Goal: Task Accomplishment & Management: Manage account settings

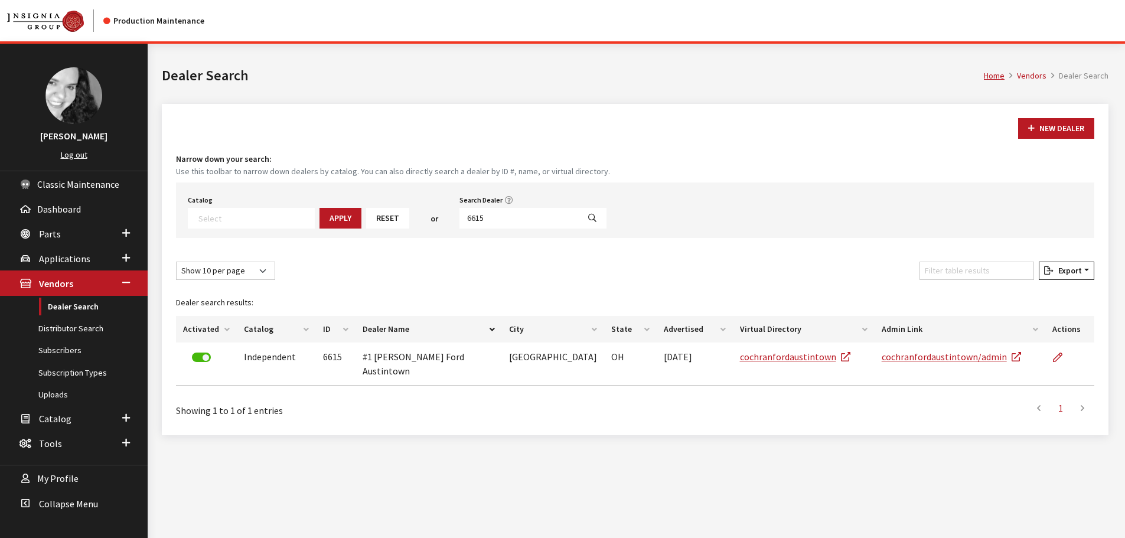
select select
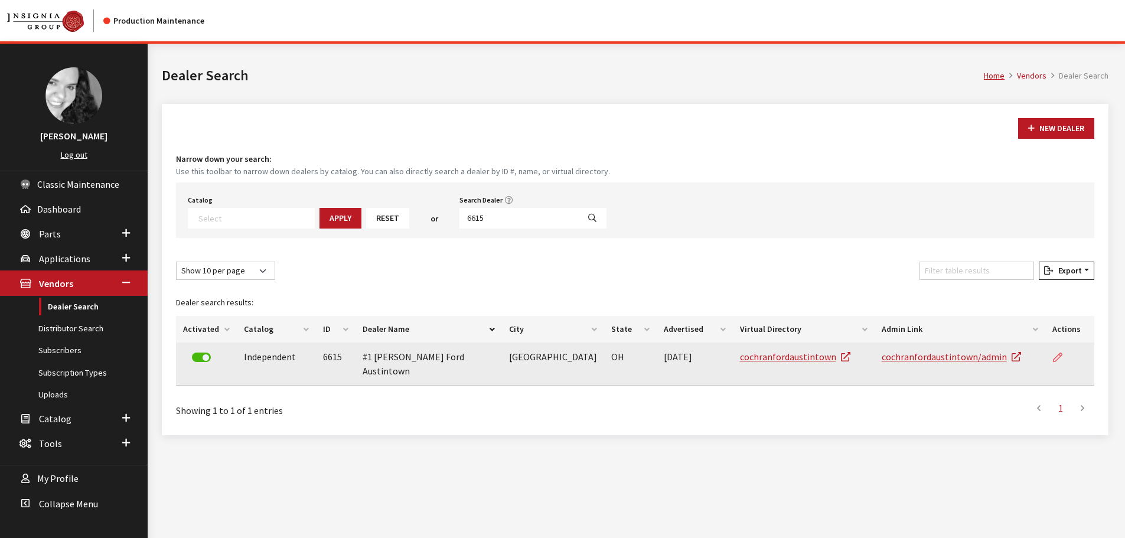
click at [1058, 360] on icon at bounding box center [1057, 357] width 9 height 9
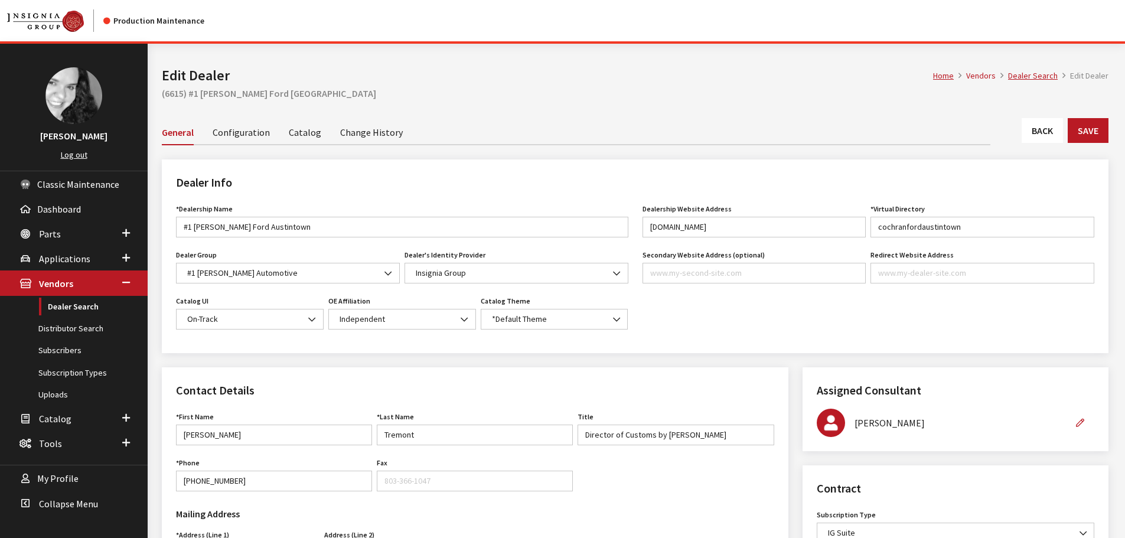
click at [1042, 121] on link "Back" at bounding box center [1041, 130] width 41 height 25
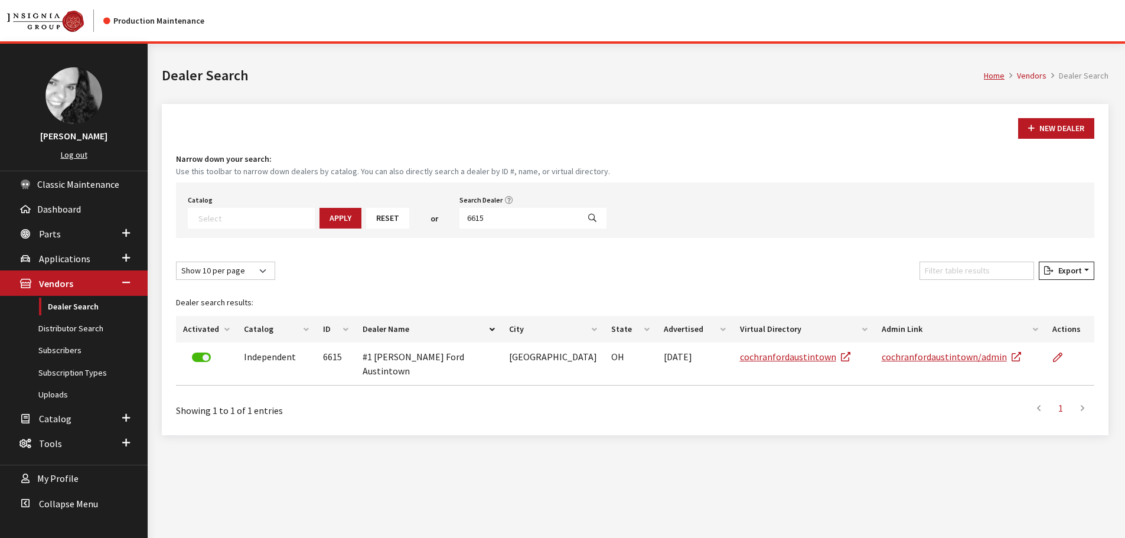
select select
click at [475, 223] on input "6615" at bounding box center [518, 218] width 119 height 21
type input "6614"
select select
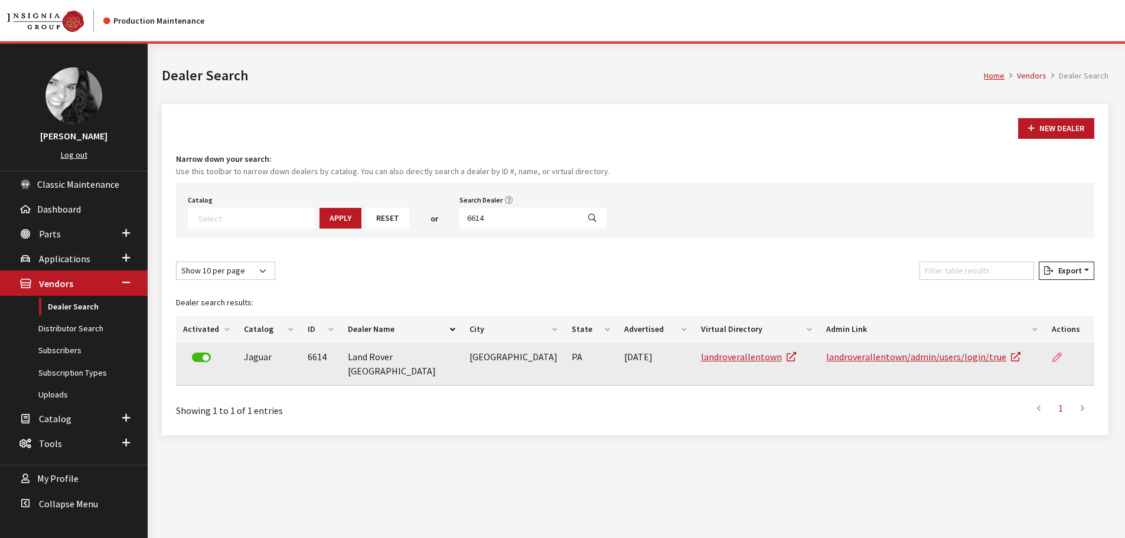
click at [1061, 356] on link at bounding box center [1061, 357] width 20 height 30
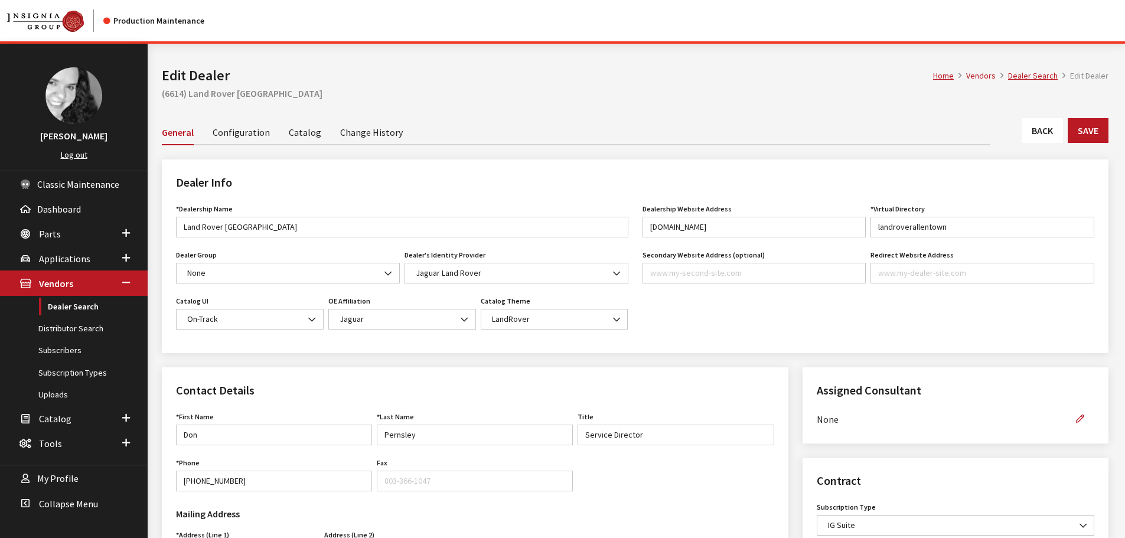
click at [1045, 138] on link "Back" at bounding box center [1041, 130] width 41 height 25
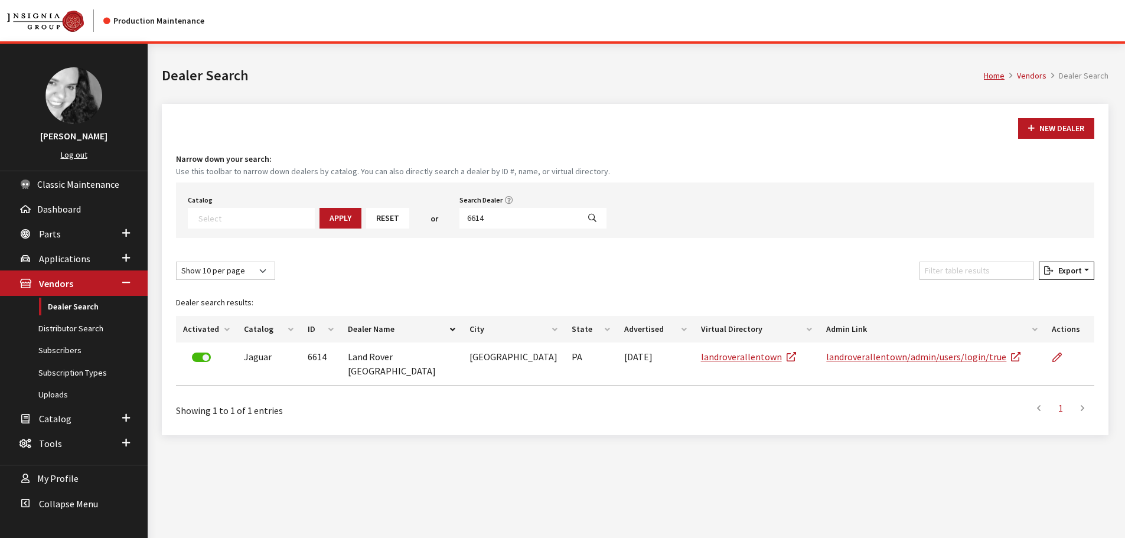
select select
click at [509, 218] on input "6614" at bounding box center [518, 218] width 119 height 21
type input "6612"
select select
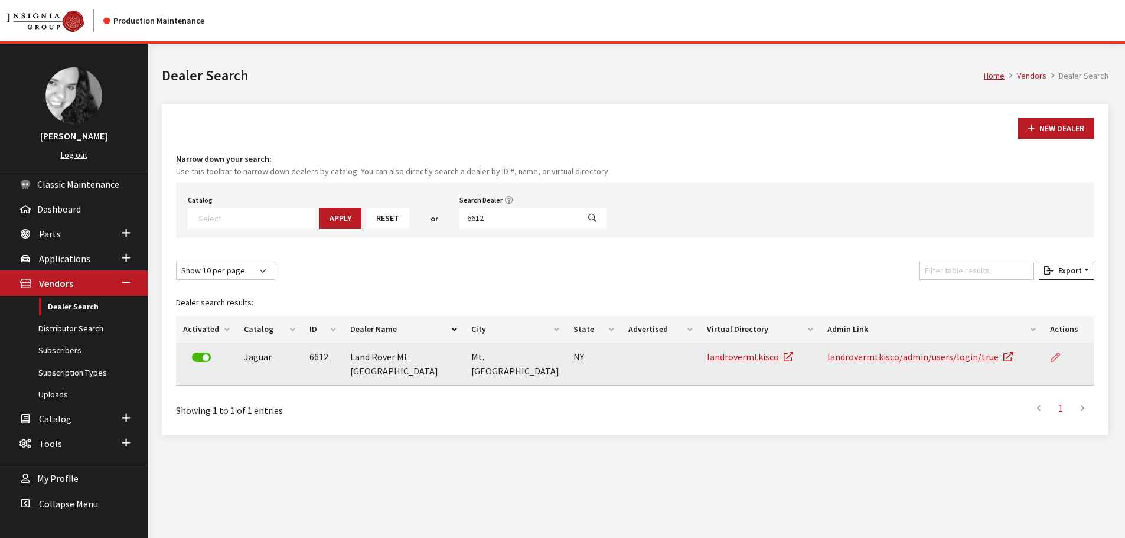
click at [1058, 359] on icon at bounding box center [1054, 357] width 9 height 9
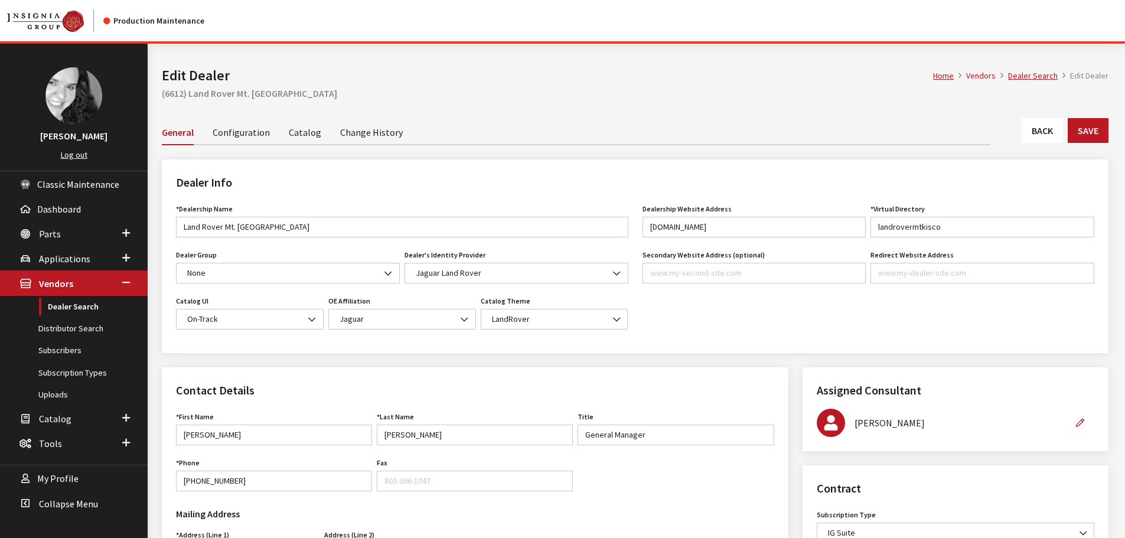
click at [1047, 122] on link "Back" at bounding box center [1041, 130] width 41 height 25
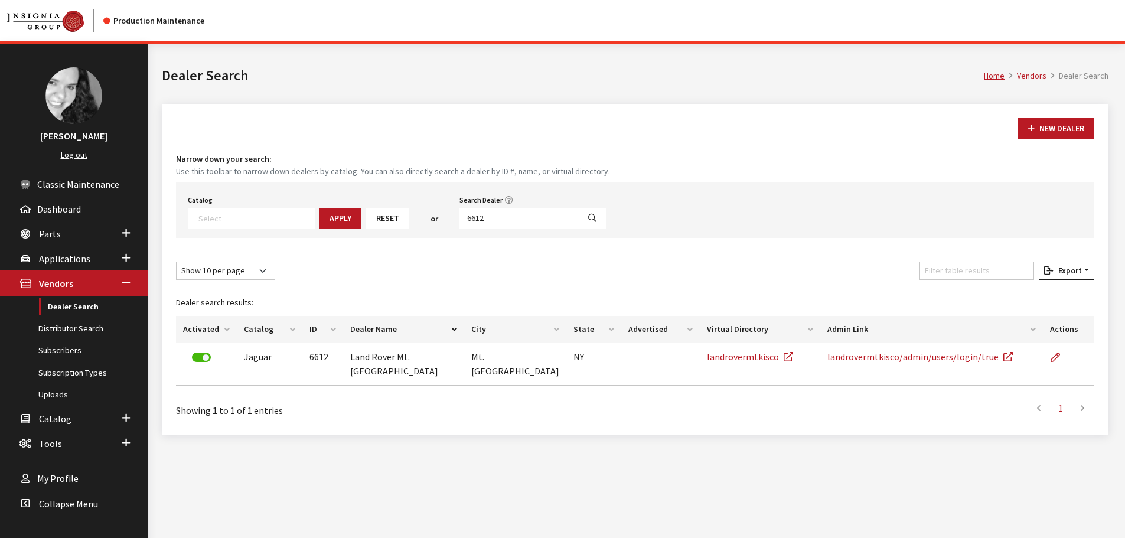
select select
click at [489, 214] on input "6612" at bounding box center [518, 218] width 119 height 21
click at [488, 214] on input "6612" at bounding box center [518, 218] width 119 height 21
type input "6610"
select select
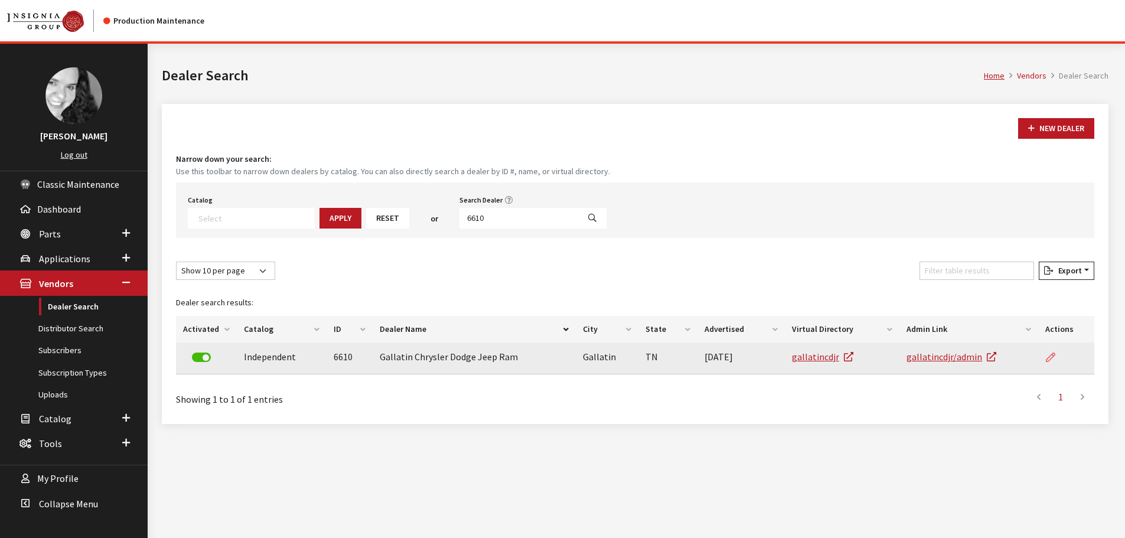
click at [1045, 352] on link at bounding box center [1055, 357] width 20 height 30
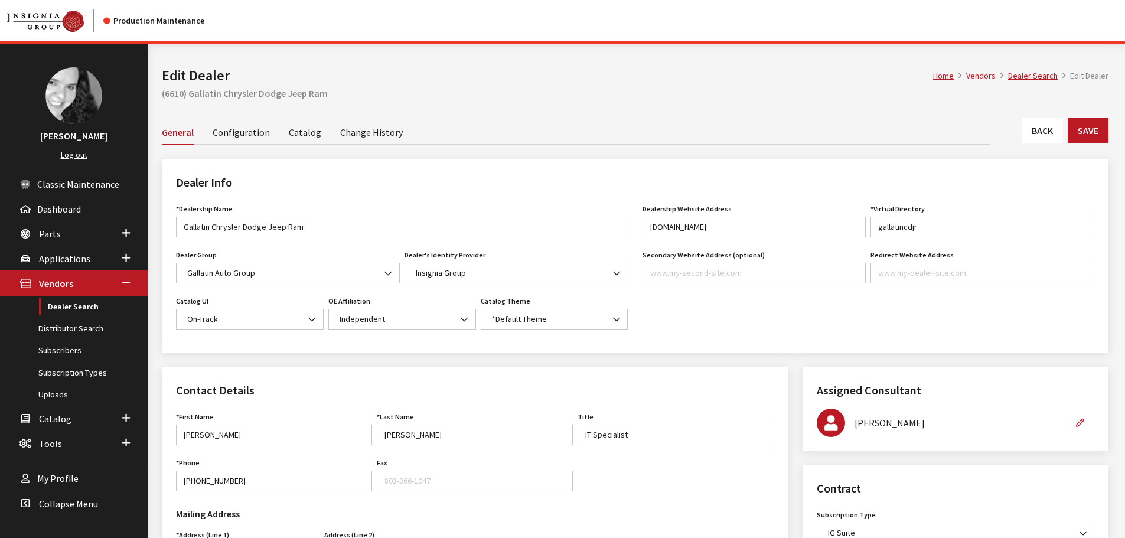
click at [1046, 132] on link "Back" at bounding box center [1041, 130] width 41 height 25
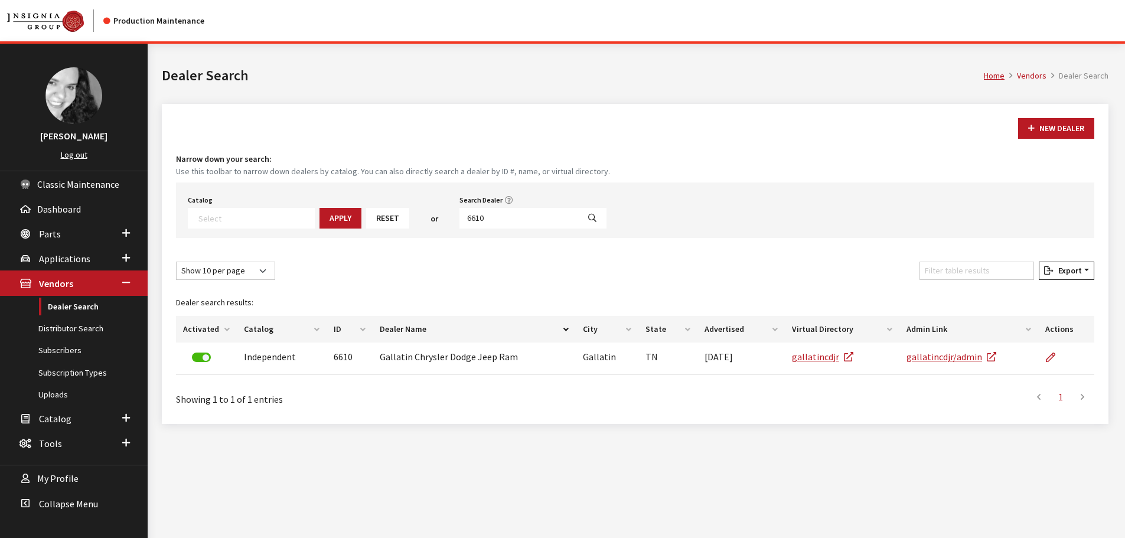
select select
click at [540, 212] on input "6610" at bounding box center [518, 218] width 119 height 21
type input "6609"
select select
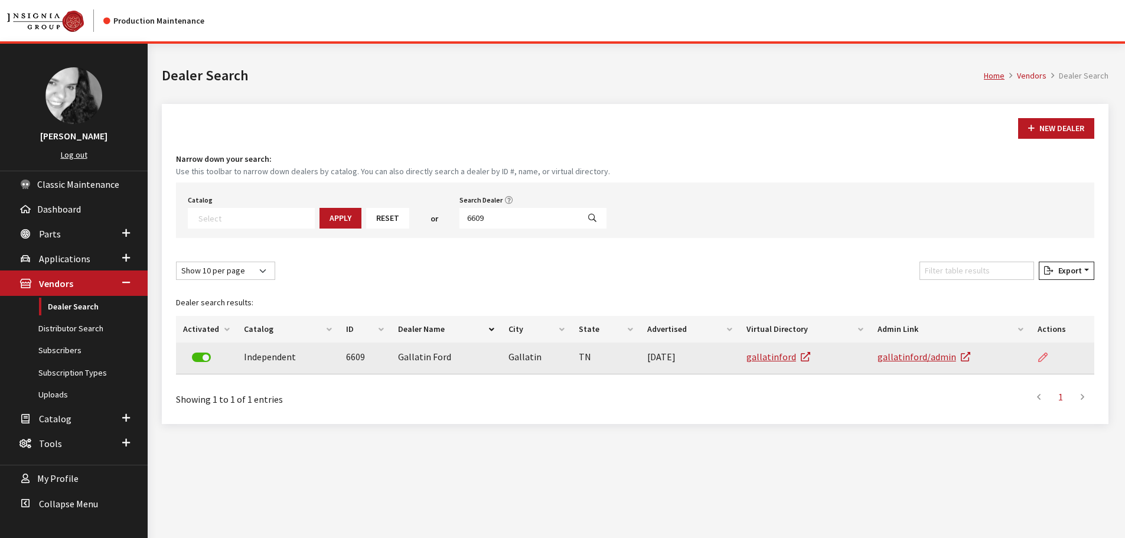
click at [1043, 360] on icon at bounding box center [1042, 357] width 9 height 9
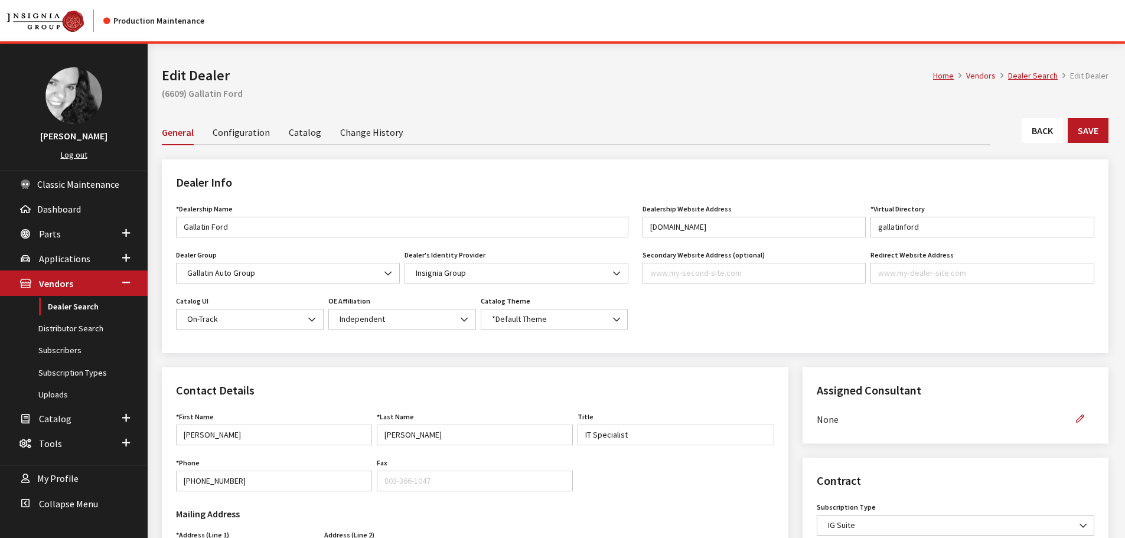
click at [1025, 139] on link "Back" at bounding box center [1041, 130] width 41 height 25
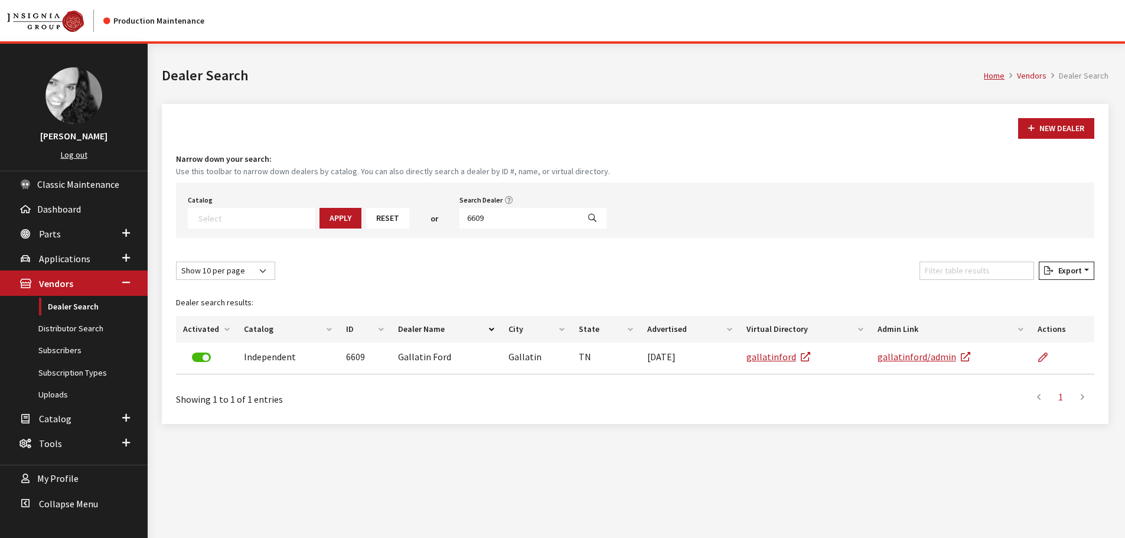
select select
click at [529, 222] on input "6609" at bounding box center [518, 218] width 119 height 21
type input "6604"
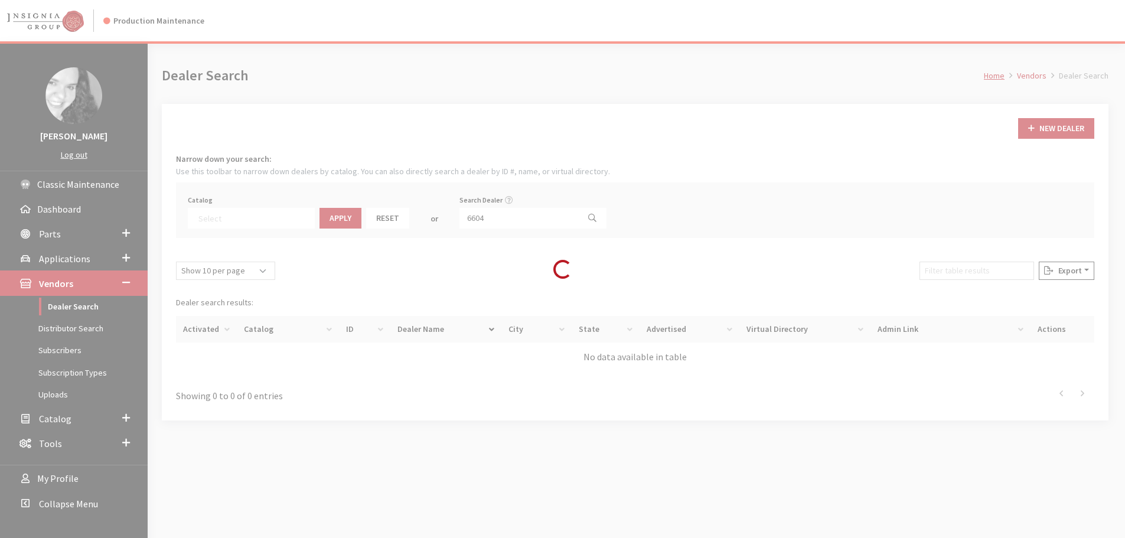
select select
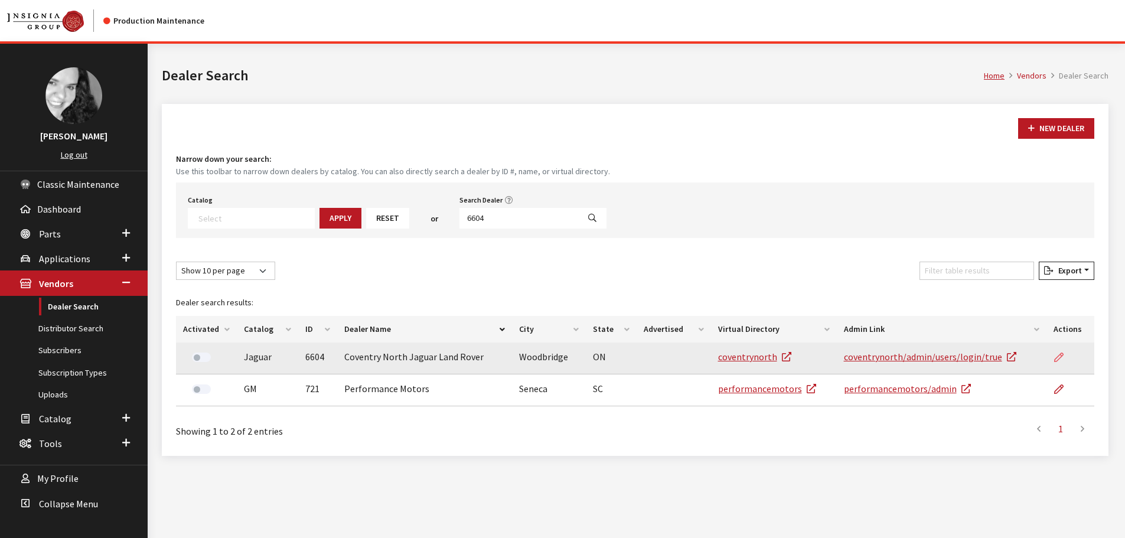
click at [1055, 357] on icon at bounding box center [1058, 357] width 9 height 9
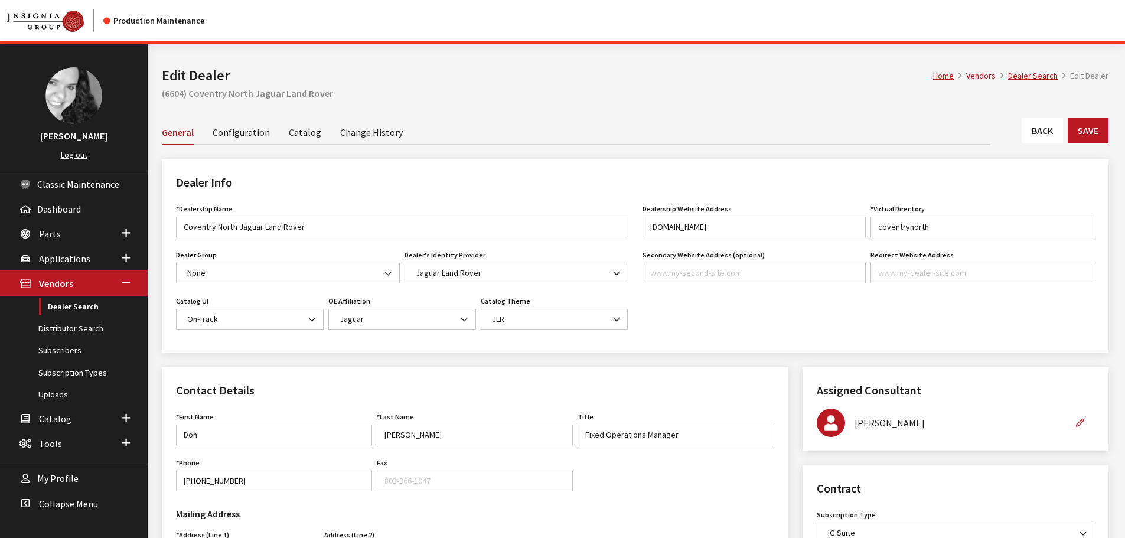
click at [1028, 139] on link "Back" at bounding box center [1041, 130] width 41 height 25
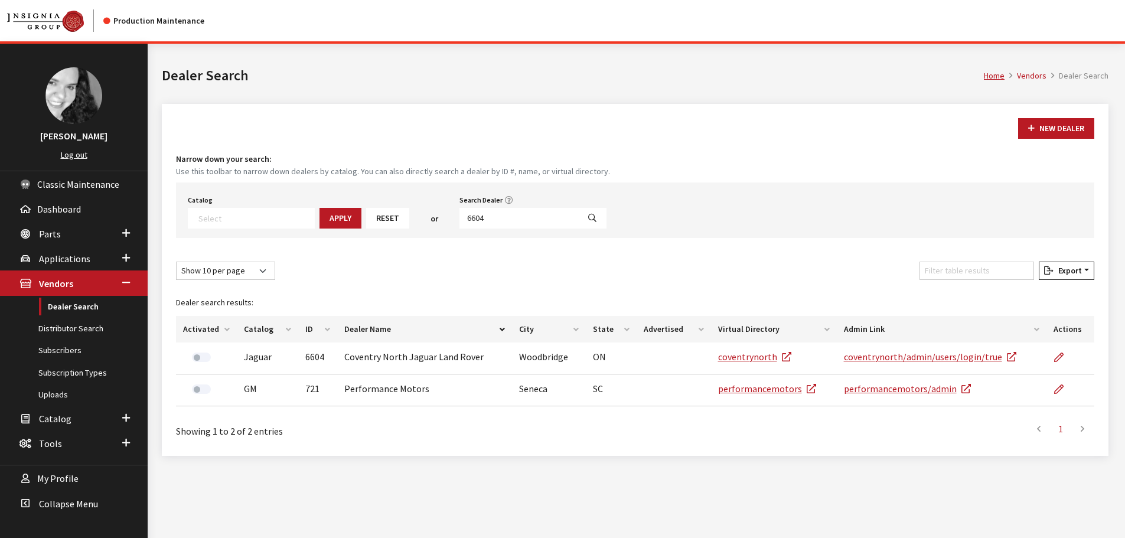
select select
click at [476, 213] on input "6604" at bounding box center [518, 218] width 119 height 21
type input "6603"
select select
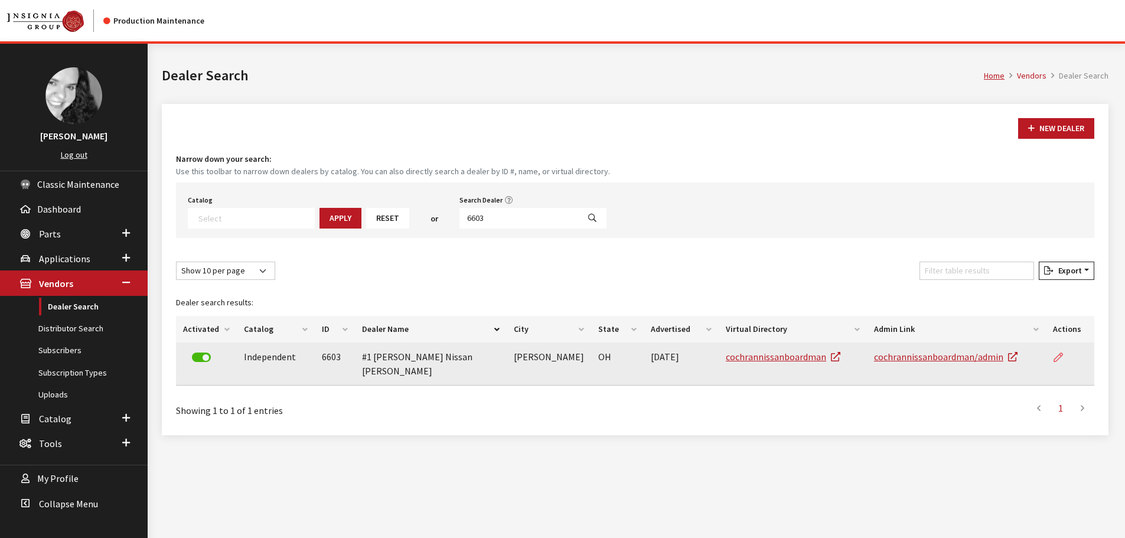
click at [1066, 358] on link at bounding box center [1063, 357] width 20 height 30
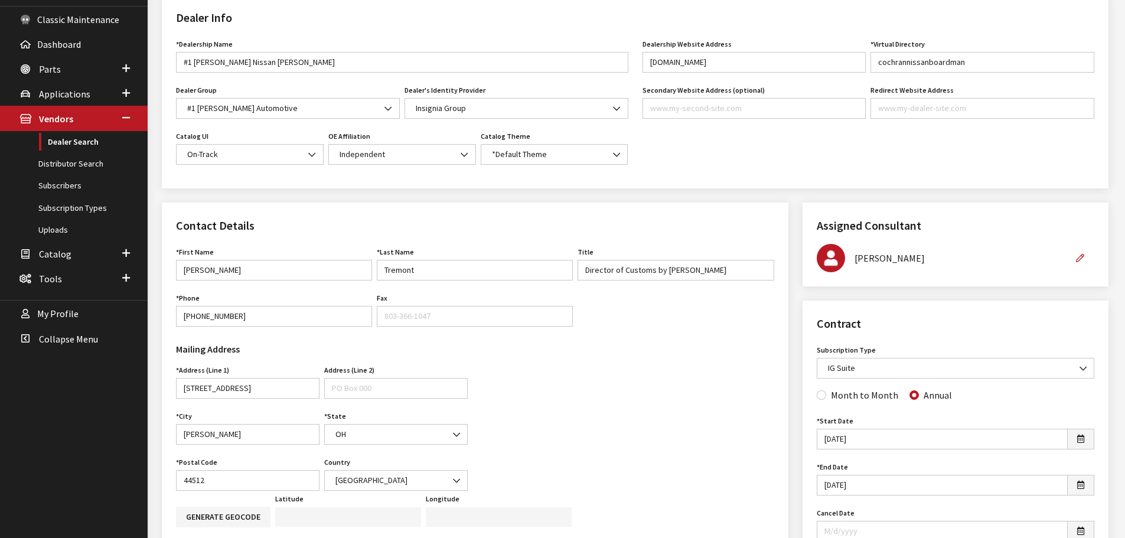
scroll to position [59, 0]
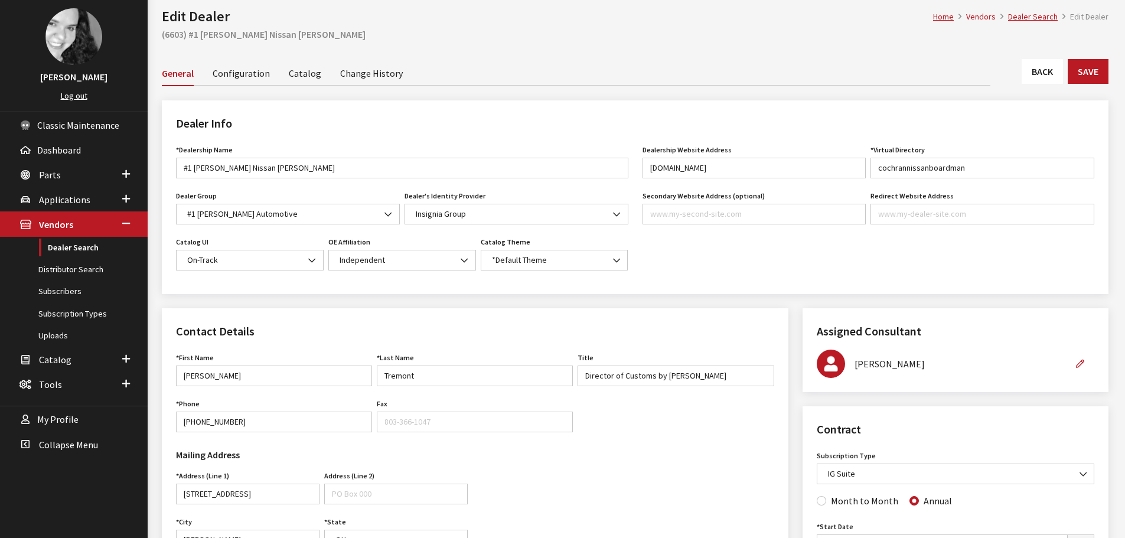
click at [1037, 77] on link "Back" at bounding box center [1041, 71] width 41 height 25
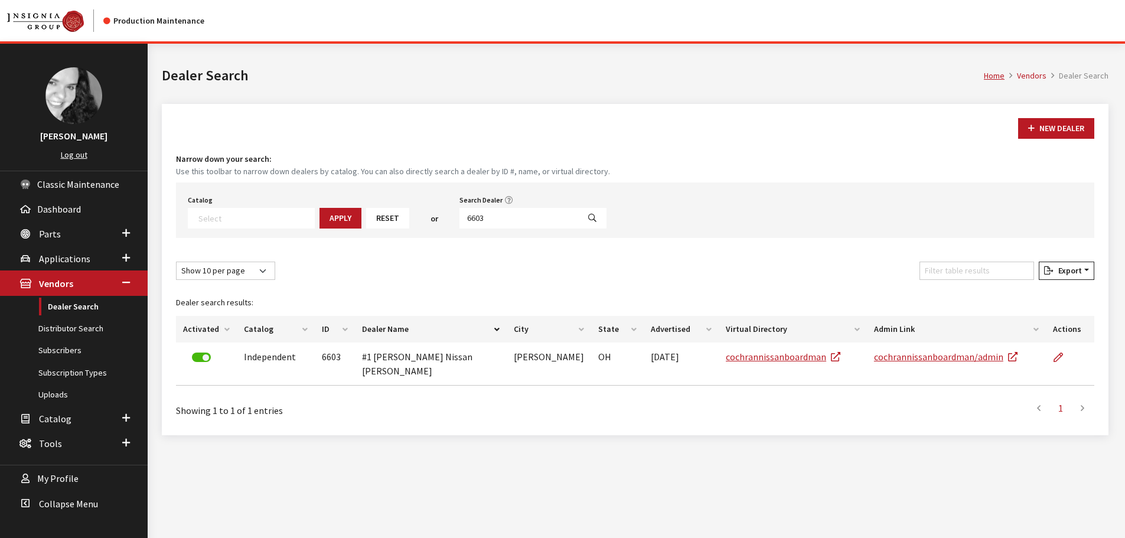
select select
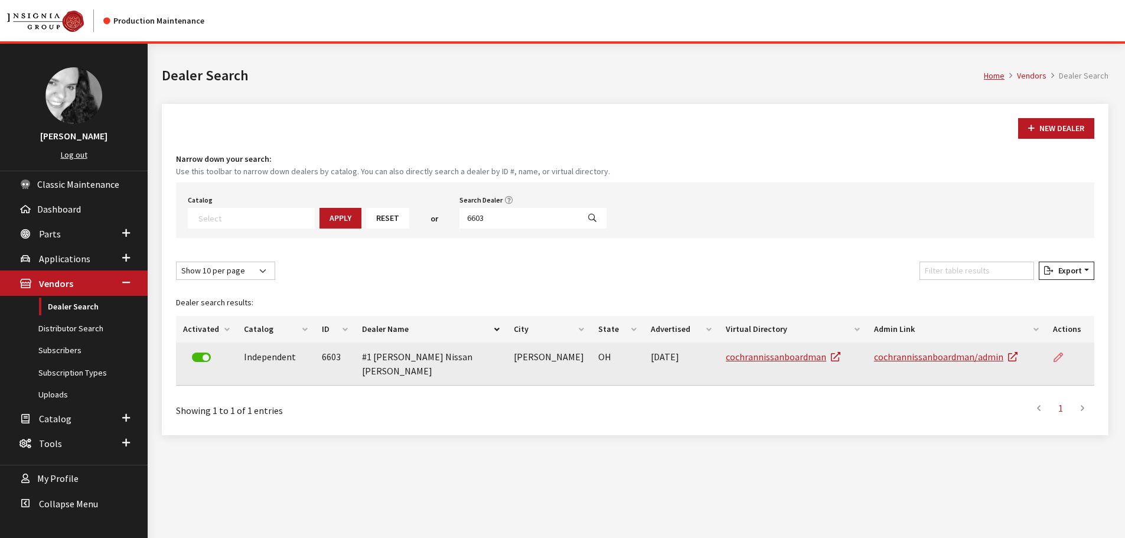
click at [1066, 358] on link at bounding box center [1063, 357] width 20 height 30
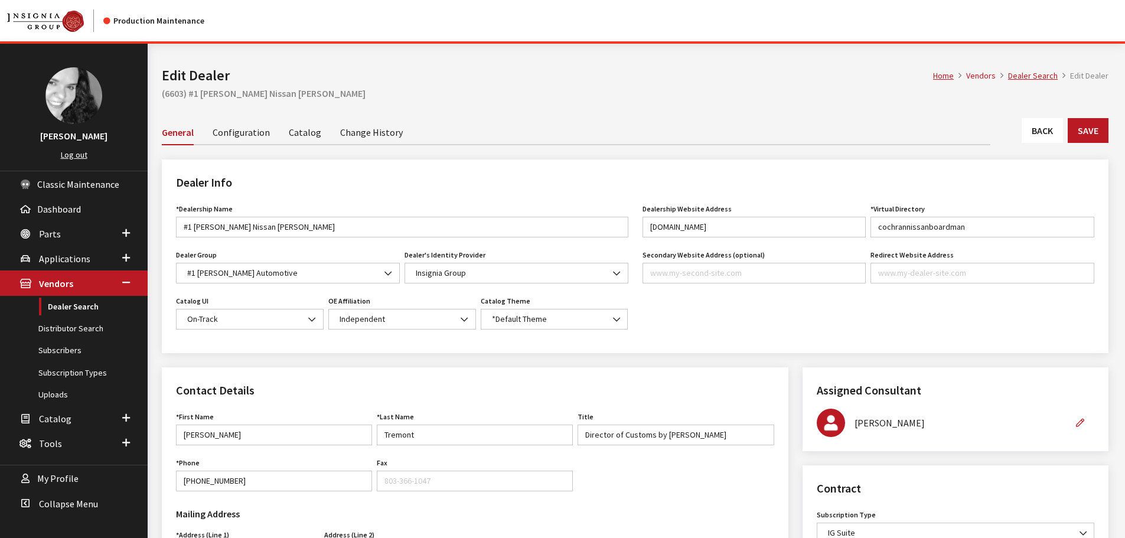
click at [1047, 132] on link "Back" at bounding box center [1041, 130] width 41 height 25
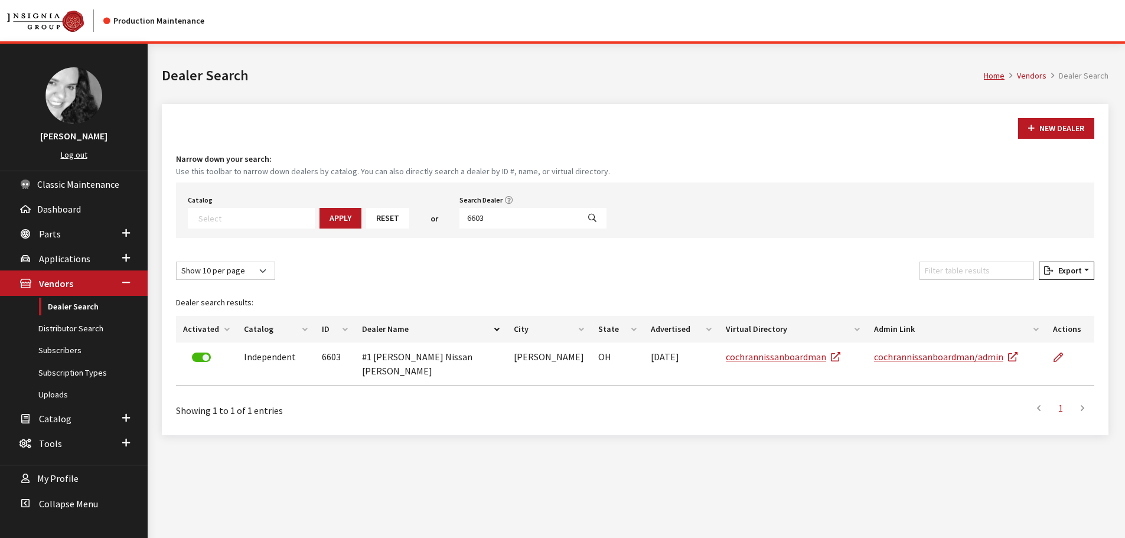
select select
click at [533, 223] on input "6603" at bounding box center [518, 218] width 119 height 21
type input "6602"
select select
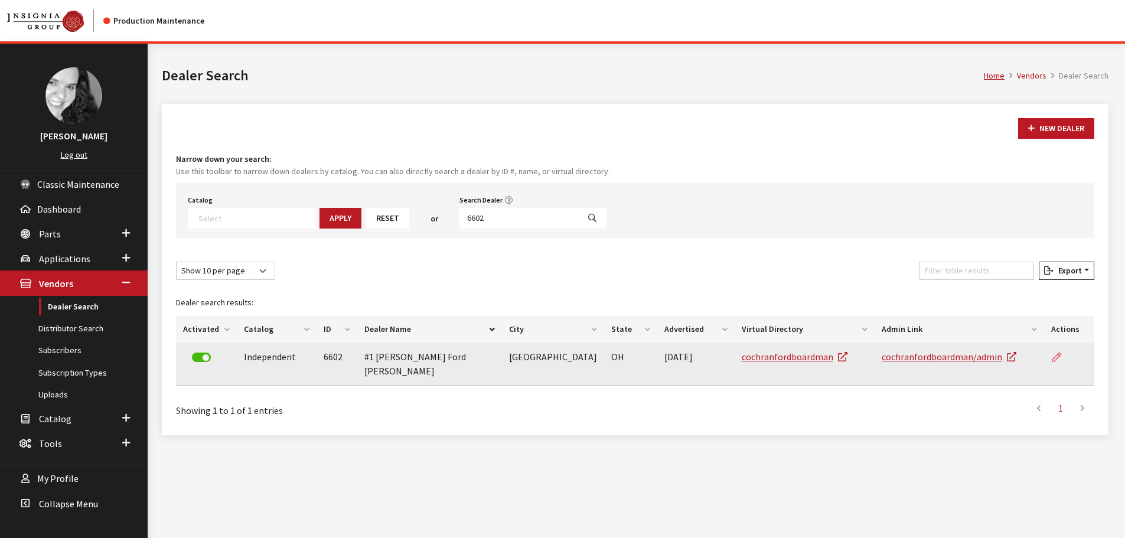
click at [1063, 359] on link at bounding box center [1061, 357] width 20 height 30
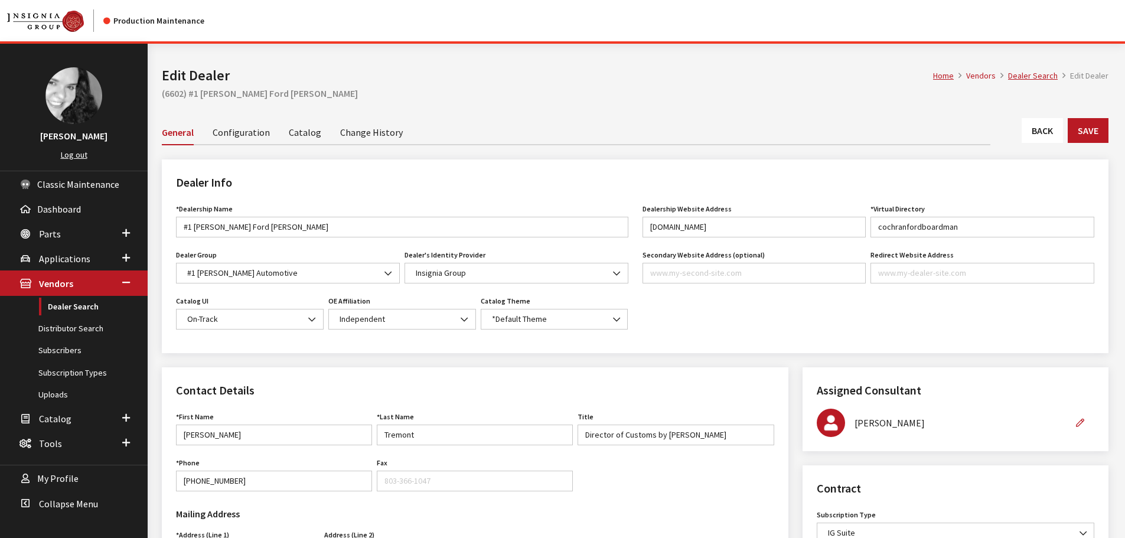
click at [1045, 104] on div "Home Vendors Dealer Search Edit Dealer Edit Dealer (6602) #1 [PERSON_NAME] Ford…" at bounding box center [635, 81] width 960 height 74
click at [1051, 118] on link "Back" at bounding box center [1041, 130] width 41 height 25
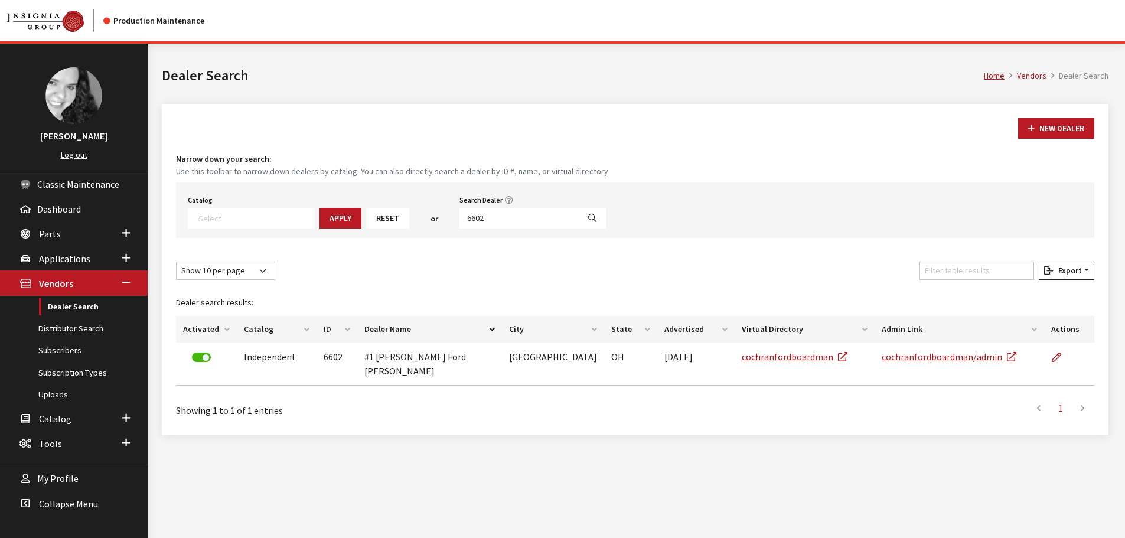
select select
click at [502, 220] on input "6602" at bounding box center [518, 218] width 119 height 21
type input "6607"
select select
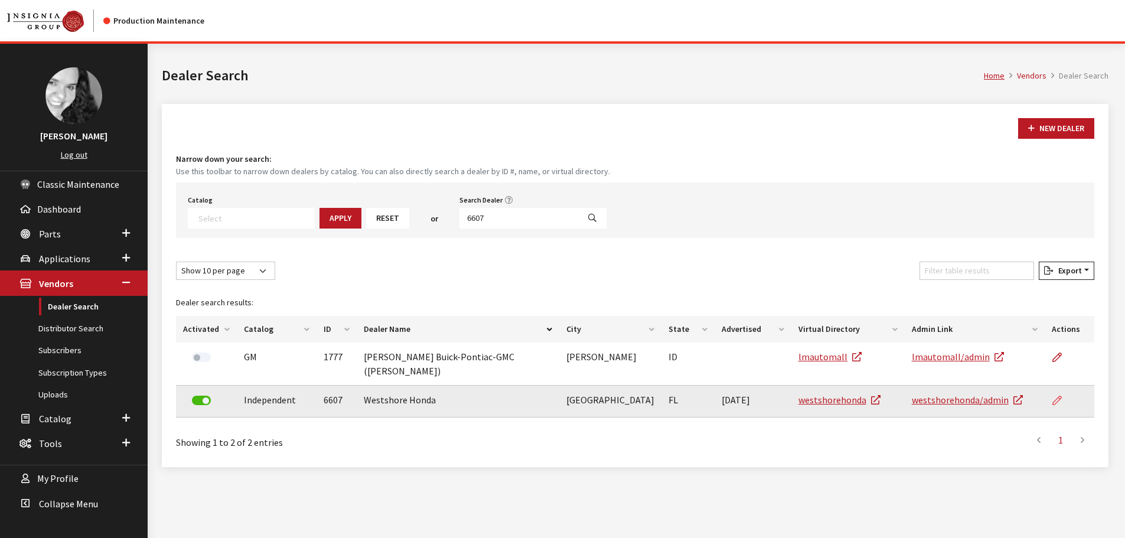
click at [1061, 386] on link at bounding box center [1061, 400] width 20 height 30
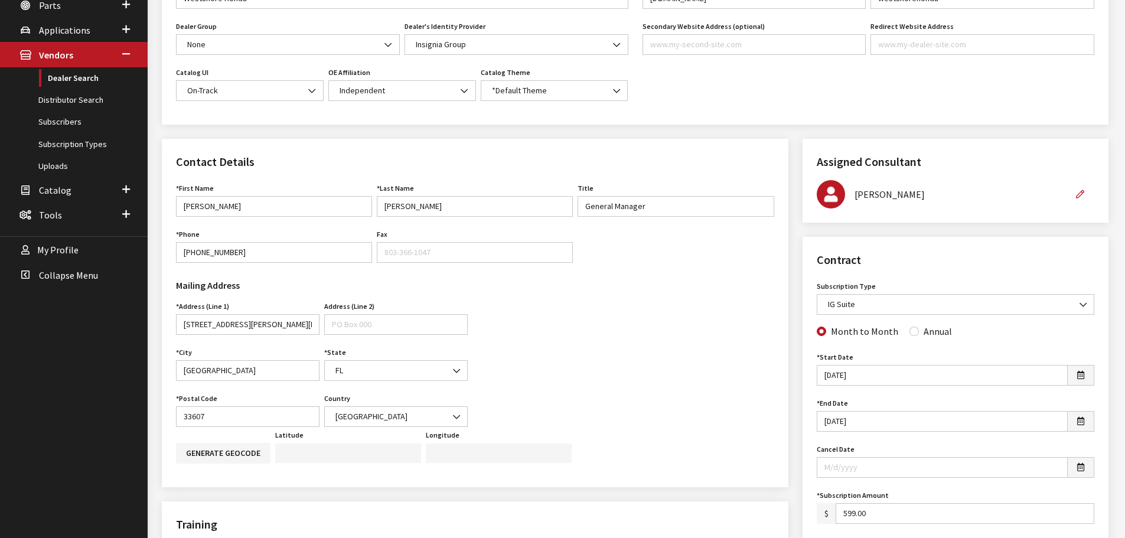
scroll to position [236, 0]
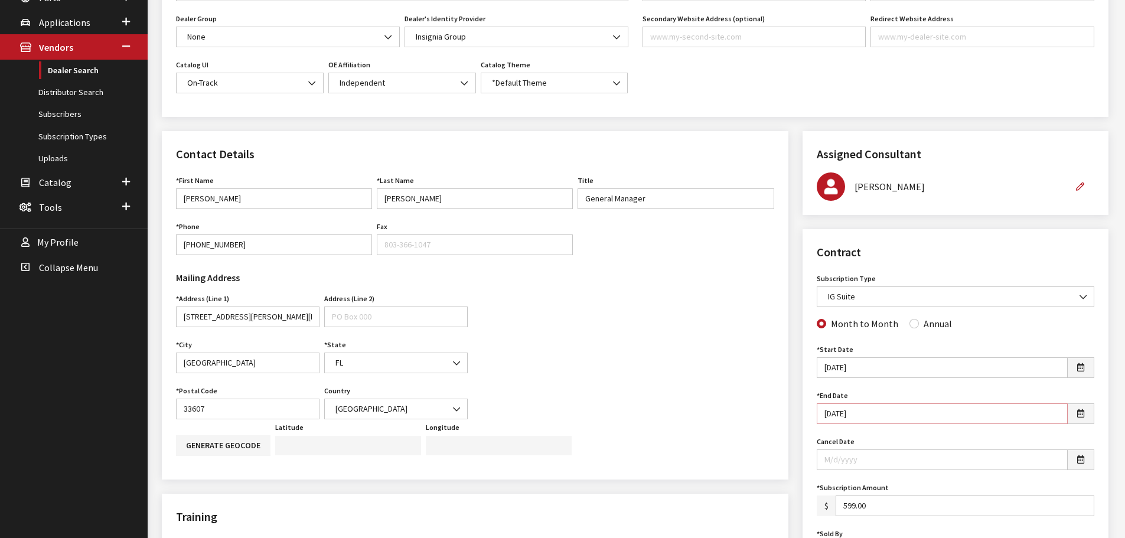
click at [871, 410] on input "[DATE]" at bounding box center [941, 413] width 251 height 21
type input "[DATE]"
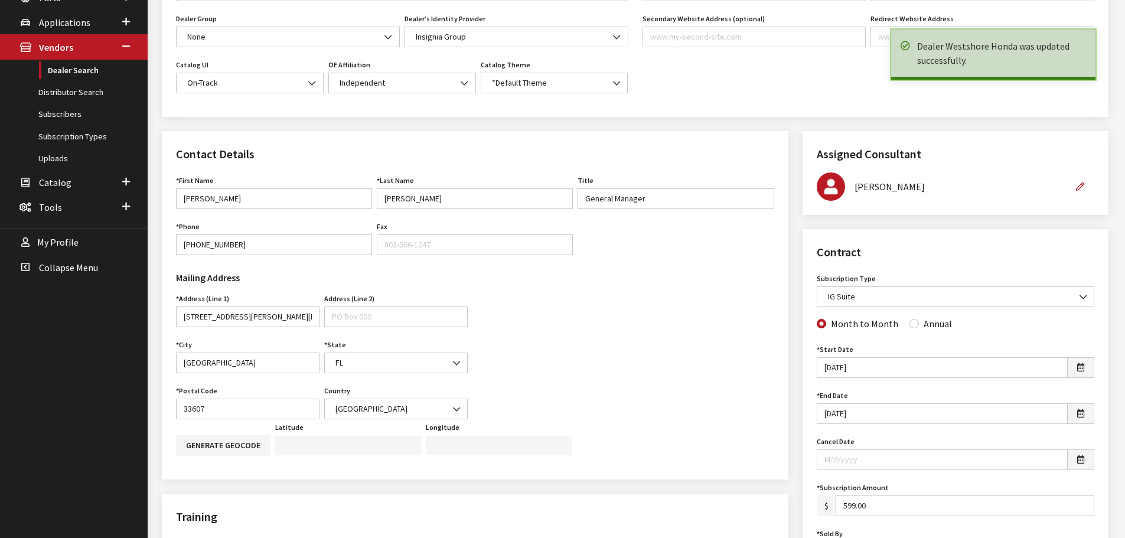
scroll to position [354, 0]
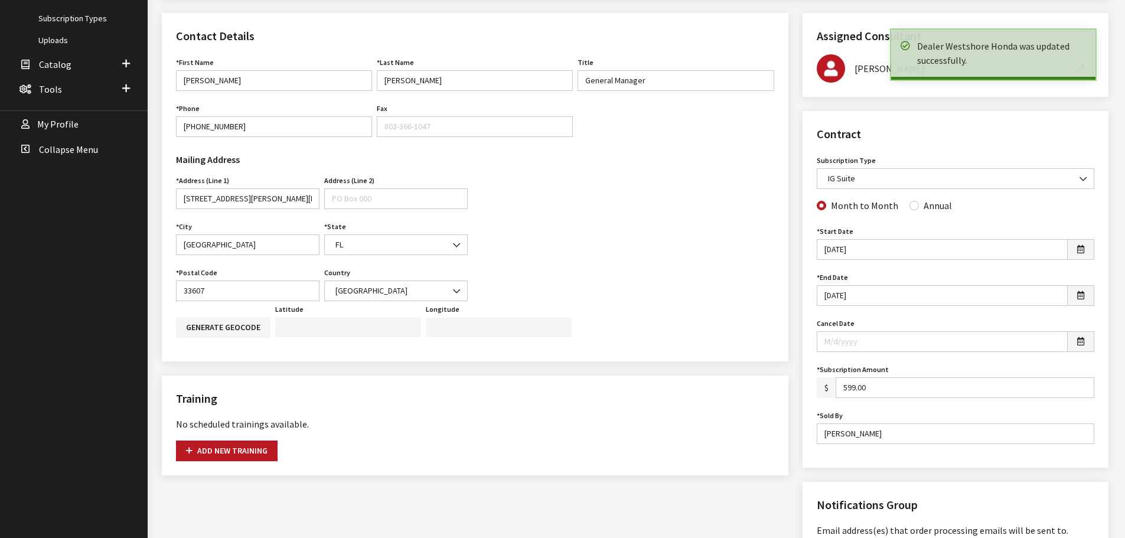
click at [914, 204] on div "Annual" at bounding box center [930, 205] width 43 height 14
click at [910, 204] on input "Annual" at bounding box center [913, 205] width 9 height 9
radio input "true"
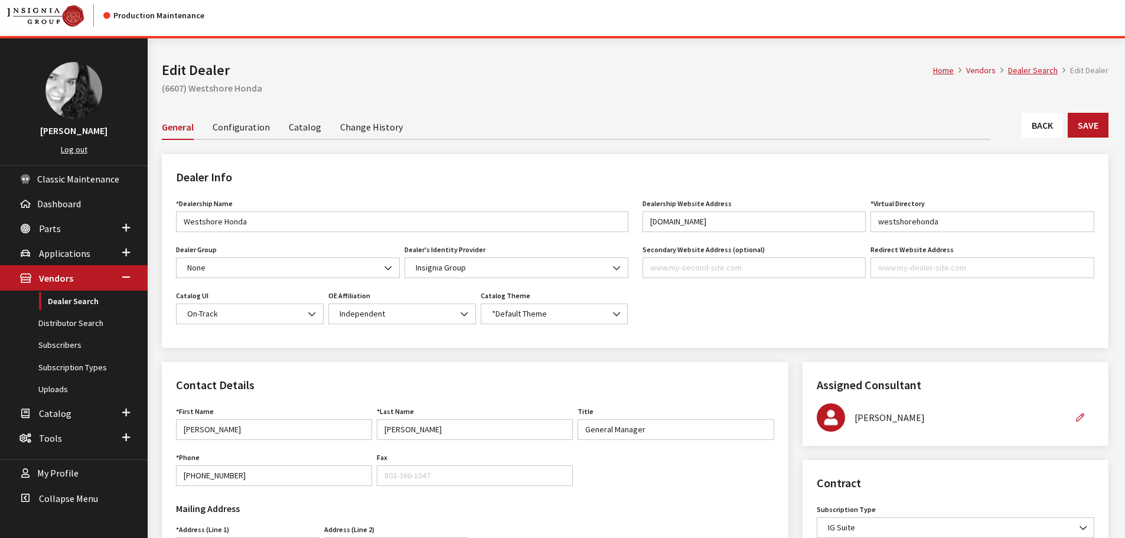
scroll to position [0, 0]
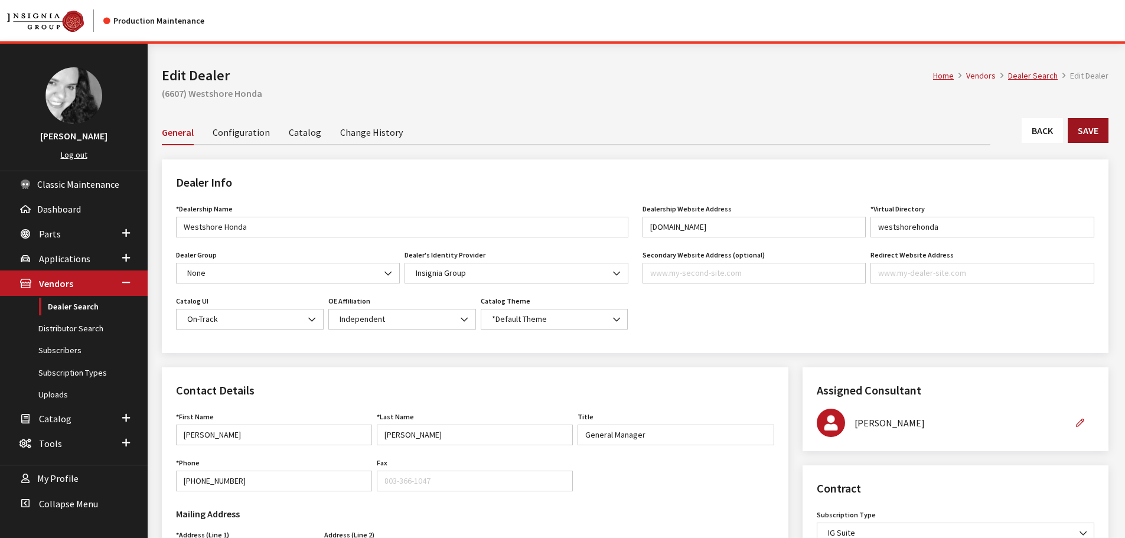
click at [1076, 136] on button "Save" at bounding box center [1087, 130] width 41 height 25
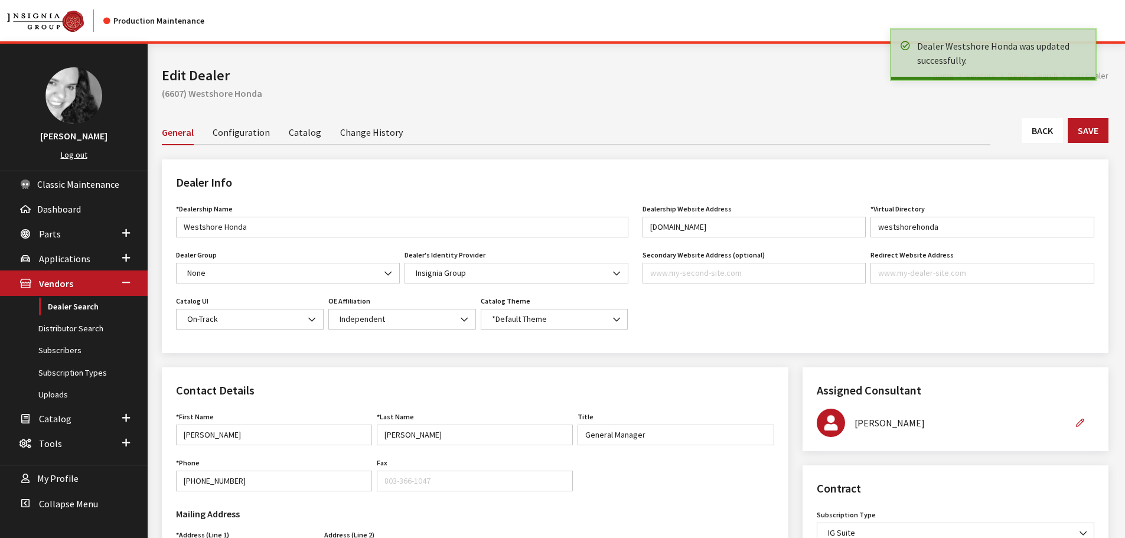
drag, startPoint x: 0, startPoint y: 0, endPoint x: 1054, endPoint y: 135, distance: 1062.9
click at [1054, 135] on link "Back" at bounding box center [1041, 130] width 41 height 25
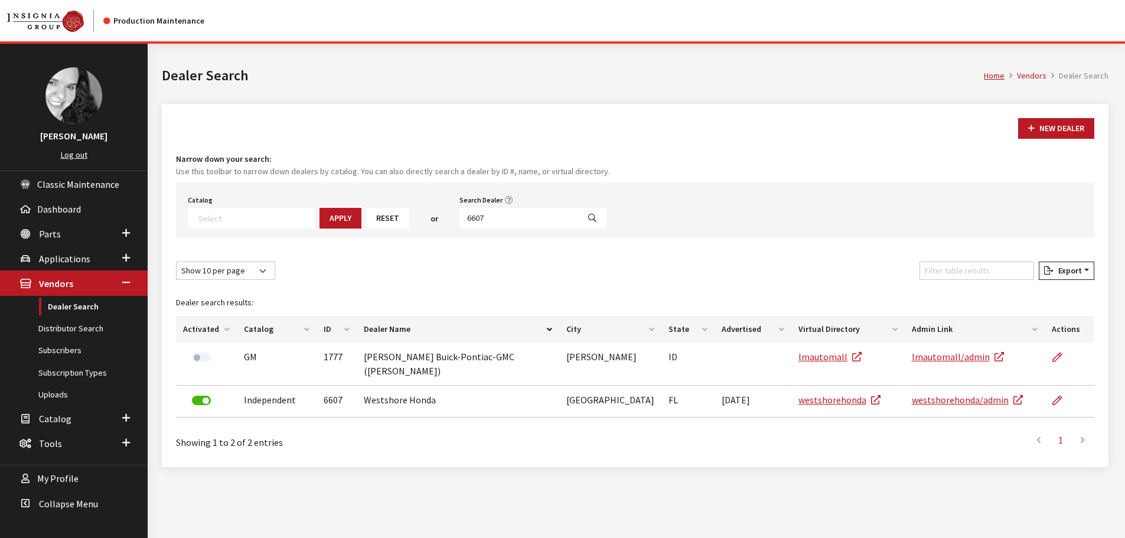
select select
click at [484, 225] on input "6607" at bounding box center [518, 218] width 119 height 21
type input "6600"
select select
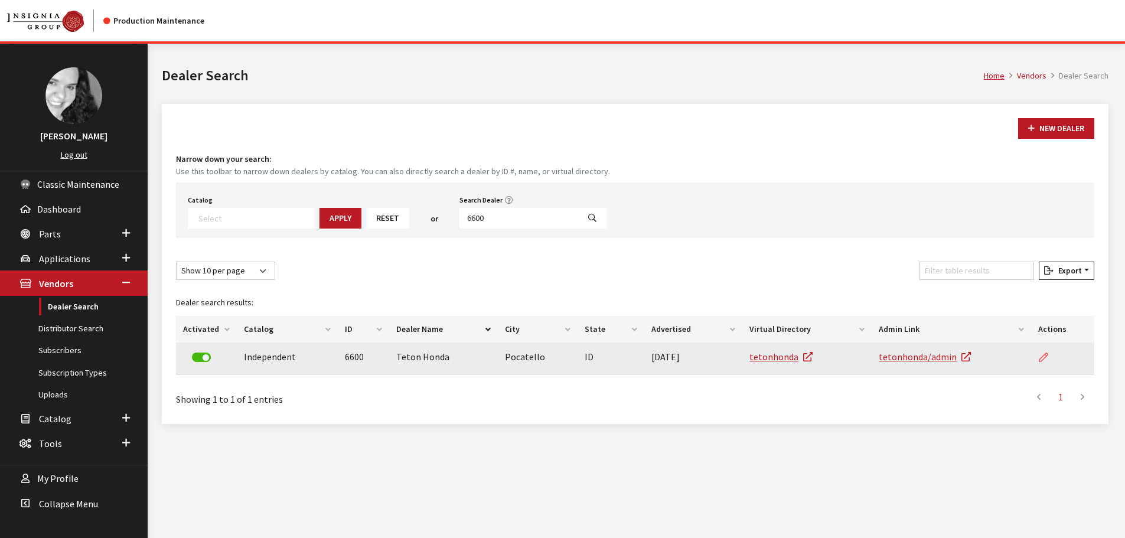
click at [1054, 357] on link at bounding box center [1048, 357] width 20 height 30
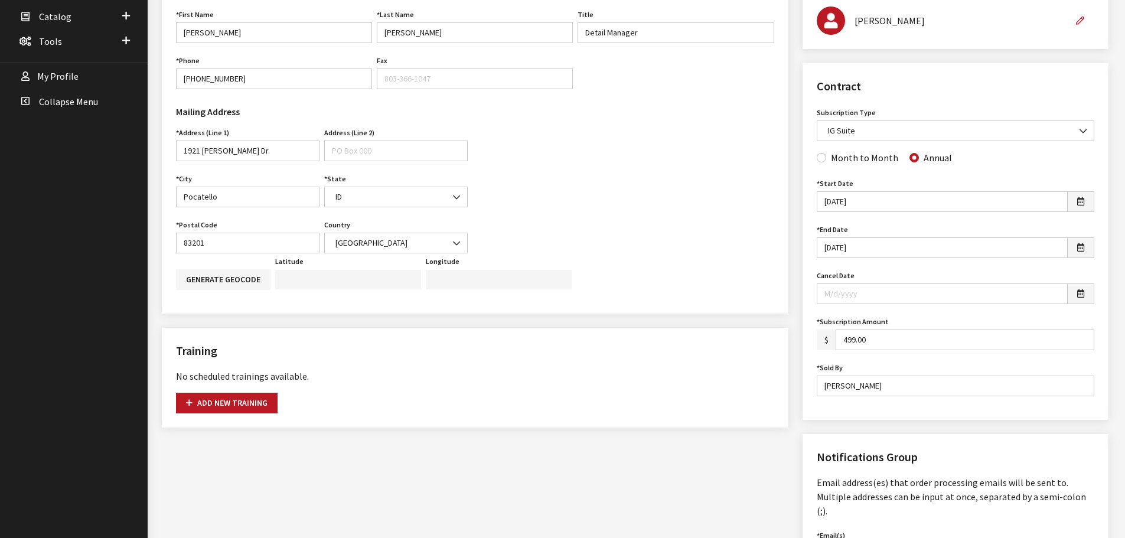
scroll to position [118, 0]
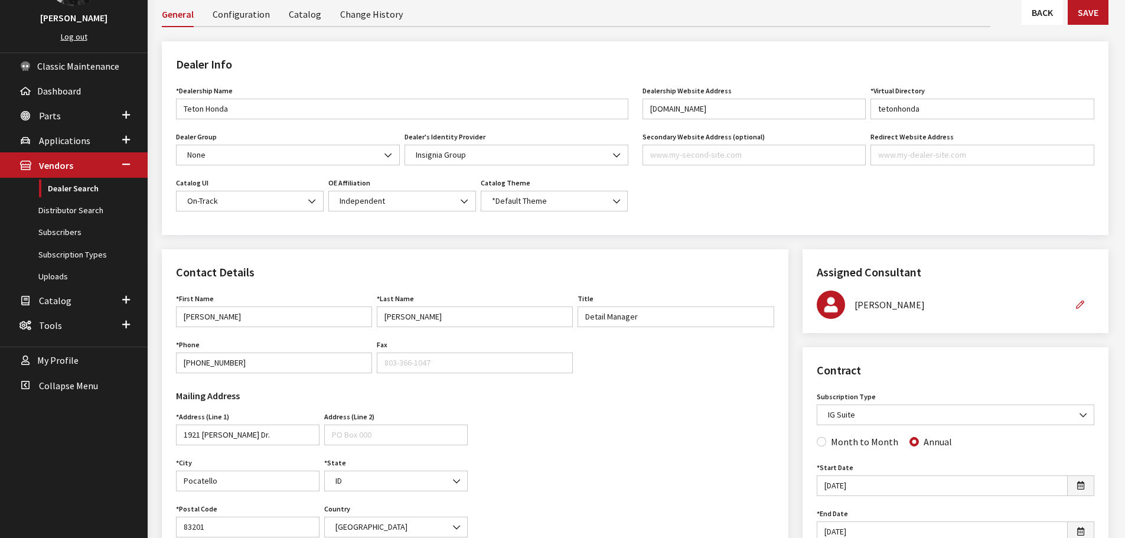
click at [1052, 11] on link "Back" at bounding box center [1041, 12] width 41 height 25
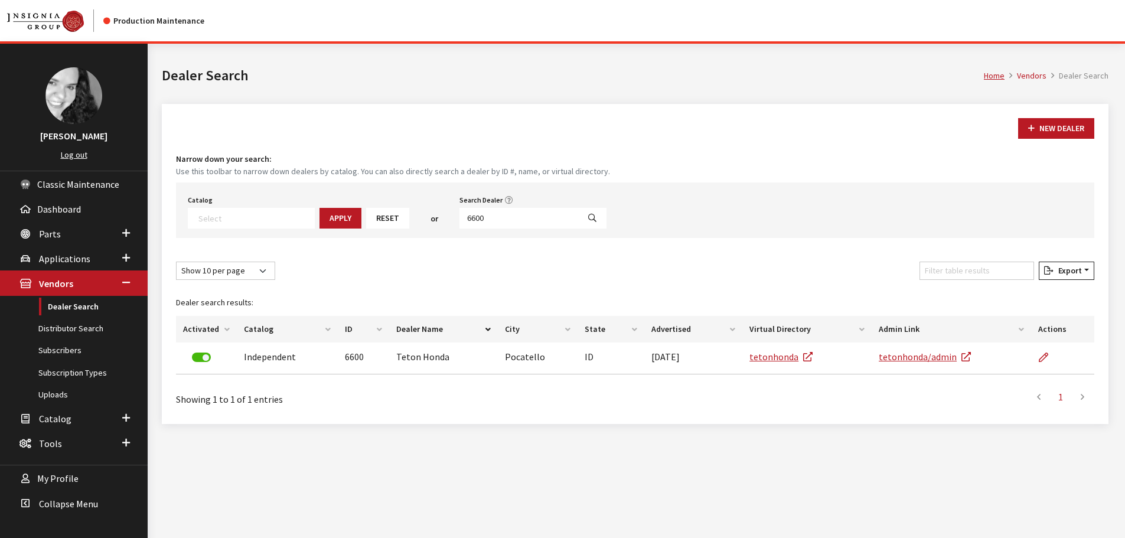
select select
click at [499, 210] on input "6600" at bounding box center [518, 218] width 119 height 21
type input "6598"
select select
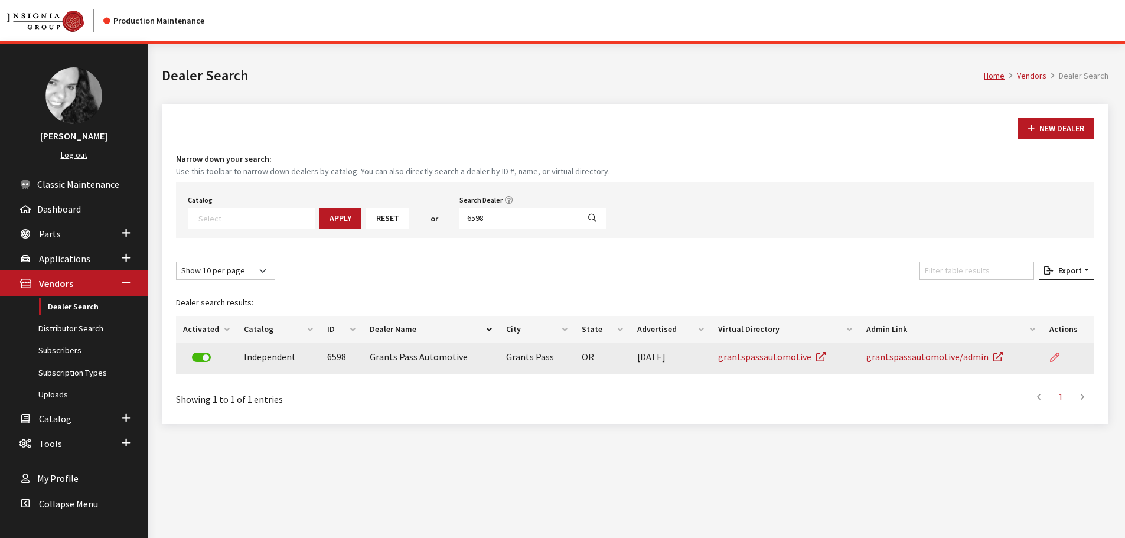
click at [1057, 364] on link at bounding box center [1059, 357] width 20 height 30
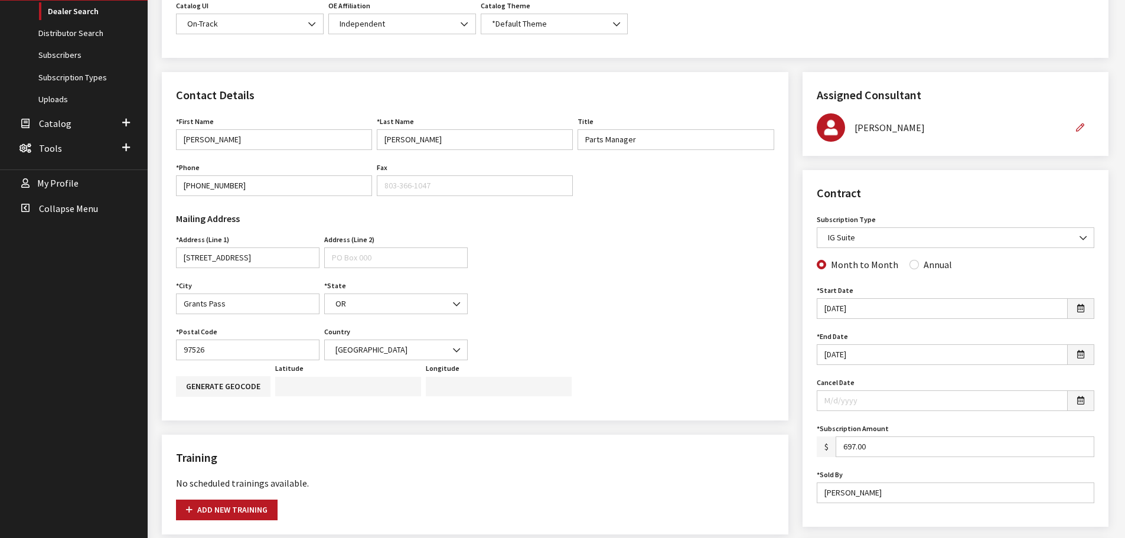
scroll to position [236, 0]
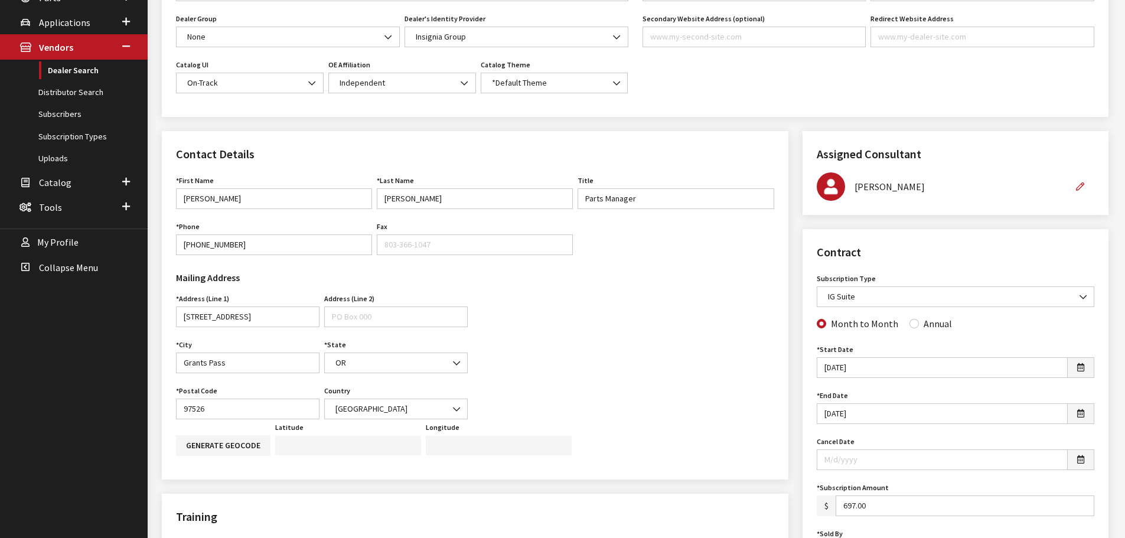
click at [907, 315] on div "Subscription Type None assigned IG Suite Self-Guided Accessory Sync OE Only OE …" at bounding box center [955, 293] width 282 height 46
click at [910, 321] on input "Annual" at bounding box center [913, 323] width 9 height 9
radio input "true"
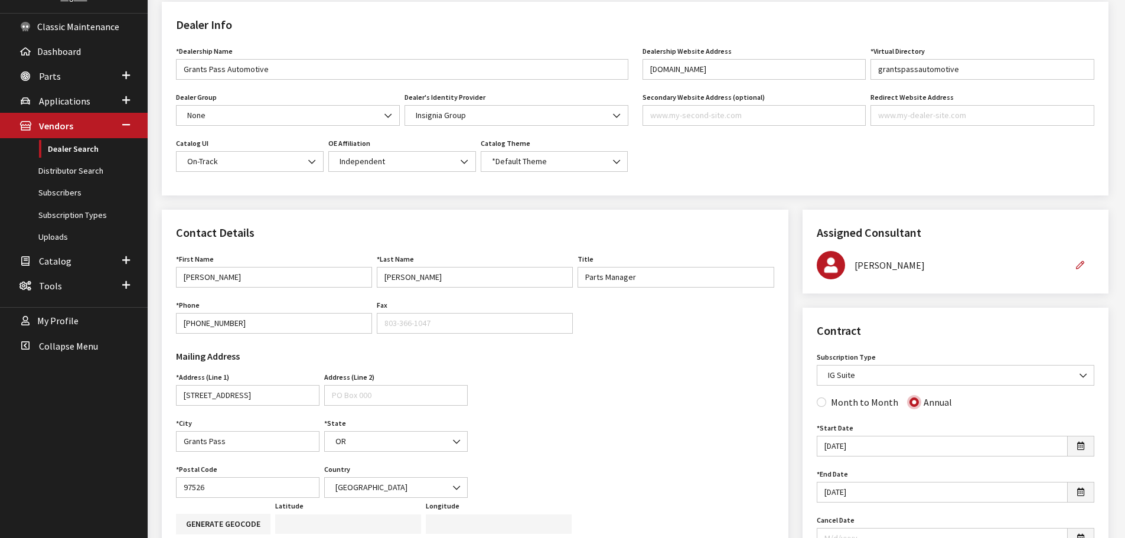
scroll to position [0, 0]
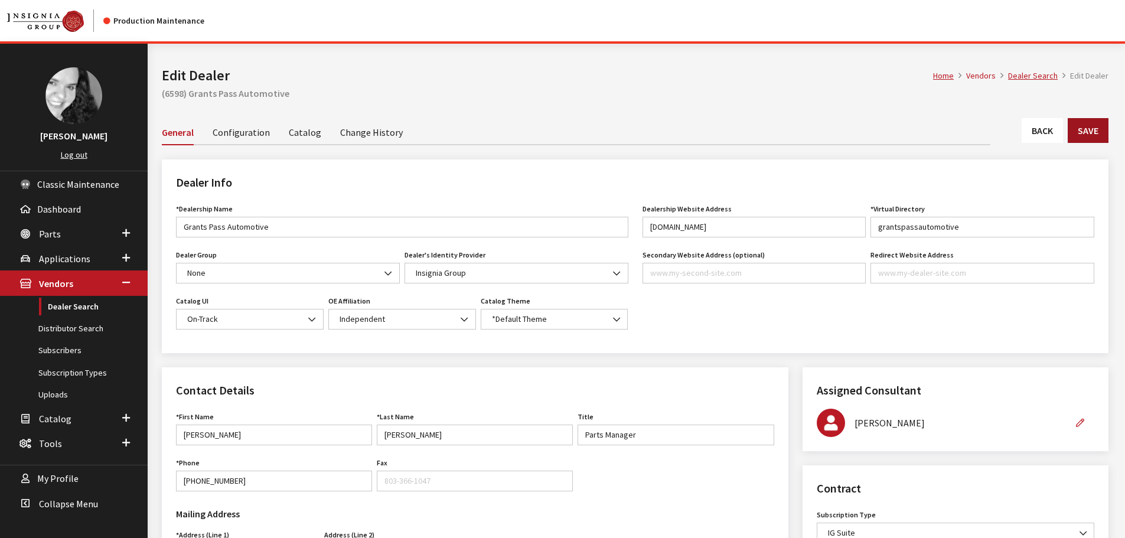
click at [1081, 131] on button "Save" at bounding box center [1087, 130] width 41 height 25
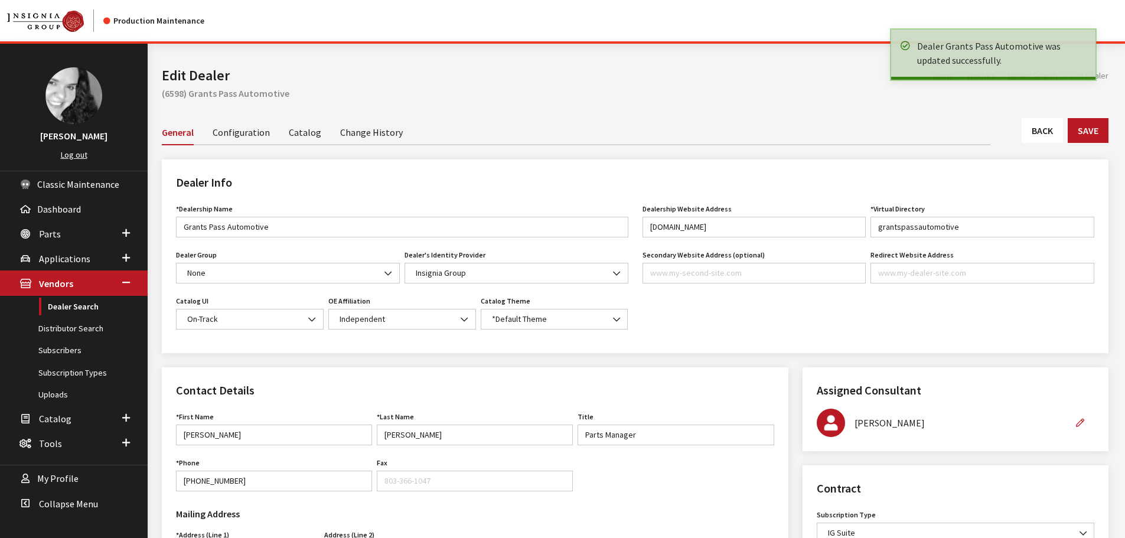
click at [1061, 133] on link "Back" at bounding box center [1041, 130] width 41 height 25
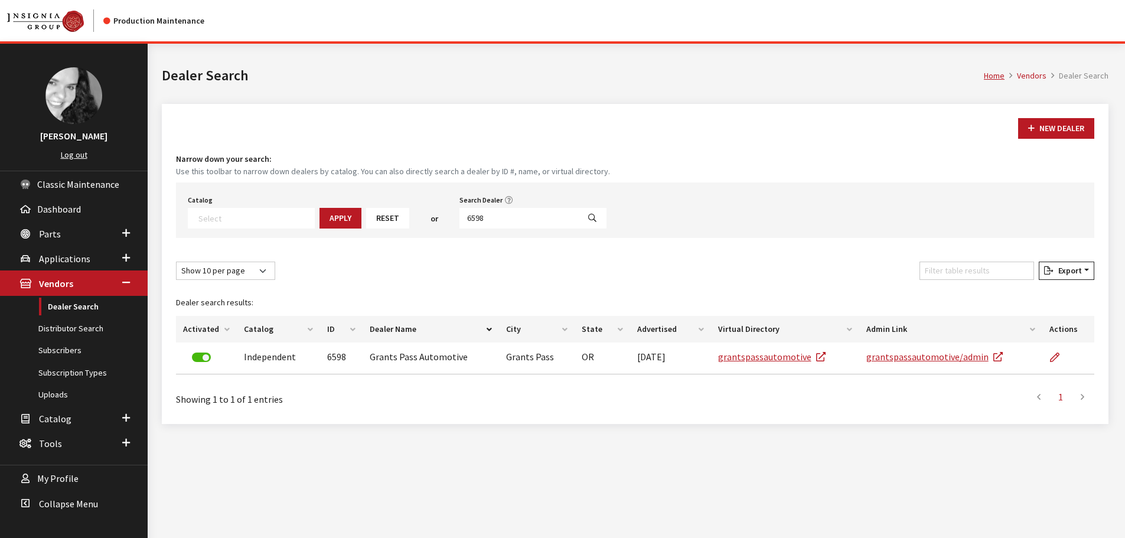
select select
click at [502, 220] on input "6598" at bounding box center [518, 218] width 119 height 21
type input "6597"
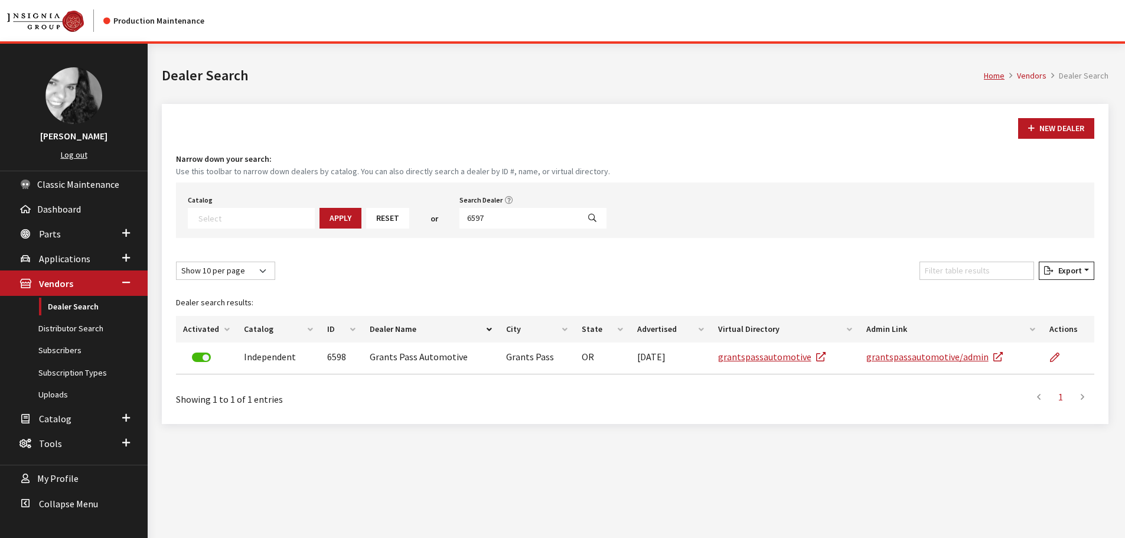
select select
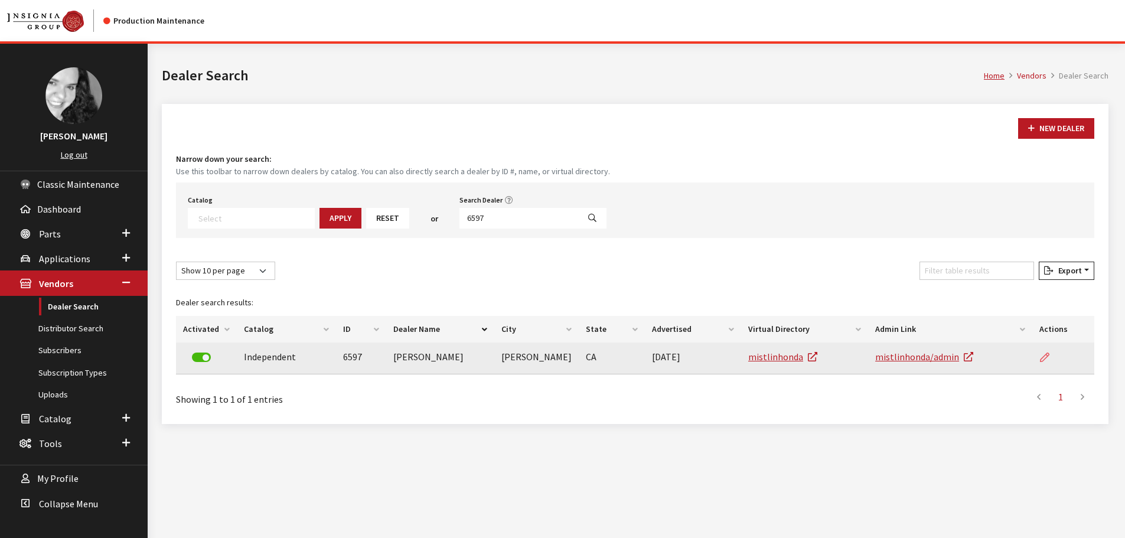
click at [1049, 355] on link at bounding box center [1049, 357] width 20 height 30
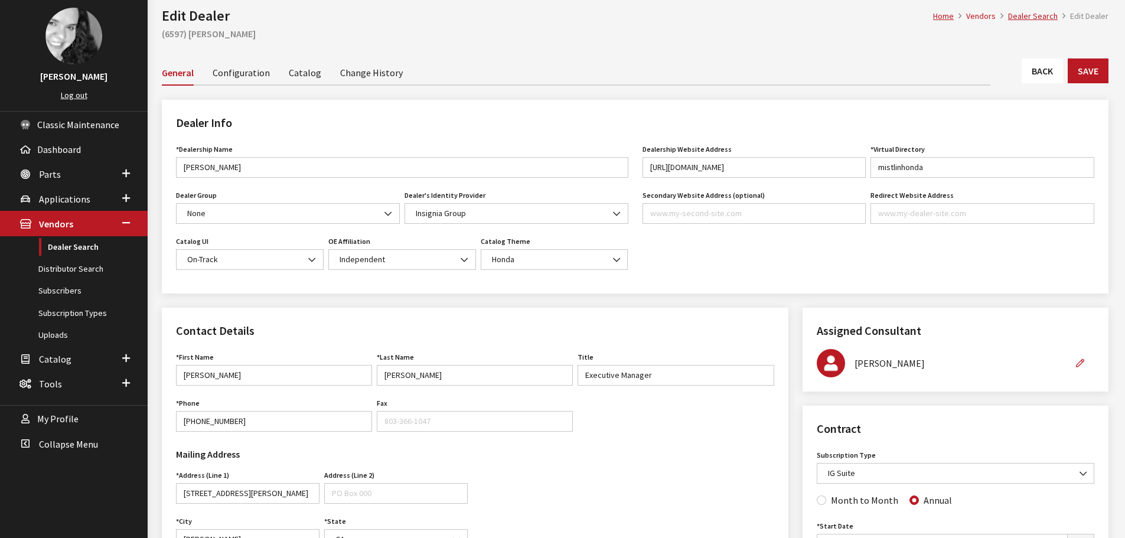
scroll to position [59, 0]
click at [1034, 67] on link "Back" at bounding box center [1041, 71] width 41 height 25
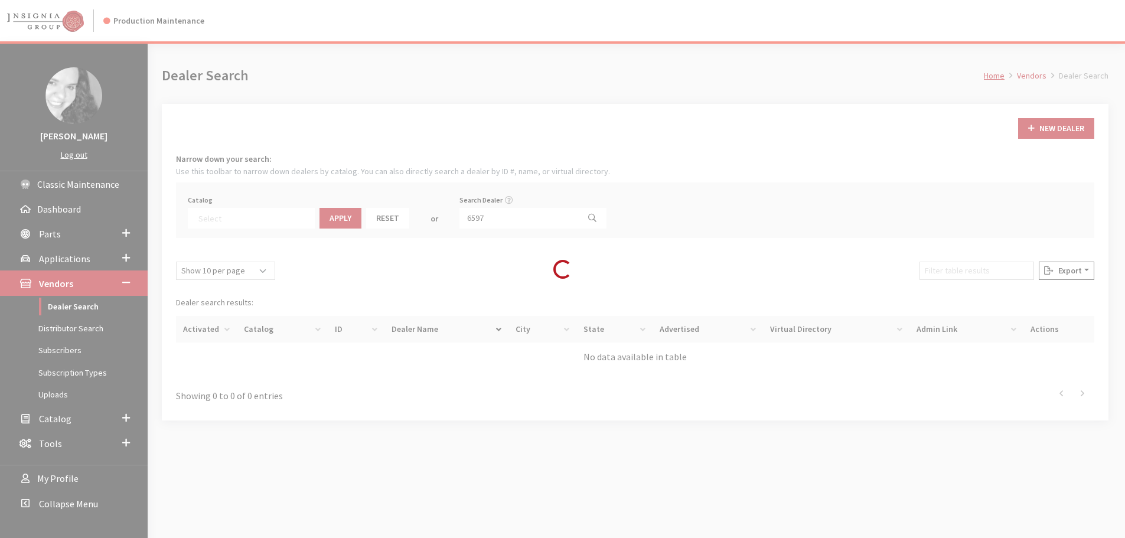
select select
click at [494, 221] on input "6597" at bounding box center [518, 218] width 119 height 21
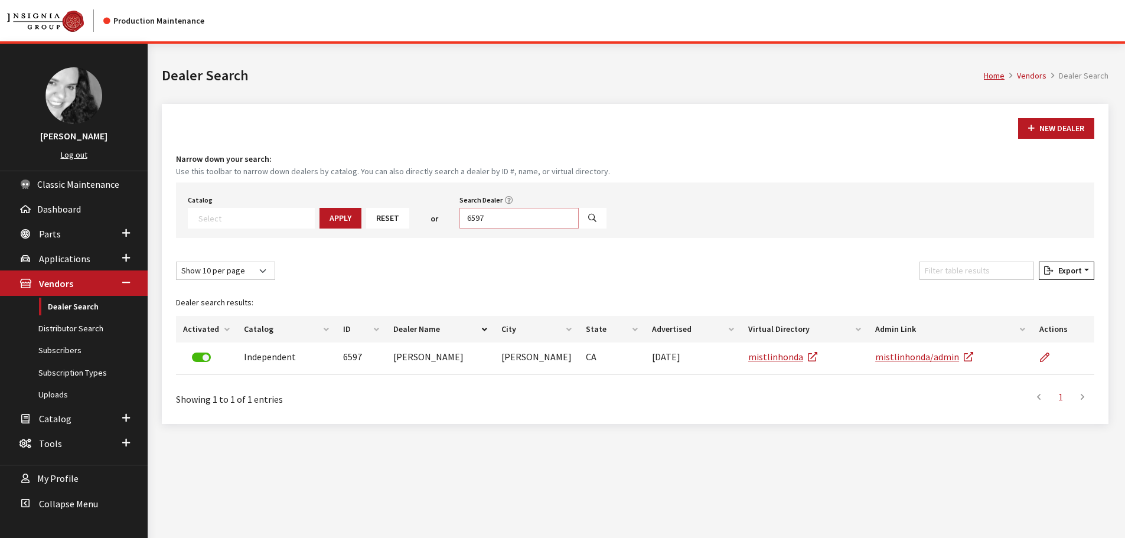
click at [494, 221] on input "6597" at bounding box center [518, 218] width 119 height 21
type input "6596"
select select
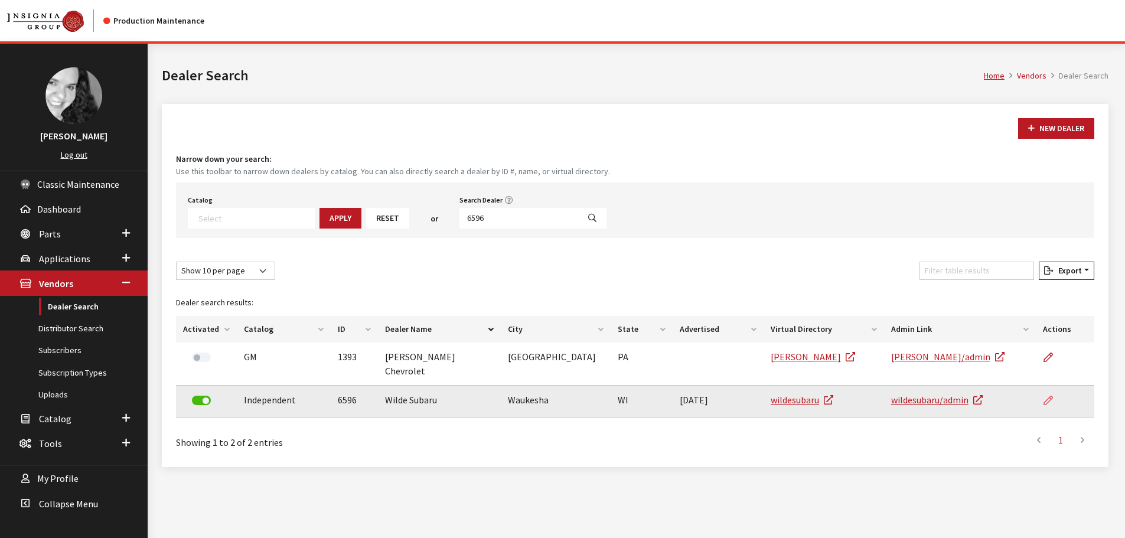
click at [1045, 396] on icon at bounding box center [1047, 400] width 9 height 9
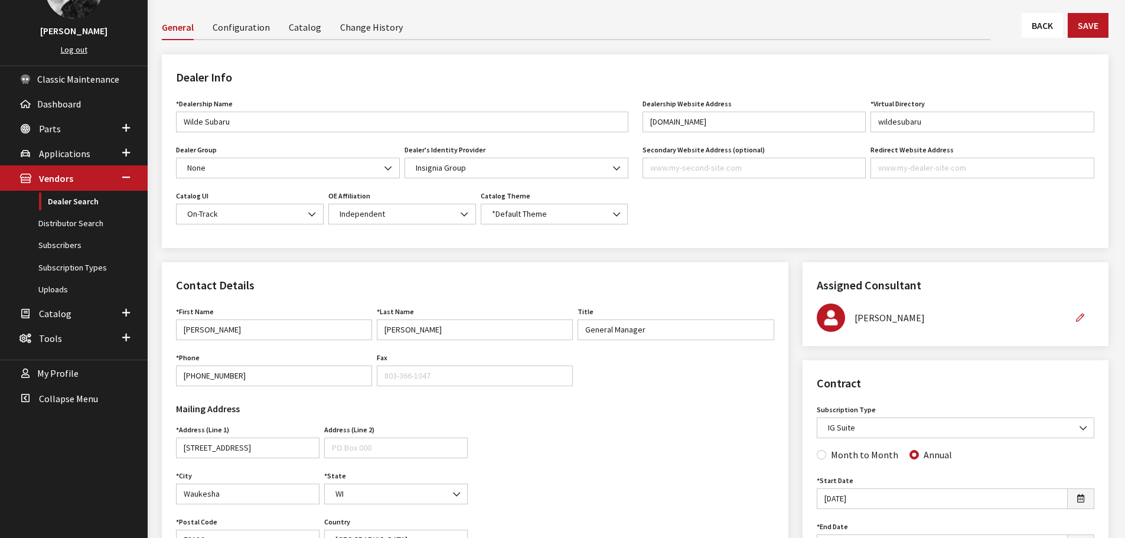
scroll to position [59, 0]
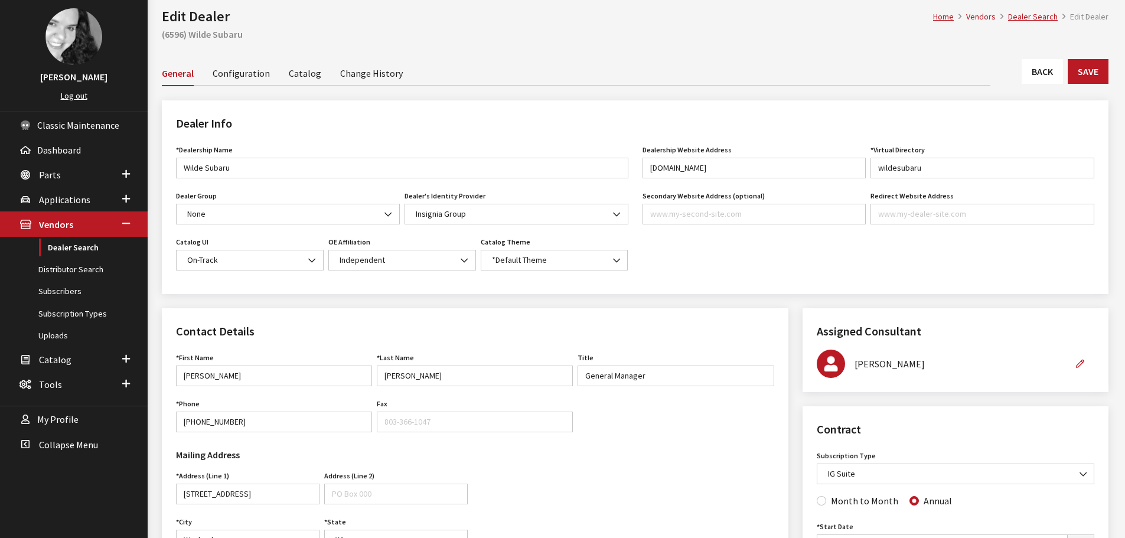
click at [1031, 77] on link "Back" at bounding box center [1041, 71] width 41 height 25
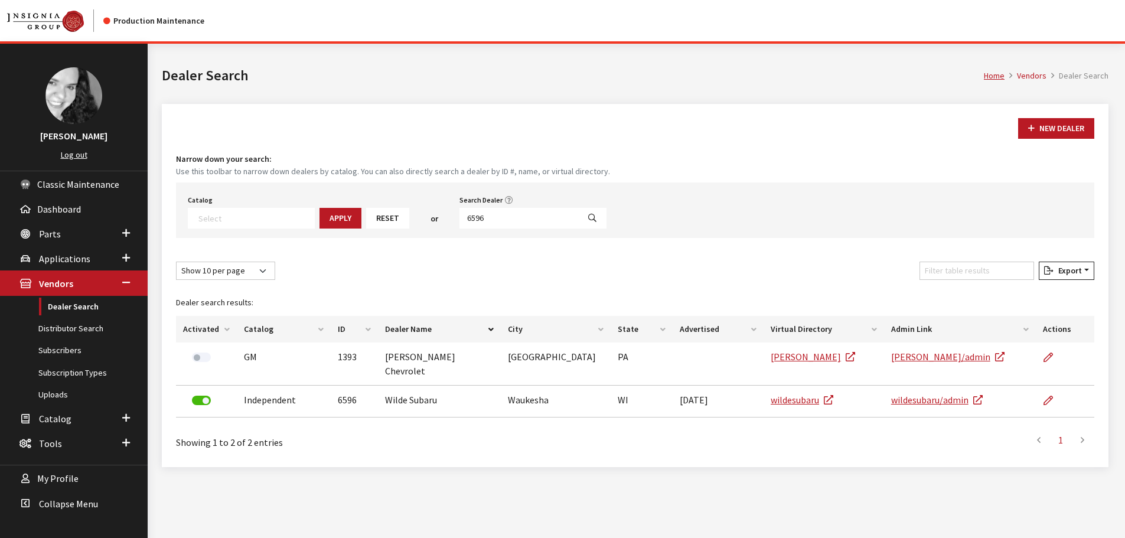
select select
click at [481, 222] on input "6596" at bounding box center [518, 218] width 119 height 21
click at [480, 222] on input "6596" at bounding box center [518, 218] width 119 height 21
type input "6594"
select select
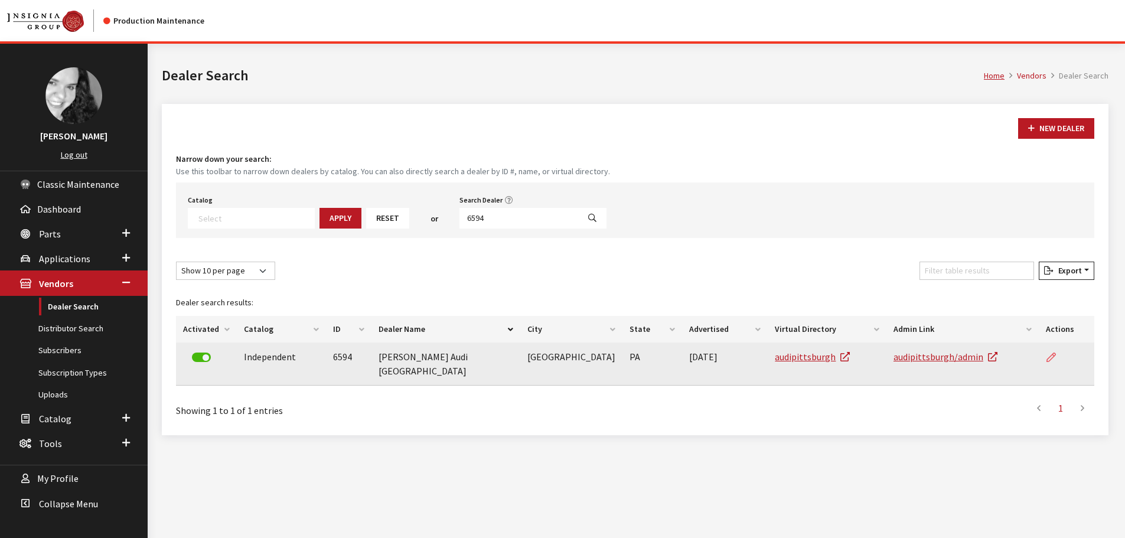
click at [1051, 356] on icon at bounding box center [1050, 357] width 9 height 9
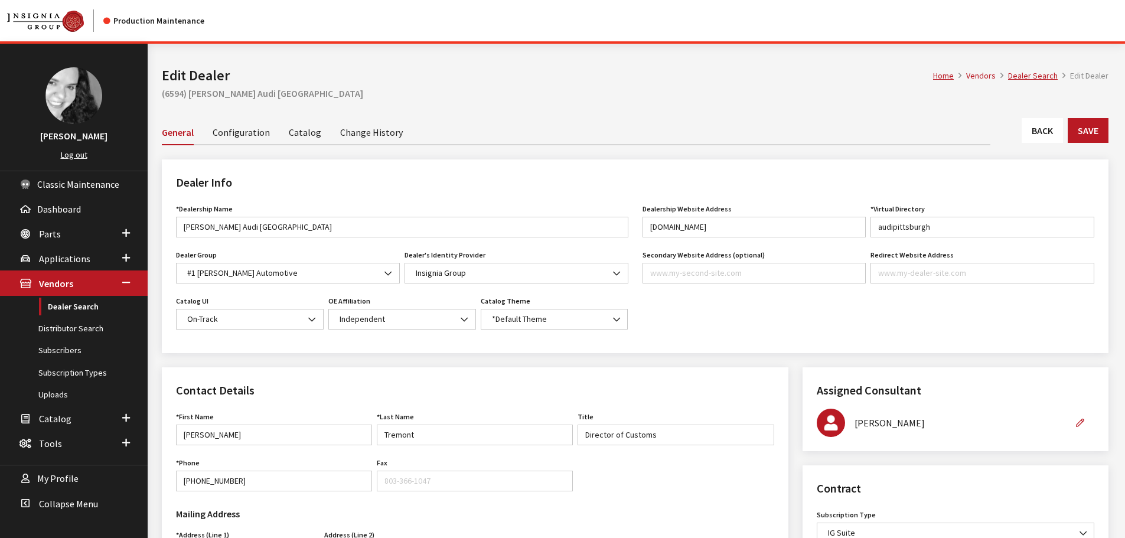
click at [1032, 124] on link "Back" at bounding box center [1041, 130] width 41 height 25
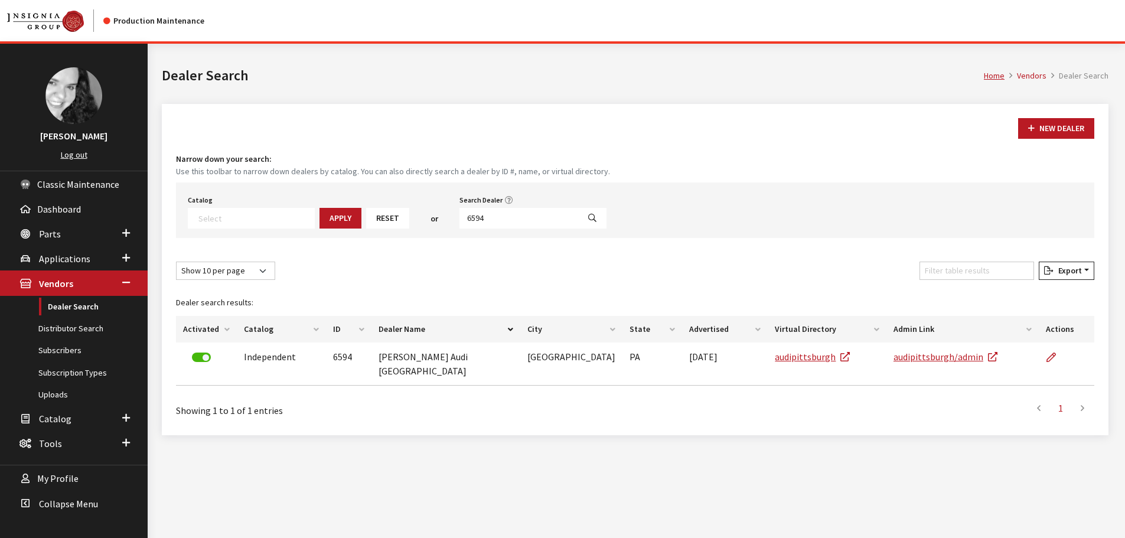
select select
click at [516, 220] on input "6594" at bounding box center [518, 218] width 119 height 21
type input "6593"
select select
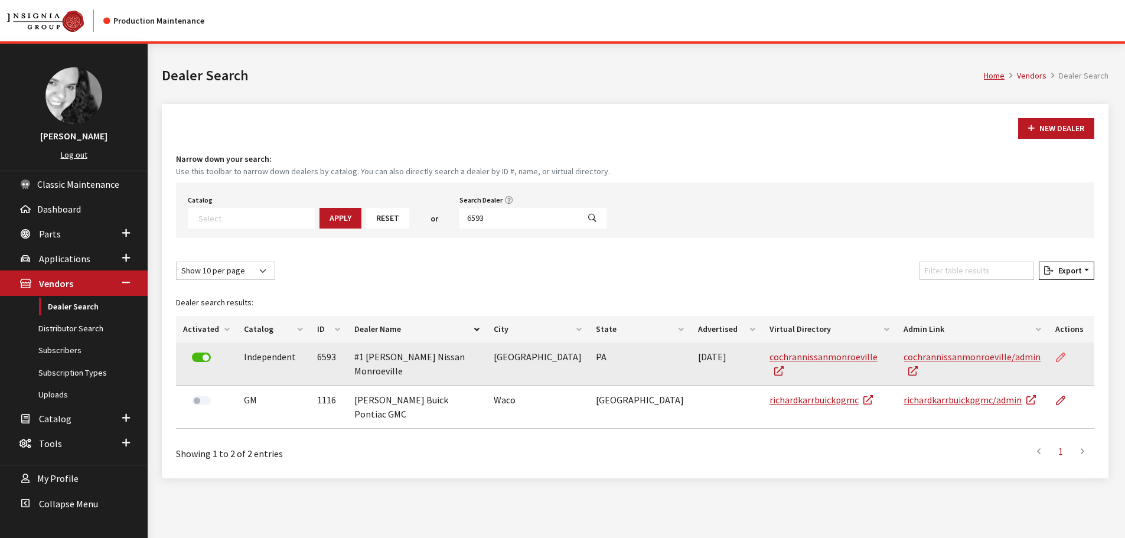
click at [1068, 360] on link at bounding box center [1065, 357] width 20 height 30
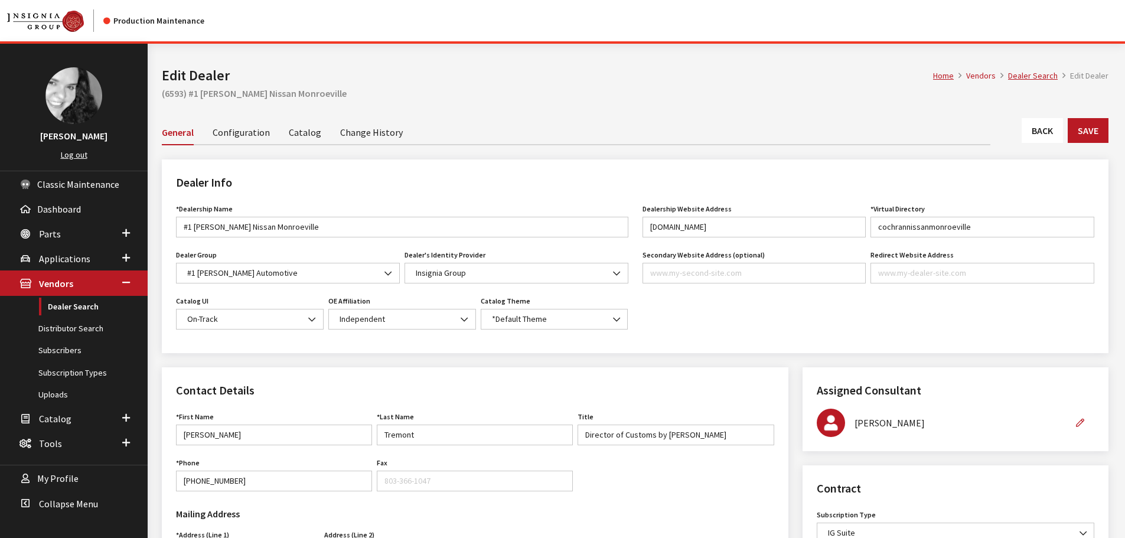
click at [1027, 133] on link "Back" at bounding box center [1041, 130] width 41 height 25
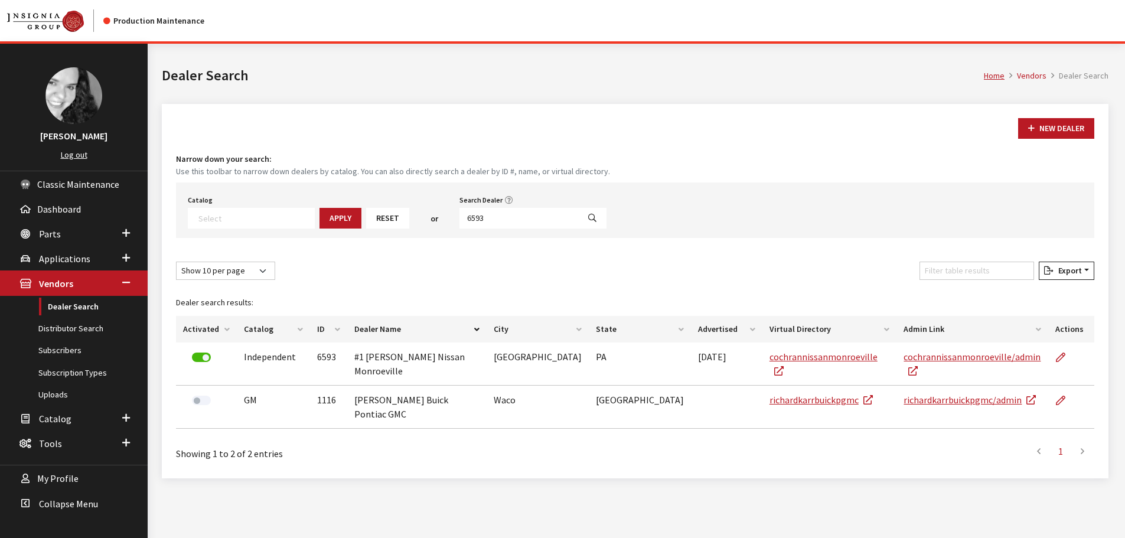
select select
click at [476, 223] on input "6593" at bounding box center [518, 218] width 119 height 21
type input "6591"
select select
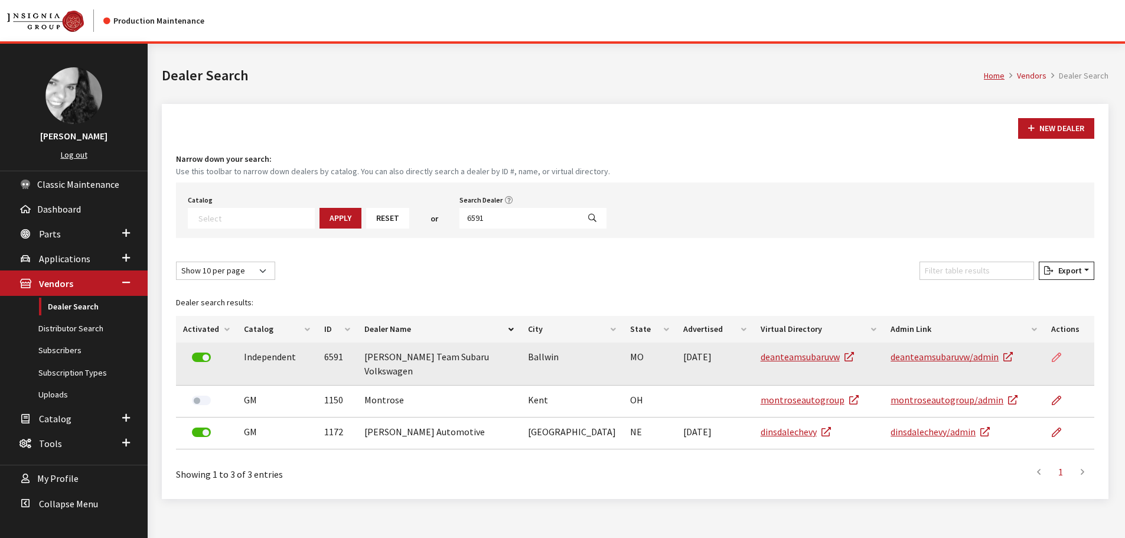
click at [1055, 355] on icon at bounding box center [1055, 357] width 9 height 9
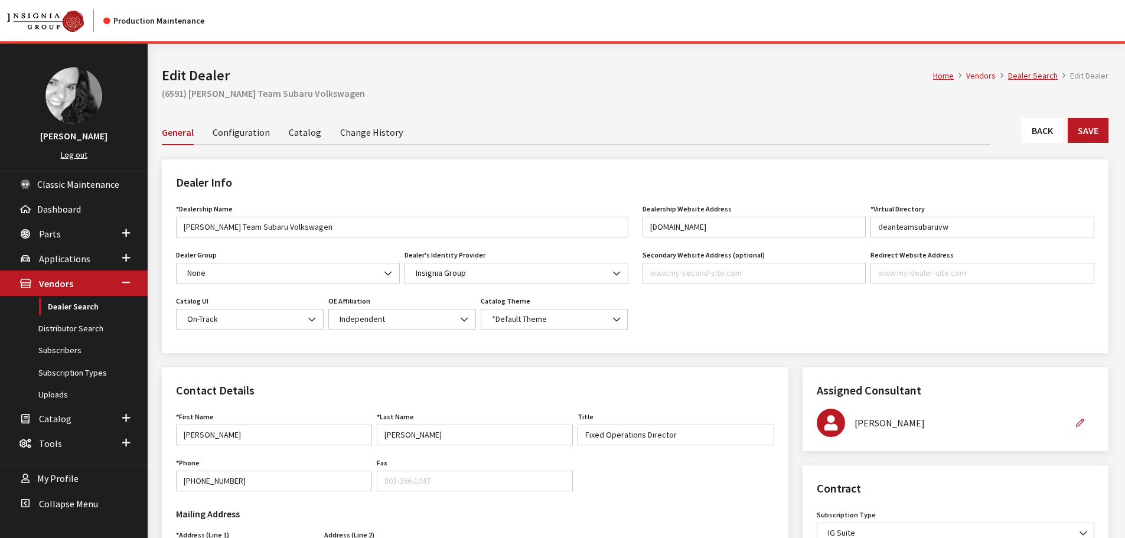
click at [1040, 132] on link "Back" at bounding box center [1041, 130] width 41 height 25
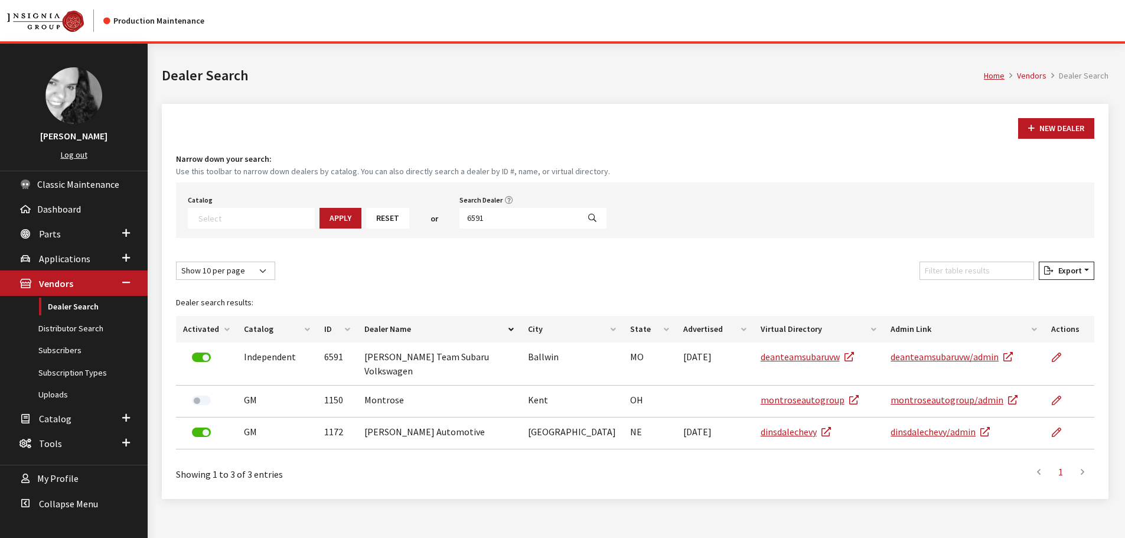
select select
click at [498, 219] on input "6591" at bounding box center [518, 218] width 119 height 21
type input "6589"
select select
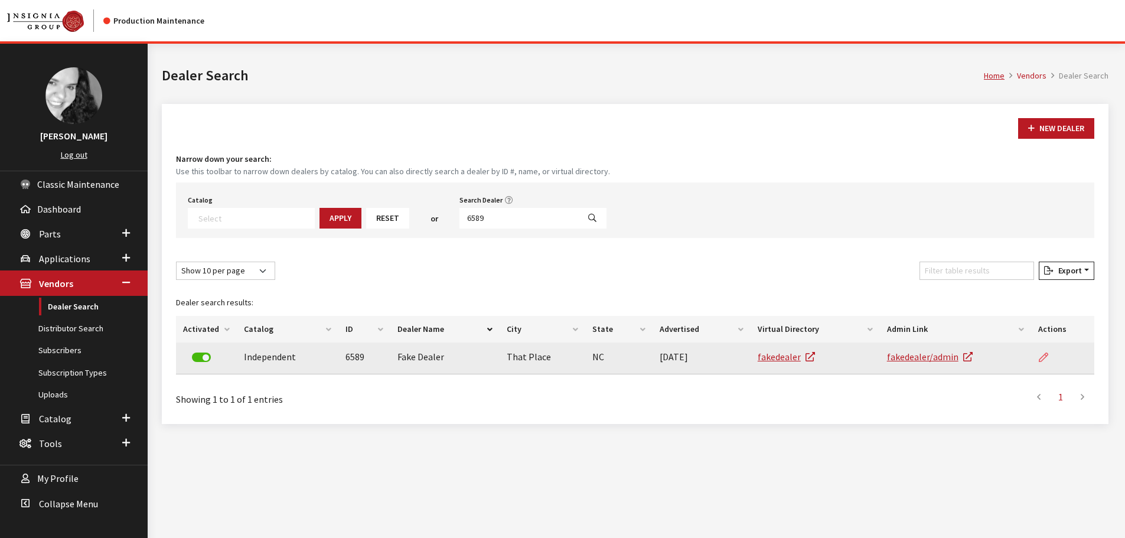
click at [1045, 355] on icon at bounding box center [1042, 357] width 9 height 9
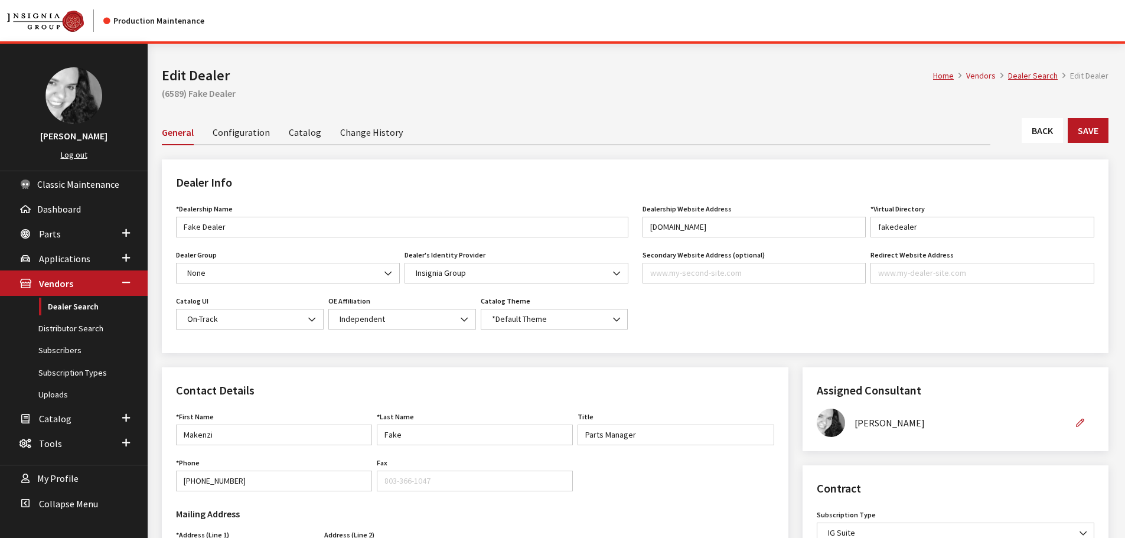
click at [1036, 136] on link "Back" at bounding box center [1041, 130] width 41 height 25
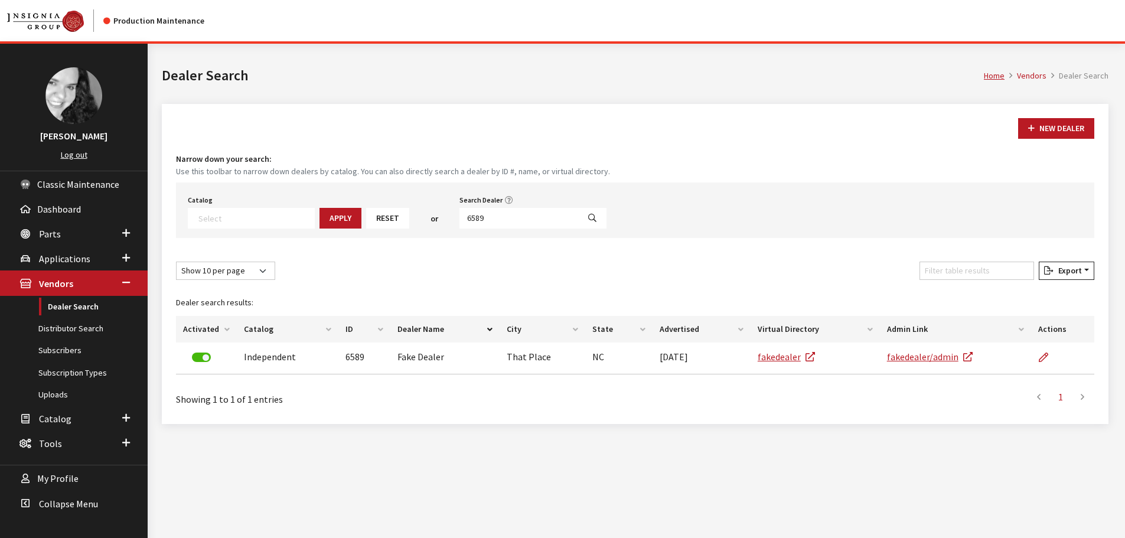
select select
click at [481, 223] on input "6589" at bounding box center [518, 218] width 119 height 21
click at [480, 223] on input "6589" at bounding box center [518, 218] width 119 height 21
type input "6588"
select select
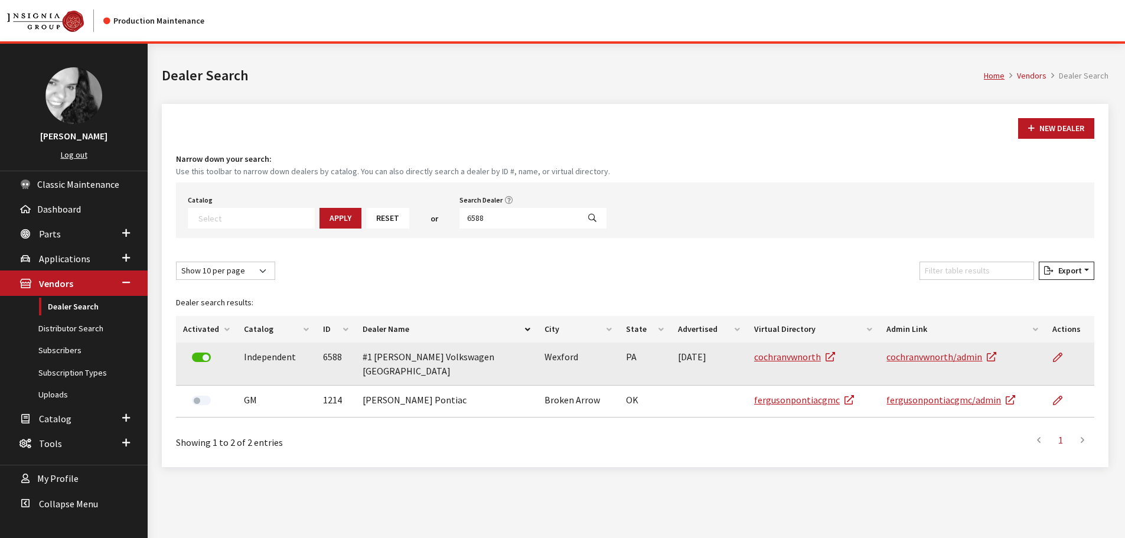
click at [1051, 357] on td at bounding box center [1069, 363] width 49 height 43
click at [1057, 357] on icon at bounding box center [1057, 357] width 9 height 9
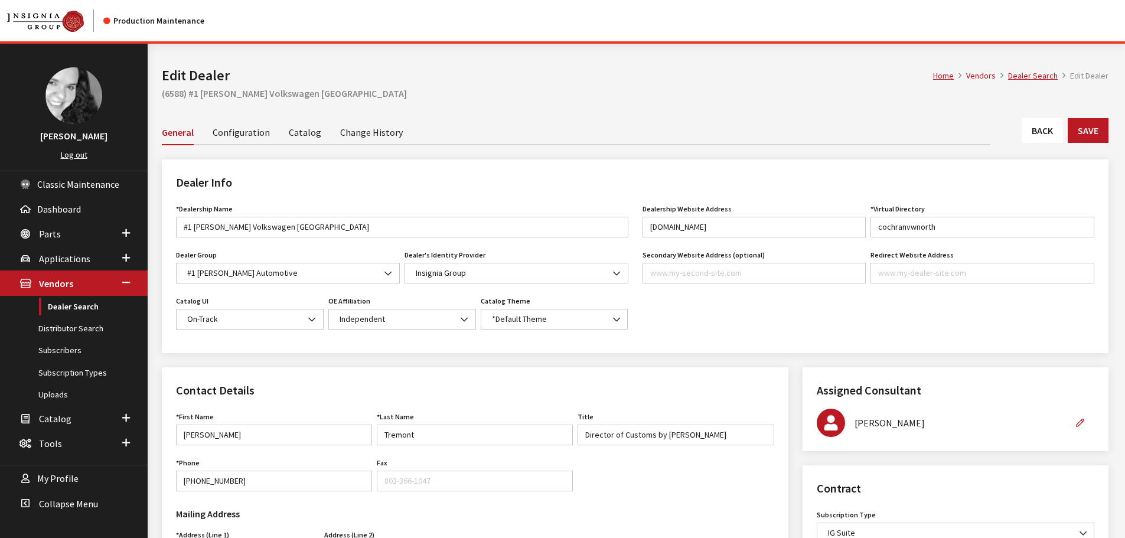
click at [1046, 139] on link "Back" at bounding box center [1041, 130] width 41 height 25
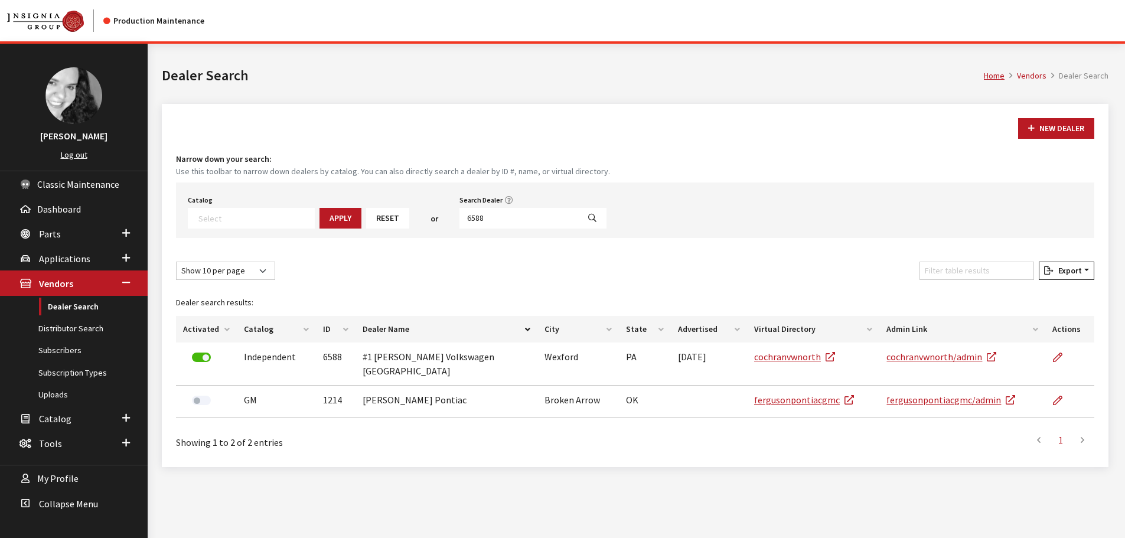
select select
click at [506, 217] on input "6588" at bounding box center [518, 218] width 119 height 21
type input "6587"
select select
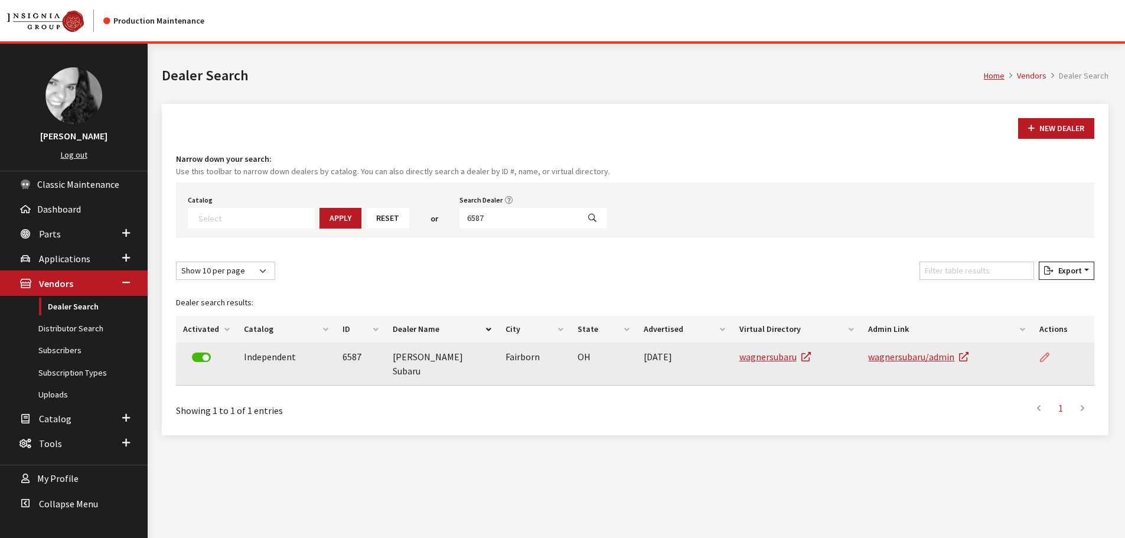
click at [1040, 359] on icon at bounding box center [1044, 357] width 9 height 9
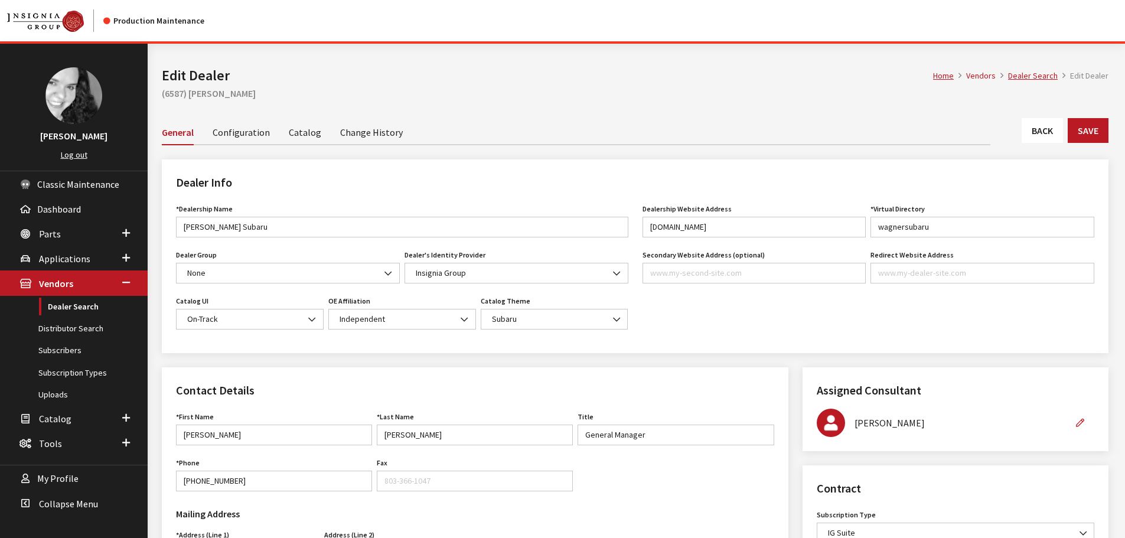
click at [1043, 130] on link "Back" at bounding box center [1041, 130] width 41 height 25
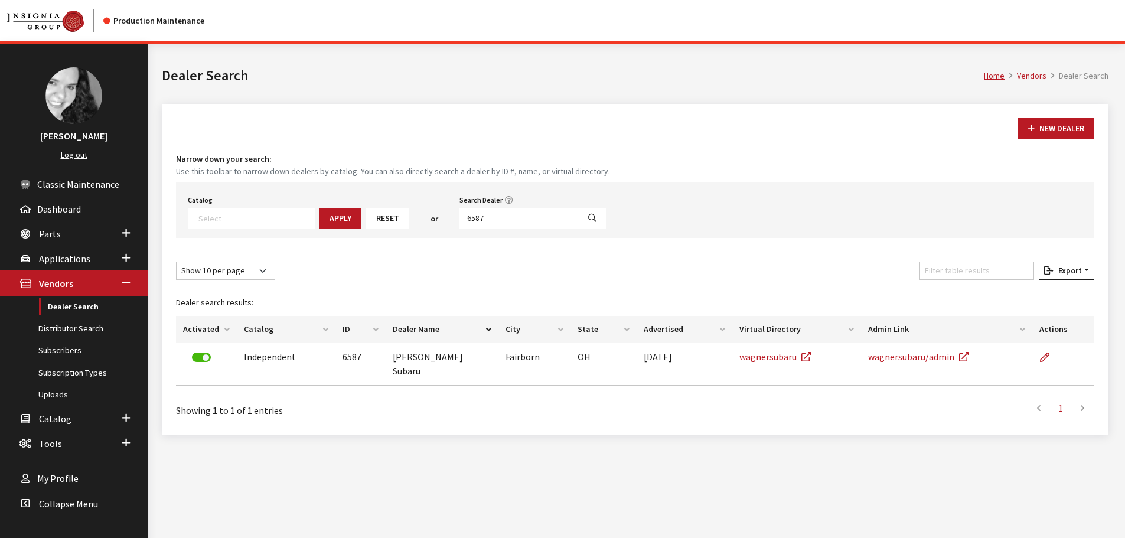
select select
click at [492, 210] on input "6587" at bounding box center [518, 218] width 119 height 21
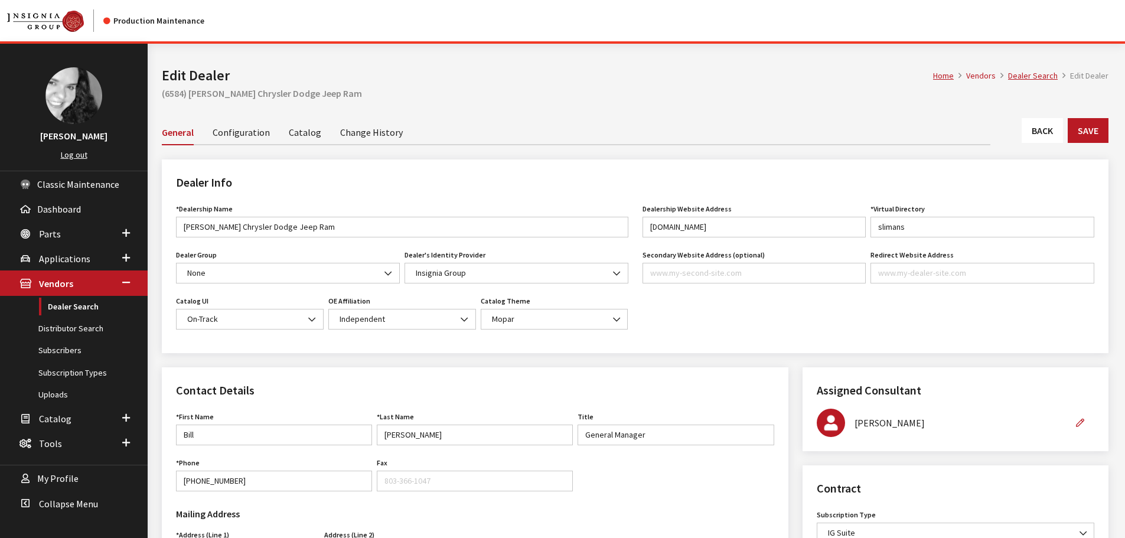
click at [1040, 139] on link "Back" at bounding box center [1041, 130] width 41 height 25
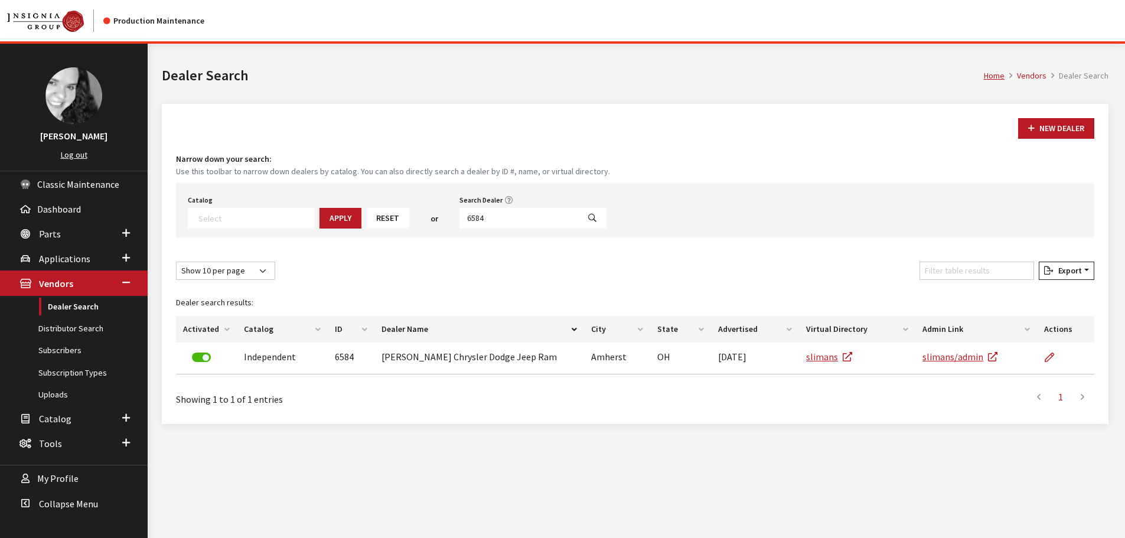
select select
click at [509, 222] on input "6584" at bounding box center [518, 218] width 119 height 21
type input "6583"
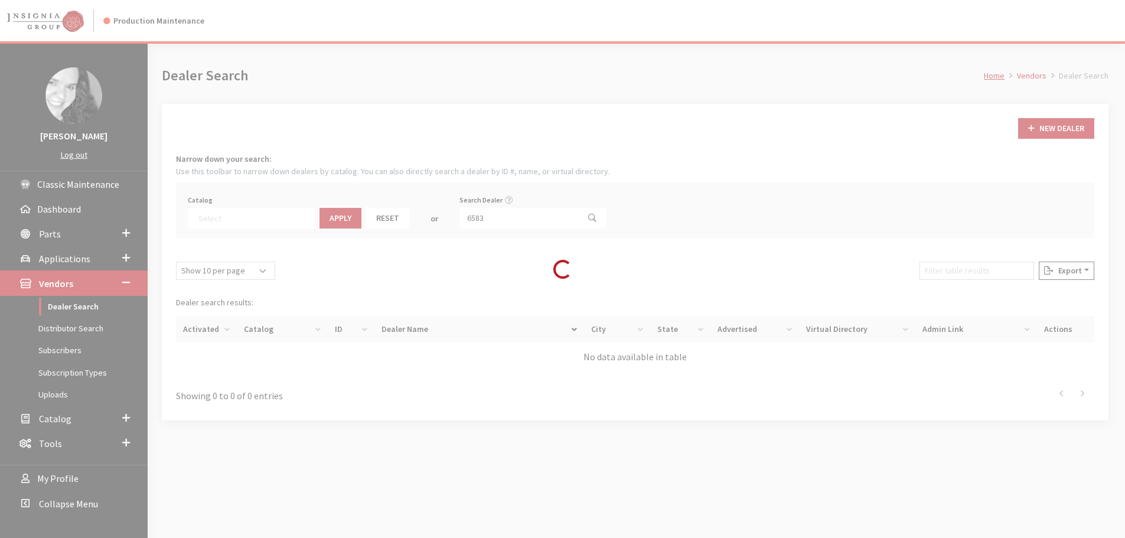
select select
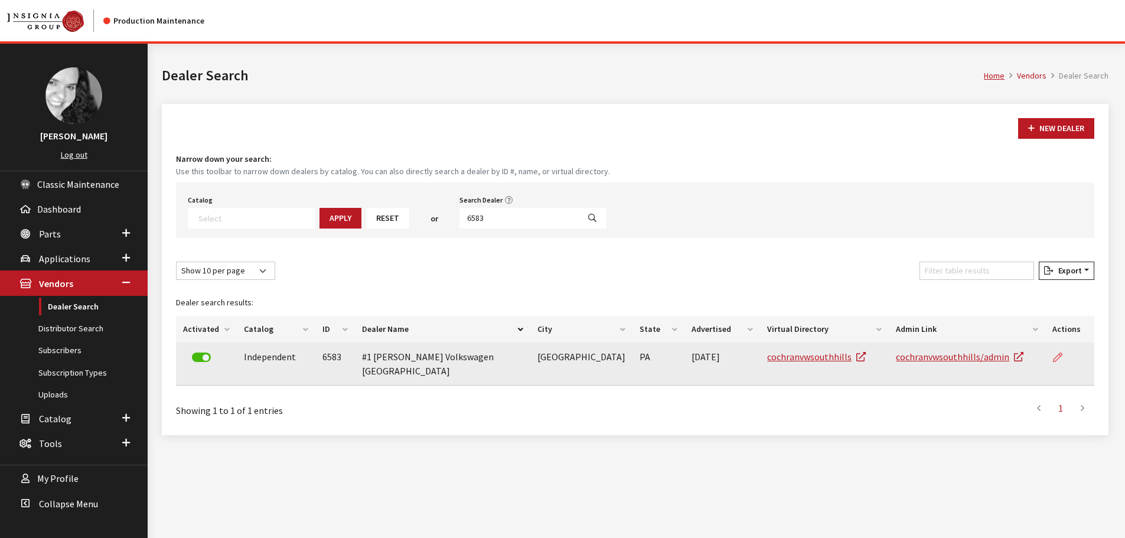
click at [1055, 350] on link at bounding box center [1062, 357] width 20 height 30
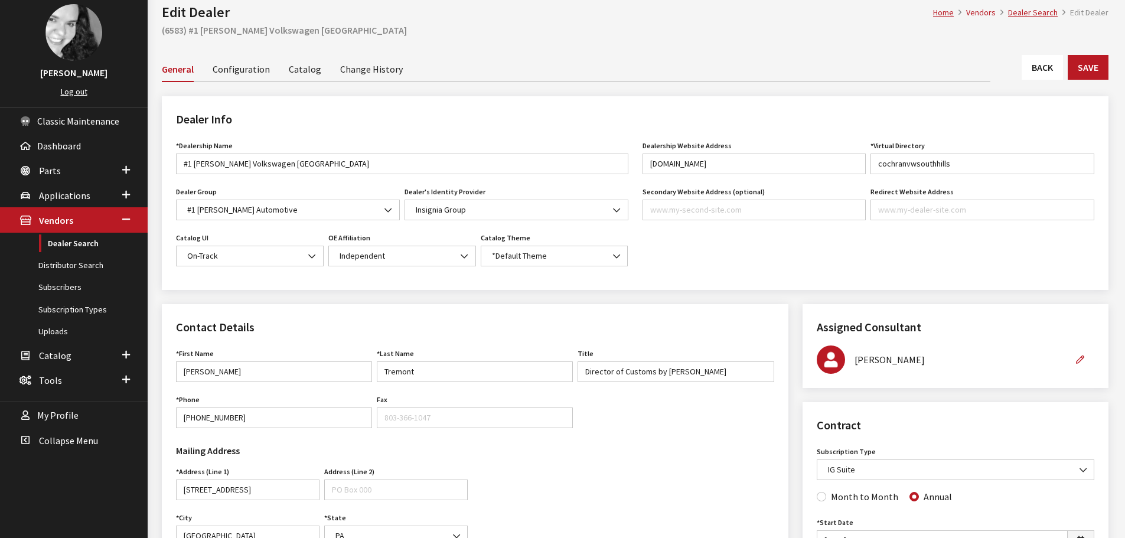
scroll to position [59, 0]
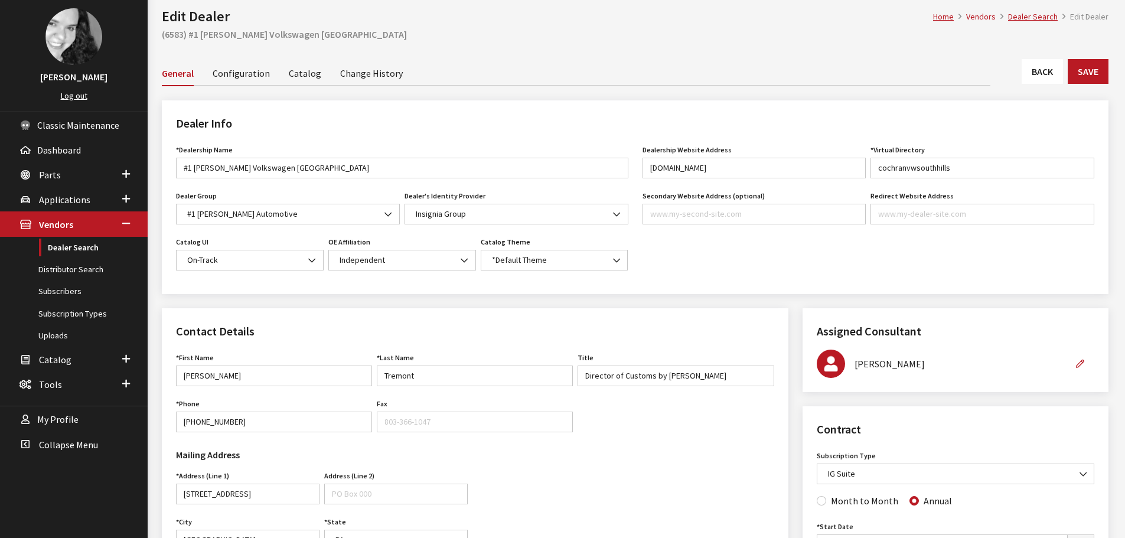
click at [1034, 74] on link "Back" at bounding box center [1041, 71] width 41 height 25
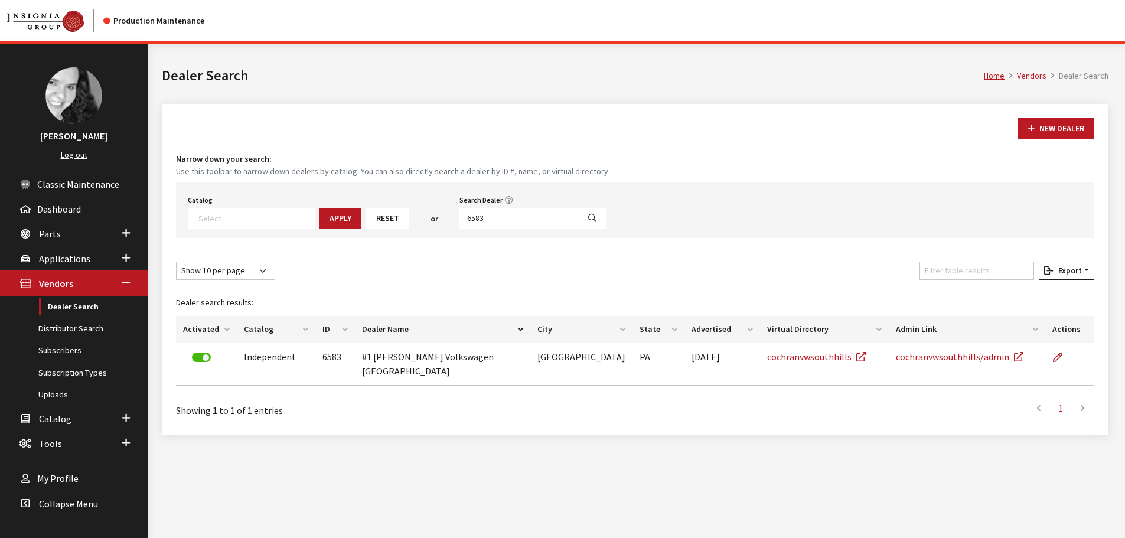
select select
click at [485, 222] on input "6583" at bounding box center [518, 218] width 119 height 21
type input "4802"
select select
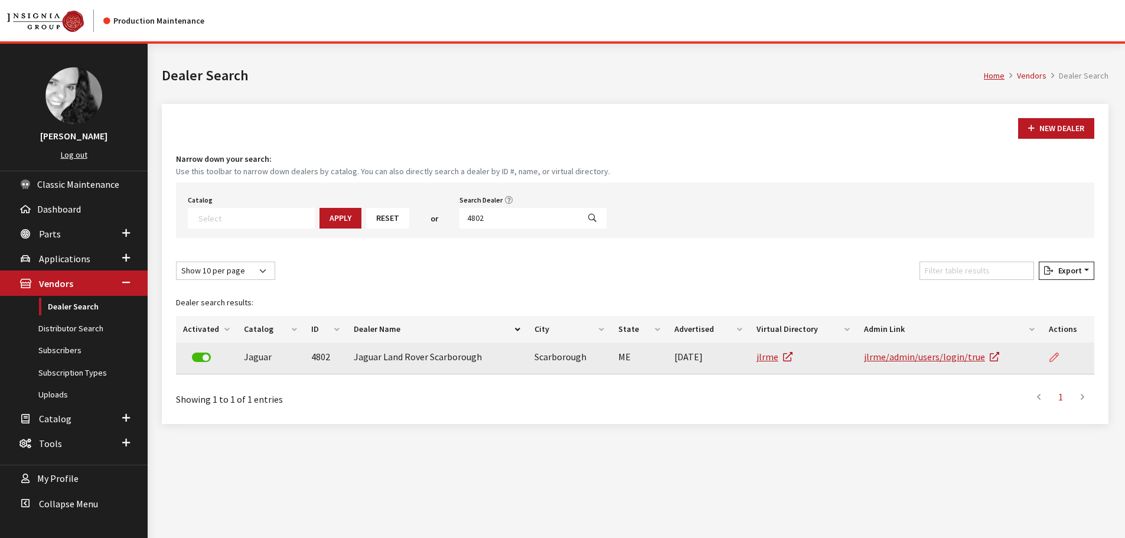
click at [1050, 357] on icon at bounding box center [1053, 357] width 9 height 9
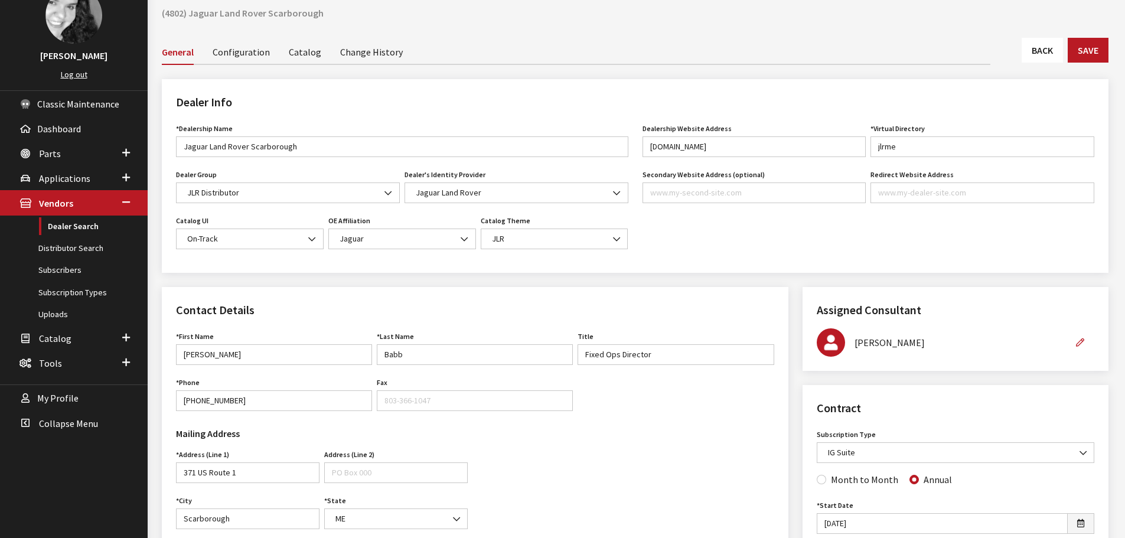
scroll to position [59, 0]
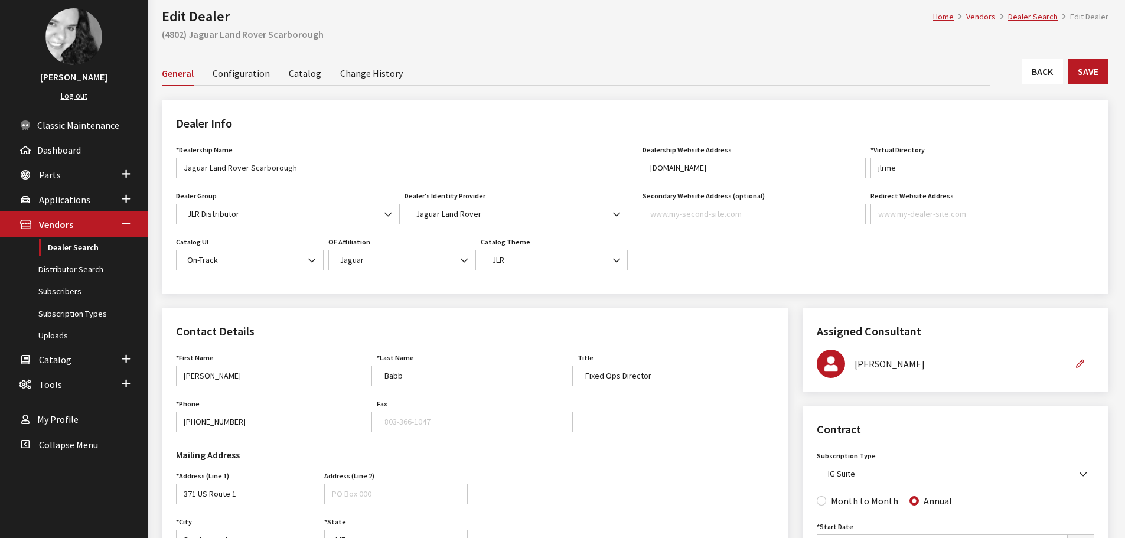
click at [1023, 79] on link "Back" at bounding box center [1041, 71] width 41 height 25
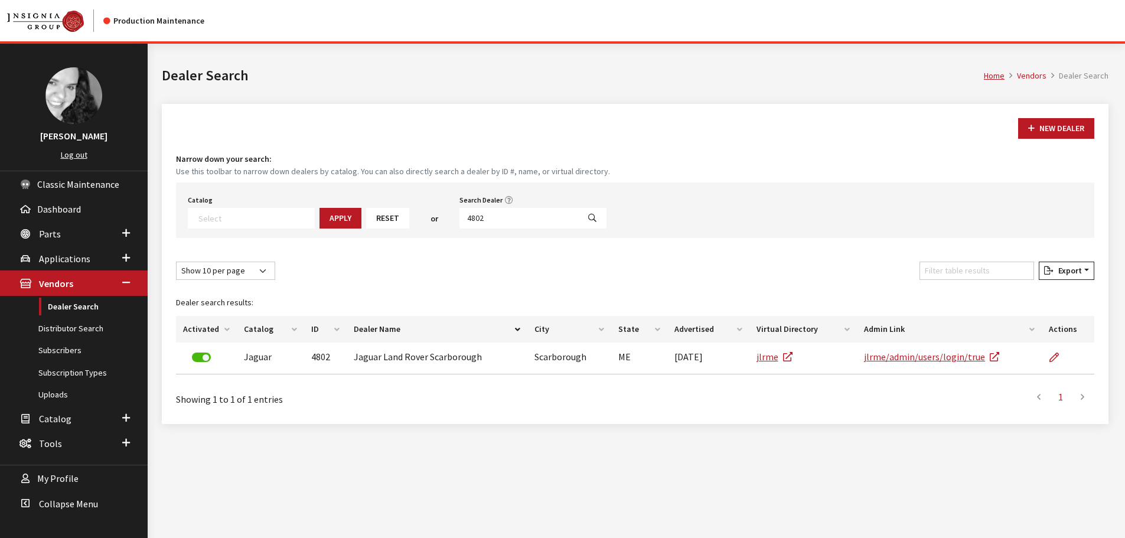
select select
click at [523, 224] on input "4802" at bounding box center [518, 218] width 119 height 21
type input "4801"
select select
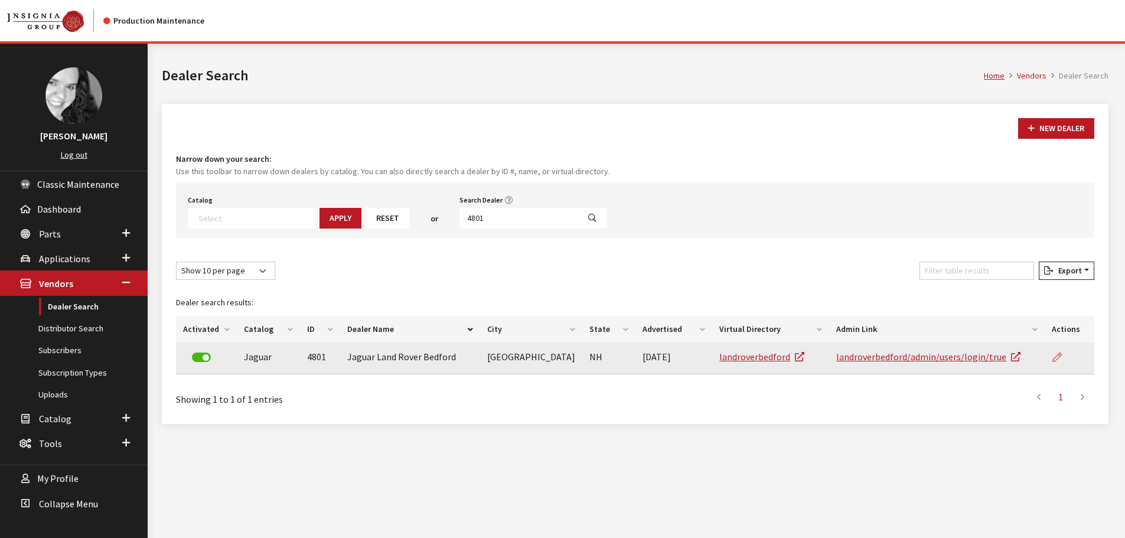
click at [1055, 356] on icon at bounding box center [1056, 357] width 9 height 9
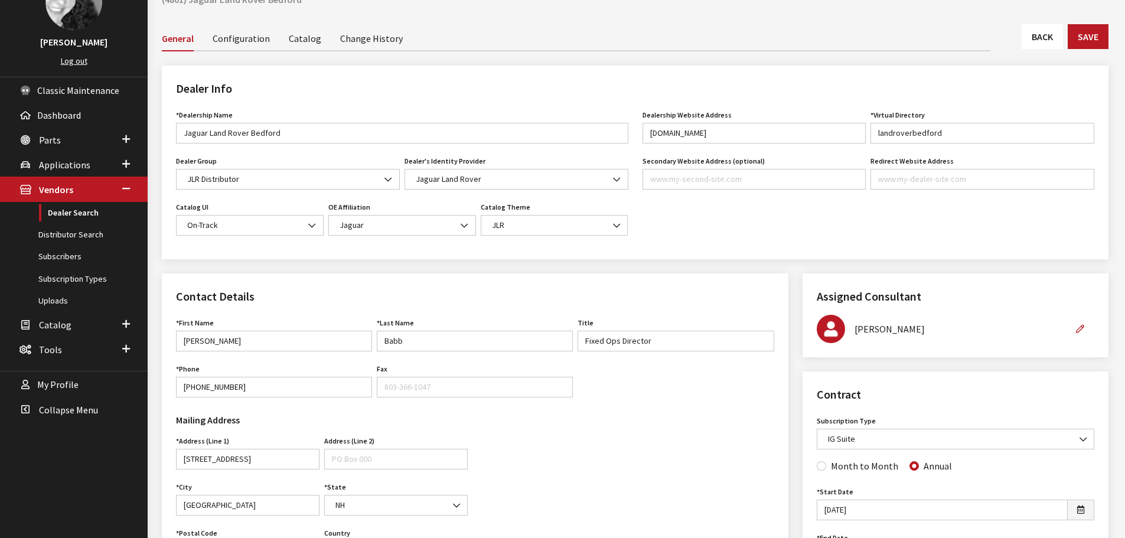
scroll to position [59, 0]
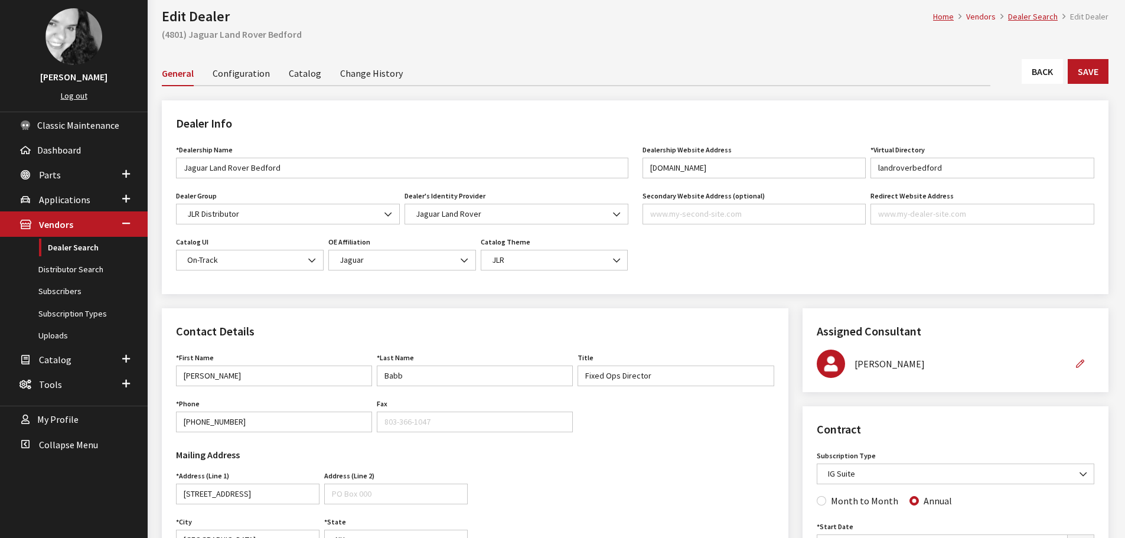
click at [1045, 77] on link "Back" at bounding box center [1041, 71] width 41 height 25
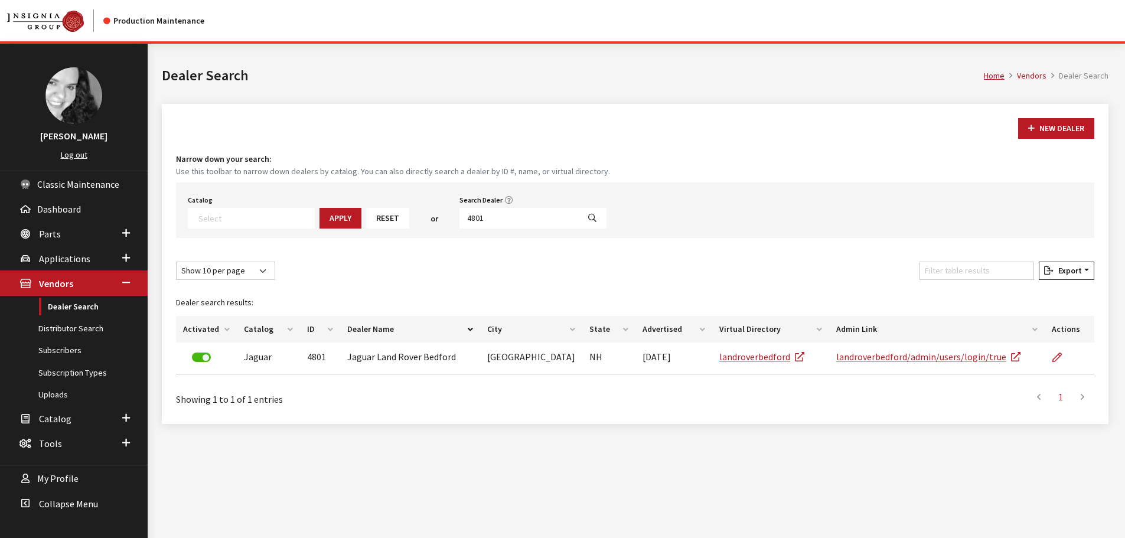
select select
click at [490, 213] on input "4801" at bounding box center [518, 218] width 119 height 21
type input "6582"
select select
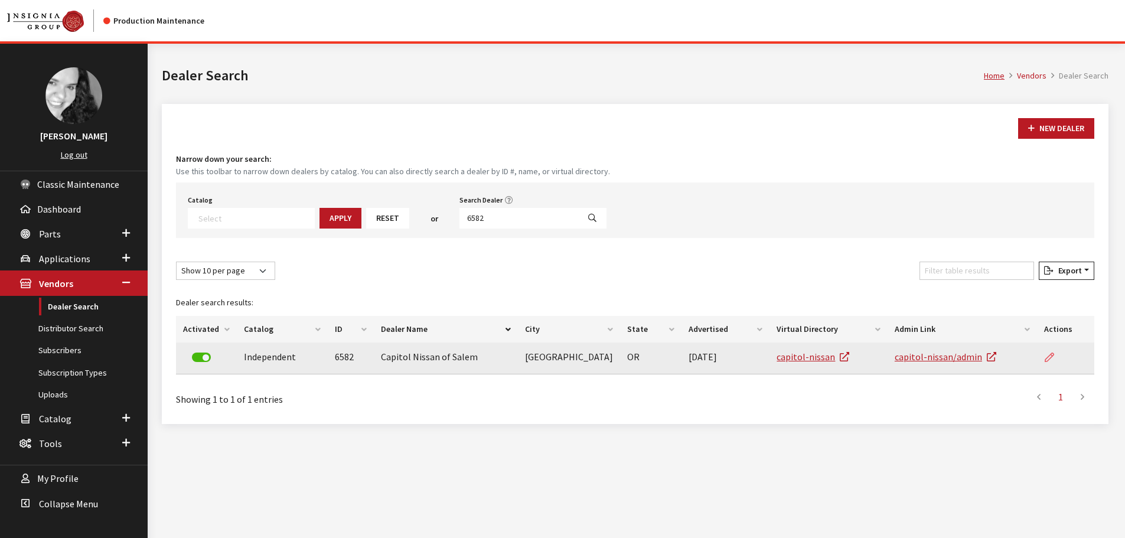
click at [1044, 357] on icon at bounding box center [1048, 357] width 9 height 9
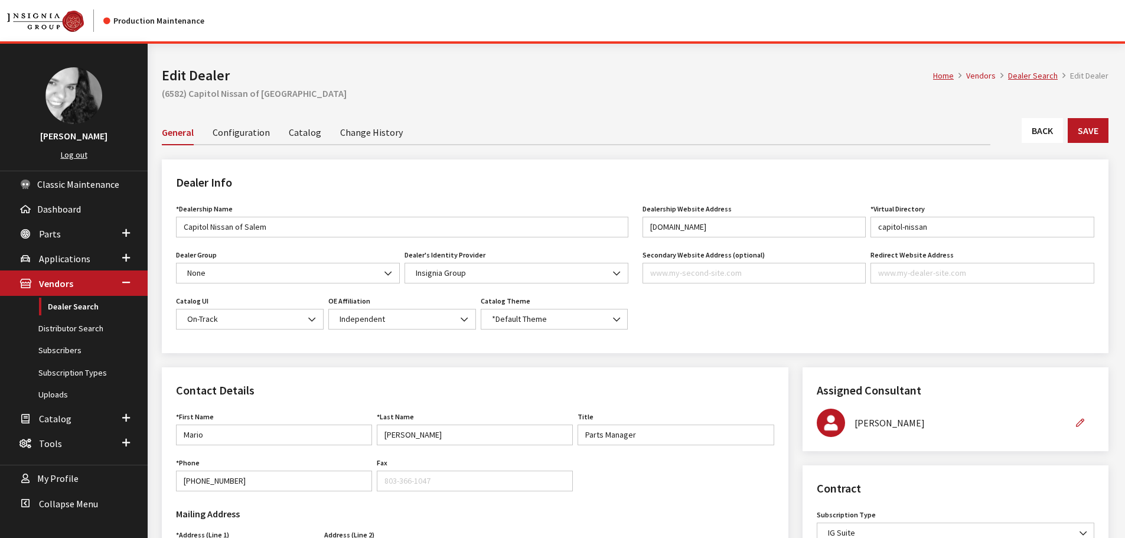
click at [1053, 120] on link "Back" at bounding box center [1041, 130] width 41 height 25
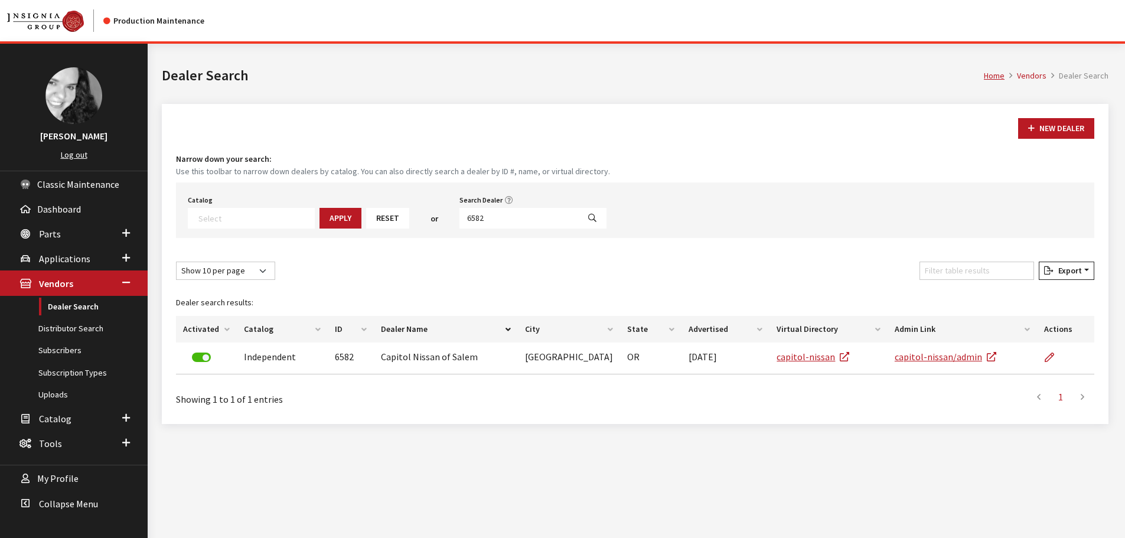
select select
click at [486, 218] on input "6582" at bounding box center [518, 218] width 119 height 21
type input "3497"
select select
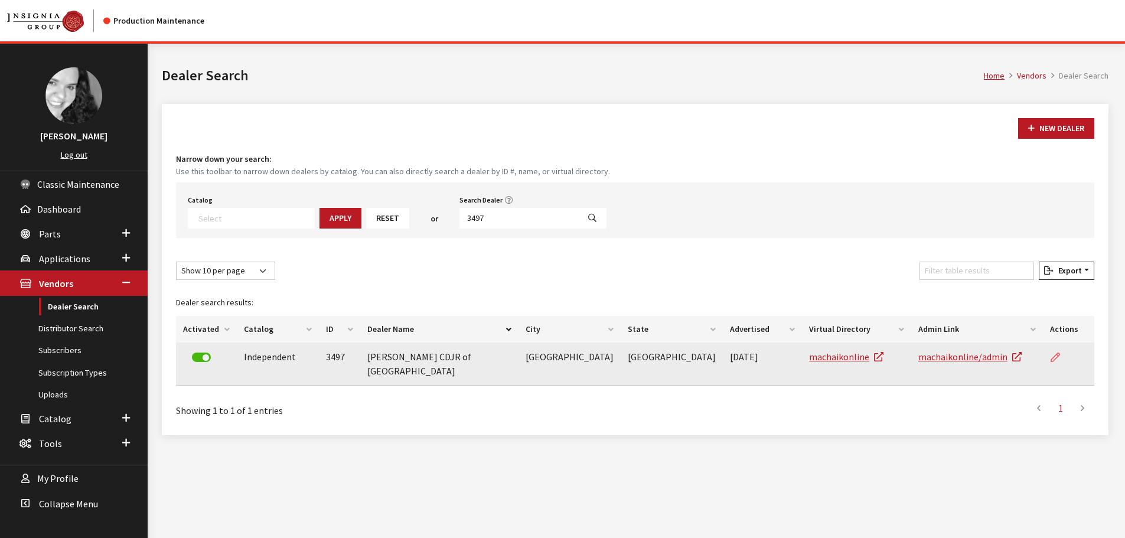
click at [1051, 355] on icon at bounding box center [1054, 357] width 9 height 9
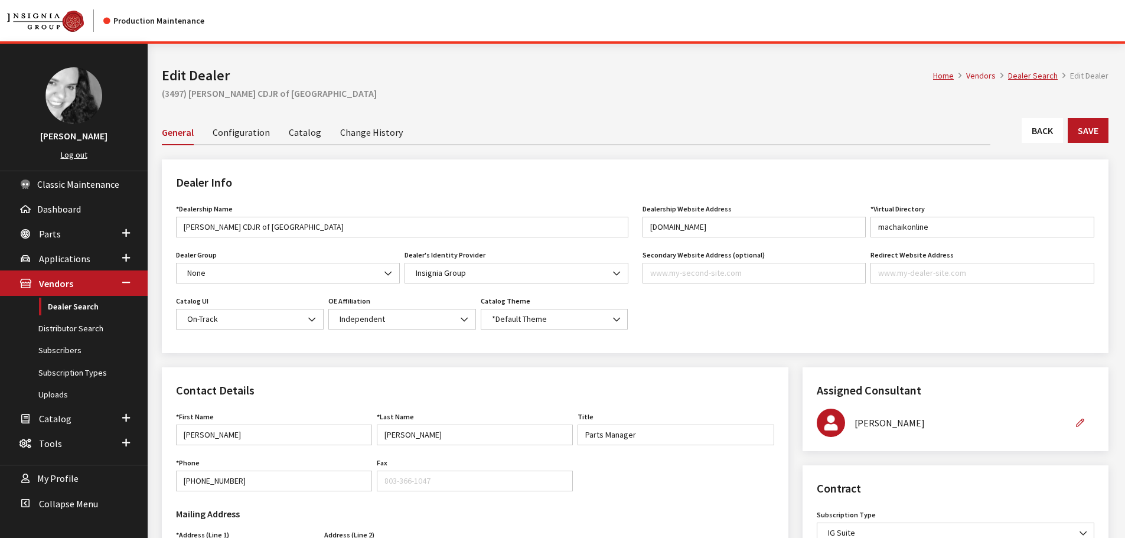
click at [1033, 139] on link "Back" at bounding box center [1041, 130] width 41 height 25
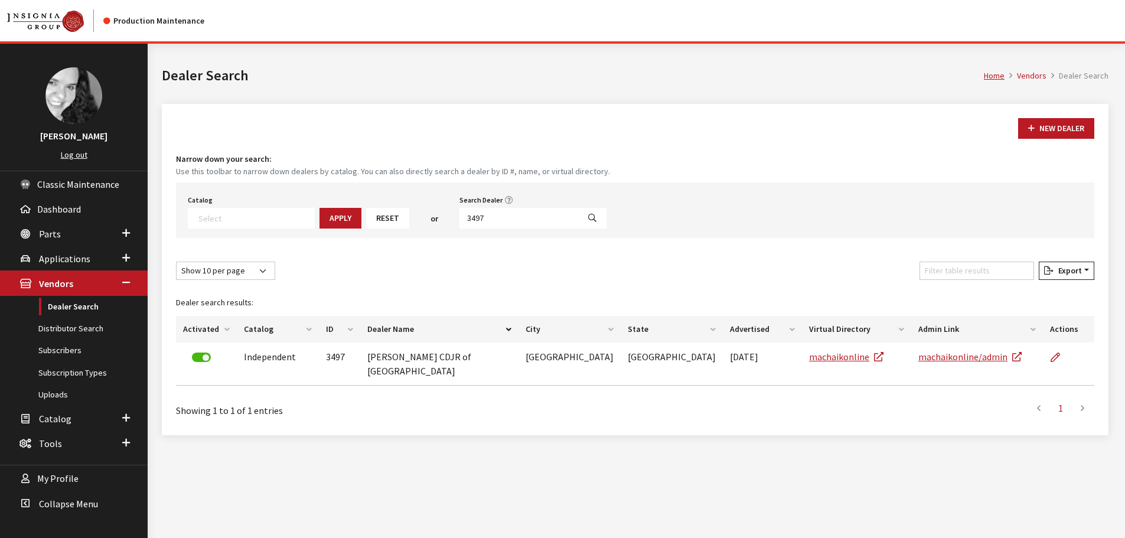
select select
click at [499, 223] on input "3497" at bounding box center [518, 218] width 119 height 21
click at [498, 223] on input "3497" at bounding box center [518, 218] width 119 height 21
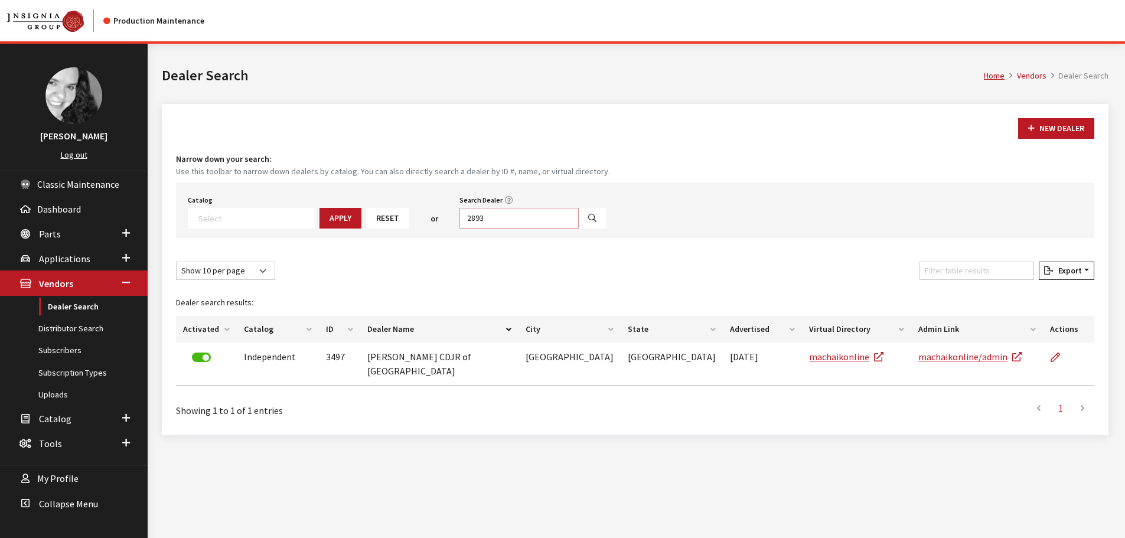
type input "2893"
select select
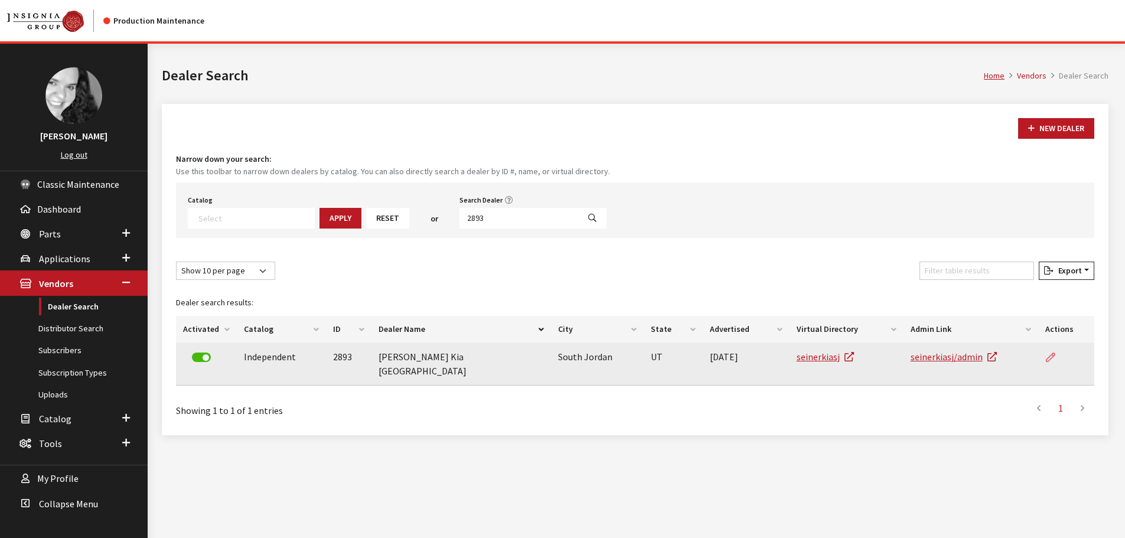
click at [1052, 351] on link at bounding box center [1055, 357] width 20 height 30
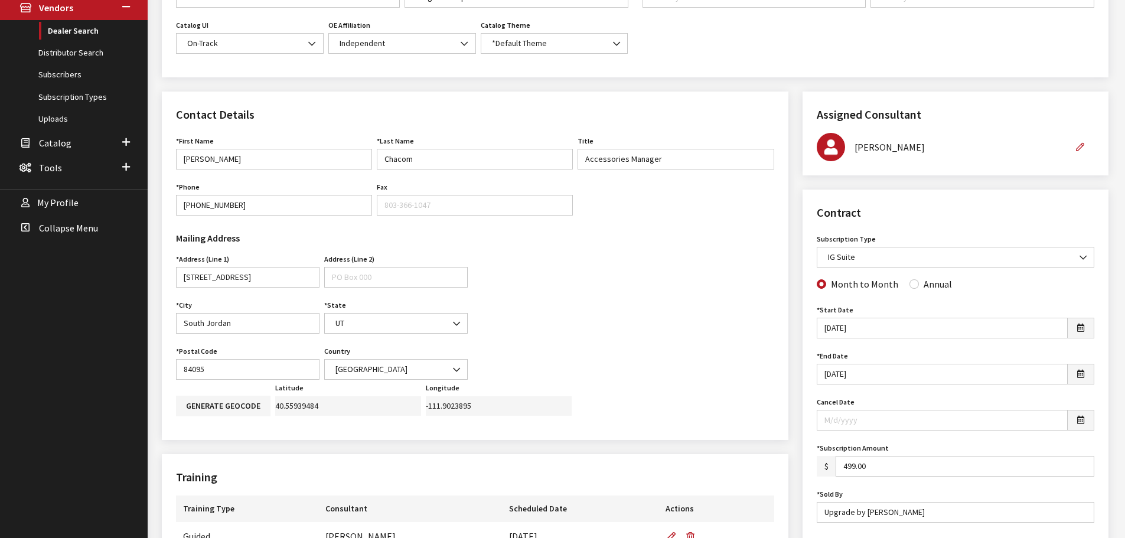
scroll to position [295, 0]
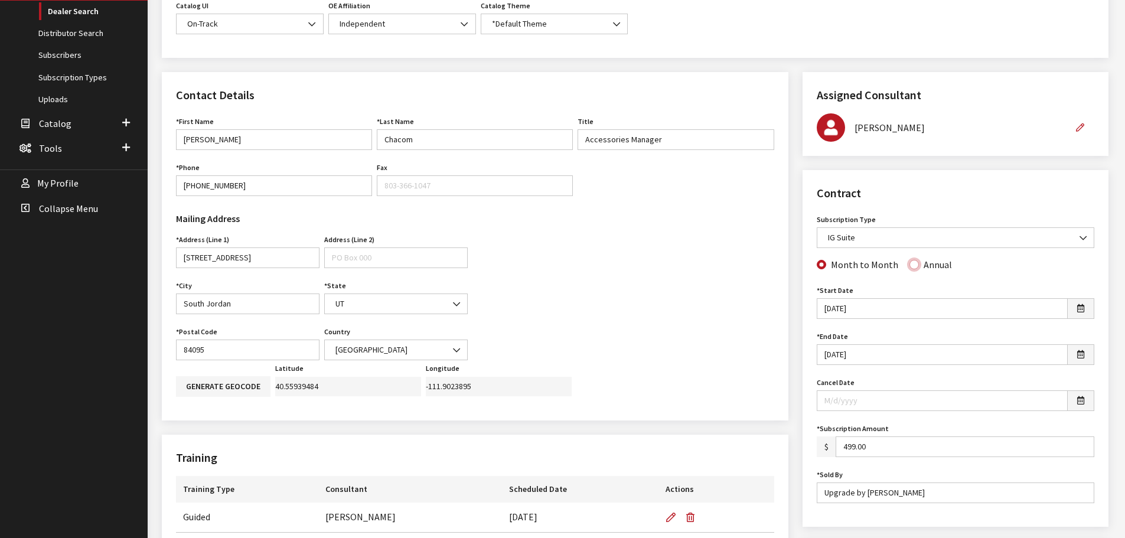
click at [909, 266] on input "Annual" at bounding box center [913, 264] width 9 height 9
radio input "true"
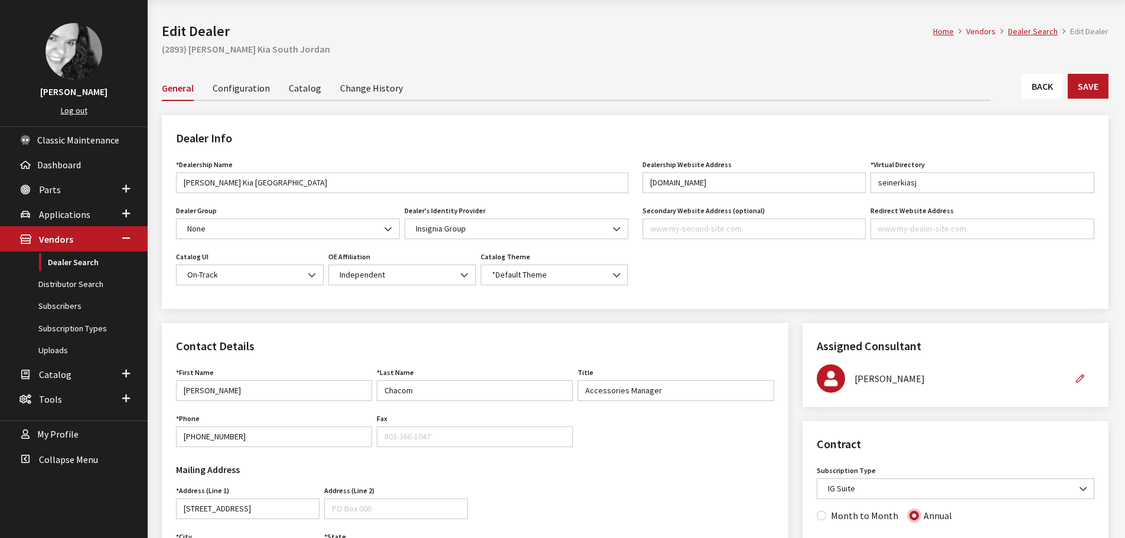
scroll to position [0, 0]
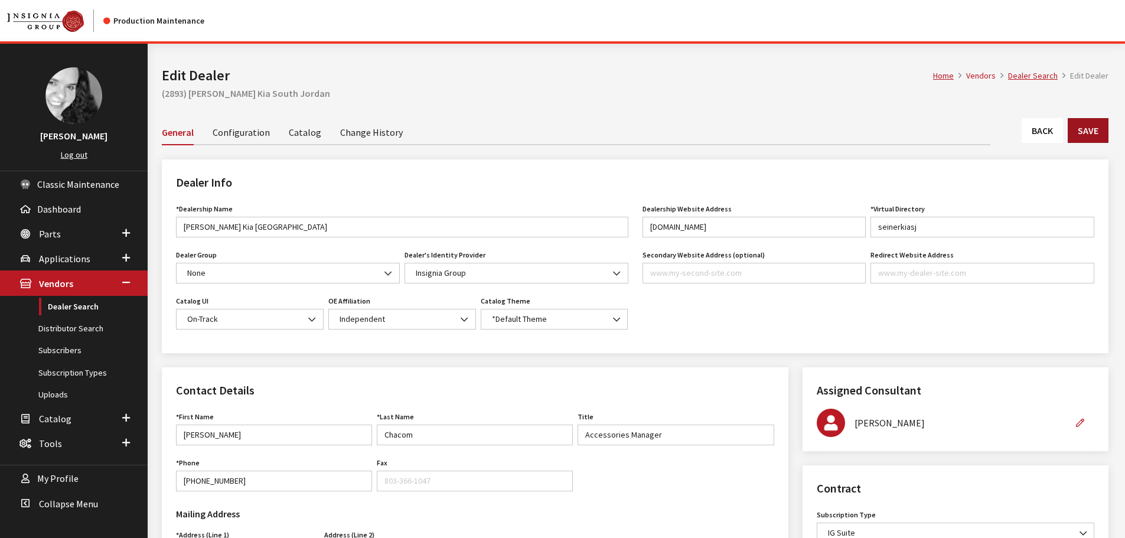
click at [1084, 136] on button "Save" at bounding box center [1087, 130] width 41 height 25
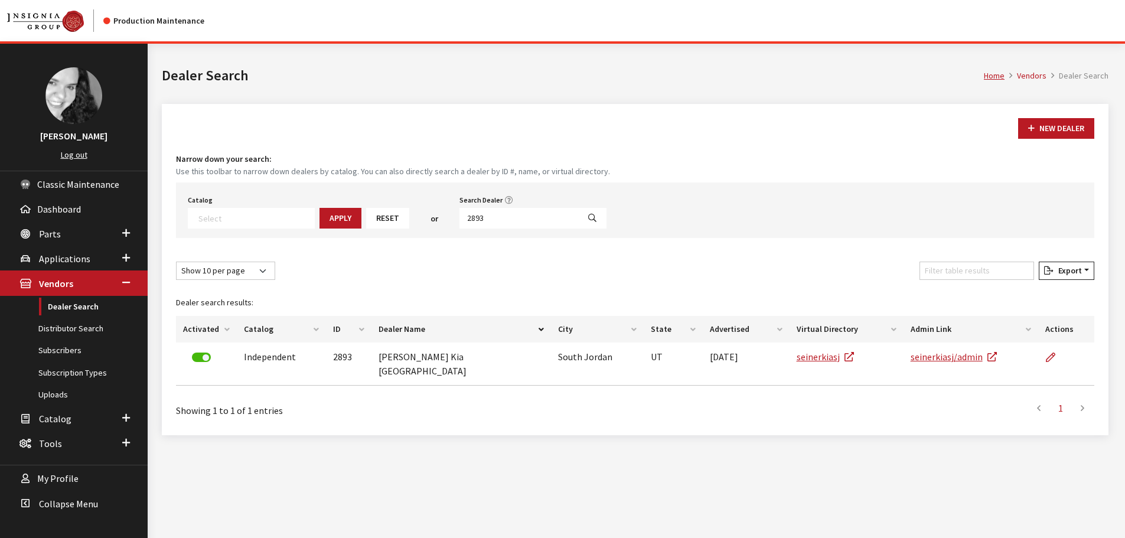
select select
click at [483, 220] on input "2893" at bounding box center [518, 218] width 119 height 21
type input "6579"
select select
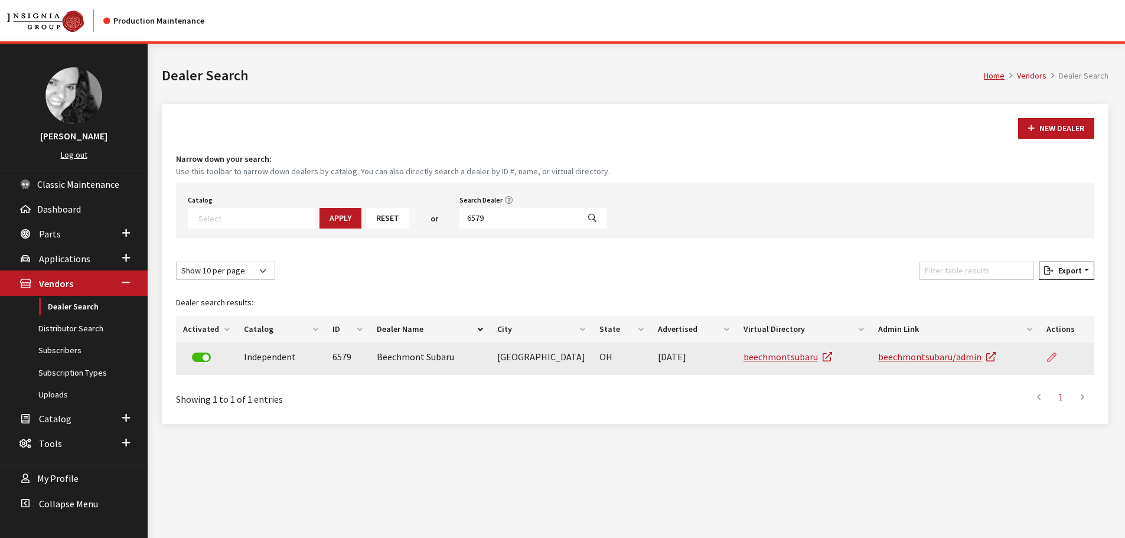
click at [1048, 347] on link at bounding box center [1056, 357] width 20 height 30
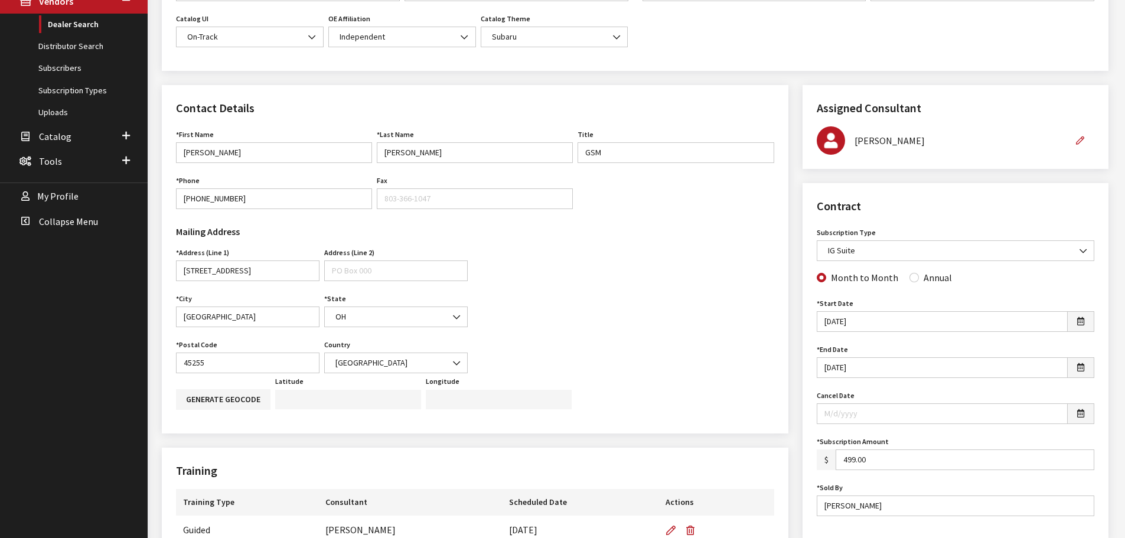
scroll to position [295, 0]
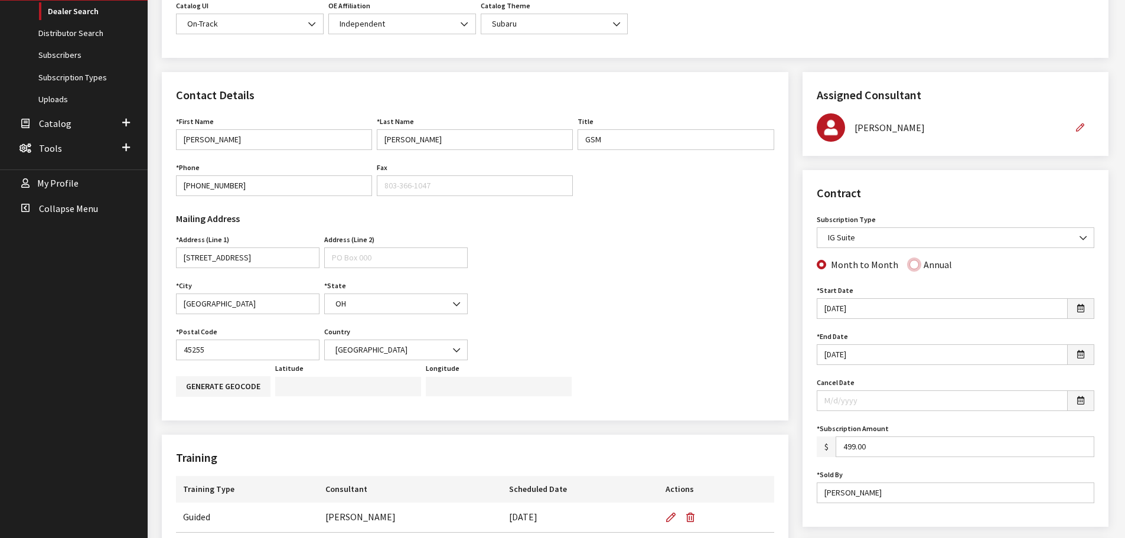
click at [911, 267] on input "Annual" at bounding box center [913, 264] width 9 height 9
radio input "true"
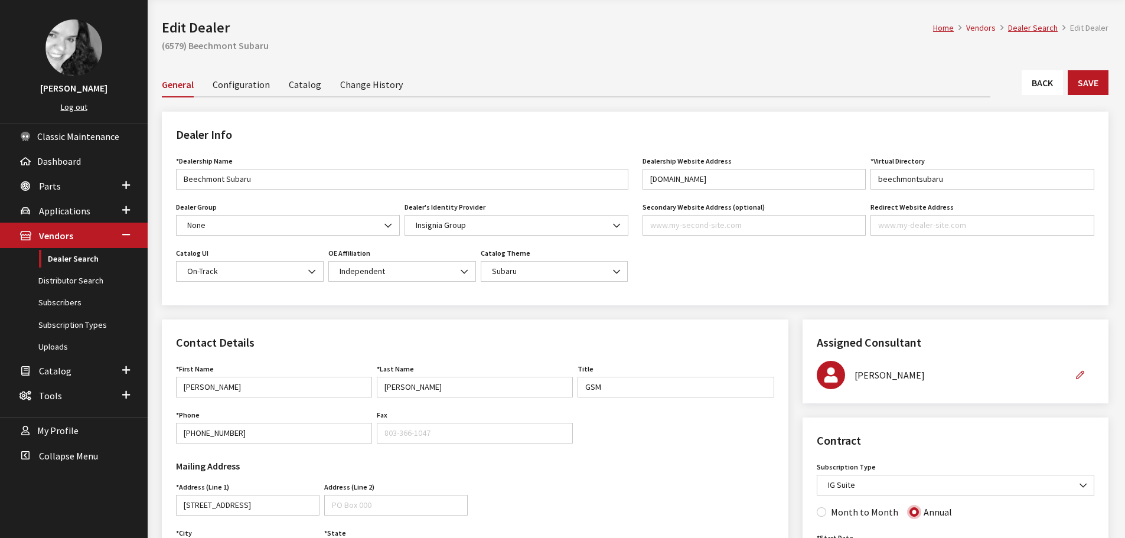
scroll to position [0, 0]
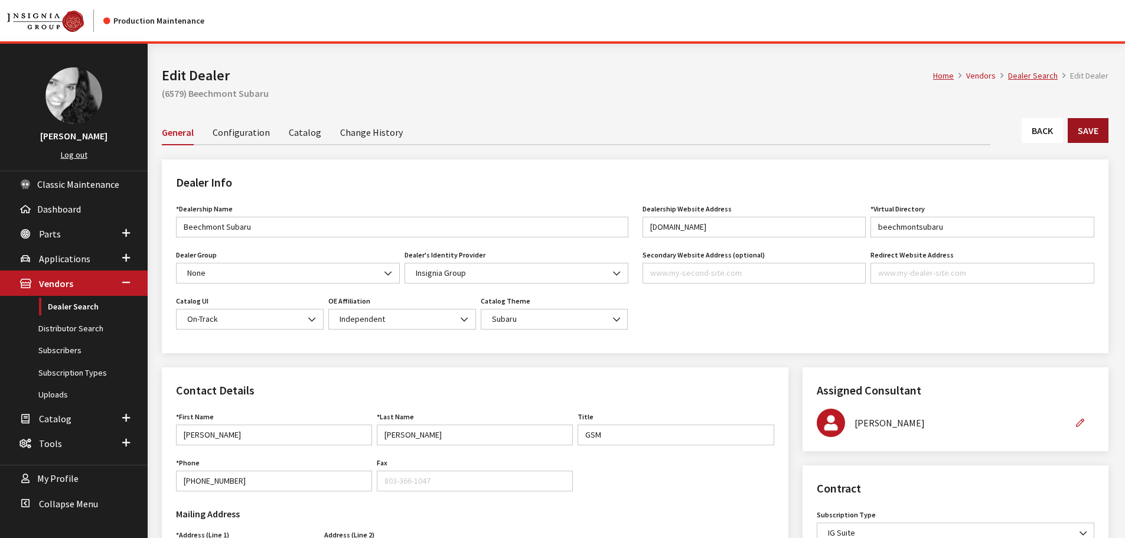
click at [1094, 119] on button "Save" at bounding box center [1087, 130] width 41 height 25
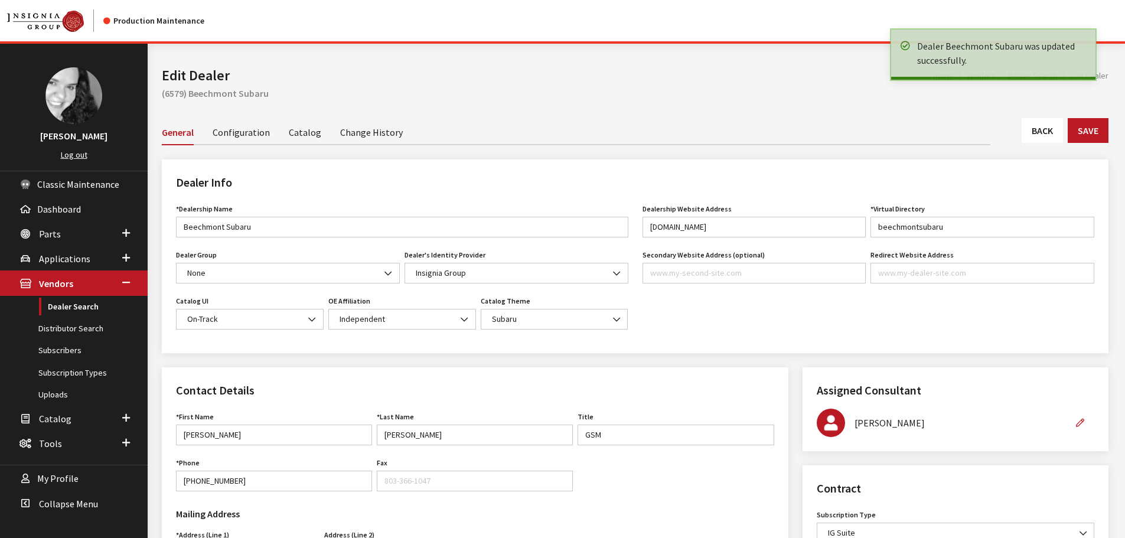
click at [1031, 126] on link "Back" at bounding box center [1041, 130] width 41 height 25
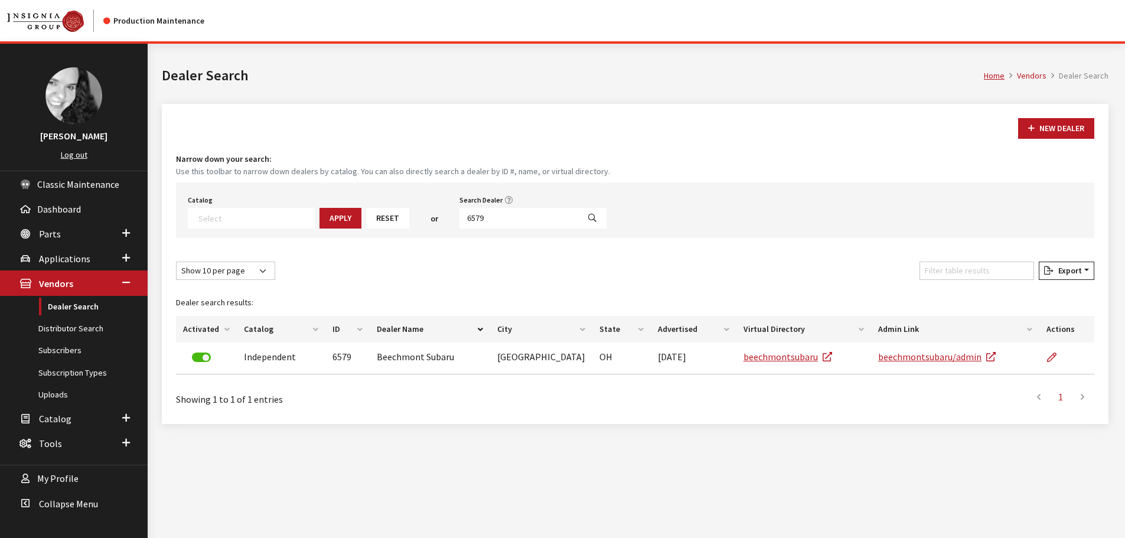
select select
click at [508, 218] on input "6579" at bounding box center [518, 218] width 119 height 21
type input "6578"
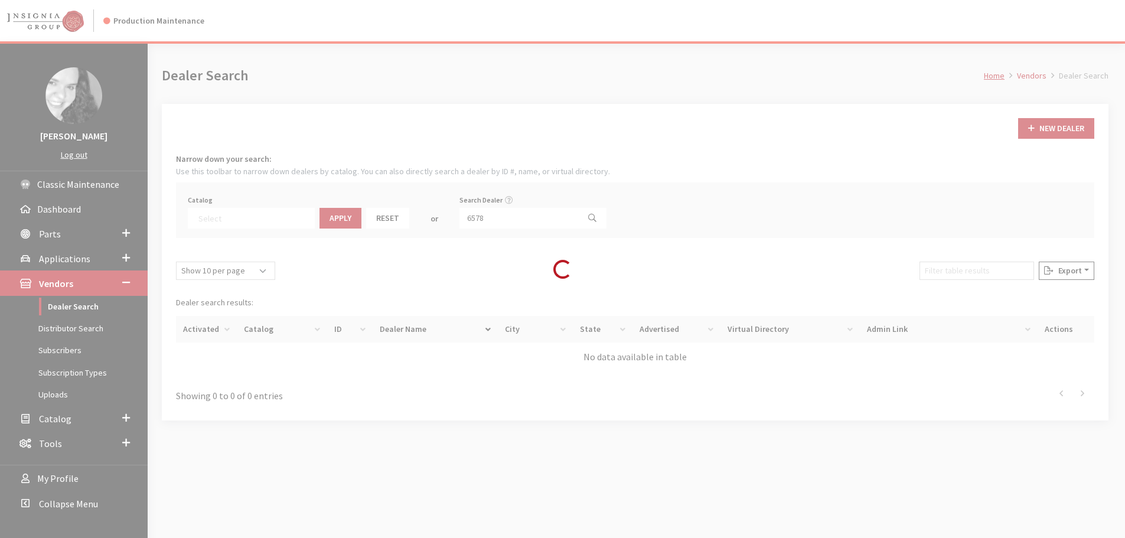
select select
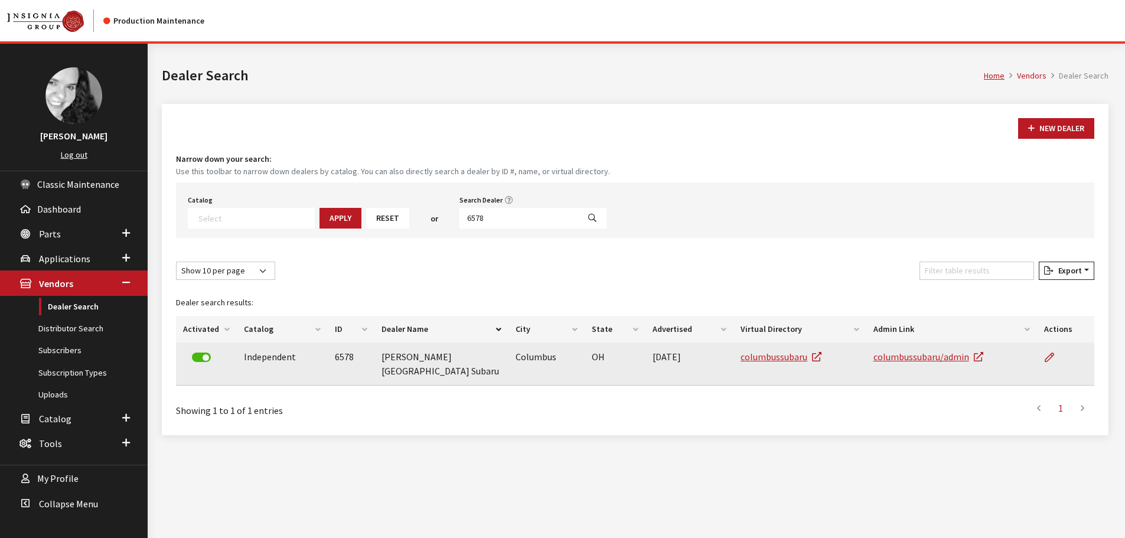
click at [1039, 352] on td at bounding box center [1065, 363] width 57 height 43
click at [1051, 361] on icon at bounding box center [1048, 357] width 9 height 9
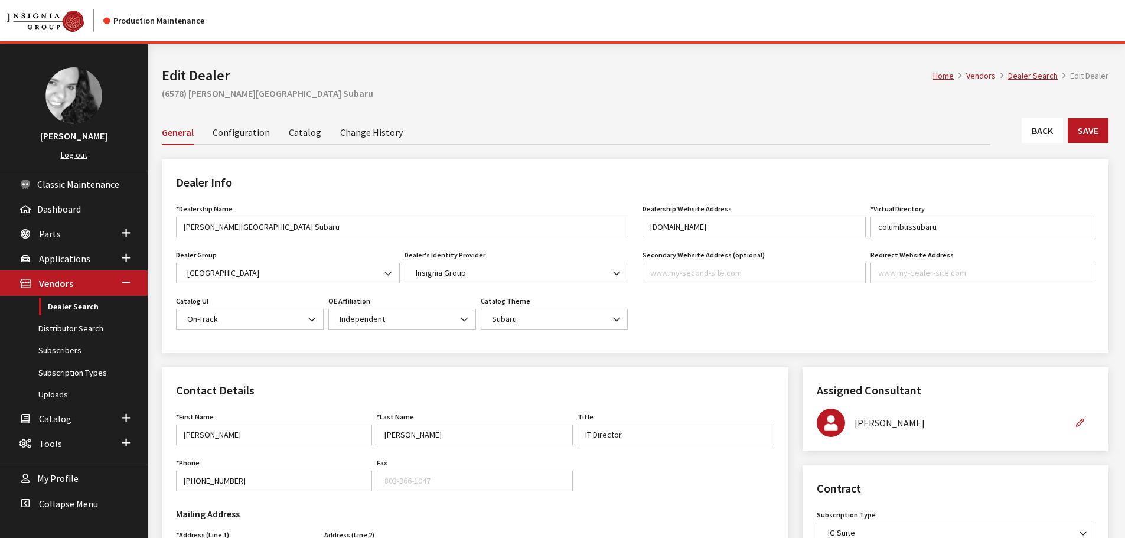
click at [1040, 140] on link "Back" at bounding box center [1041, 130] width 41 height 25
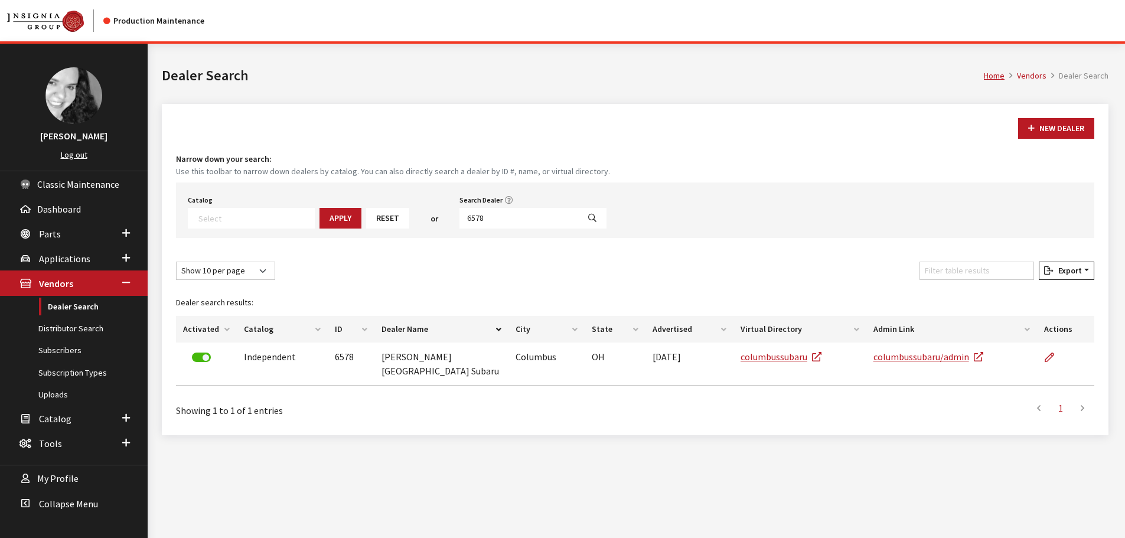
select select
click at [464, 221] on input "6578" at bounding box center [518, 218] width 119 height 21
type input "6576"
select select
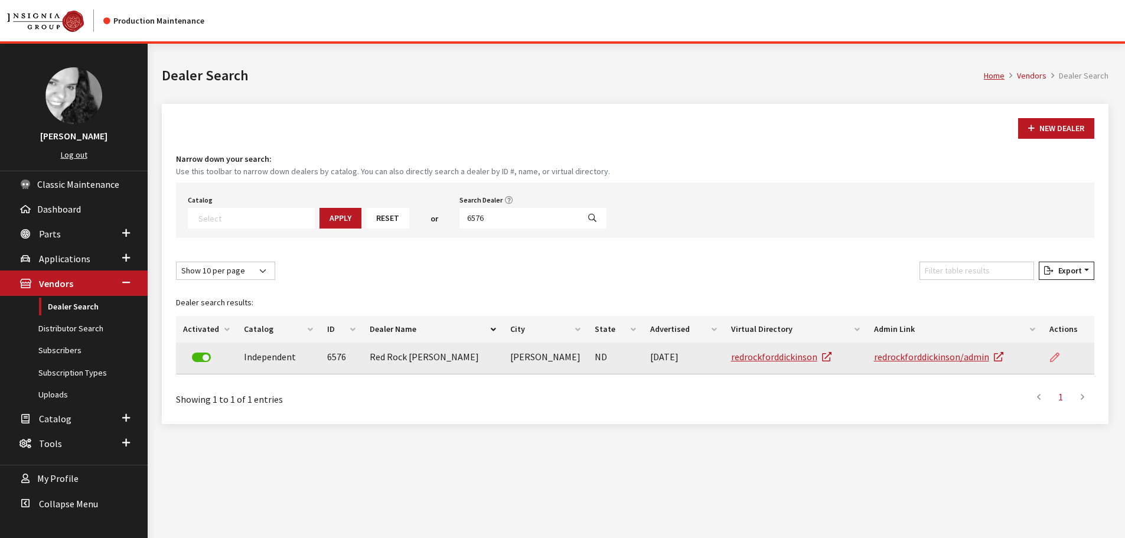
click at [1057, 359] on icon at bounding box center [1054, 357] width 9 height 9
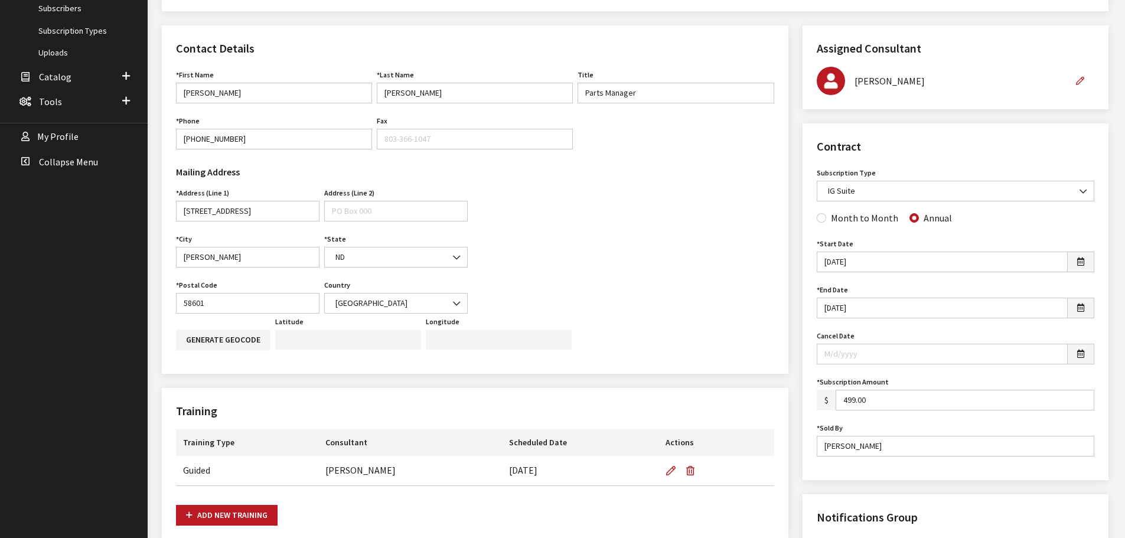
scroll to position [354, 0]
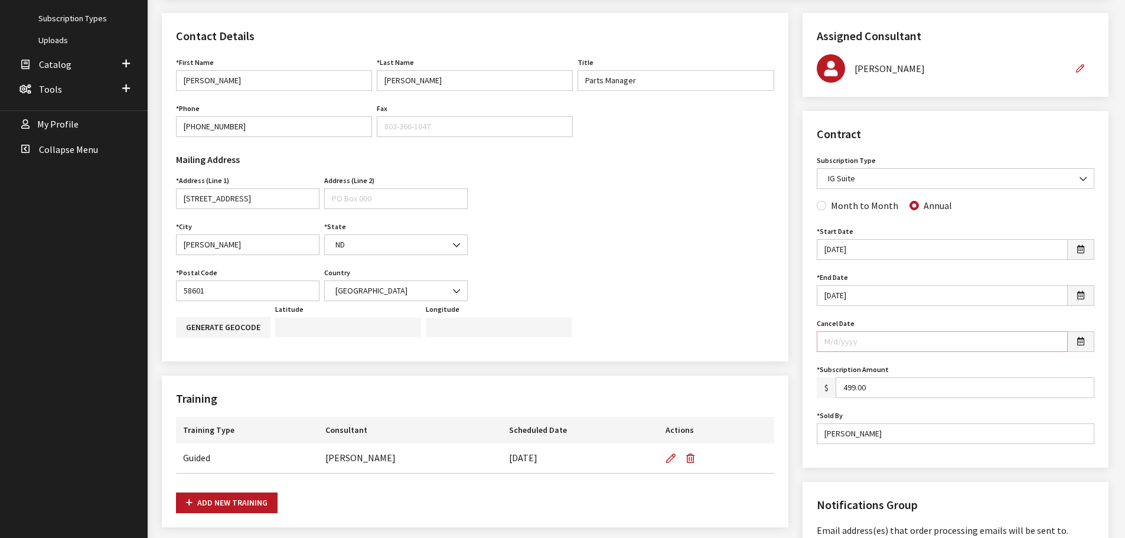
click at [883, 344] on input "Cancel Date" at bounding box center [941, 341] width 251 height 21
type input "[DATE]"
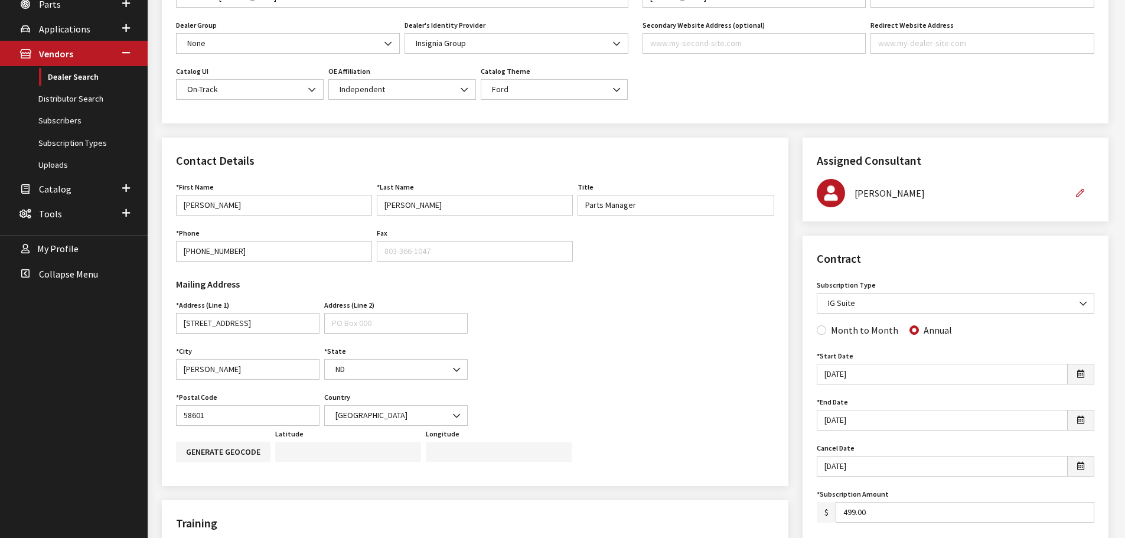
scroll to position [59, 0]
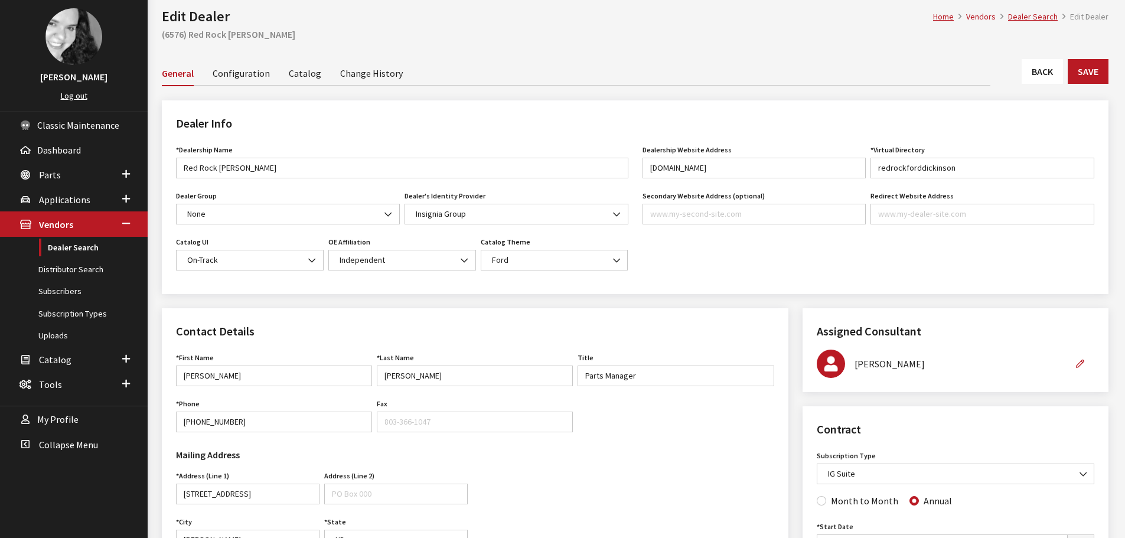
click at [1047, 71] on link "Back" at bounding box center [1041, 71] width 41 height 25
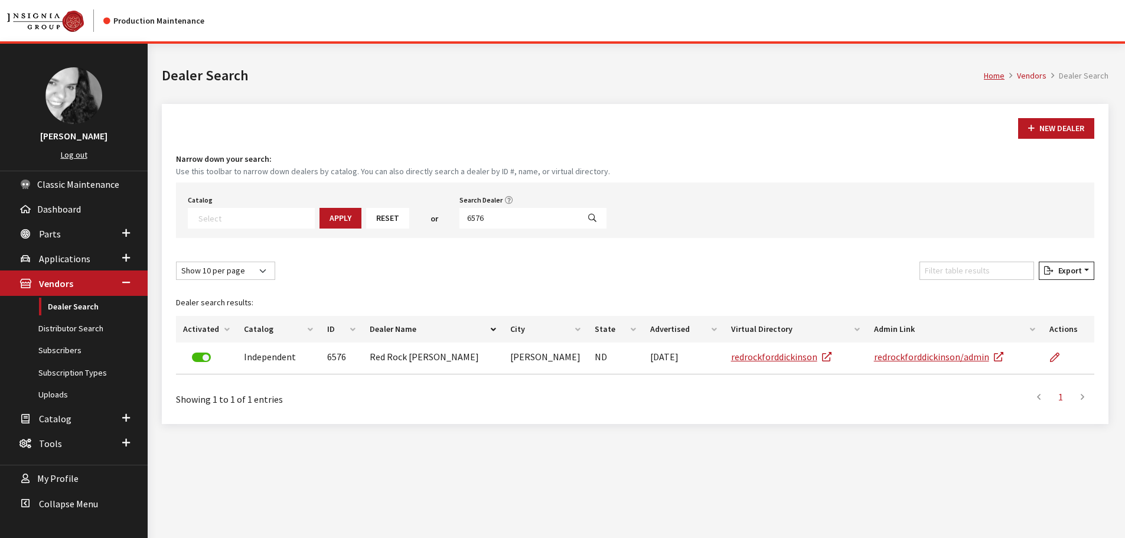
select select
click at [496, 221] on input "6576" at bounding box center [518, 218] width 119 height 21
type input "6575"
select select
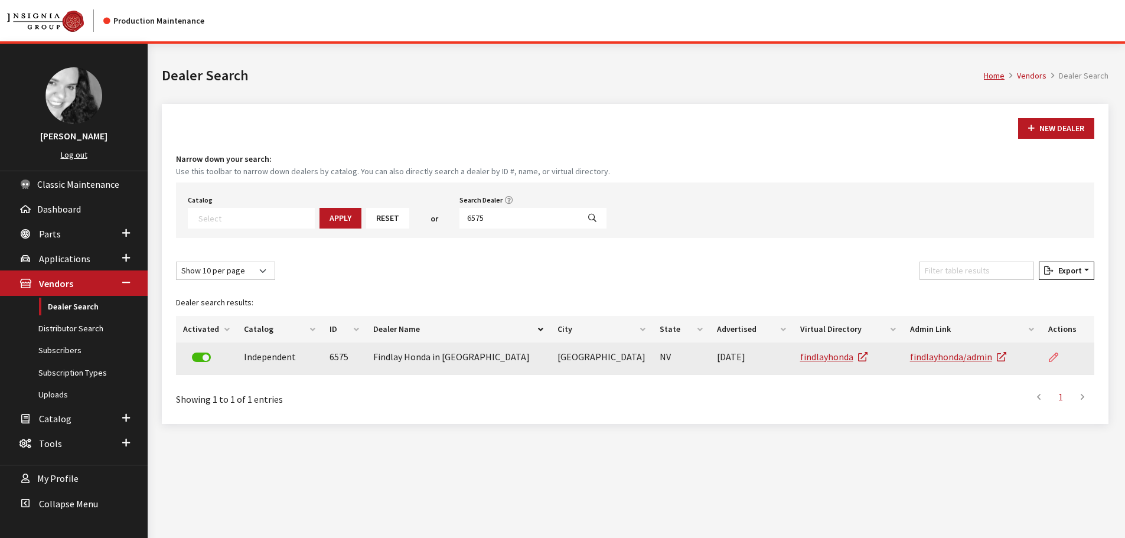
click at [1051, 362] on link at bounding box center [1058, 357] width 20 height 30
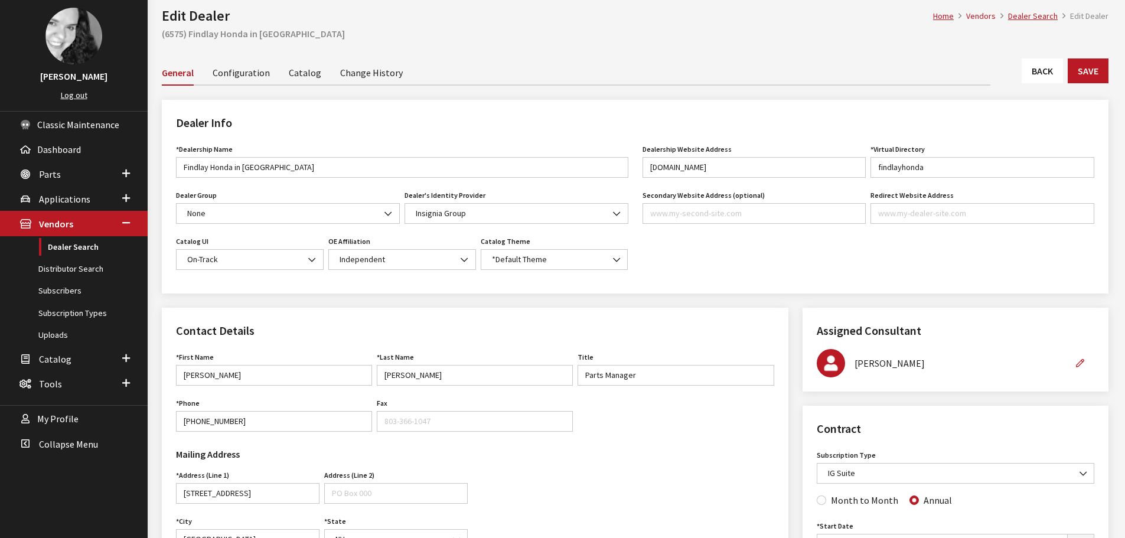
scroll to position [59, 0]
click at [1041, 74] on link "Back" at bounding box center [1041, 71] width 41 height 25
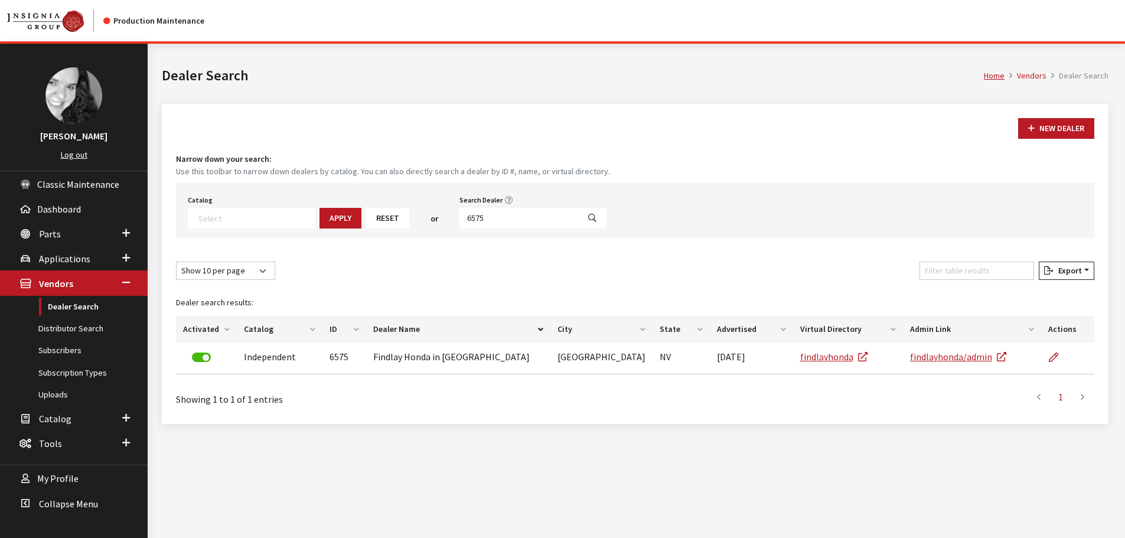
select select
click at [531, 215] on input "6575" at bounding box center [518, 218] width 119 height 21
type input "6574"
select select
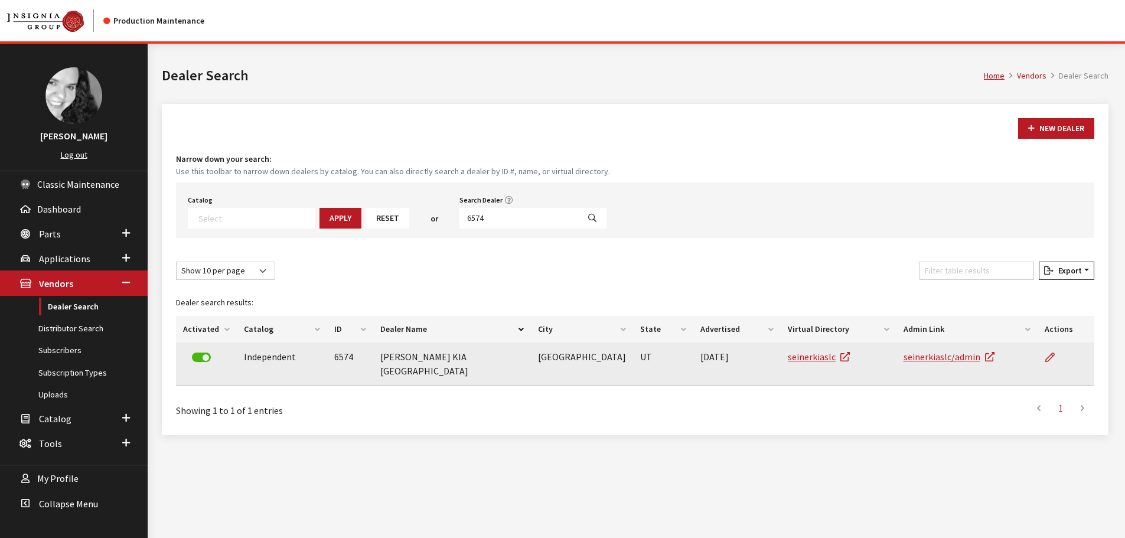
click at [1041, 355] on td at bounding box center [1065, 363] width 57 height 43
click at [1048, 355] on icon at bounding box center [1049, 357] width 9 height 9
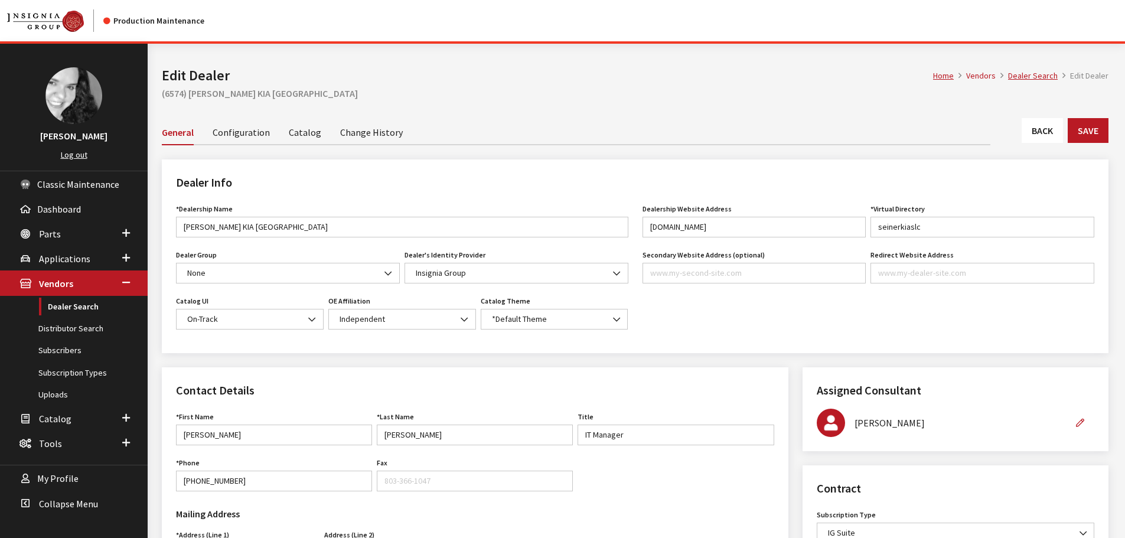
click at [1030, 134] on link "Back" at bounding box center [1041, 130] width 41 height 25
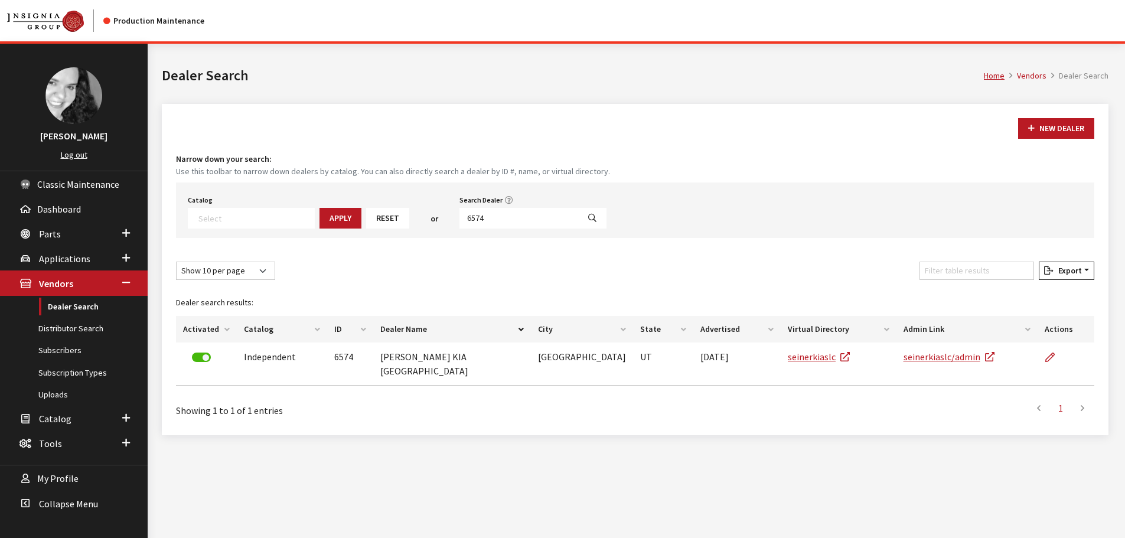
select select
click at [512, 222] on input "6574" at bounding box center [518, 218] width 119 height 21
type input "65733"
select select
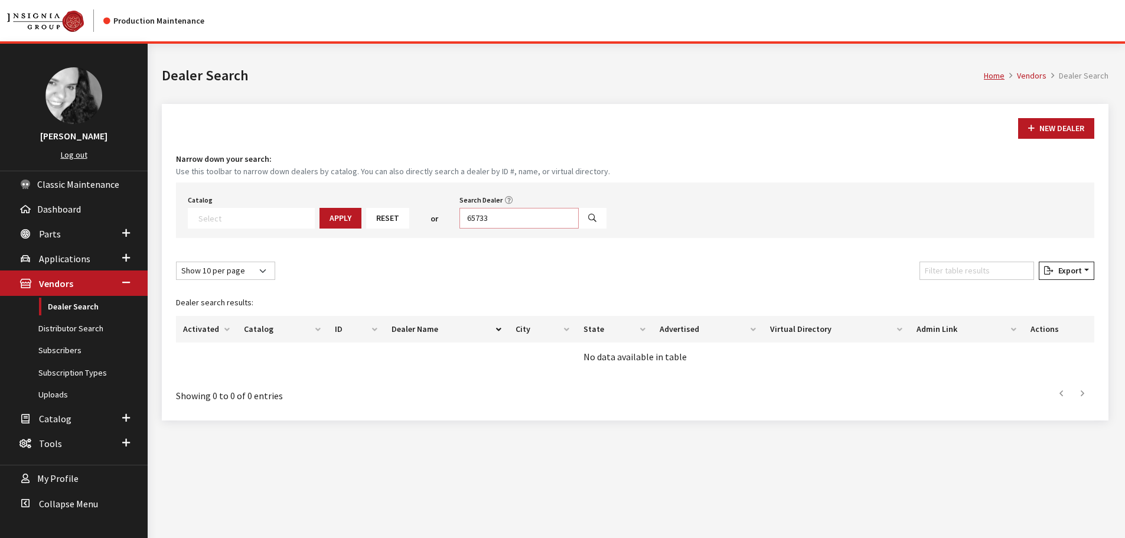
click at [502, 226] on input "65733" at bounding box center [518, 218] width 119 height 21
type input "6573"
select select
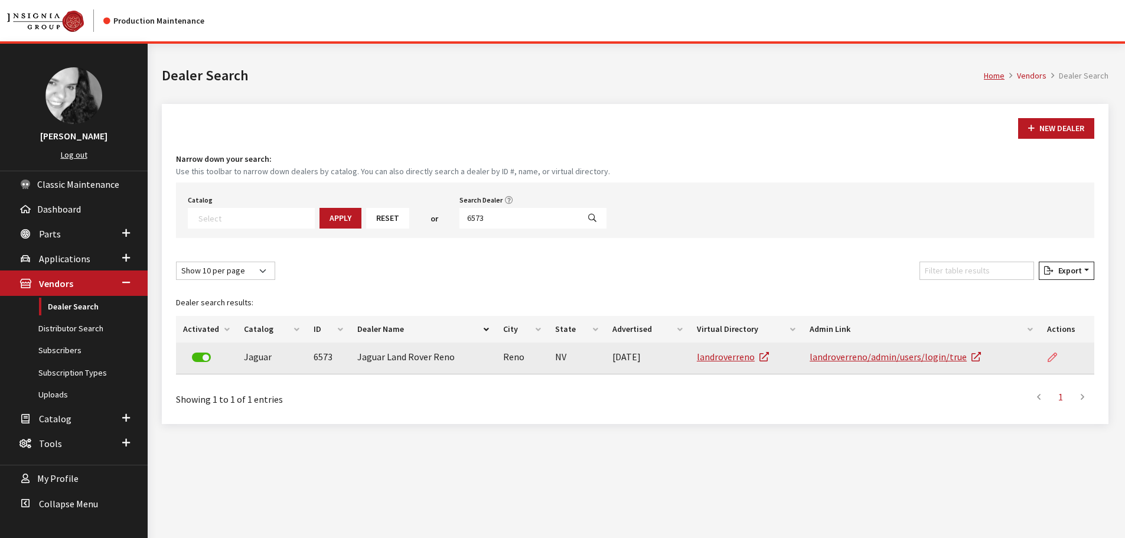
click at [1050, 360] on icon at bounding box center [1051, 357] width 9 height 9
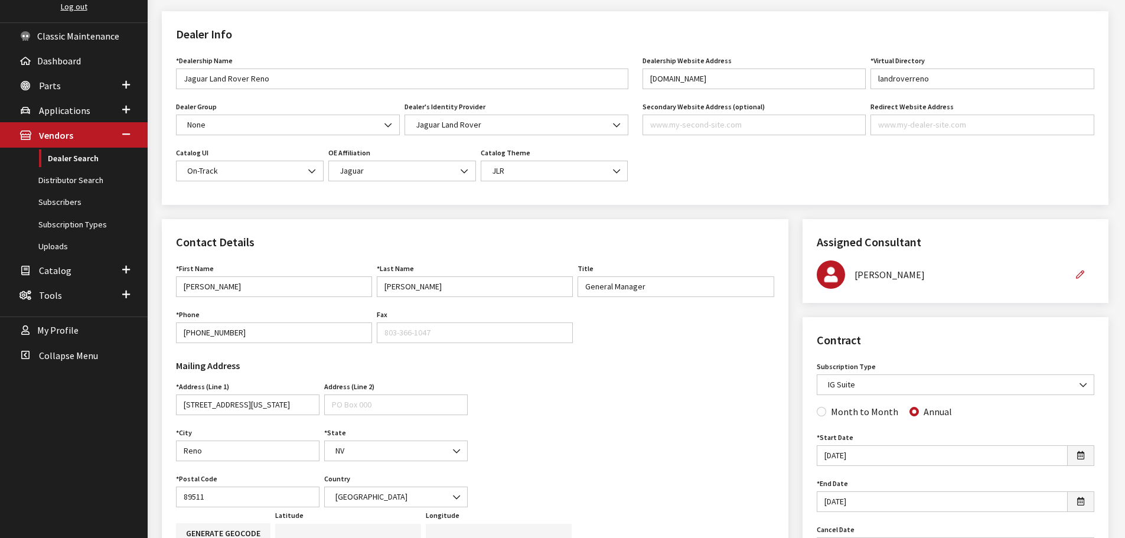
scroll to position [118, 0]
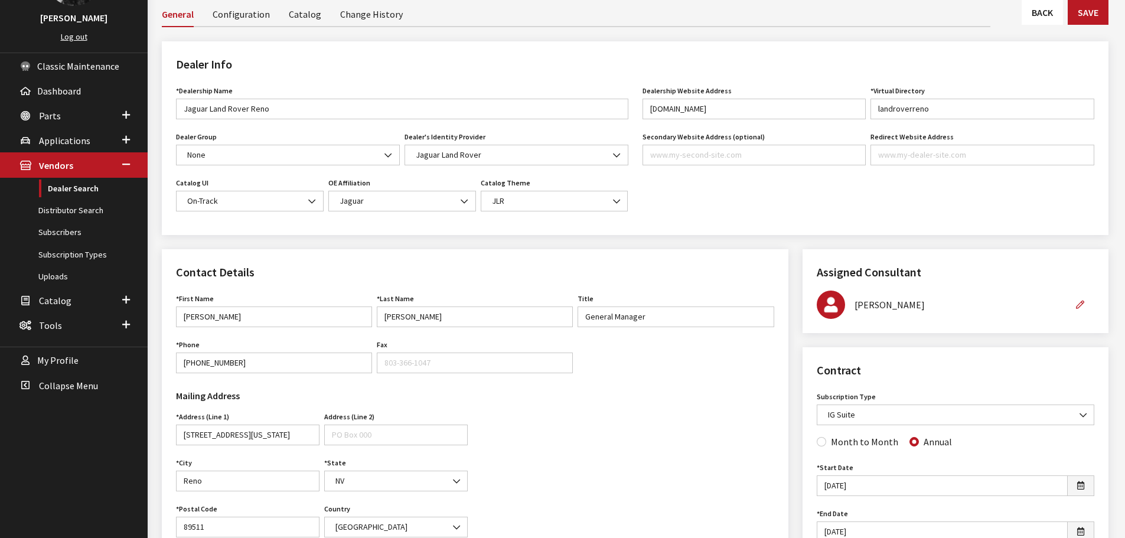
click at [1044, 12] on link "Back" at bounding box center [1041, 12] width 41 height 25
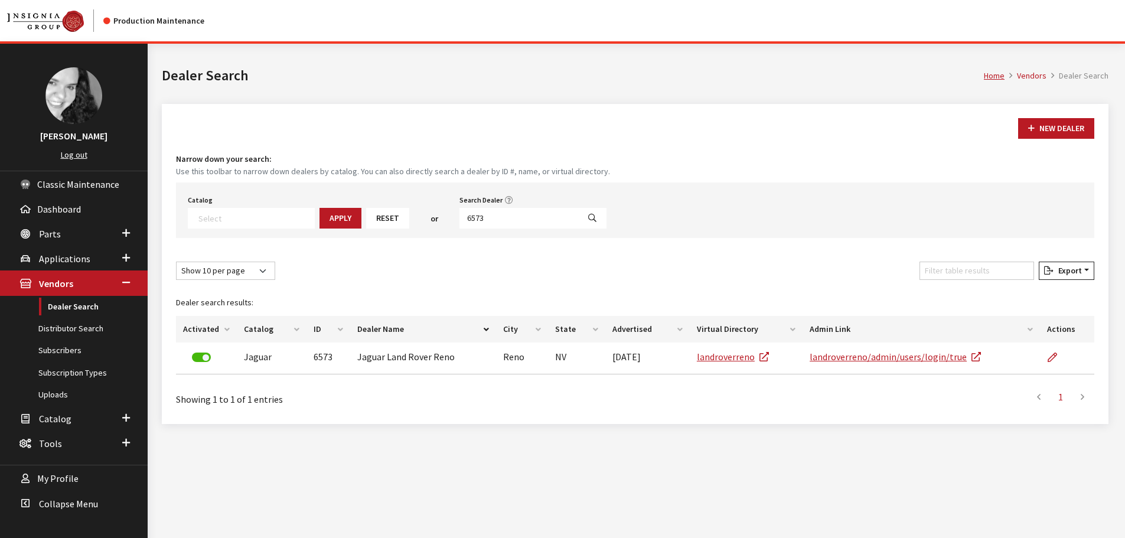
select select
click at [506, 215] on input "6573" at bounding box center [518, 218] width 119 height 21
type input "6572"
select select
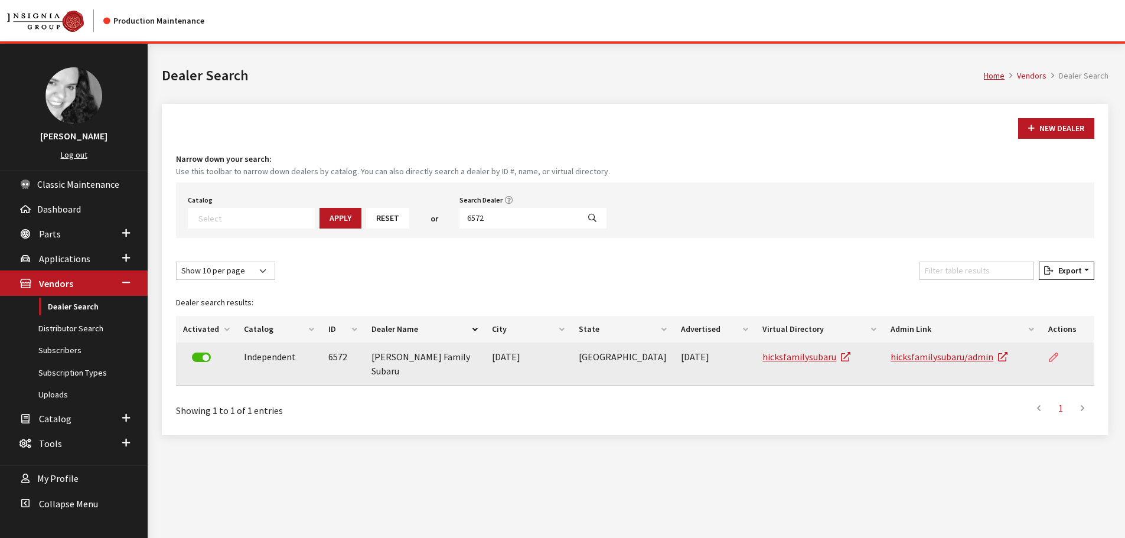
click at [1052, 354] on icon at bounding box center [1052, 357] width 9 height 9
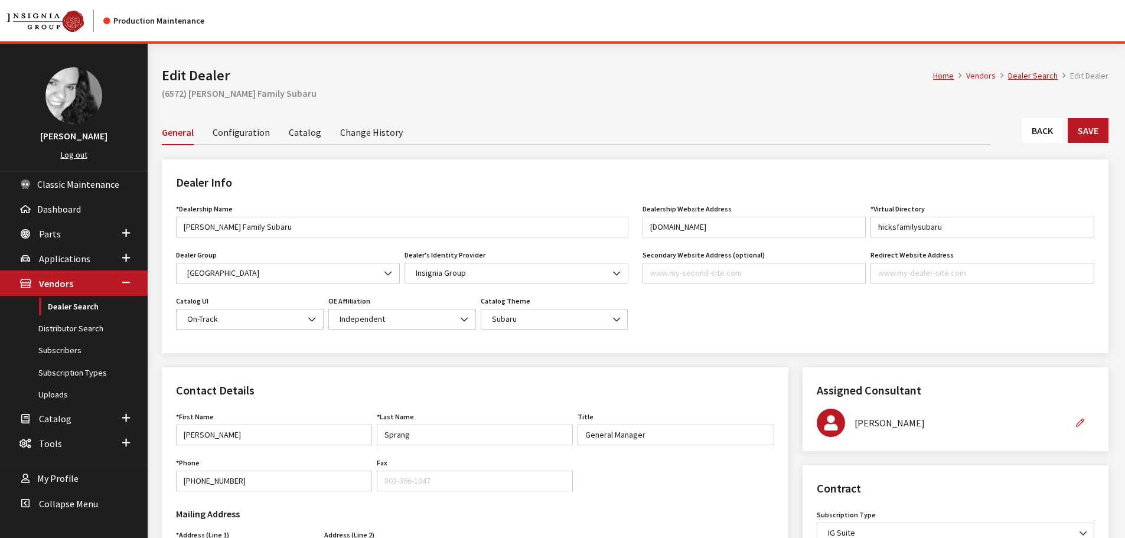
click at [1053, 134] on link "Back" at bounding box center [1041, 130] width 41 height 25
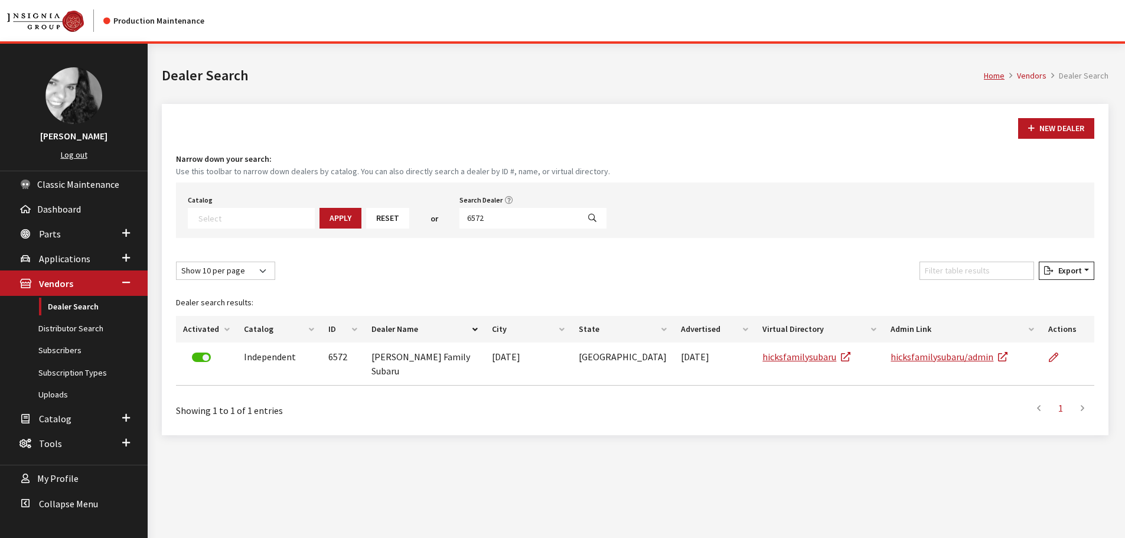
select select
click at [504, 214] on input "6572" at bounding box center [518, 218] width 119 height 21
type input "6571"
select select
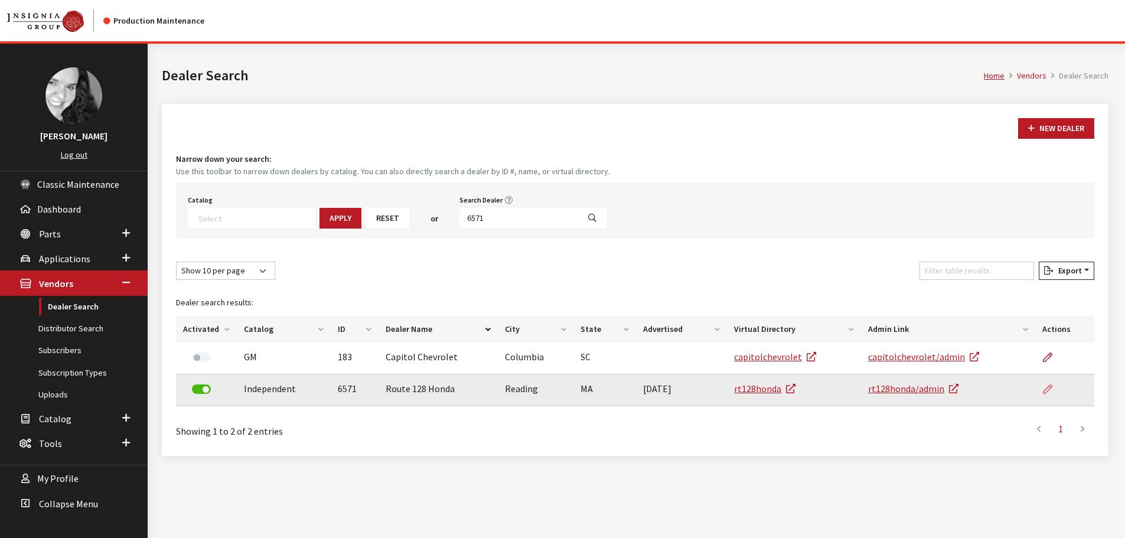
click at [1042, 385] on link at bounding box center [1052, 389] width 20 height 30
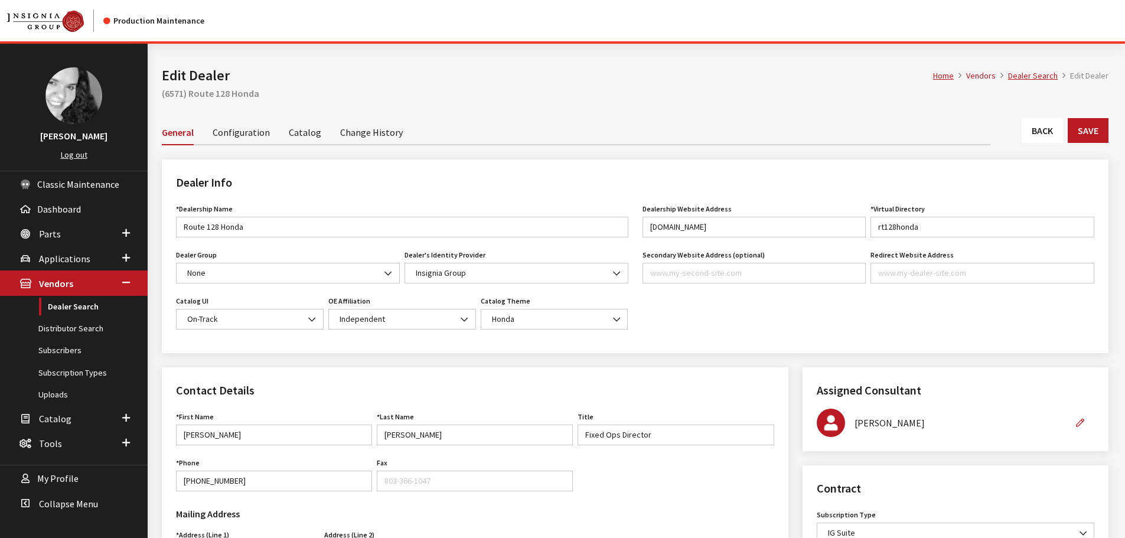
click at [1053, 134] on link "Back" at bounding box center [1041, 130] width 41 height 25
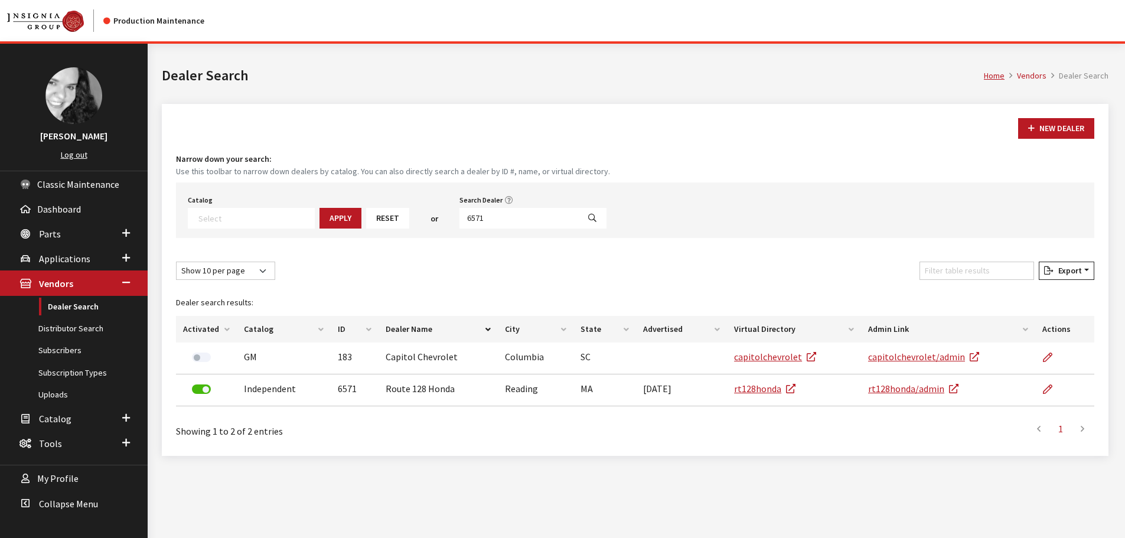
select select
click at [479, 218] on input "6571" at bounding box center [518, 218] width 119 height 21
type input "6569"
select select
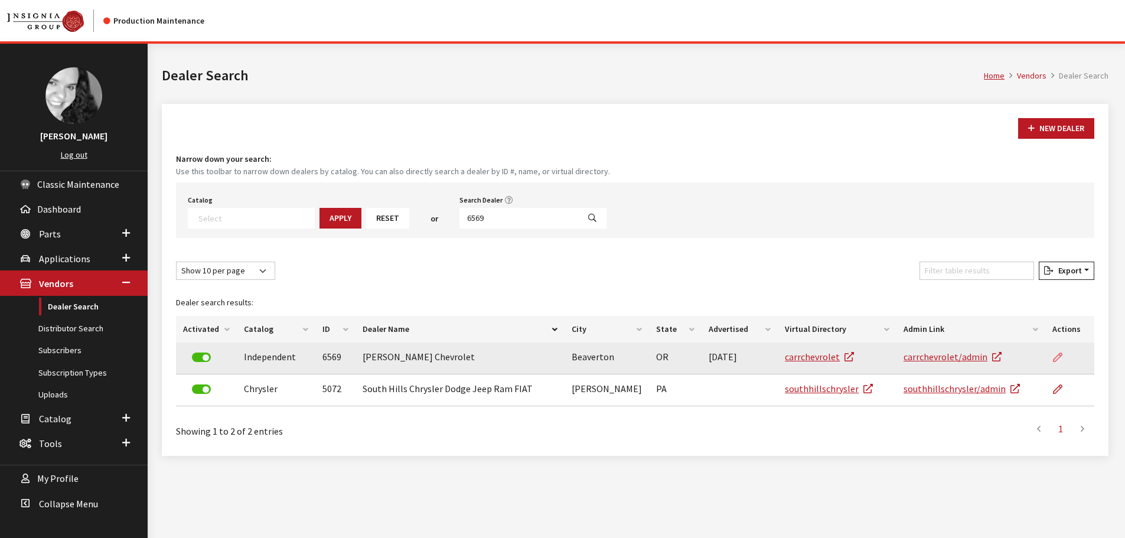
click at [1054, 354] on icon at bounding box center [1057, 357] width 9 height 9
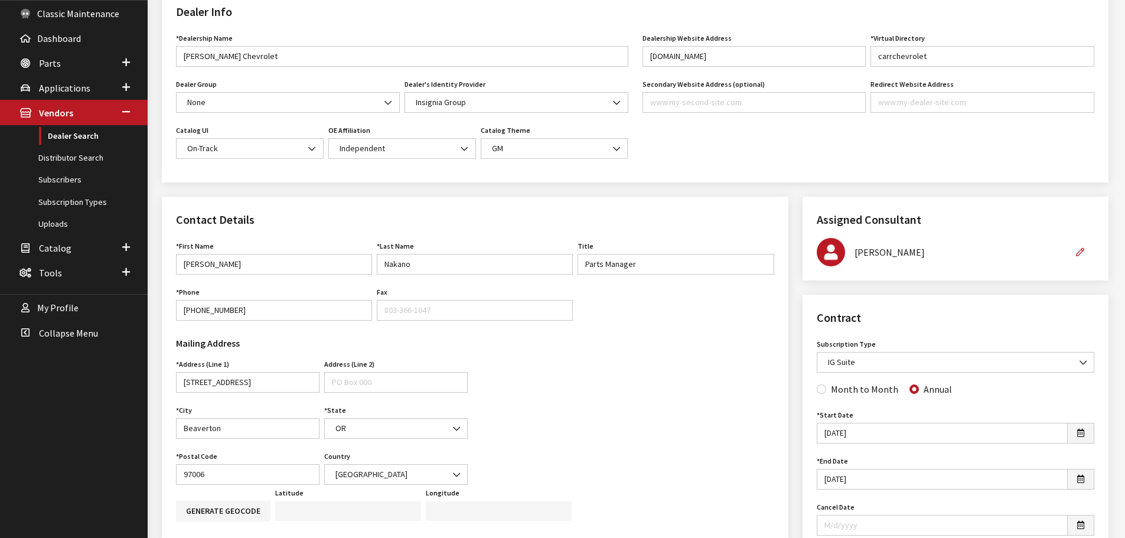
scroll to position [59, 0]
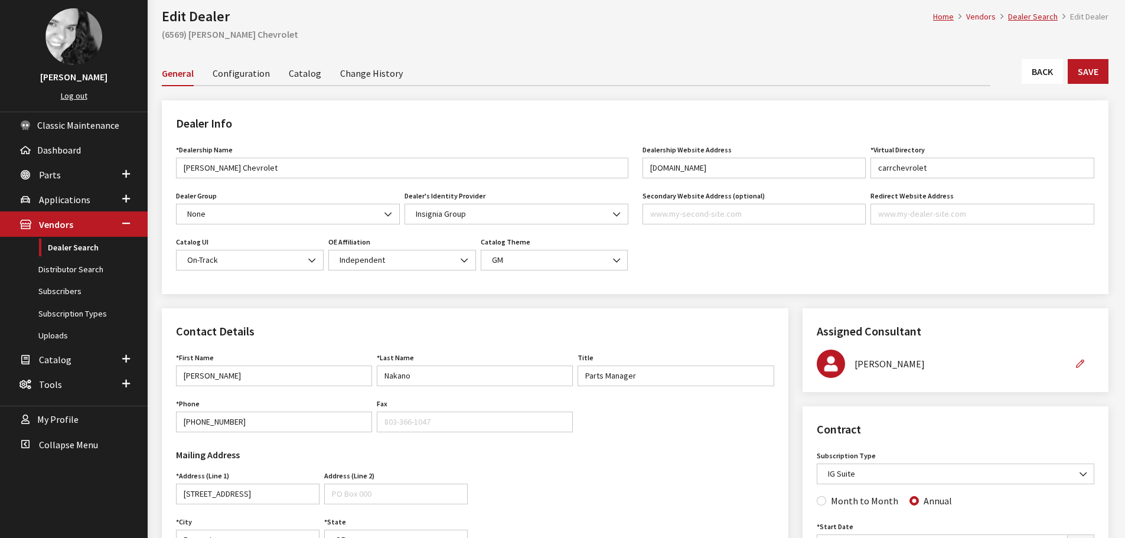
click at [1043, 70] on link "Back" at bounding box center [1041, 71] width 41 height 25
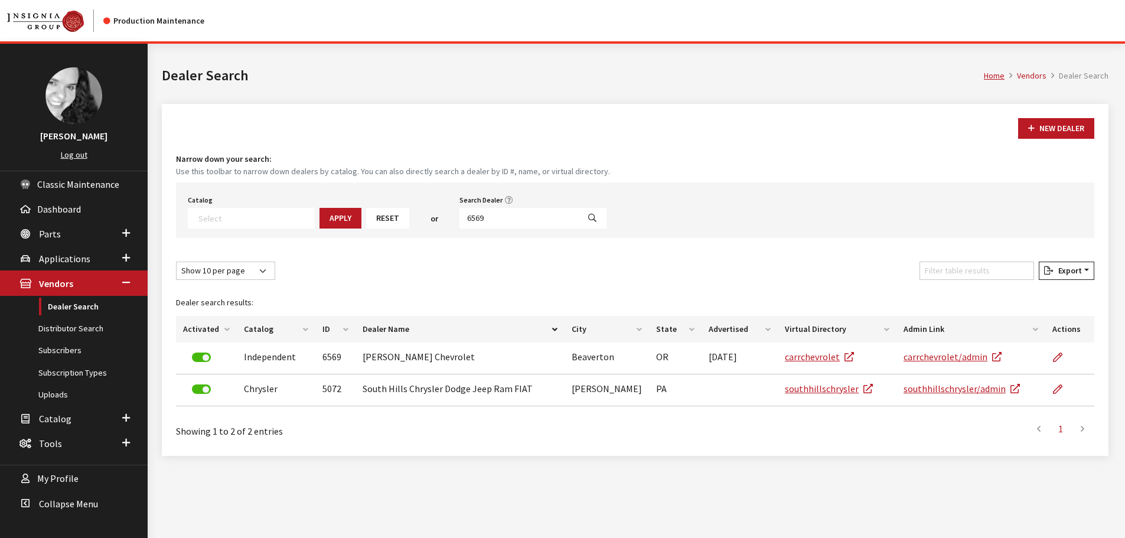
select select
click at [511, 223] on input "6569" at bounding box center [518, 218] width 119 height 21
type input "6567"
select select
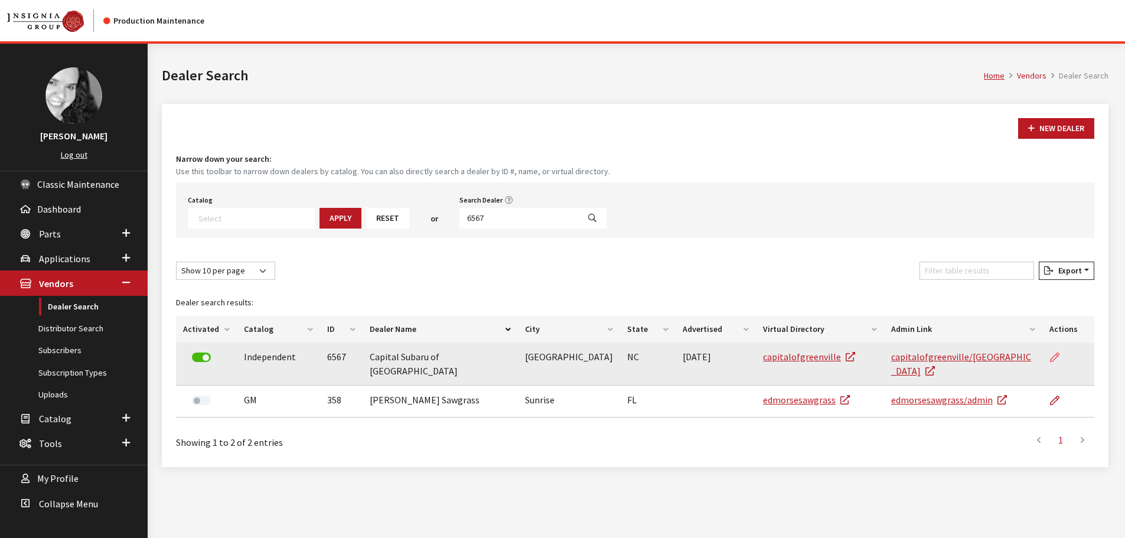
click at [1053, 360] on icon at bounding box center [1054, 357] width 9 height 9
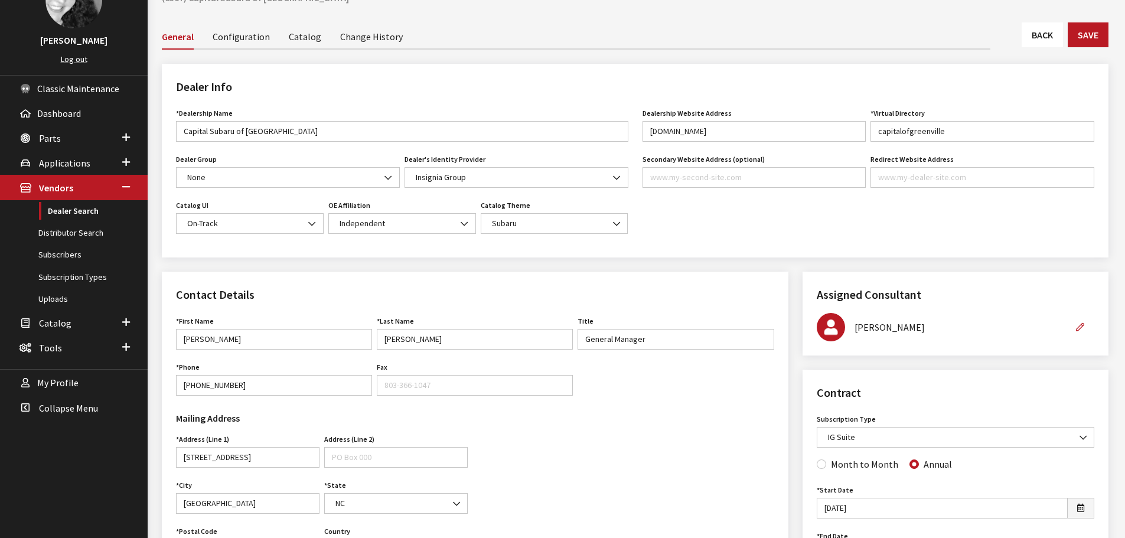
scroll to position [59, 0]
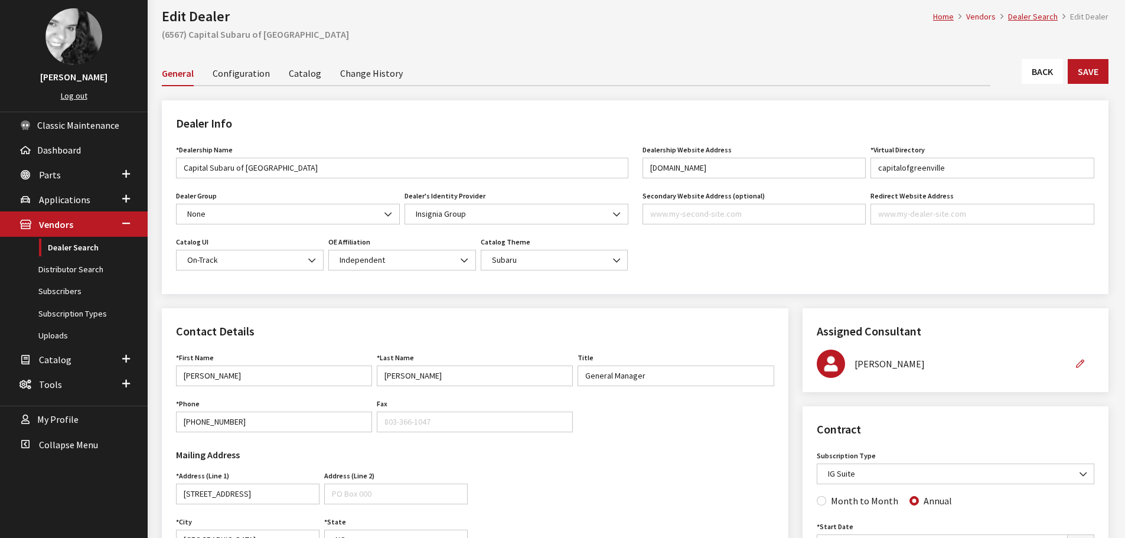
click at [1030, 82] on link "Back" at bounding box center [1041, 71] width 41 height 25
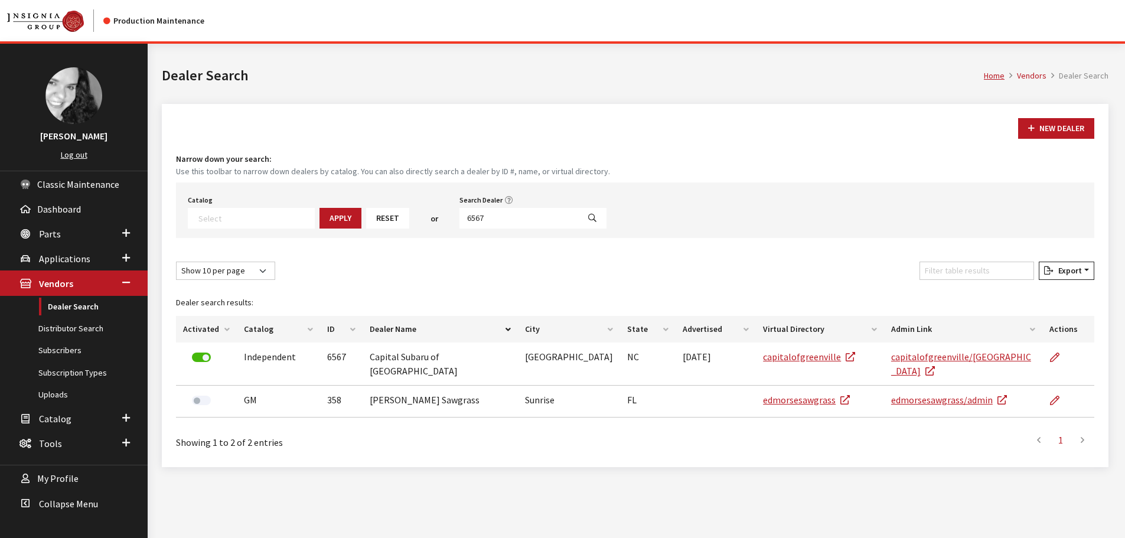
select select
click at [520, 221] on input "6567" at bounding box center [518, 218] width 119 height 21
type input "6567"
select select
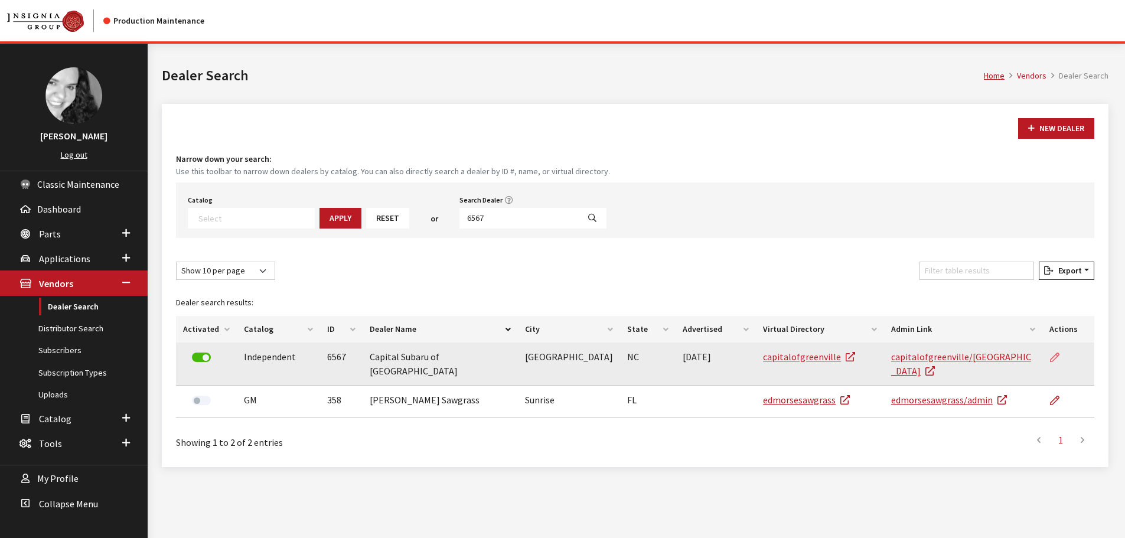
click at [1055, 358] on icon at bounding box center [1054, 357] width 9 height 9
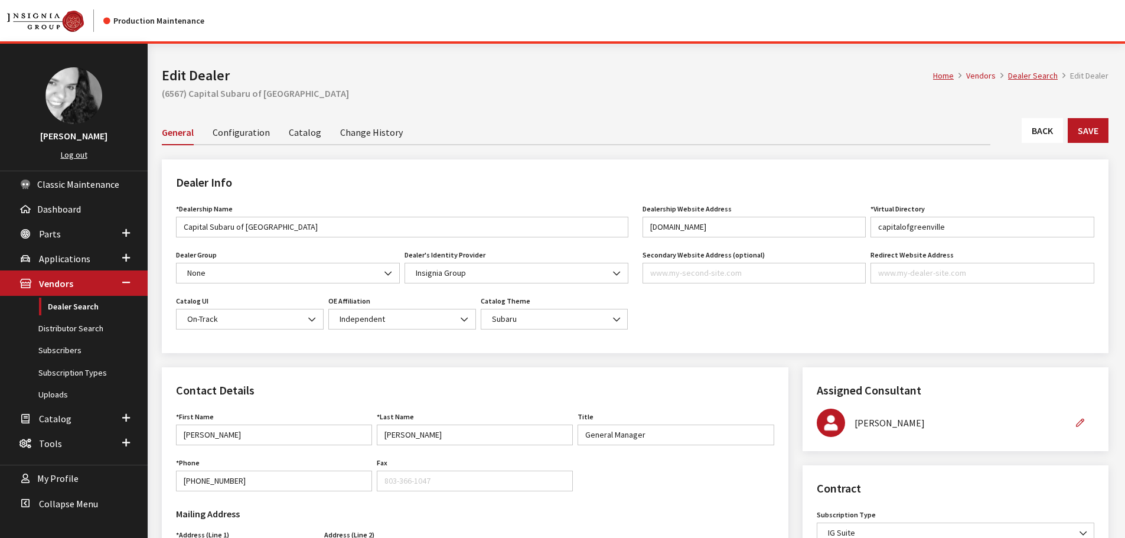
click at [1030, 130] on link "Back" at bounding box center [1041, 130] width 41 height 25
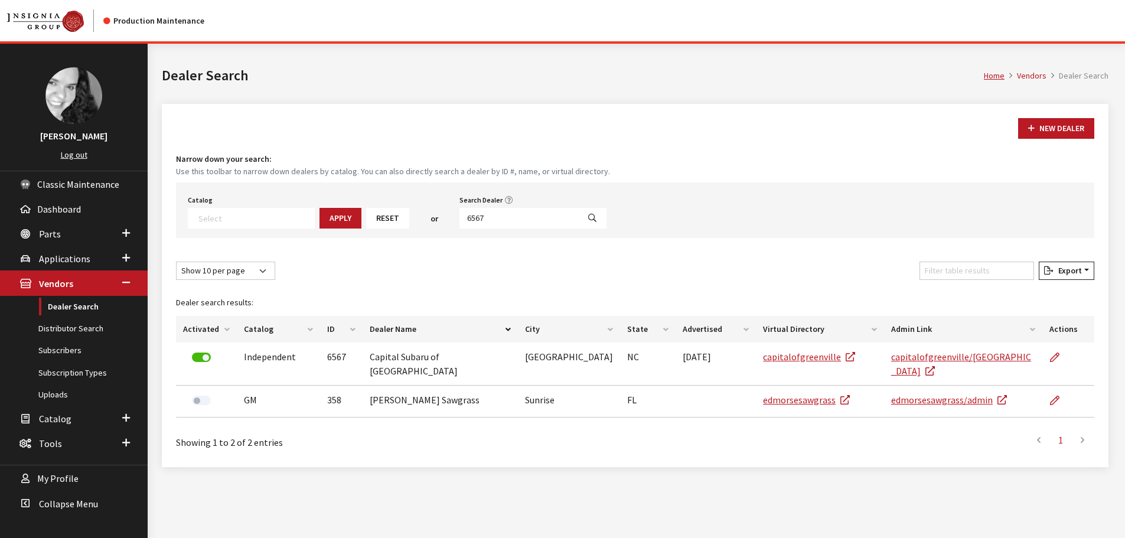
select select
click at [520, 215] on input "6567" at bounding box center [518, 218] width 119 height 21
type input "6566"
select select
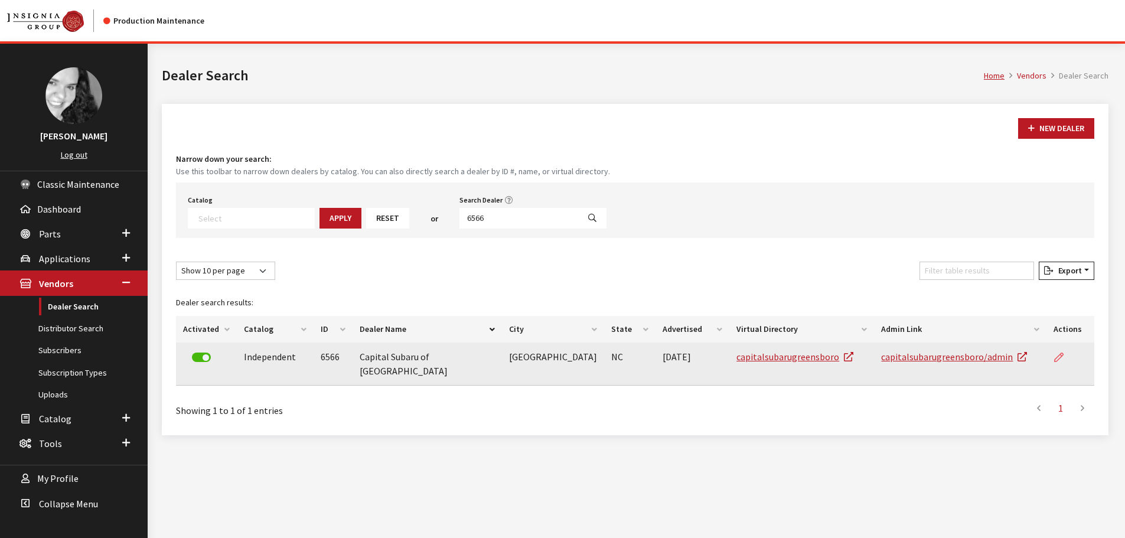
click at [1061, 355] on icon at bounding box center [1058, 357] width 9 height 9
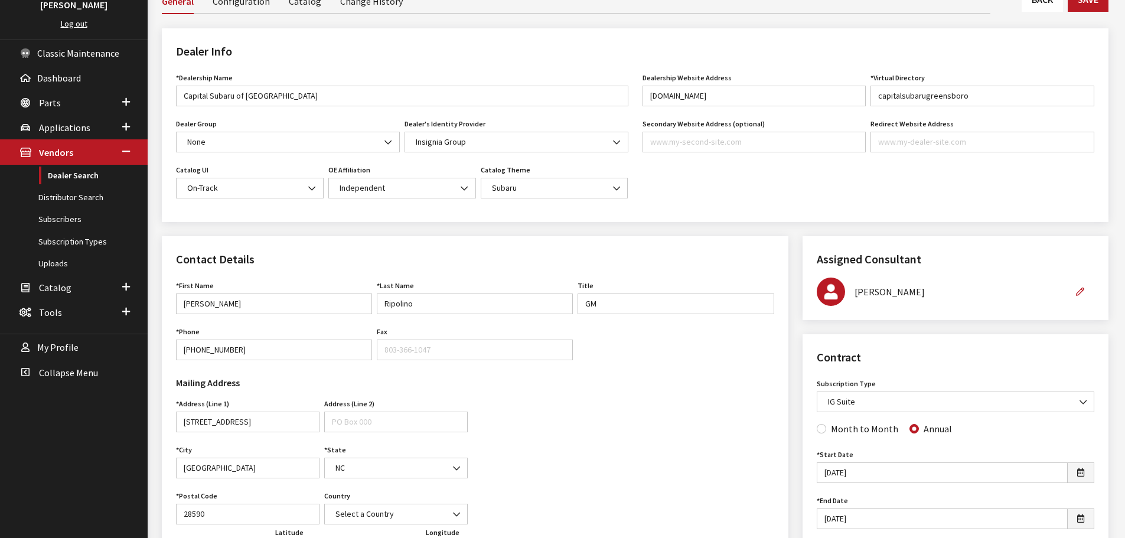
scroll to position [118, 0]
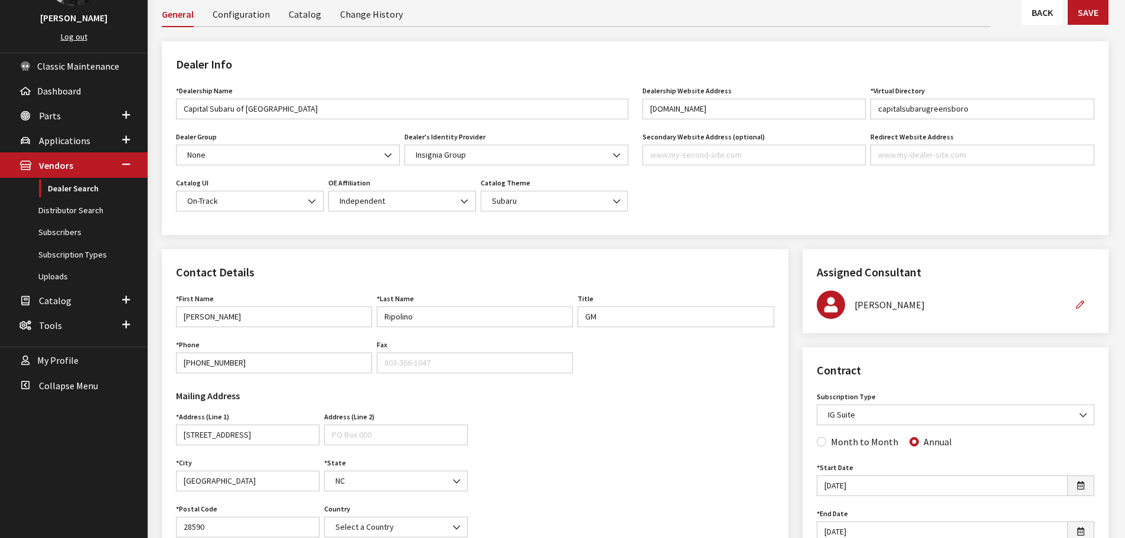
click at [1041, 22] on link "Back" at bounding box center [1041, 12] width 41 height 25
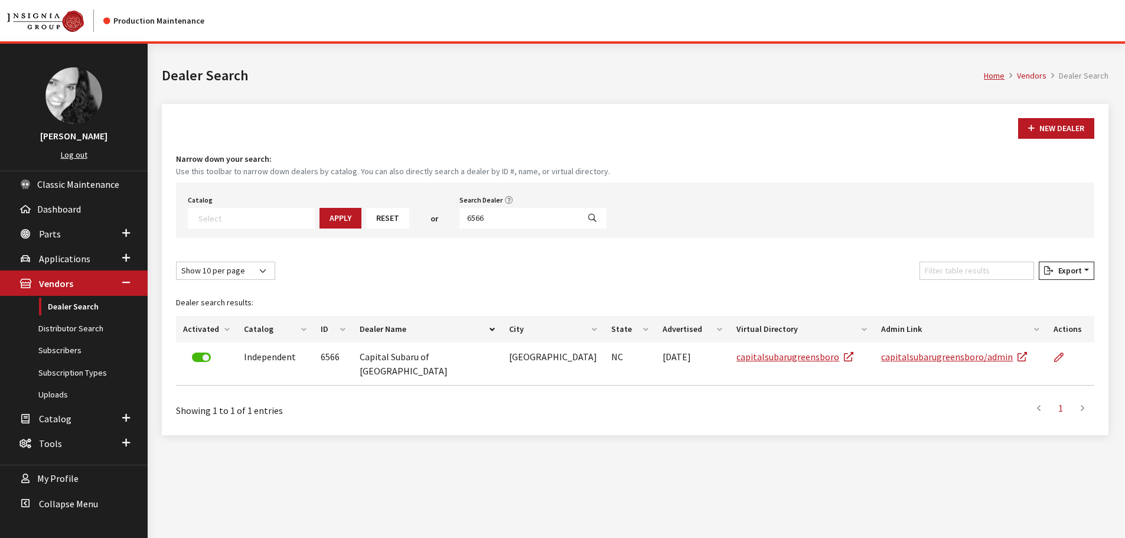
select select
click at [472, 211] on input "6566" at bounding box center [518, 218] width 119 height 21
type input "6573"
select select
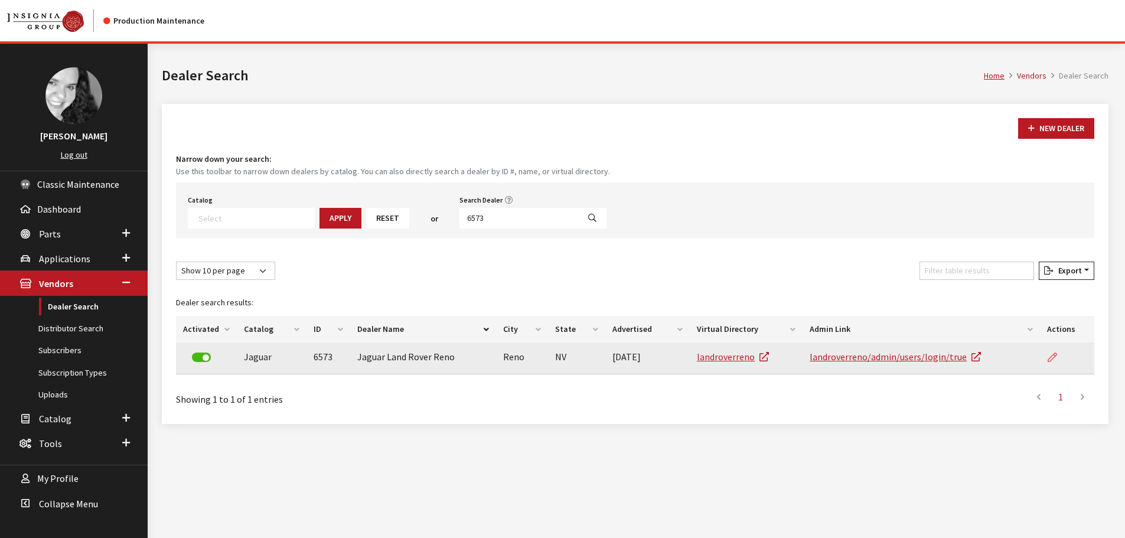
click at [1051, 355] on icon at bounding box center [1051, 357] width 9 height 9
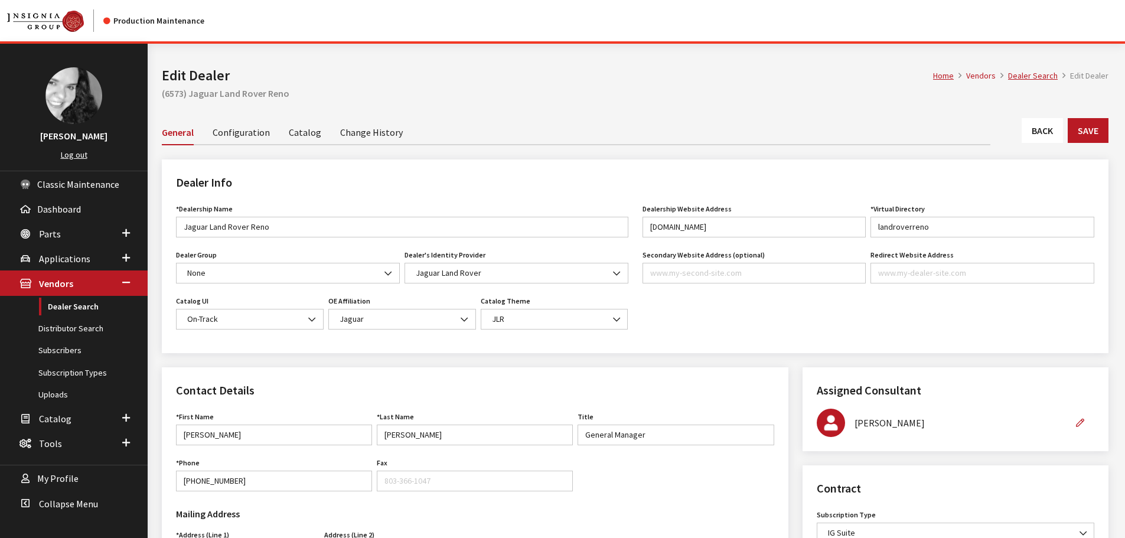
scroll to position [295, 0]
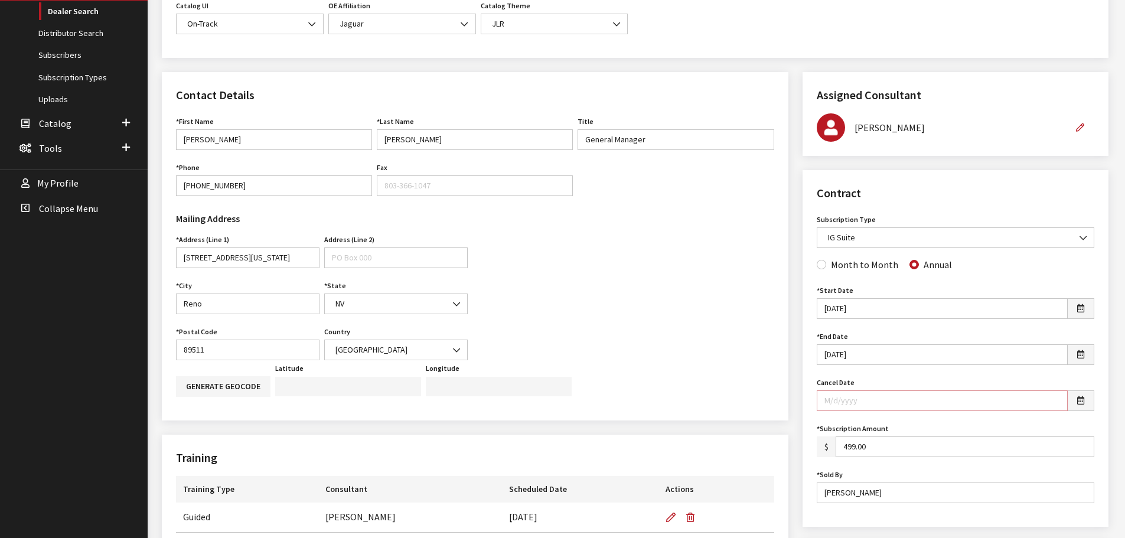
click at [944, 401] on input "Cancel Date" at bounding box center [941, 400] width 251 height 21
click at [849, 407] on input "Cancel Date" at bounding box center [941, 400] width 251 height 21
type input "[DATE]"
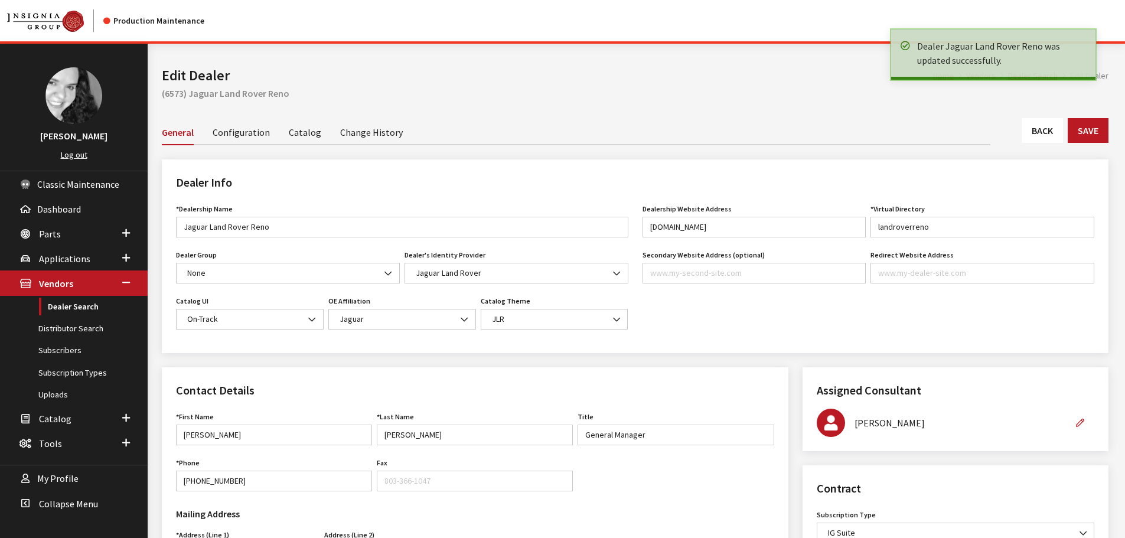
click at [1041, 125] on link "Back" at bounding box center [1041, 130] width 41 height 25
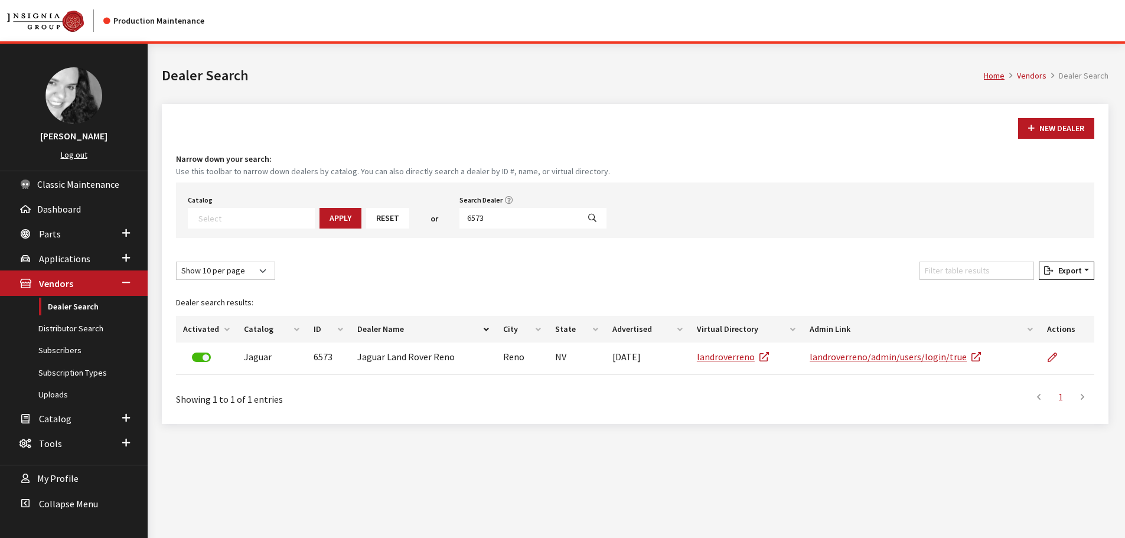
select select
click at [465, 218] on input "6573" at bounding box center [518, 218] width 119 height 21
click at [464, 218] on input "6573" at bounding box center [518, 218] width 119 height 21
type input "6564"
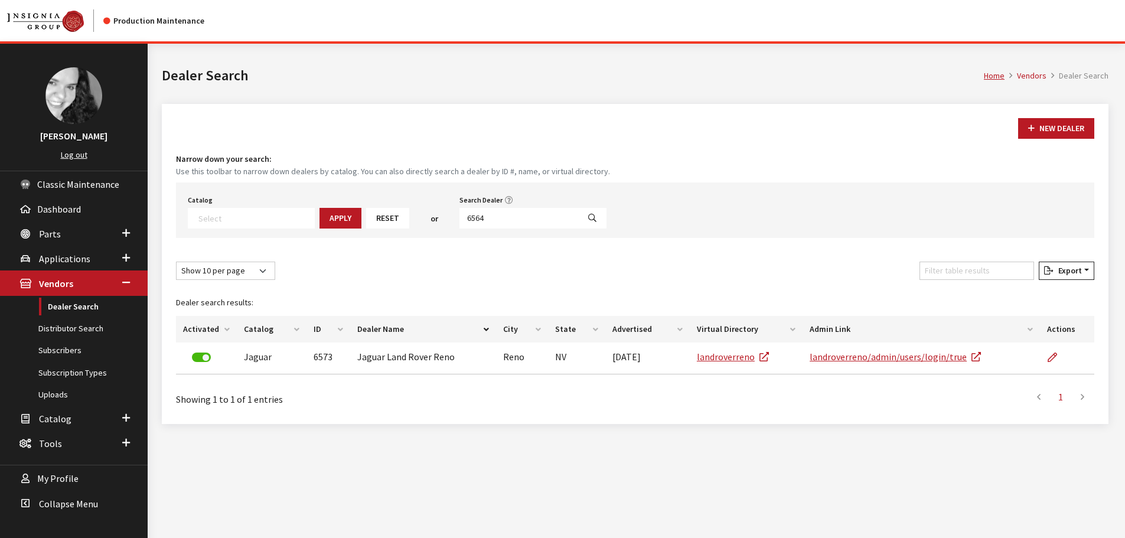
select select
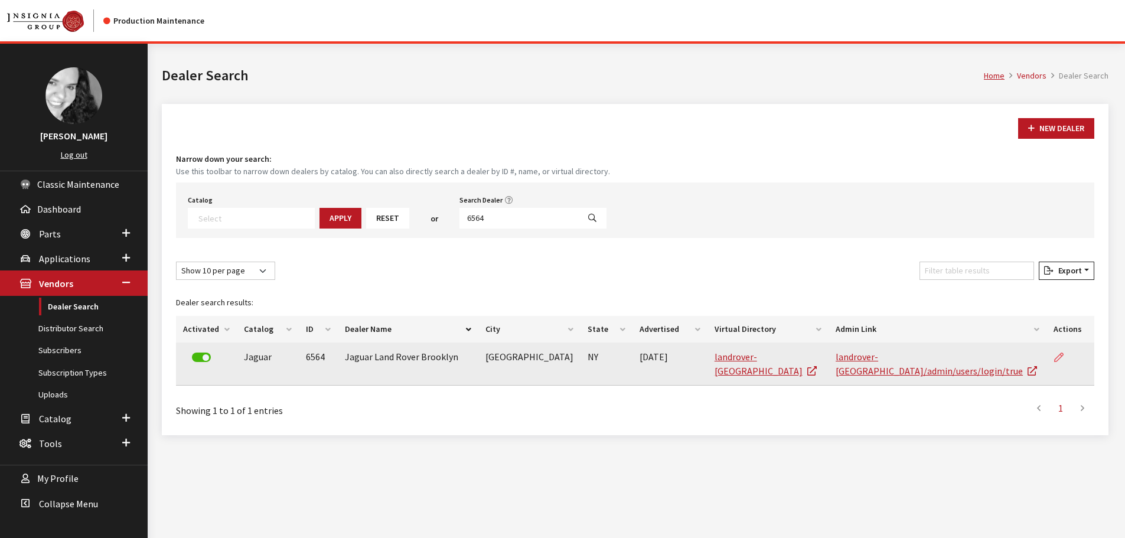
click at [1056, 357] on icon at bounding box center [1058, 357] width 9 height 9
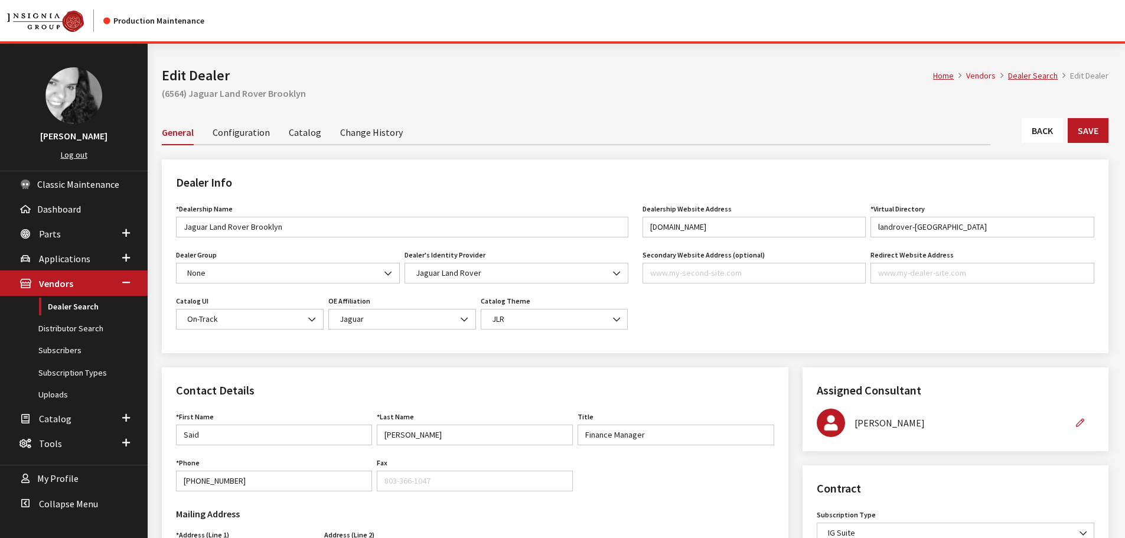
click at [1031, 139] on link "Back" at bounding box center [1041, 130] width 41 height 25
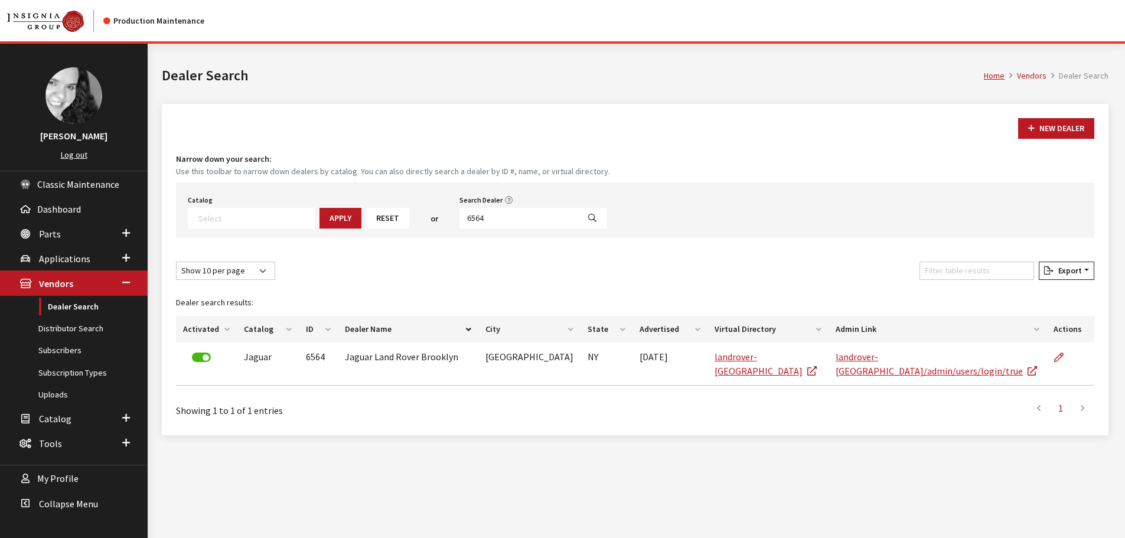
select select
click at [518, 220] on input "6564" at bounding box center [518, 218] width 119 height 21
type input "6563"
select select
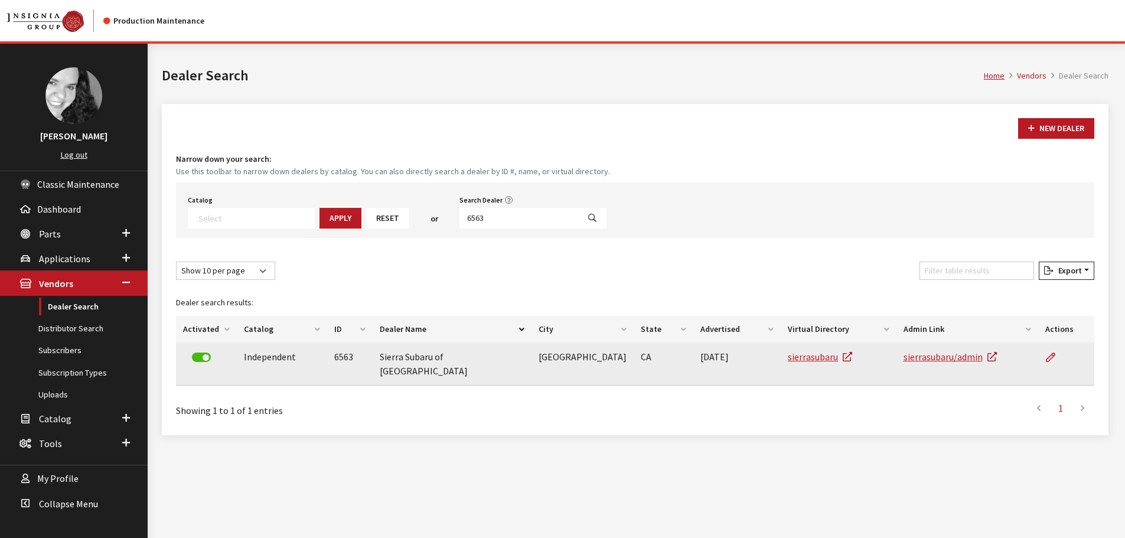
click at [1041, 355] on td at bounding box center [1066, 363] width 56 height 43
click at [1047, 355] on icon at bounding box center [1049, 357] width 9 height 9
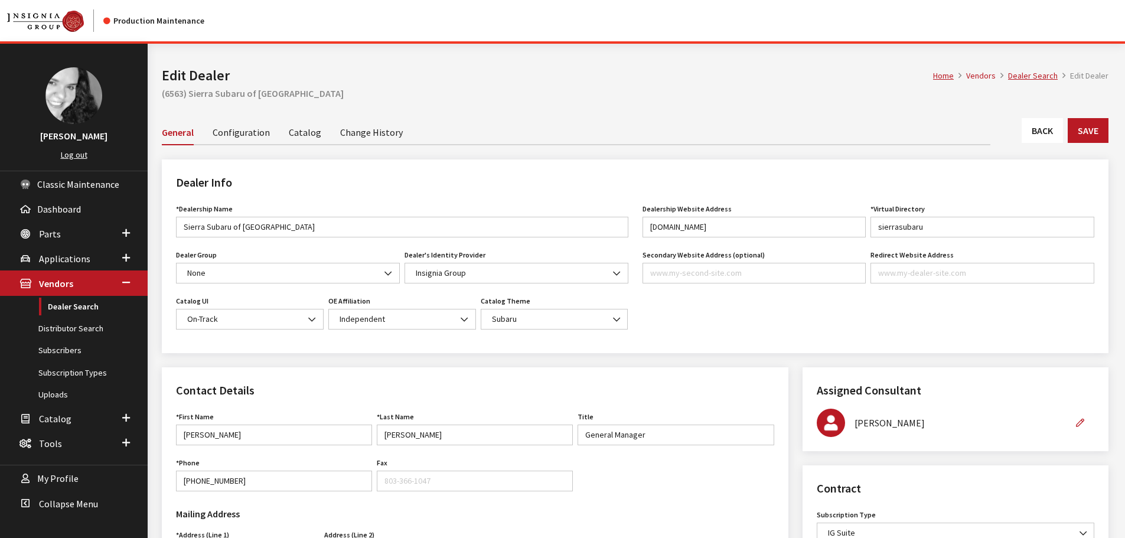
click at [1032, 130] on link "Back" at bounding box center [1041, 130] width 41 height 25
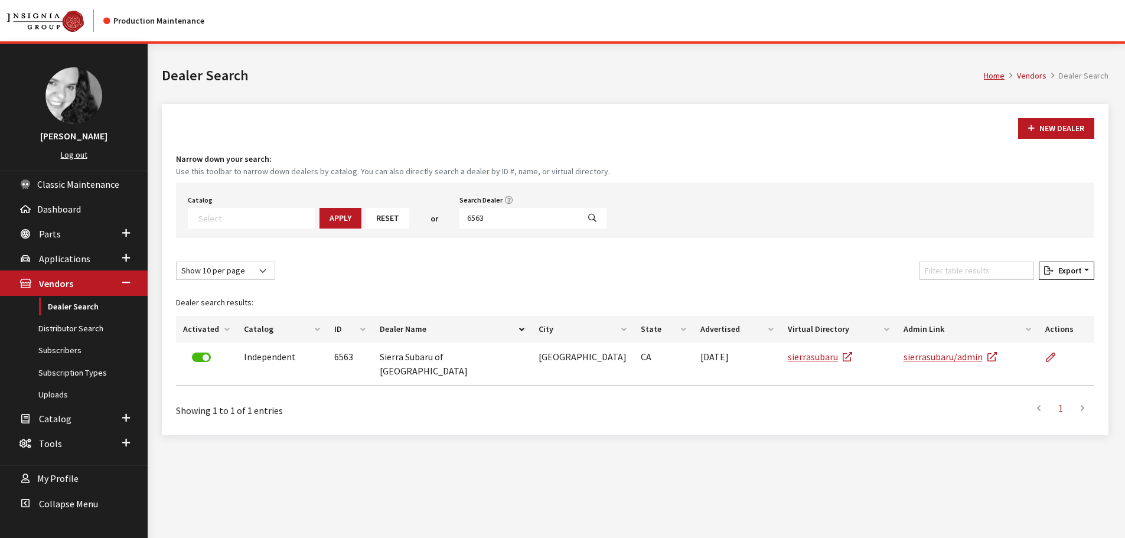
select select
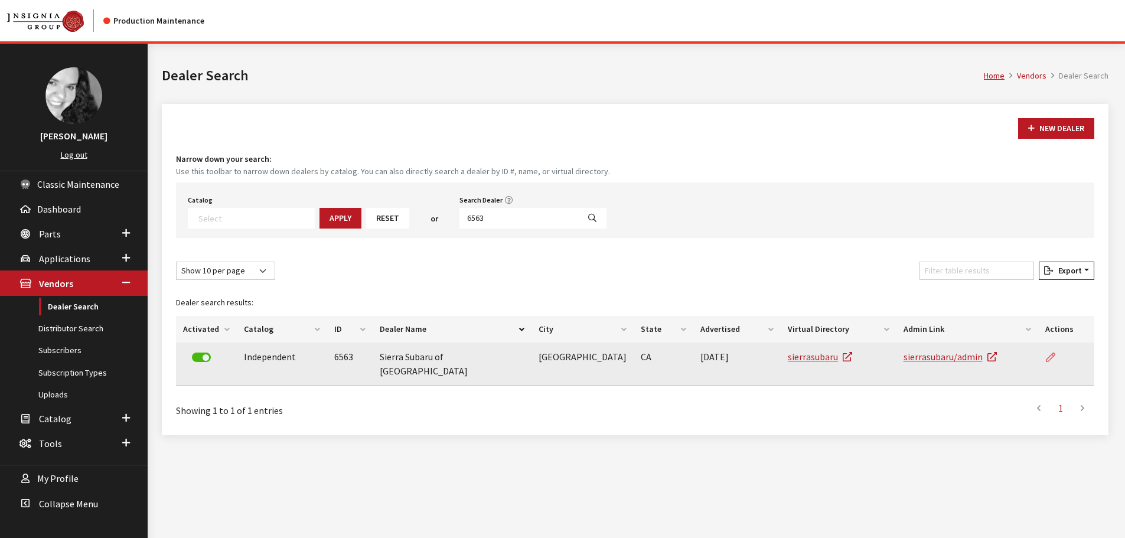
click at [1052, 363] on link at bounding box center [1055, 357] width 20 height 30
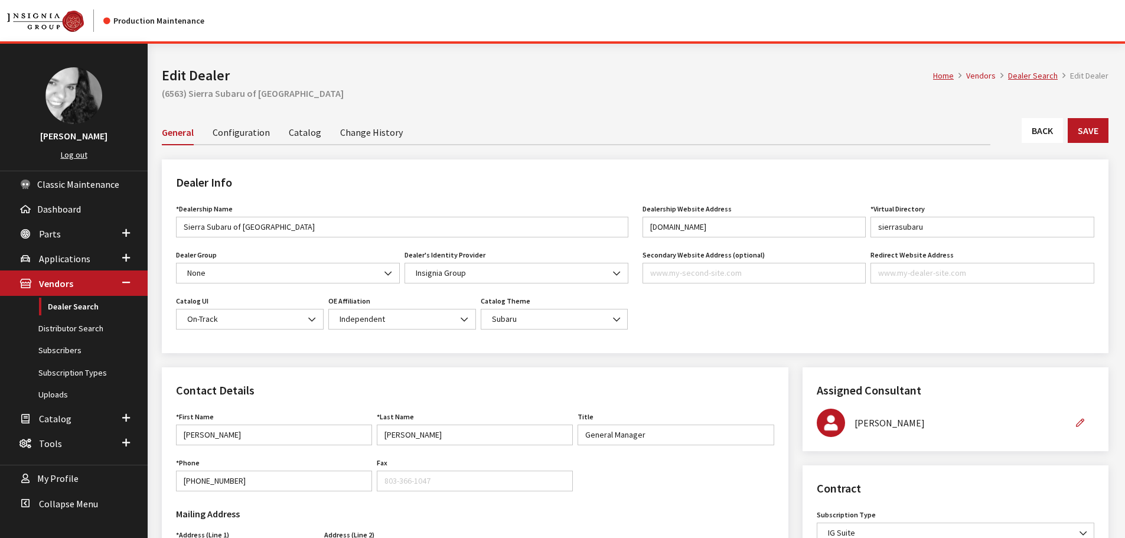
click at [1038, 132] on link "Back" at bounding box center [1041, 130] width 41 height 25
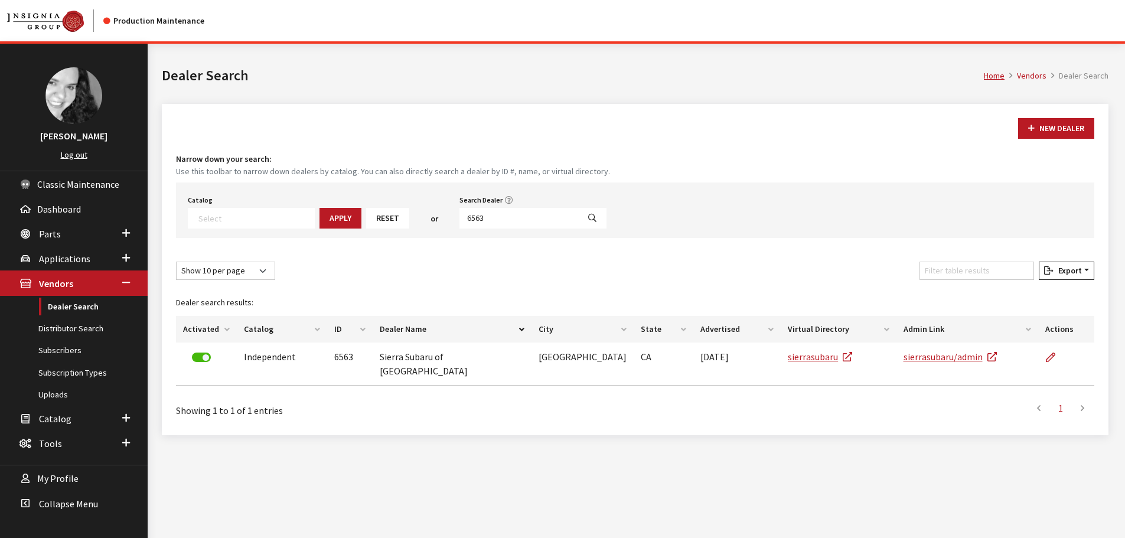
select select
click at [520, 219] on input "6563" at bounding box center [518, 218] width 119 height 21
type input "6562"
select select
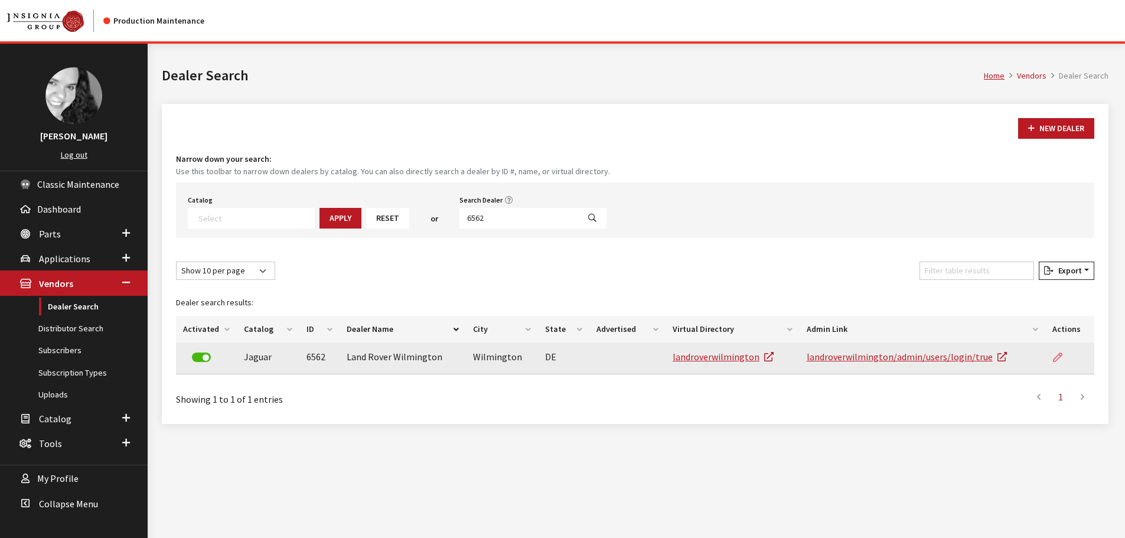
click at [1060, 364] on link at bounding box center [1062, 357] width 20 height 30
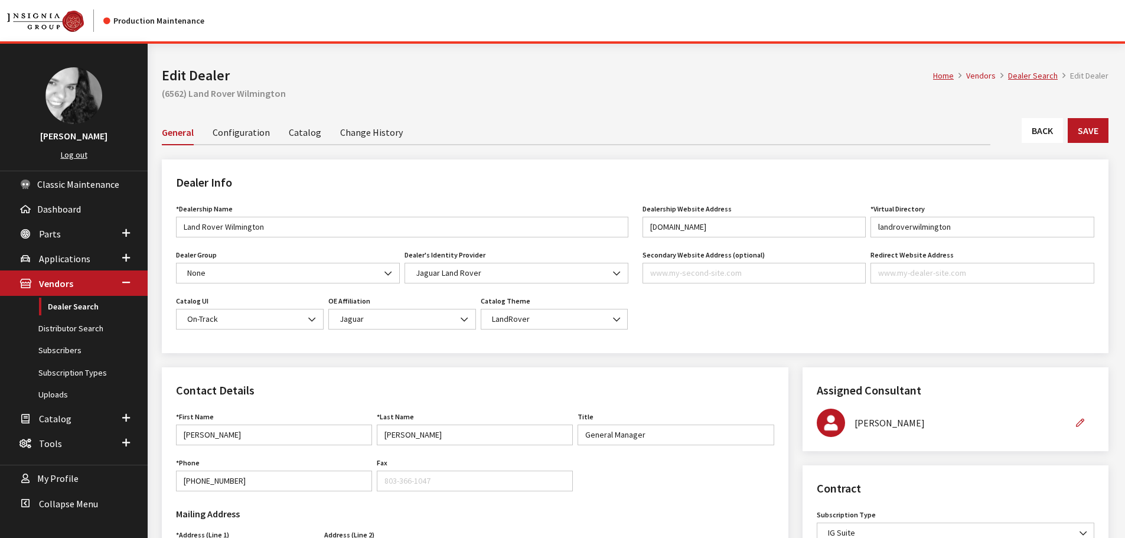
click at [1025, 128] on link "Back" at bounding box center [1041, 130] width 41 height 25
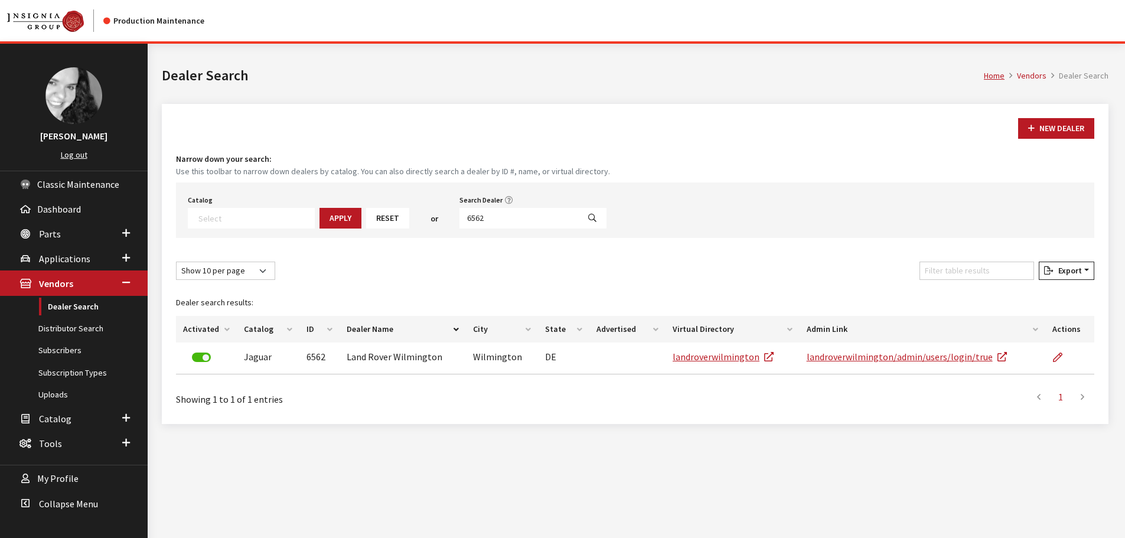
select select
click at [466, 220] on input "6562" at bounding box center [518, 218] width 119 height 21
type input "6558"
select select
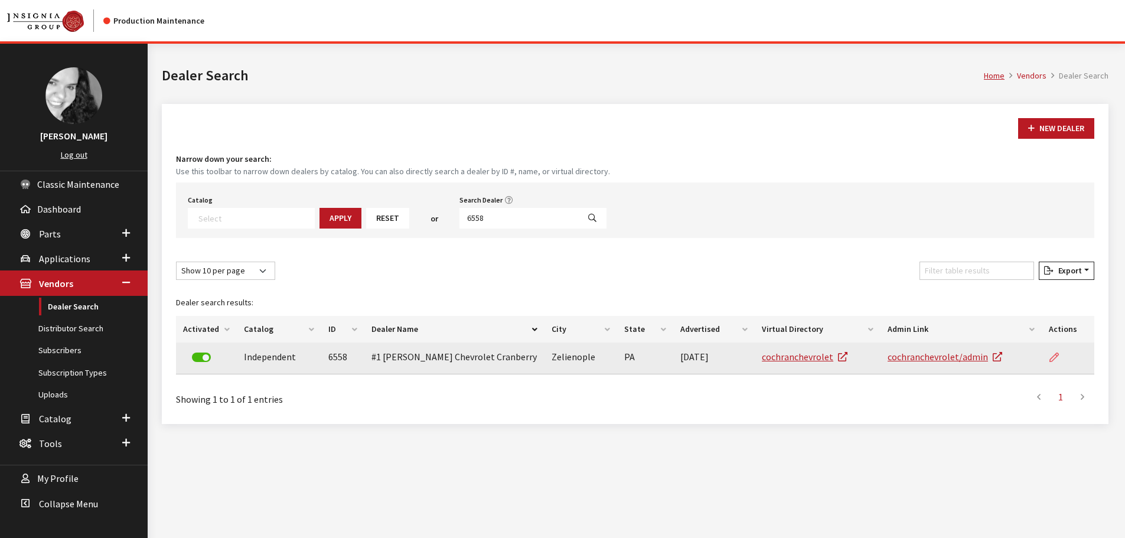
click at [1053, 355] on icon at bounding box center [1053, 357] width 9 height 9
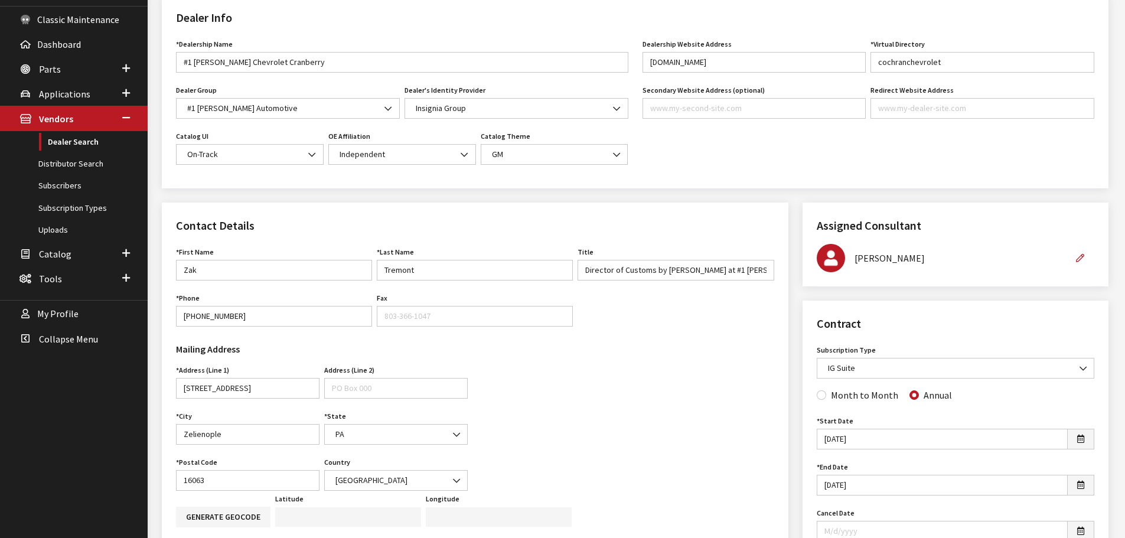
scroll to position [118, 0]
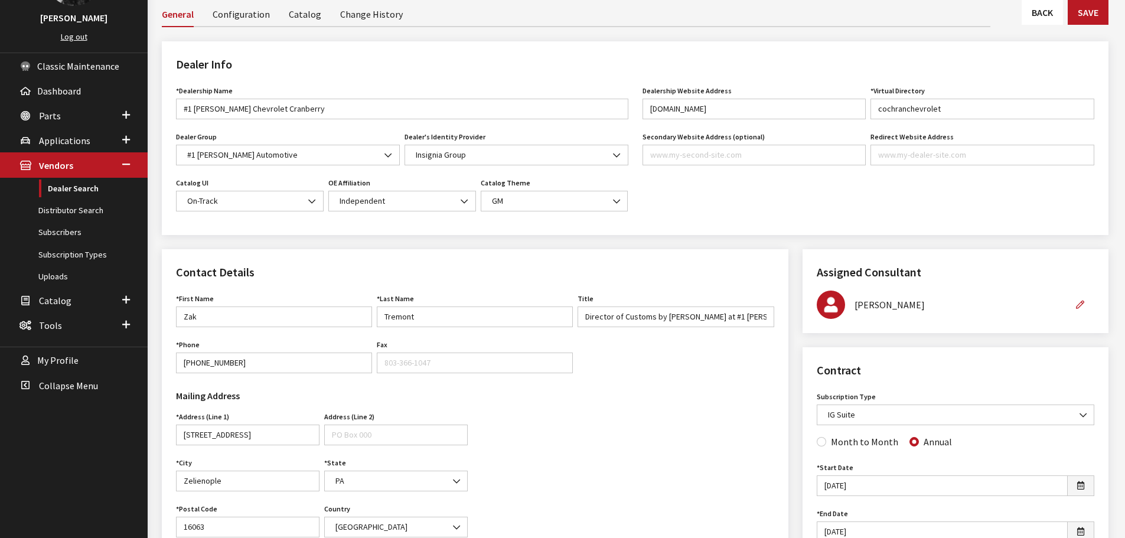
click at [1045, 12] on link "Back" at bounding box center [1041, 12] width 41 height 25
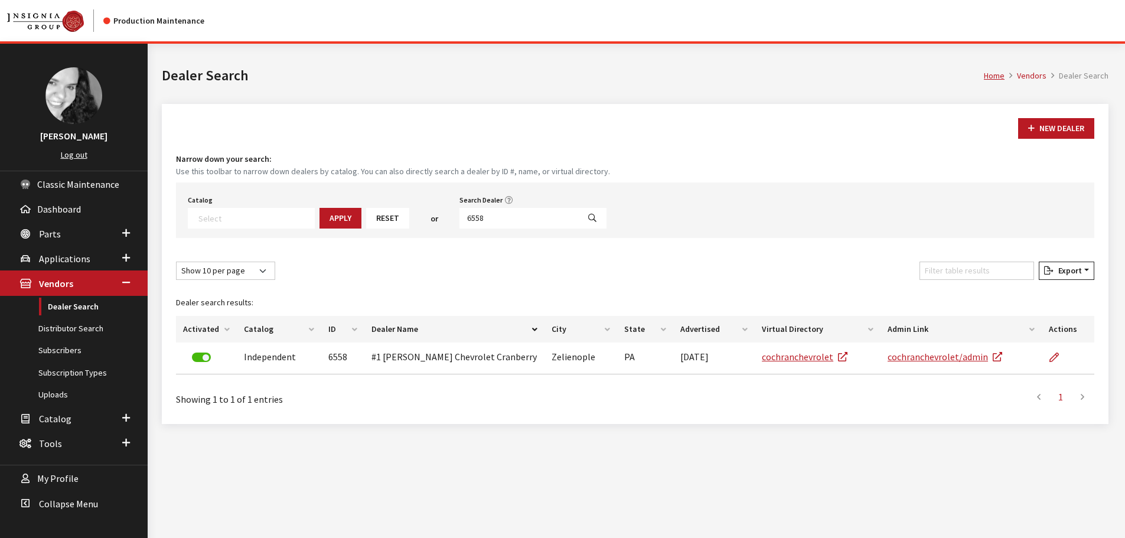
select select
click at [527, 225] on input "6558" at bounding box center [518, 218] width 119 height 21
type input "6555"
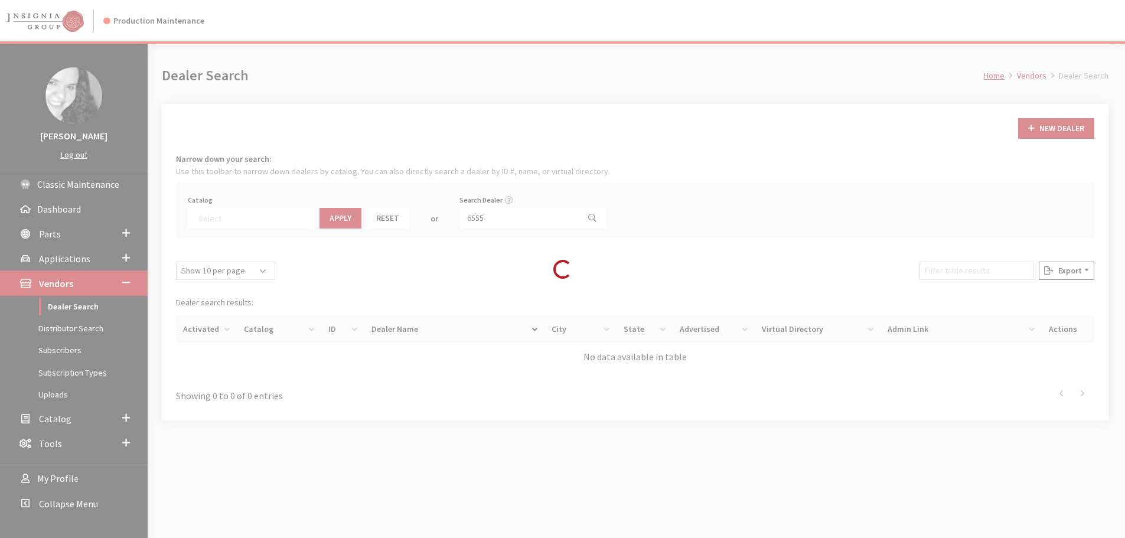
select select
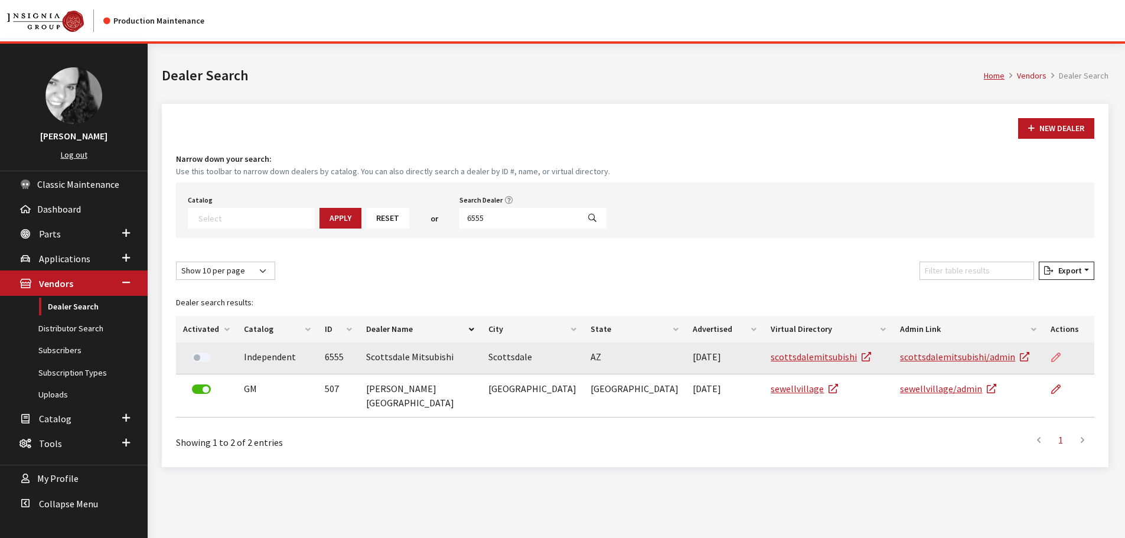
click at [1055, 360] on icon at bounding box center [1055, 357] width 9 height 9
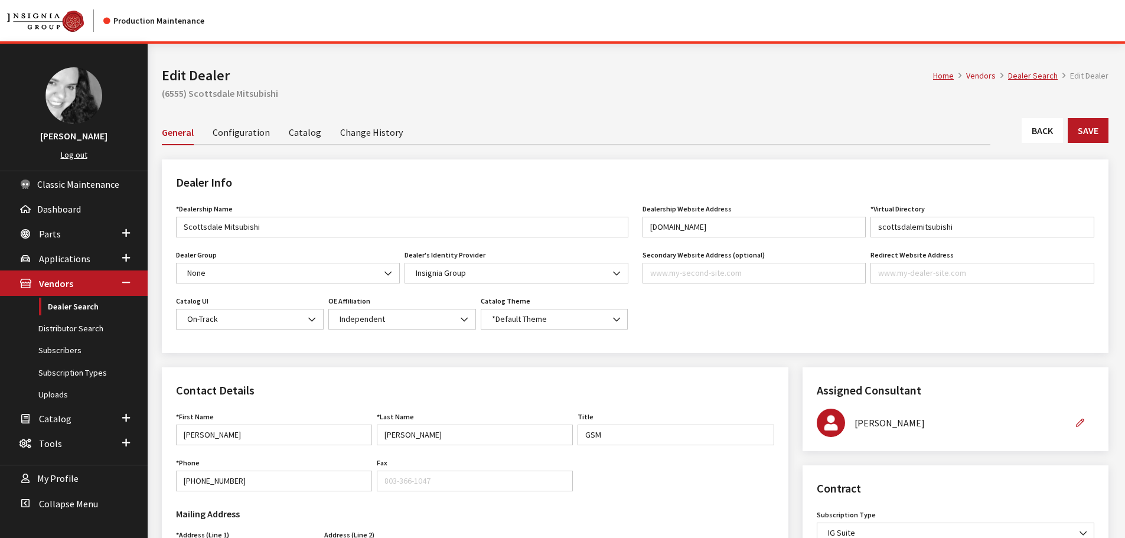
click at [1045, 125] on link "Back" at bounding box center [1041, 130] width 41 height 25
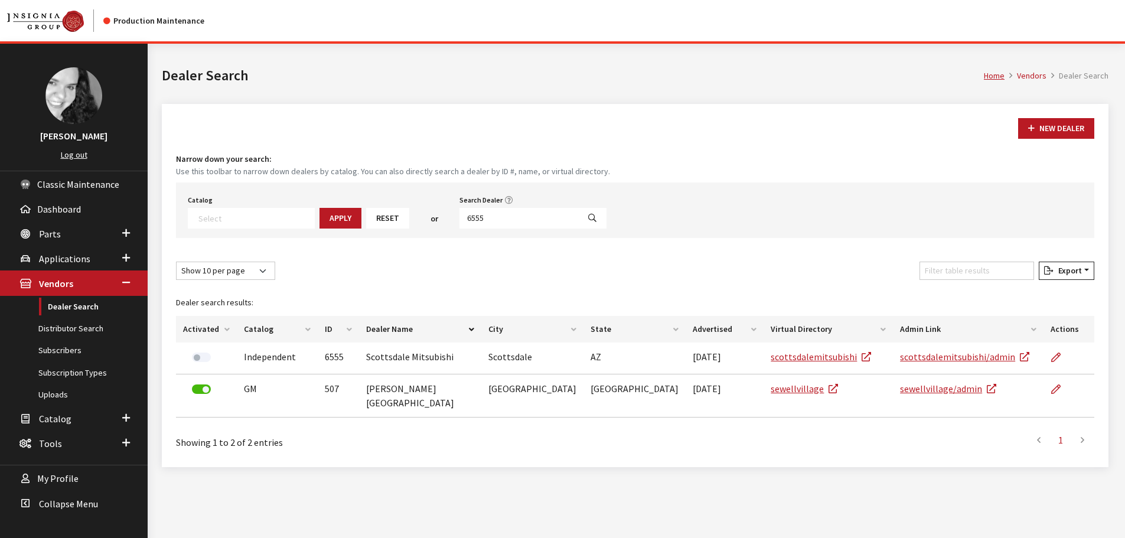
select select
click at [489, 215] on input "6555" at bounding box center [518, 218] width 119 height 21
type input "6554"
select select
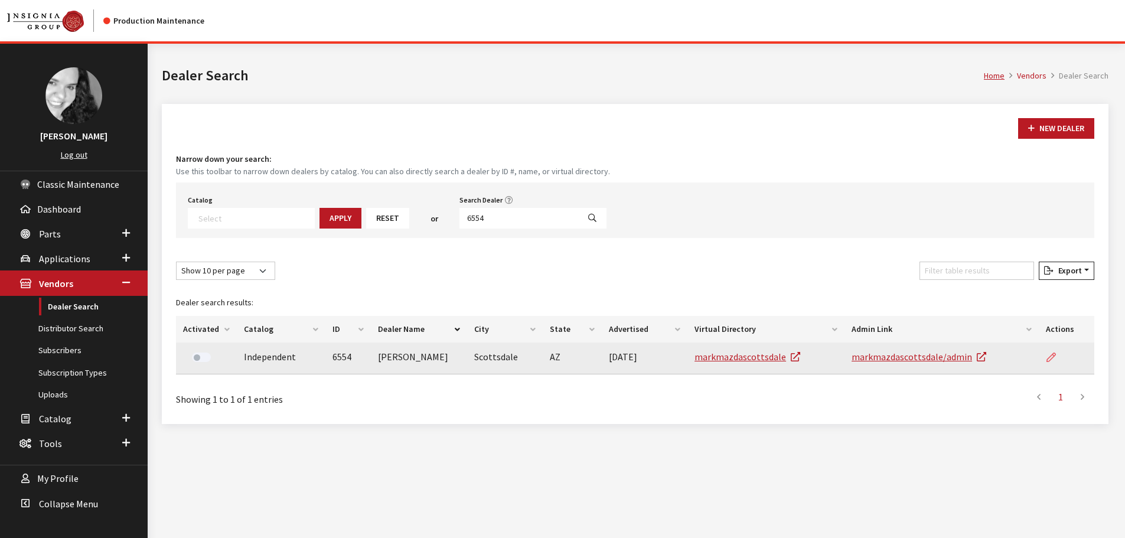
click at [1050, 358] on icon at bounding box center [1050, 357] width 9 height 9
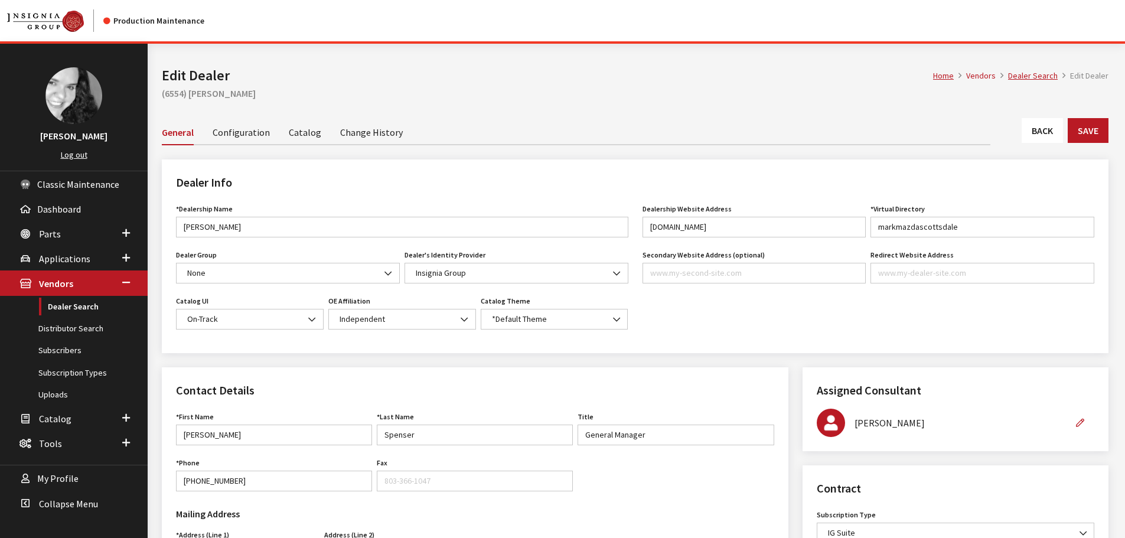
click at [1052, 129] on link "Back" at bounding box center [1041, 130] width 41 height 25
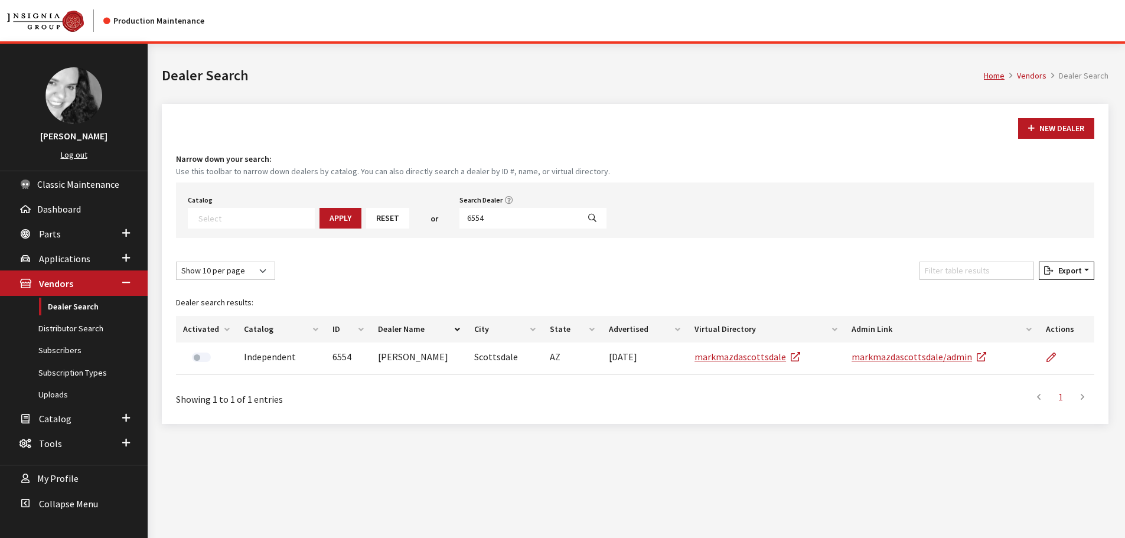
select select
click at [530, 221] on input "6554" at bounding box center [518, 218] width 119 height 21
type input "6553"
select select
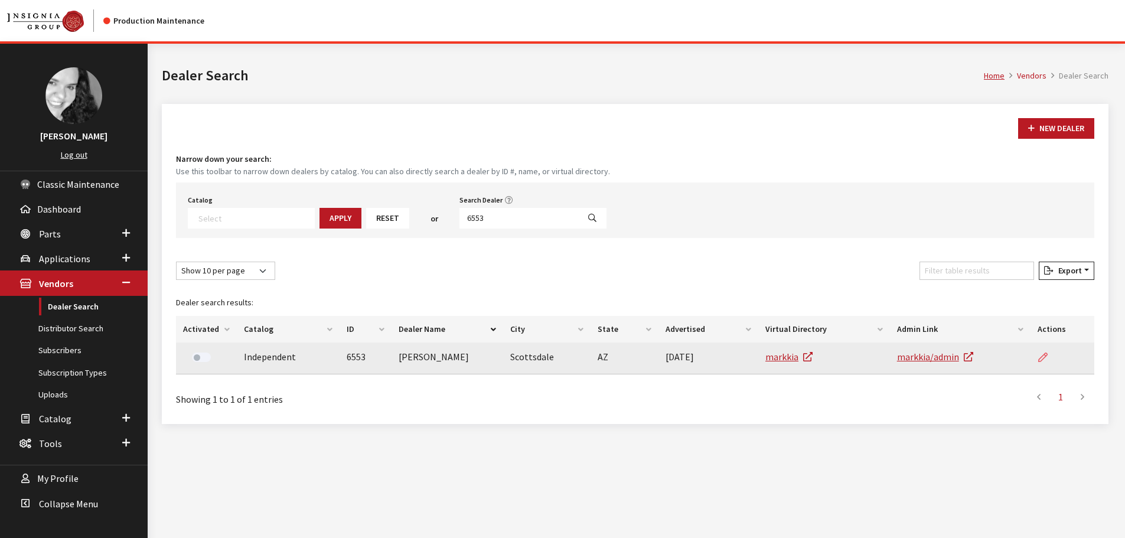
click at [1049, 353] on link at bounding box center [1047, 357] width 20 height 30
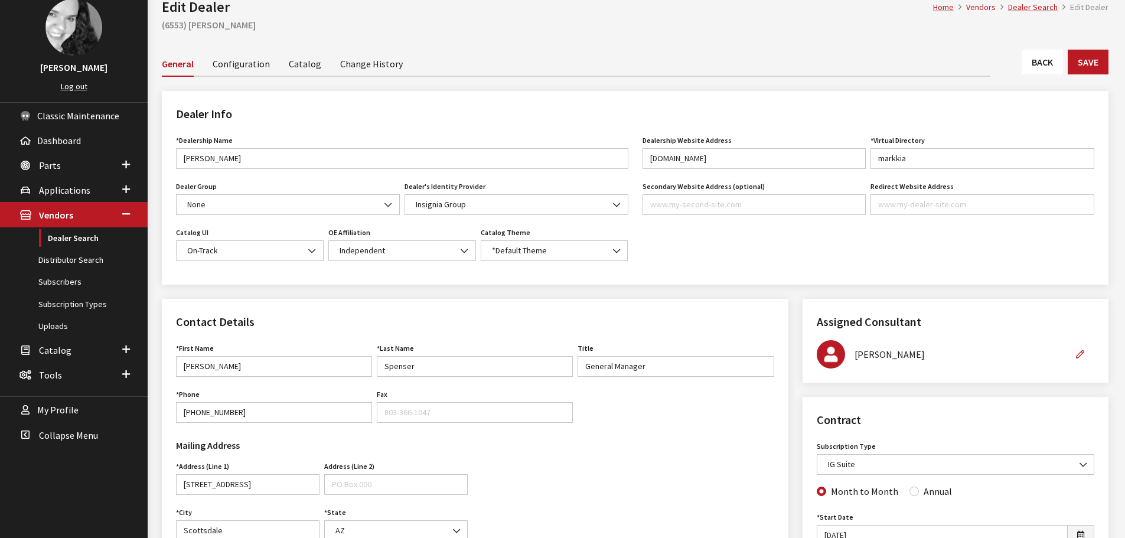
scroll to position [59, 0]
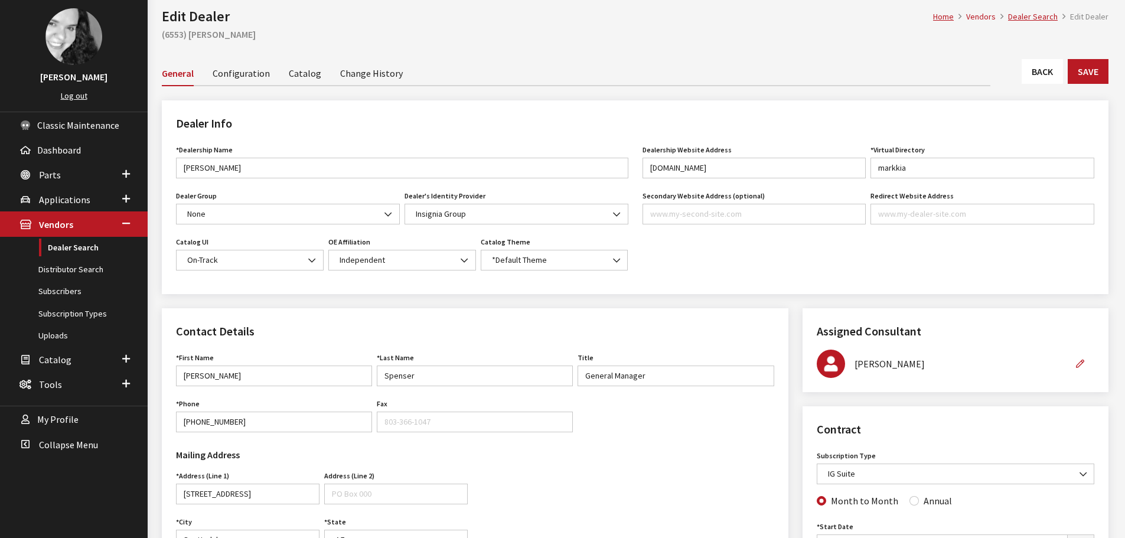
click at [1035, 77] on link "Back" at bounding box center [1041, 71] width 41 height 25
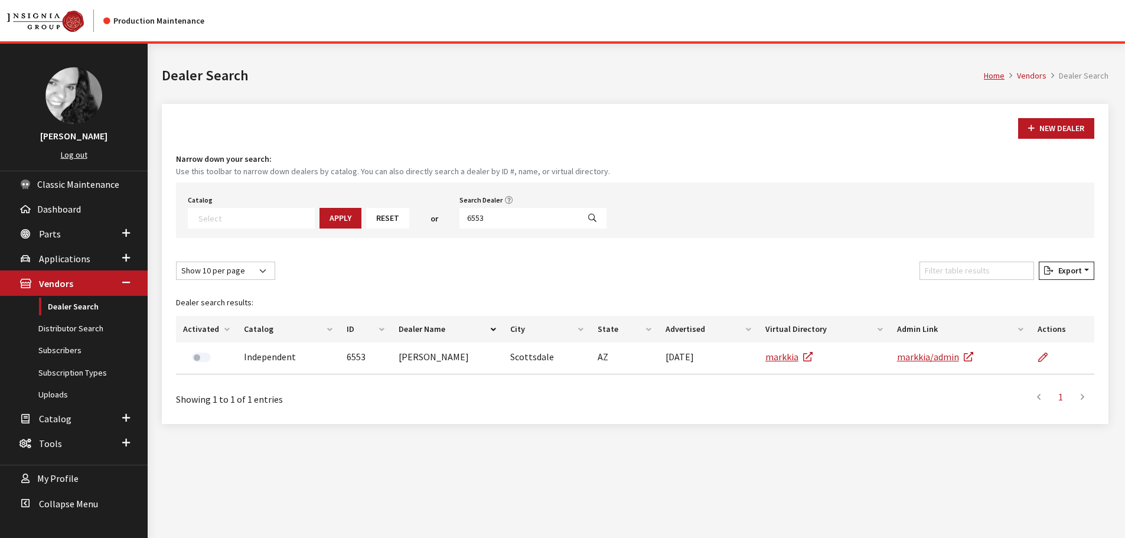
select select
click at [519, 218] on input "6553" at bounding box center [518, 218] width 119 height 21
type input "6548"
select select
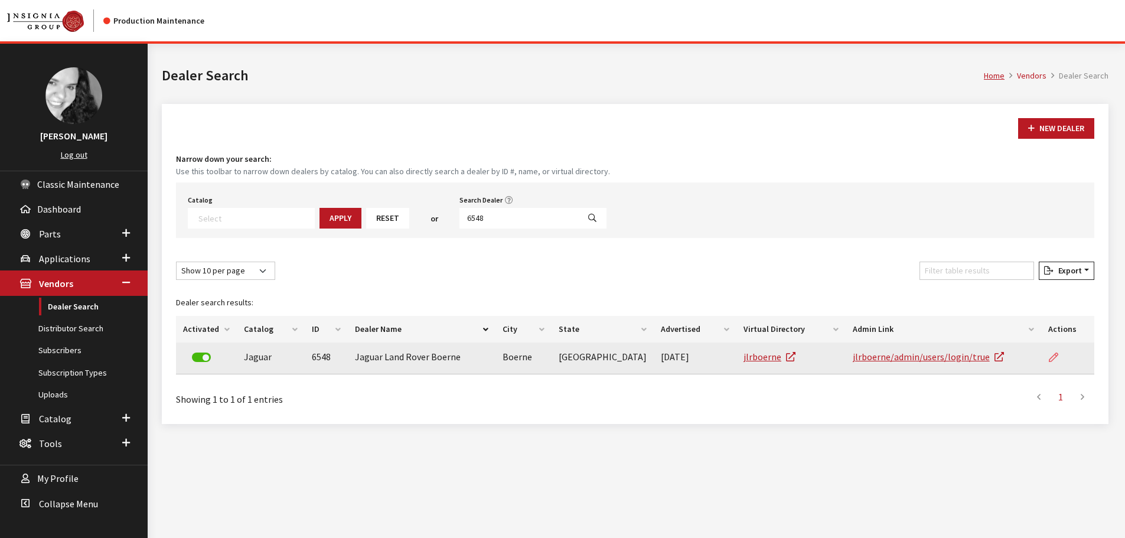
click at [1048, 360] on icon at bounding box center [1052, 357] width 9 height 9
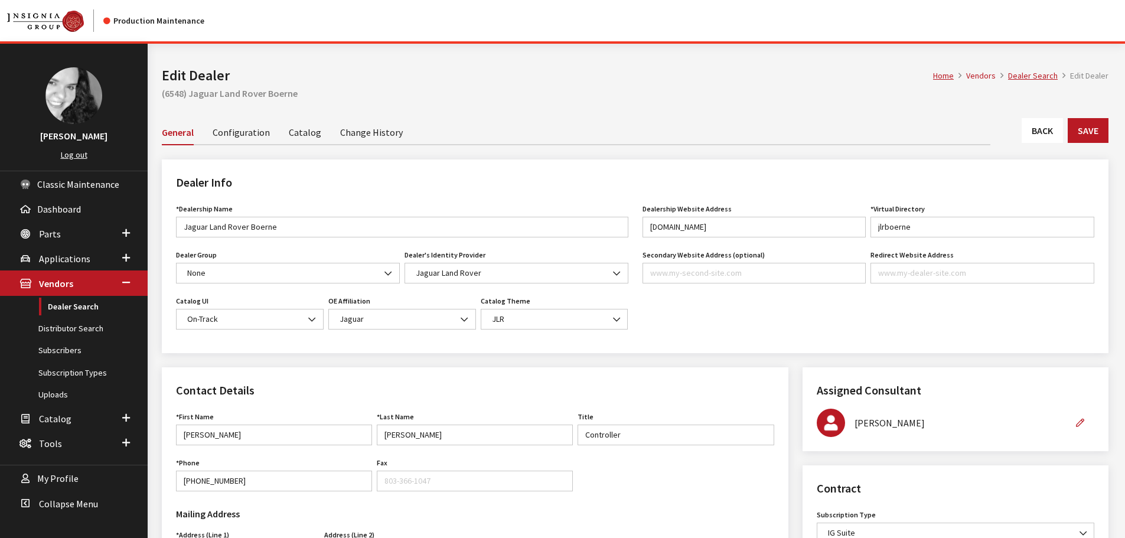
click at [1032, 129] on link "Back" at bounding box center [1041, 130] width 41 height 25
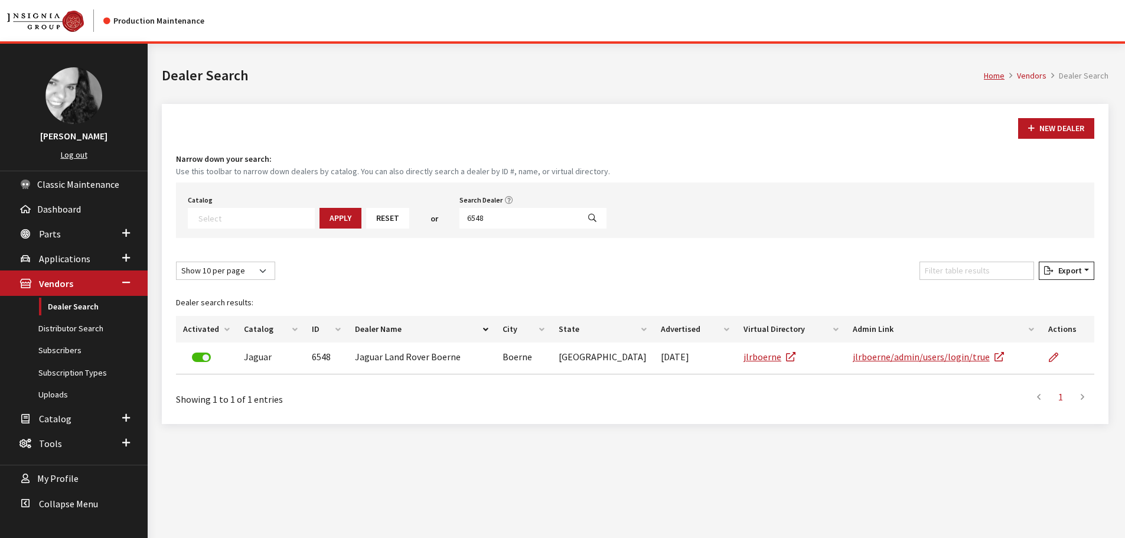
select select
click at [492, 221] on input "6548" at bounding box center [518, 218] width 119 height 21
type input "6454"
select select
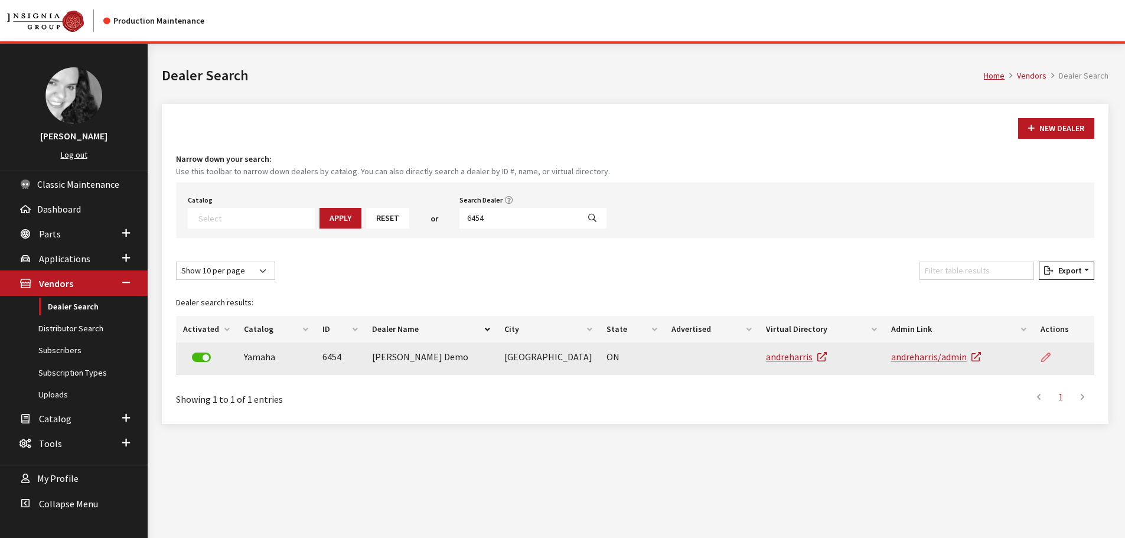
click at [1048, 360] on icon at bounding box center [1045, 357] width 9 height 9
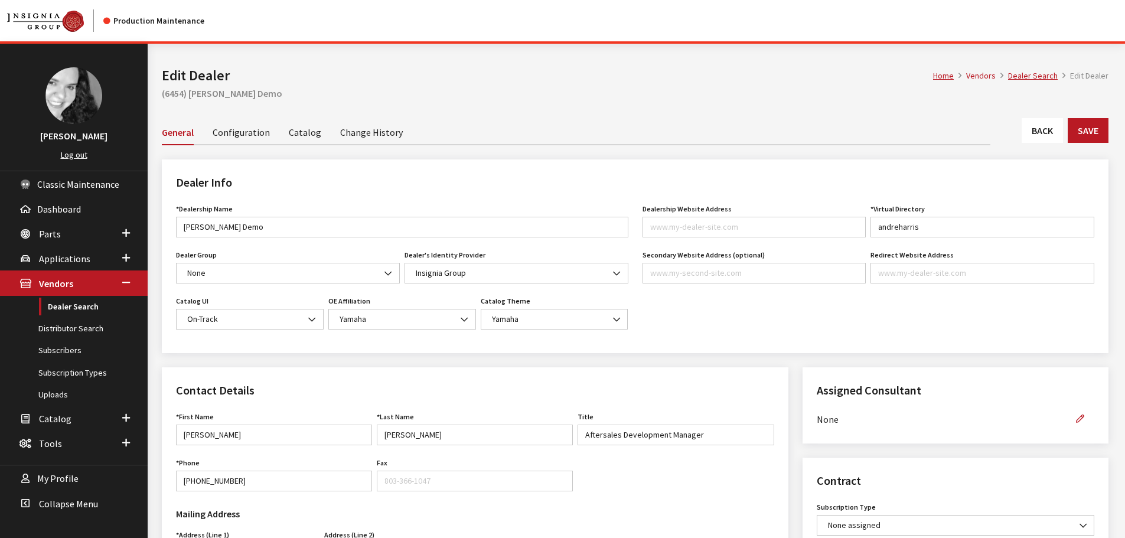
click at [1028, 132] on link "Back" at bounding box center [1041, 130] width 41 height 25
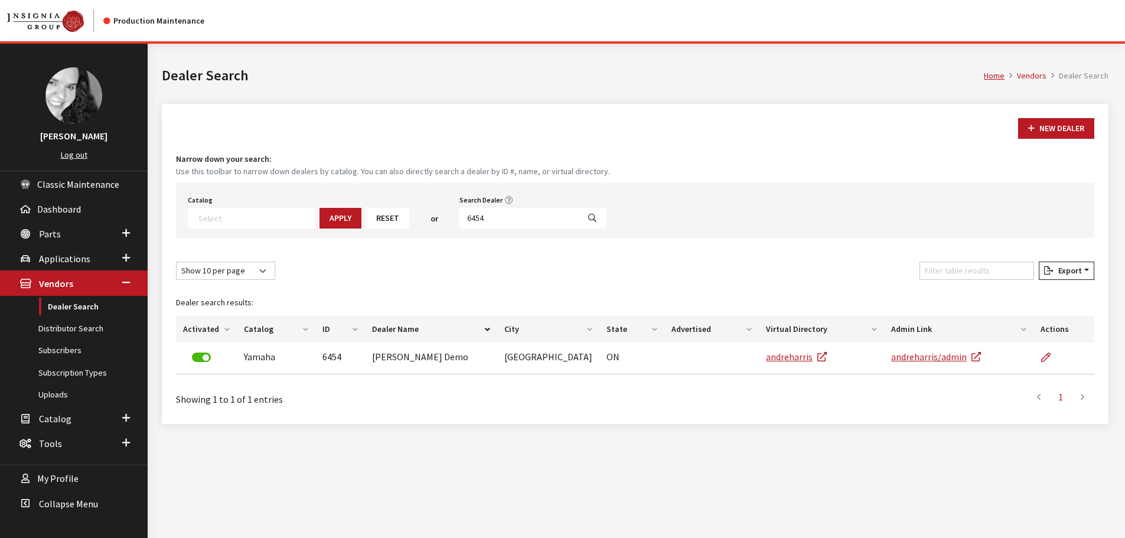
select select
click at [478, 214] on input "6454" at bounding box center [518, 218] width 119 height 21
type input "land rover of troy"
select select
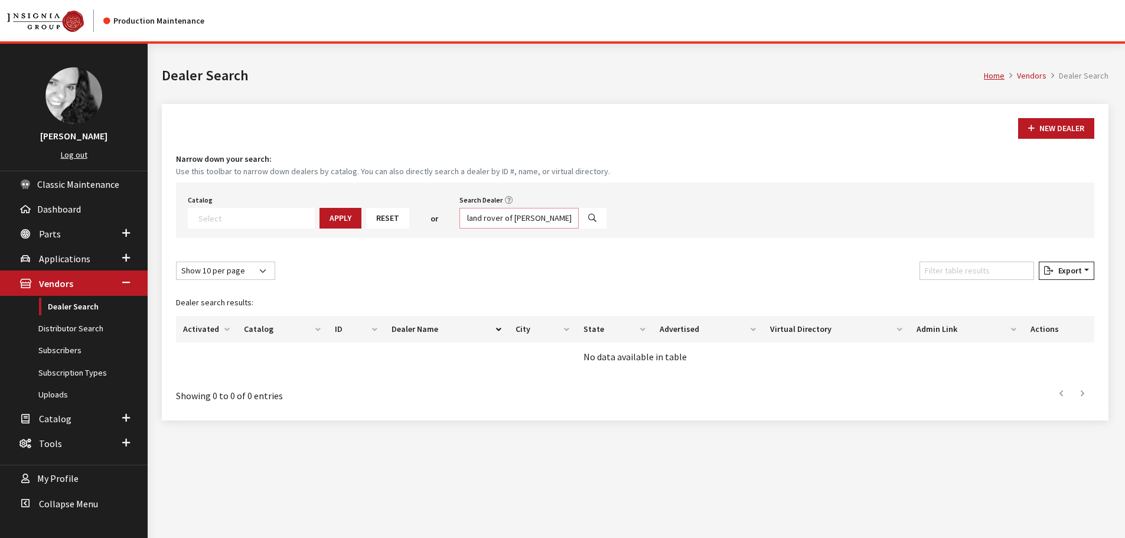
click at [532, 220] on input "land rover of troy" at bounding box center [518, 218] width 119 height 21
type input "l"
type input "troy"
select select
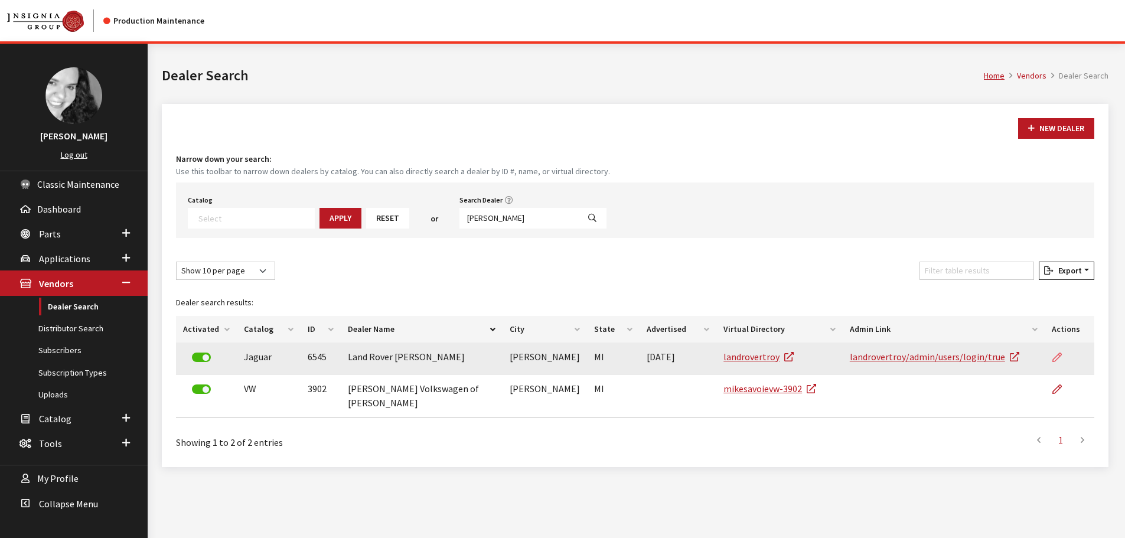
click at [1058, 356] on icon at bounding box center [1056, 357] width 9 height 9
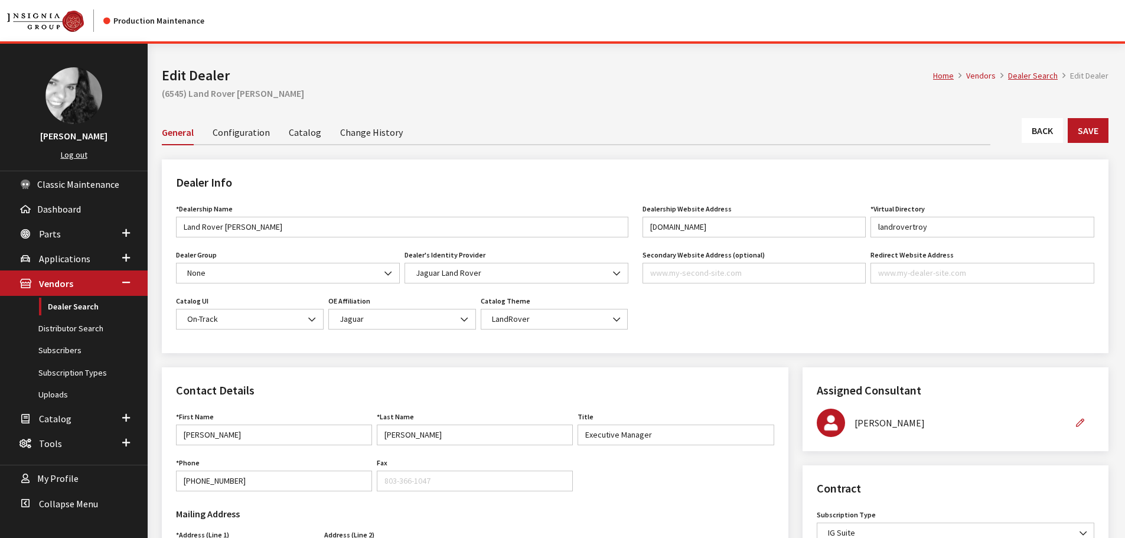
click at [1044, 131] on link "Back" at bounding box center [1041, 130] width 41 height 25
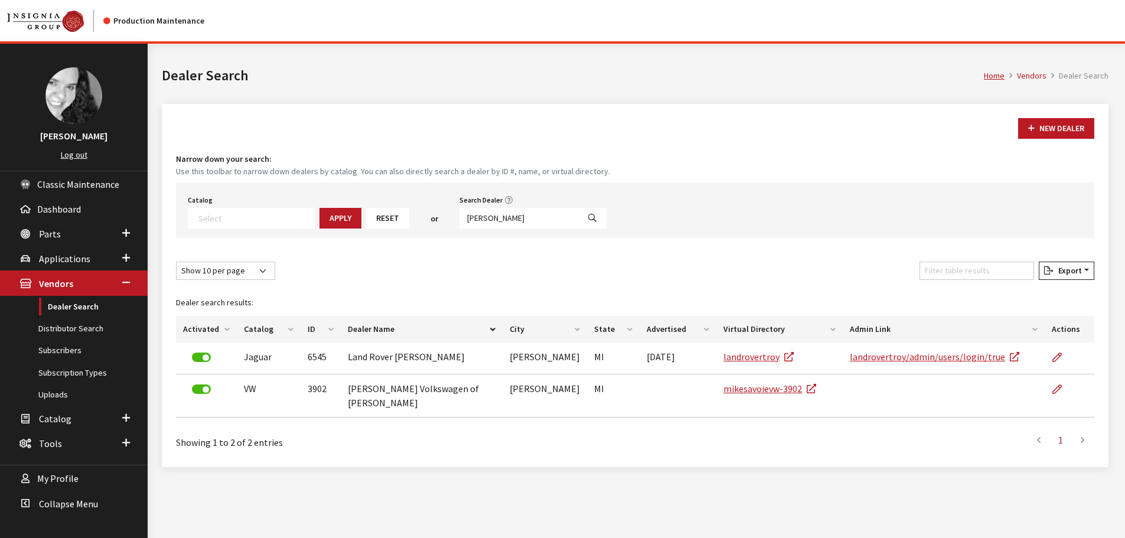
select select
click at [485, 217] on input "troy" at bounding box center [518, 218] width 119 height 21
type input "6543"
select select
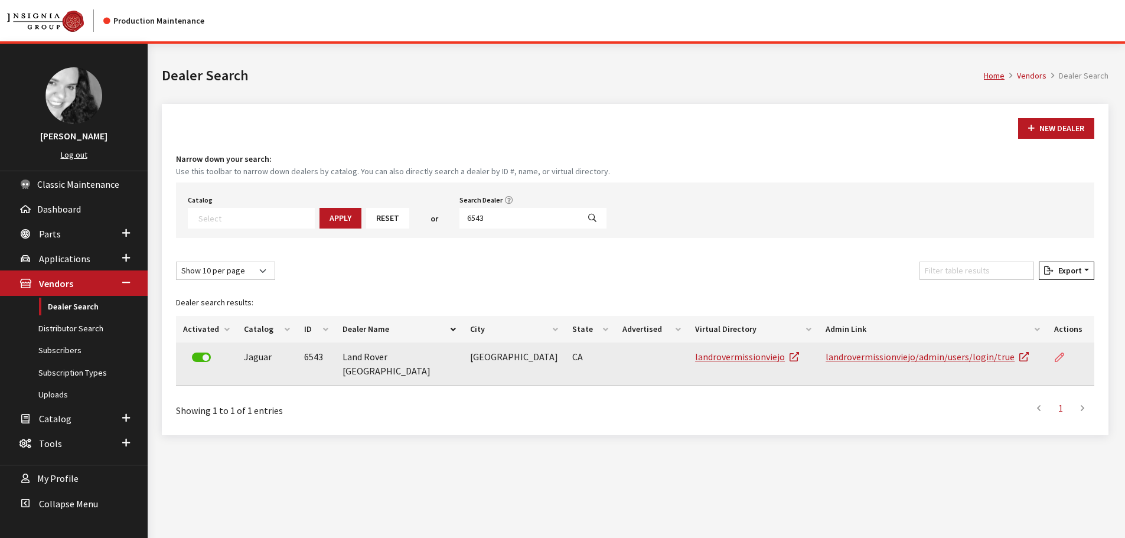
click at [1063, 358] on icon at bounding box center [1058, 357] width 9 height 9
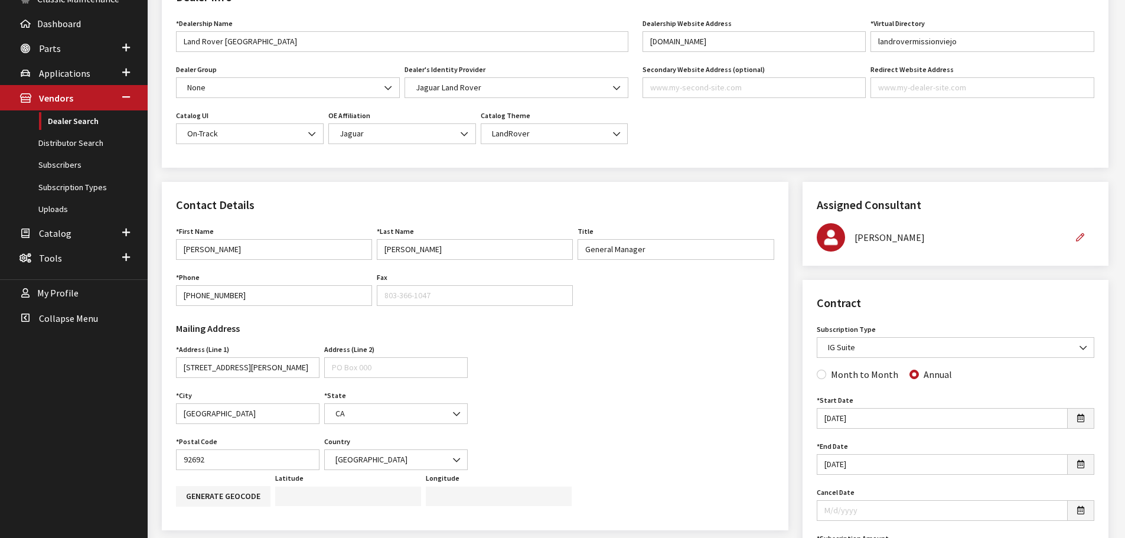
scroll to position [59, 0]
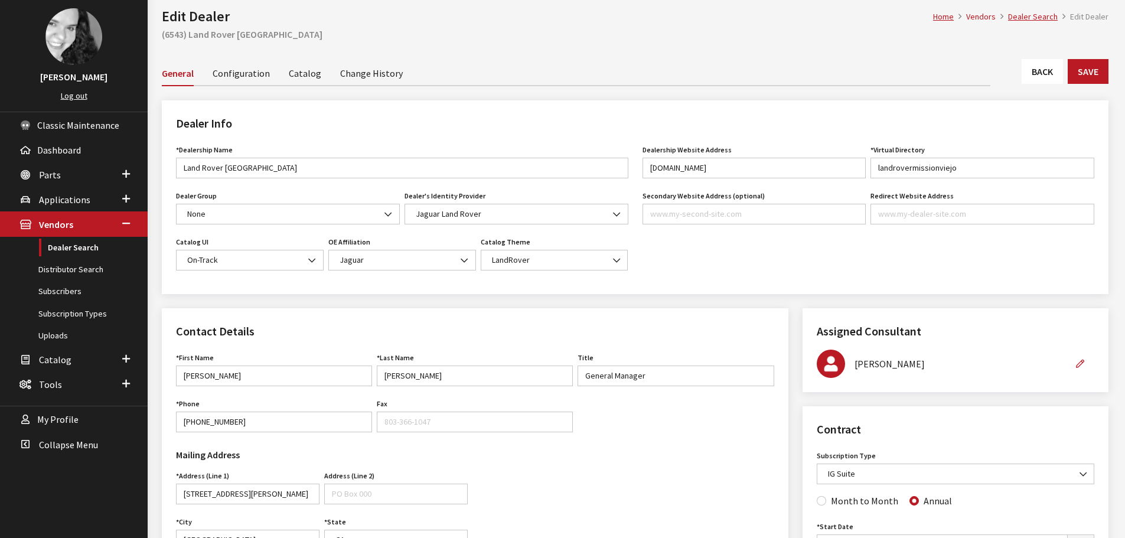
click at [1019, 74] on div "General Configuration Catalog Change History" at bounding box center [635, 73] width 946 height 26
click at [1032, 78] on link "Back" at bounding box center [1041, 71] width 41 height 25
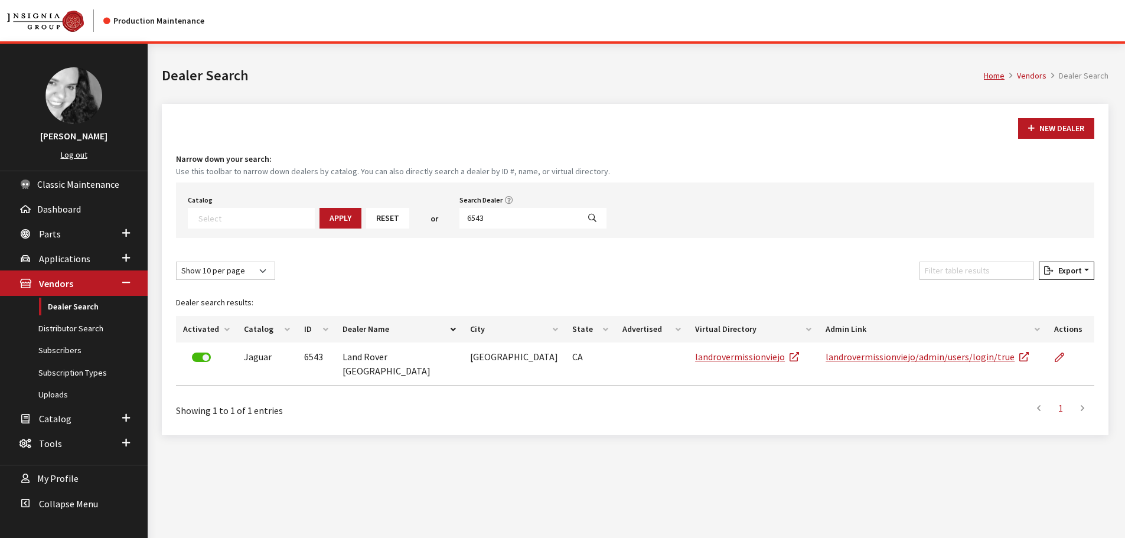
select select
click at [494, 221] on input "6543" at bounding box center [518, 218] width 119 height 21
type input "6541"
select select
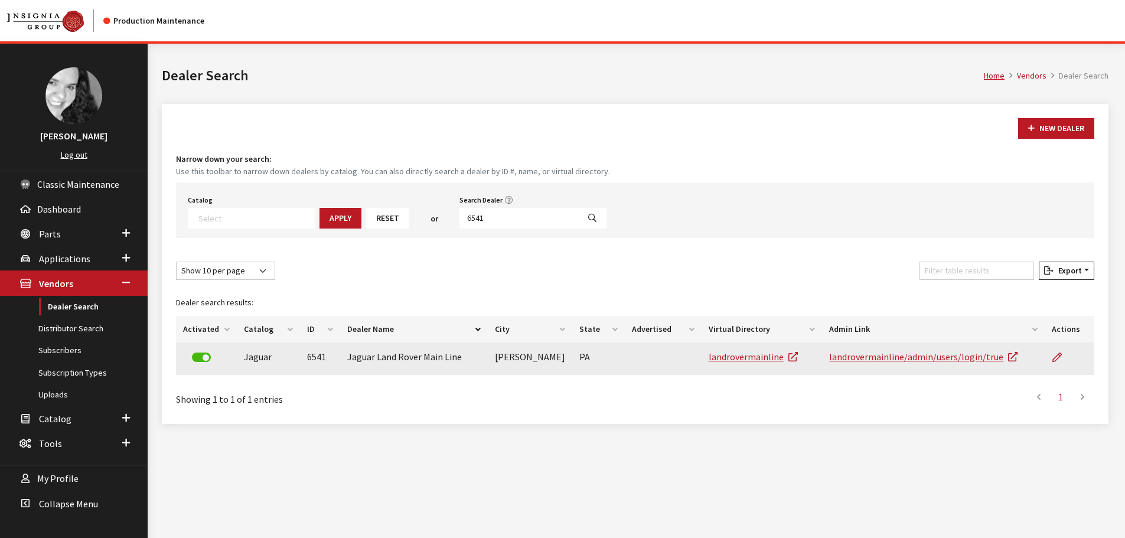
click at [1050, 361] on td at bounding box center [1069, 358] width 50 height 32
click at [1054, 355] on icon at bounding box center [1056, 357] width 9 height 9
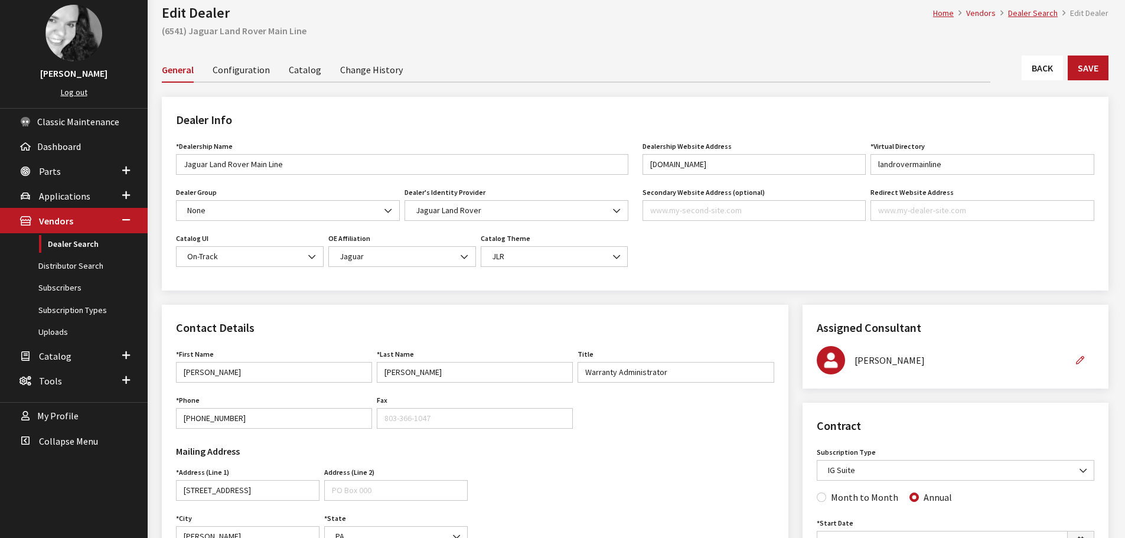
scroll to position [59, 0]
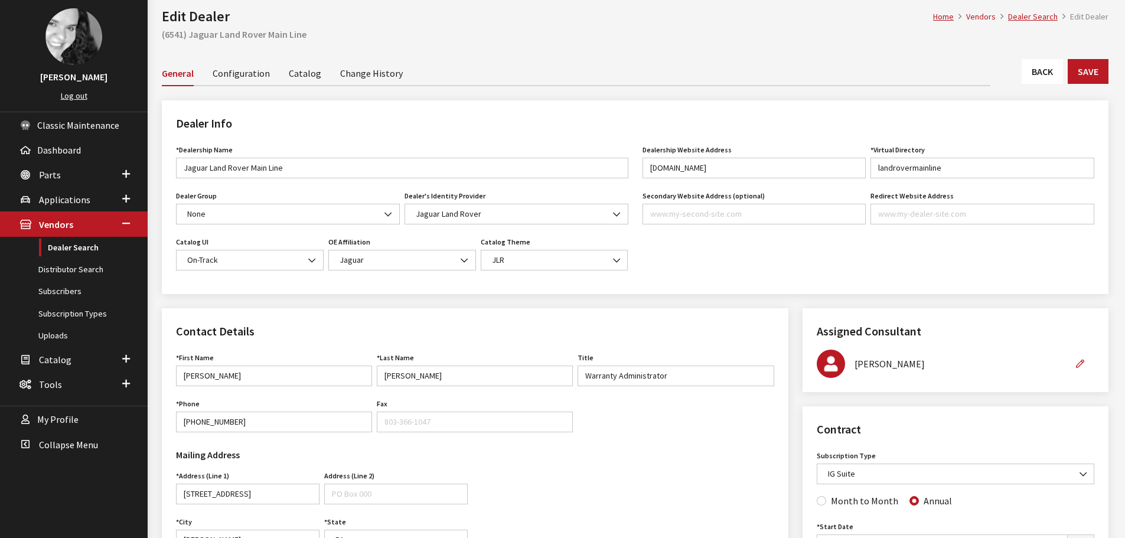
click at [1045, 70] on link "Back" at bounding box center [1041, 71] width 41 height 25
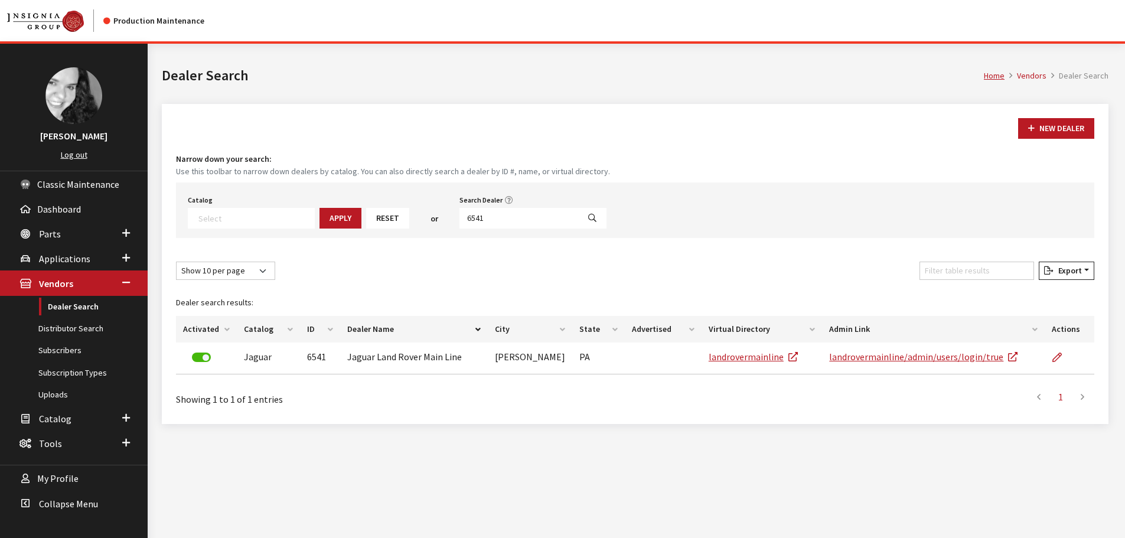
select select
click at [519, 226] on input "6541" at bounding box center [518, 218] width 119 height 21
type input "6534"
select select
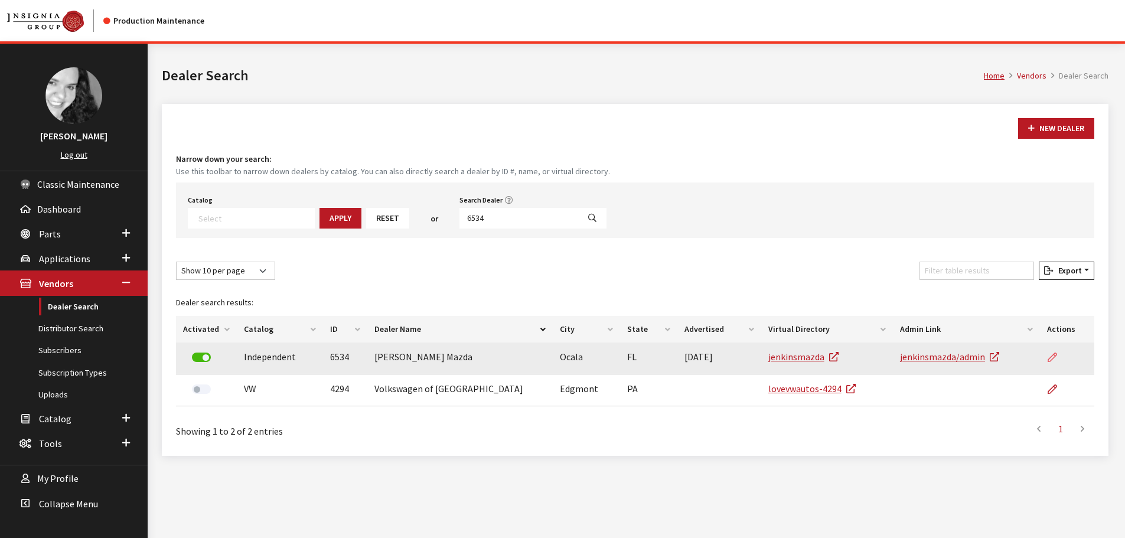
click at [1055, 356] on icon at bounding box center [1051, 357] width 9 height 9
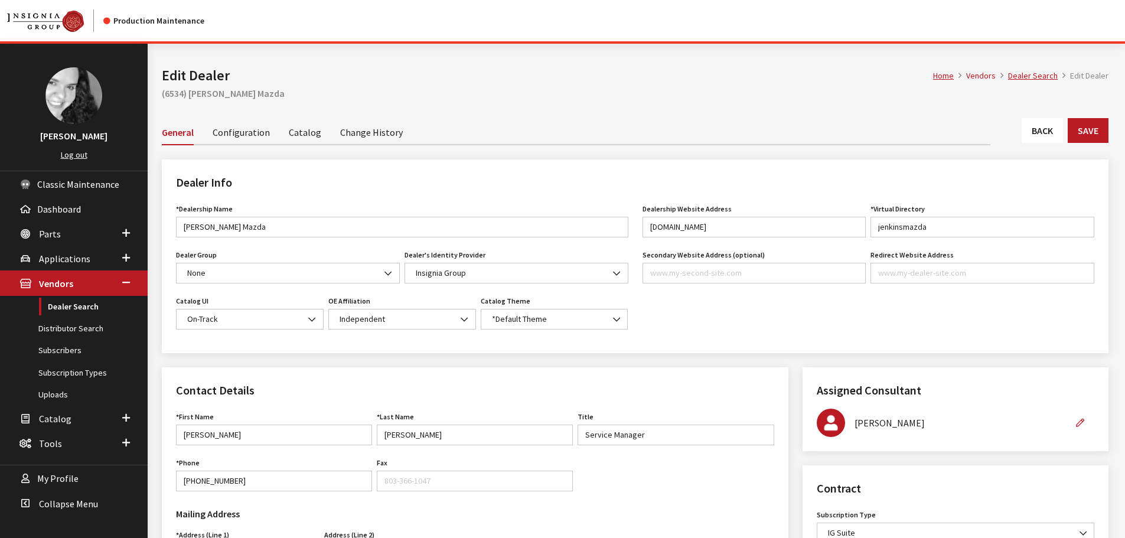
click at [1028, 138] on link "Back" at bounding box center [1041, 130] width 41 height 25
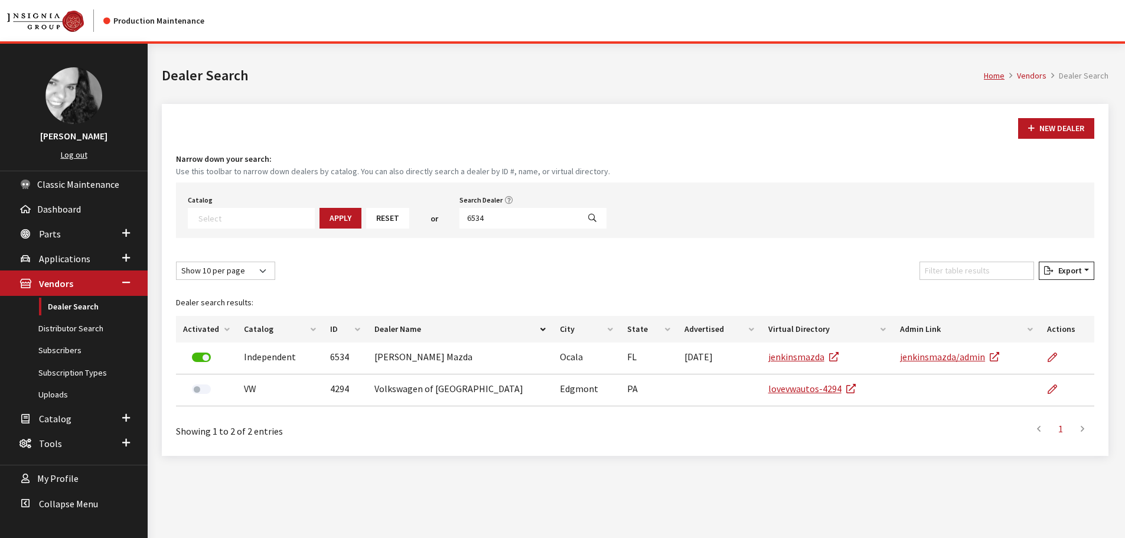
select select
click at [469, 221] on input "6534" at bounding box center [518, 218] width 119 height 21
type input "6532"
select select
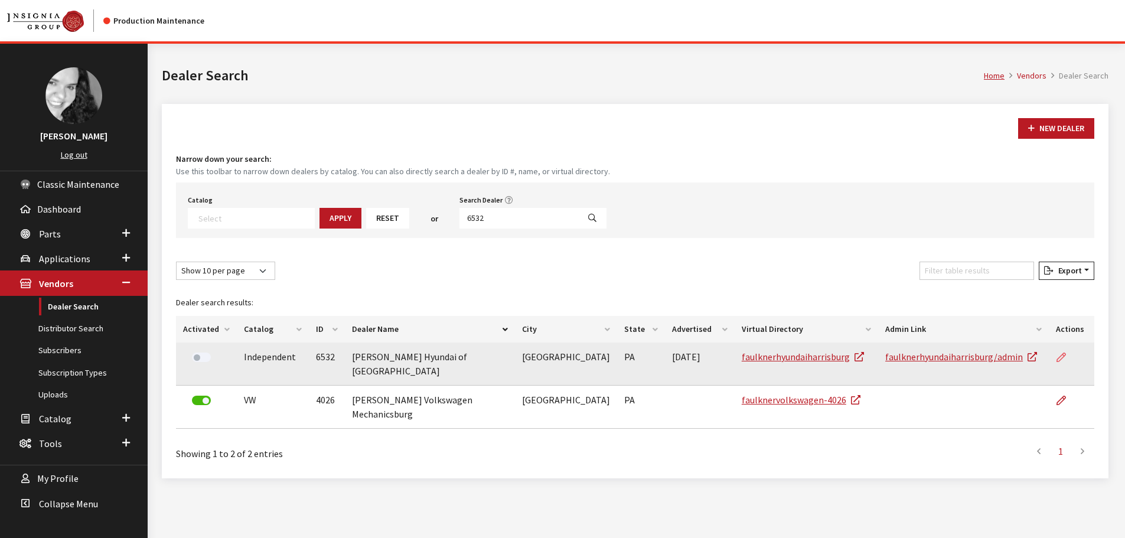
click at [1055, 355] on link at bounding box center [1065, 357] width 20 height 30
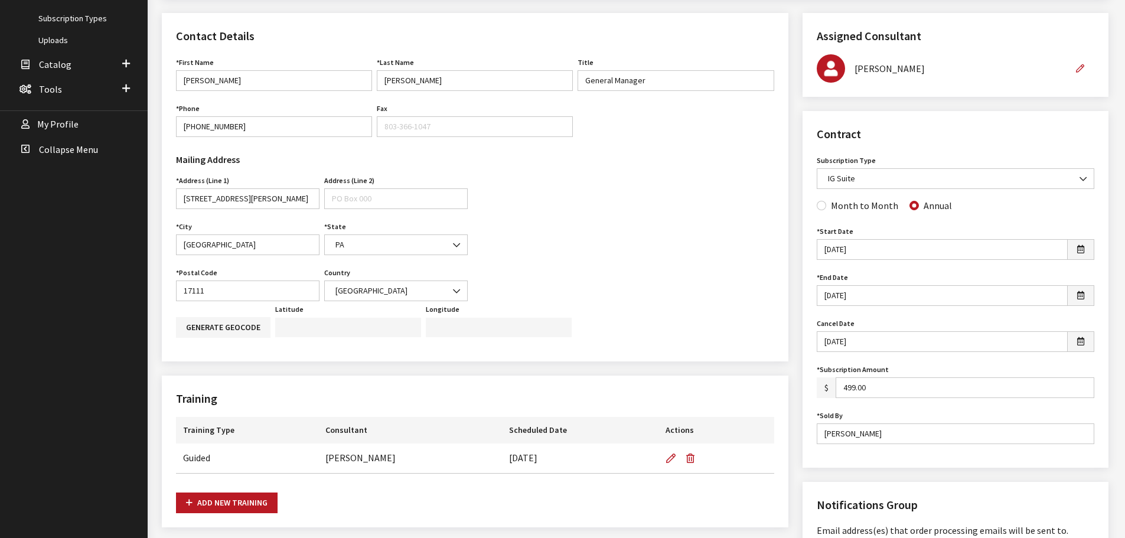
scroll to position [59, 0]
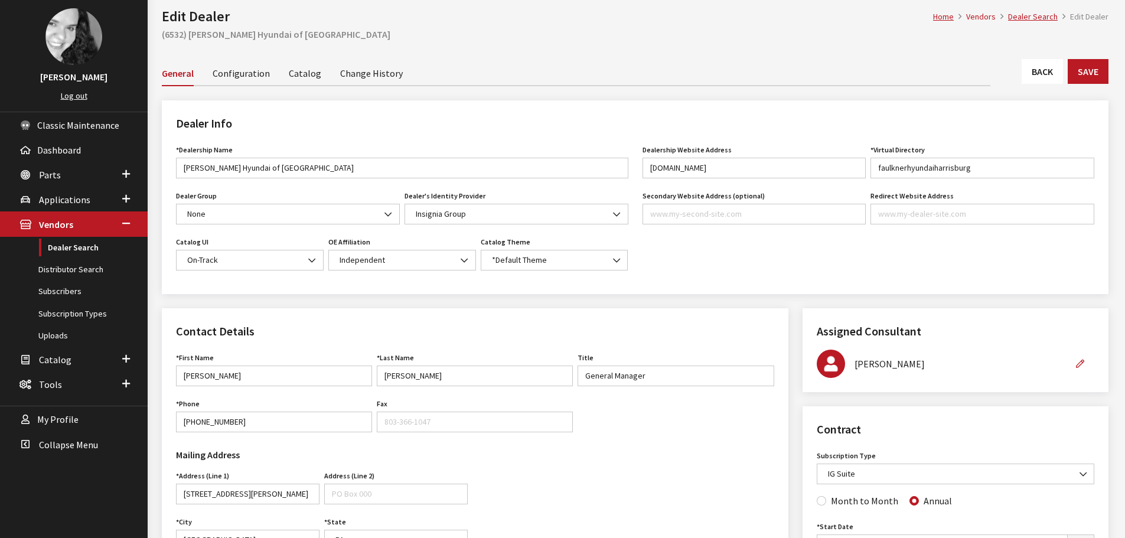
click at [1038, 68] on link "Back" at bounding box center [1041, 71] width 41 height 25
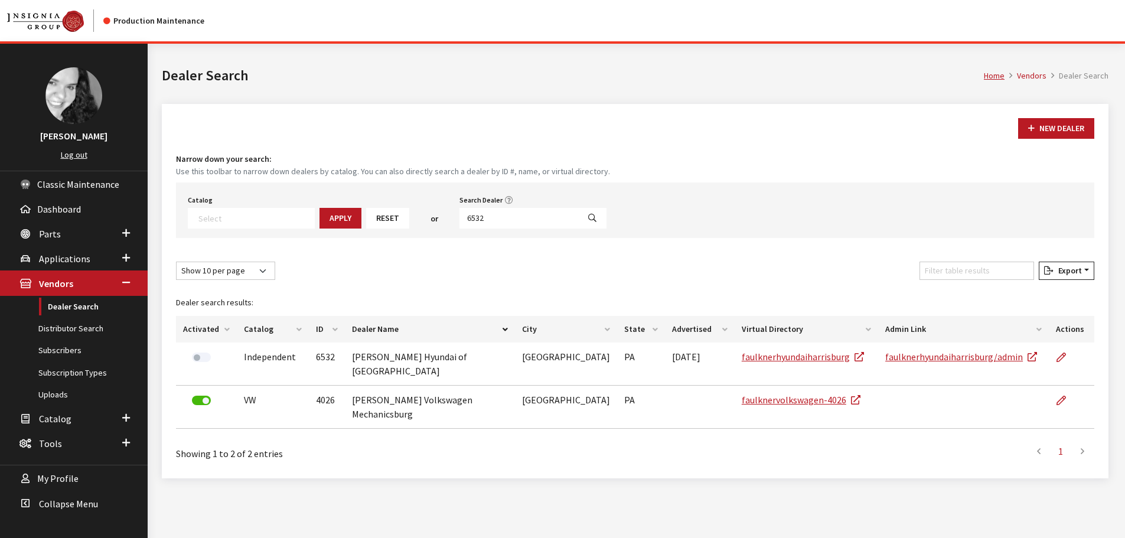
select select
click at [484, 216] on input "6532" at bounding box center [518, 218] width 119 height 21
type input "2683"
select select
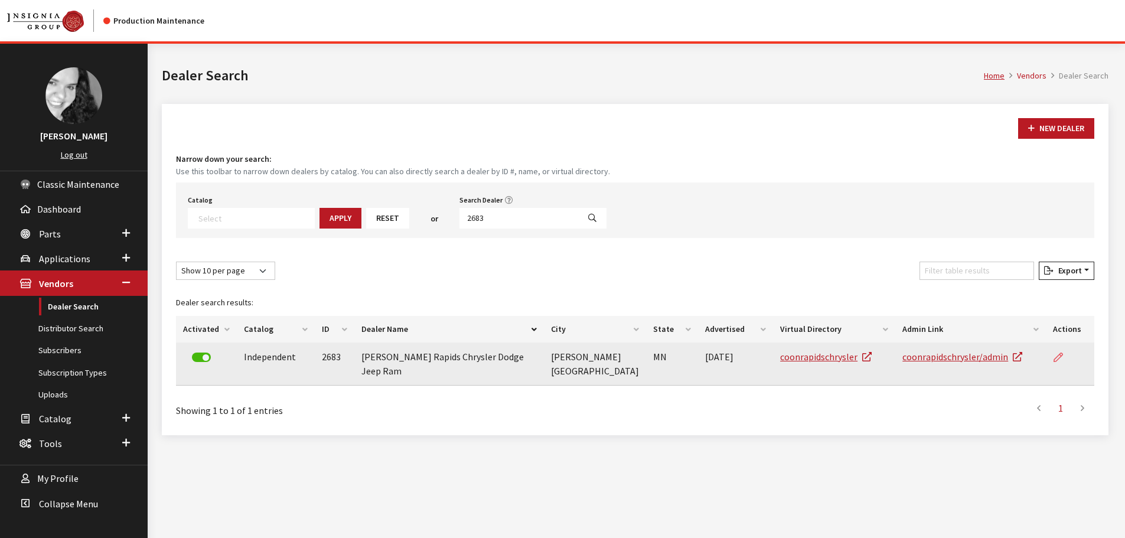
click at [1061, 355] on icon at bounding box center [1057, 357] width 9 height 9
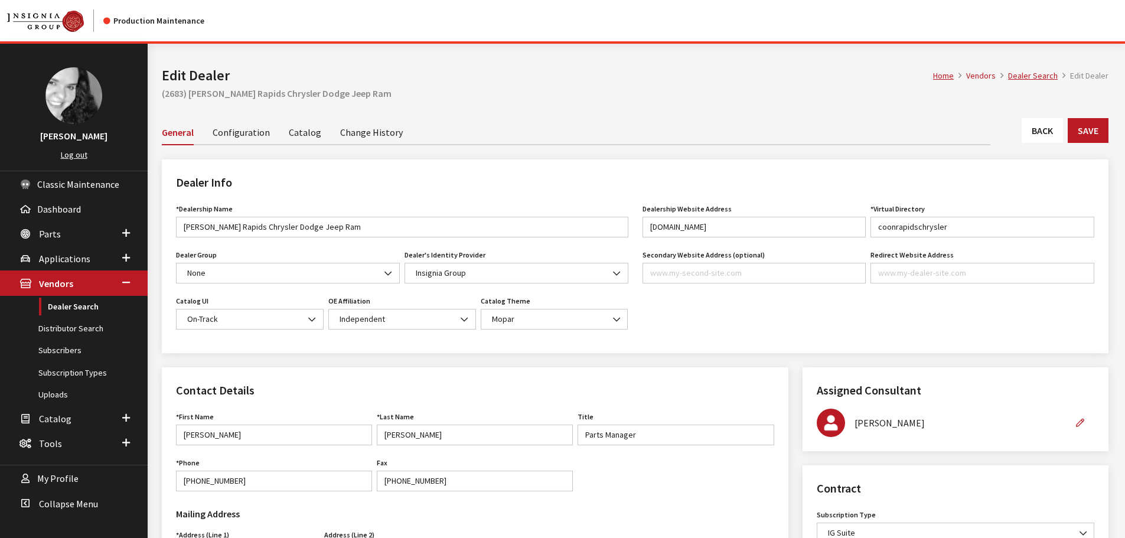
scroll to position [236, 0]
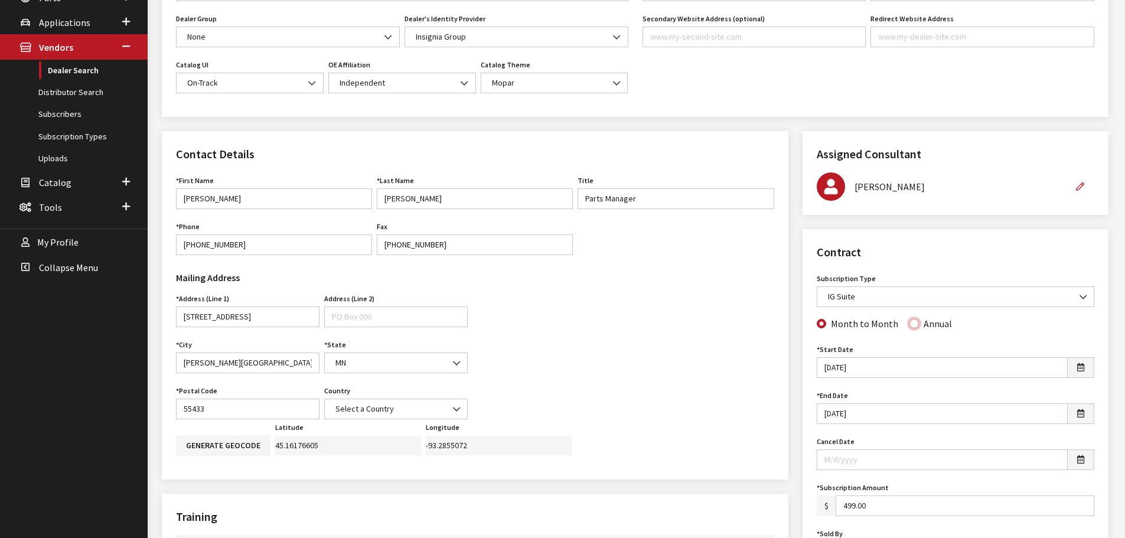
click at [909, 320] on input "Annual" at bounding box center [913, 323] width 9 height 9
radio input "true"
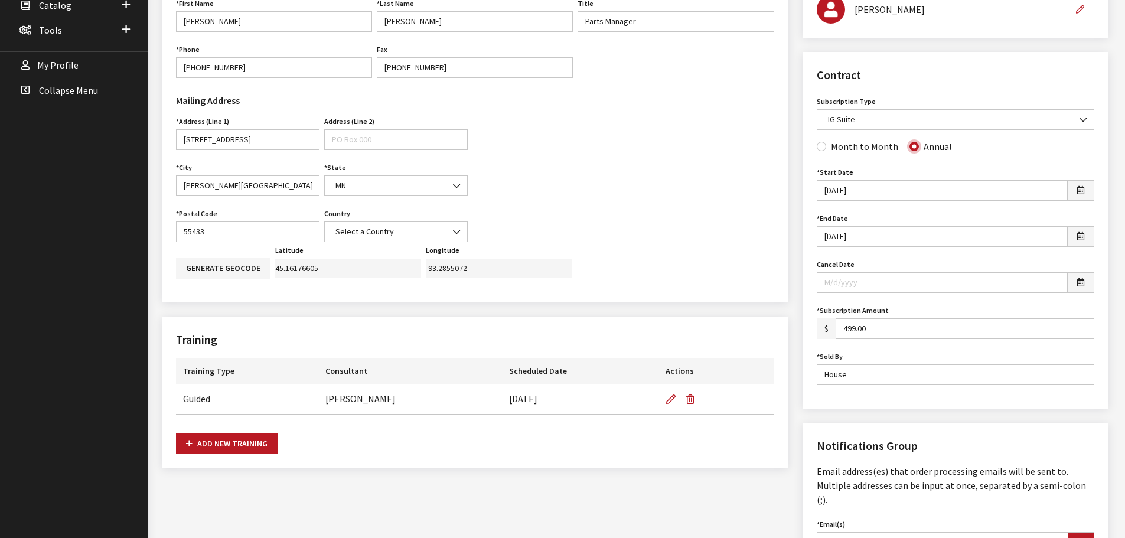
scroll to position [59, 0]
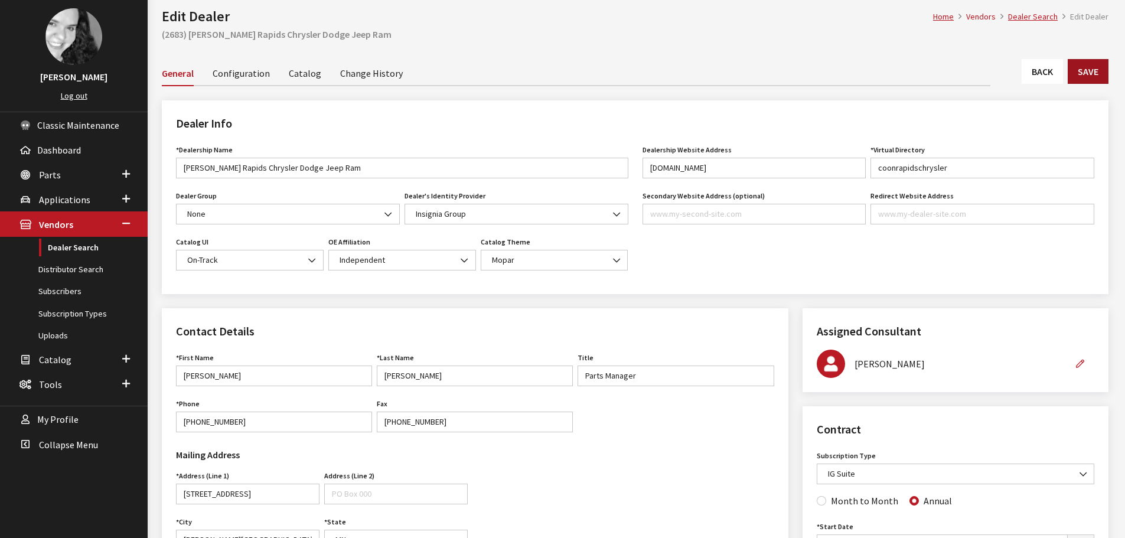
click at [1087, 67] on button "Save" at bounding box center [1087, 71] width 41 height 25
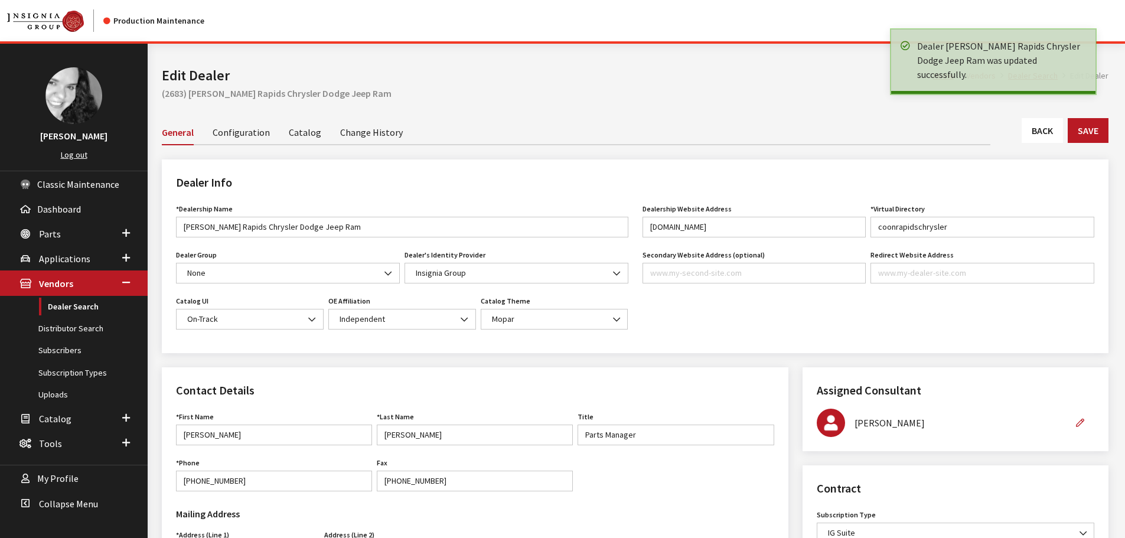
click at [1051, 125] on link "Back" at bounding box center [1041, 130] width 41 height 25
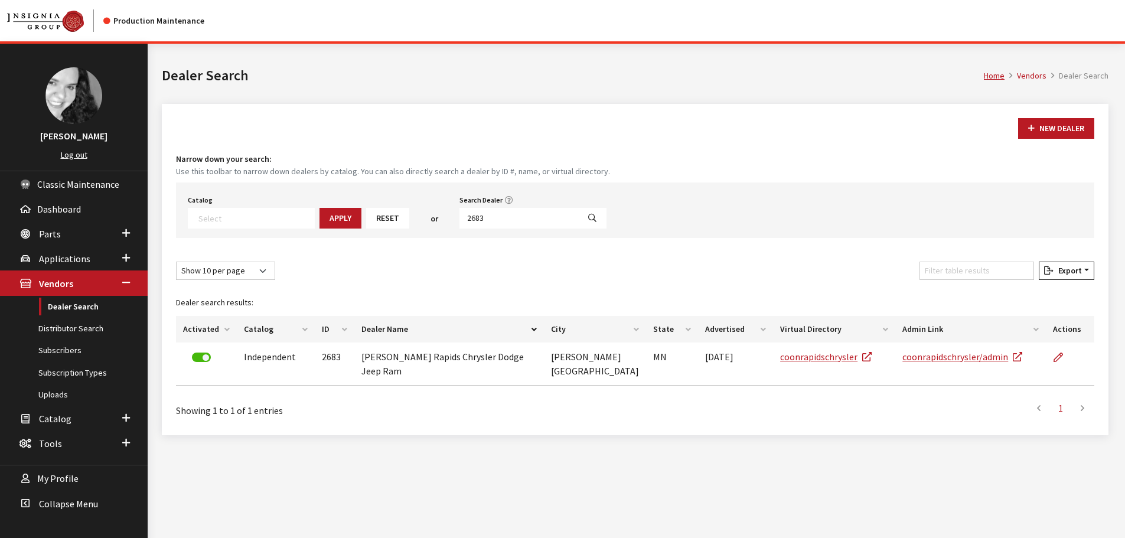
select select
click at [528, 214] on input "2683" at bounding box center [518, 218] width 119 height 21
type input "6521"
select select
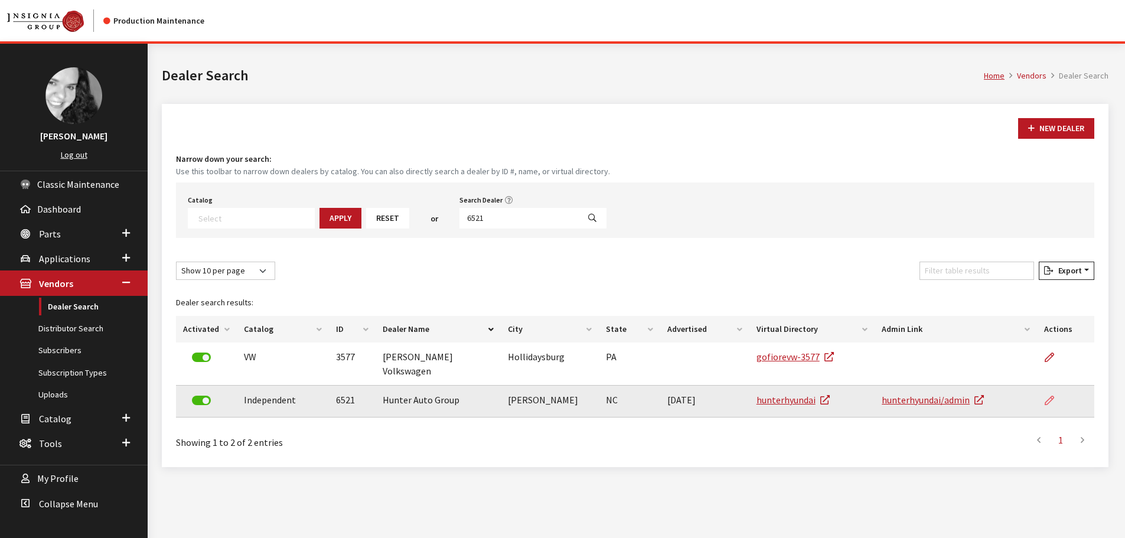
click at [1049, 396] on icon at bounding box center [1048, 400] width 9 height 9
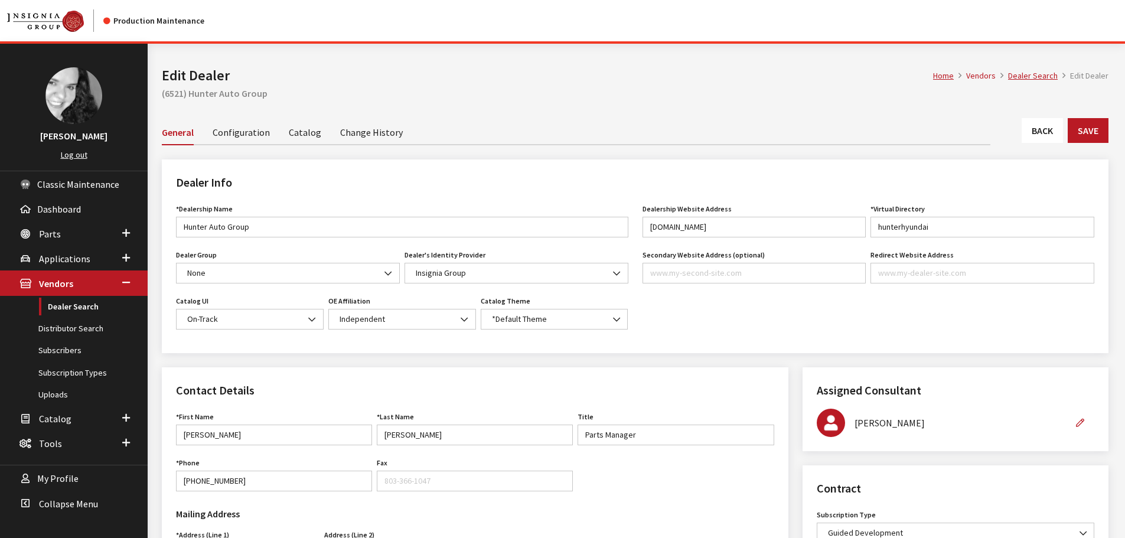
click at [1048, 133] on link "Back" at bounding box center [1041, 130] width 41 height 25
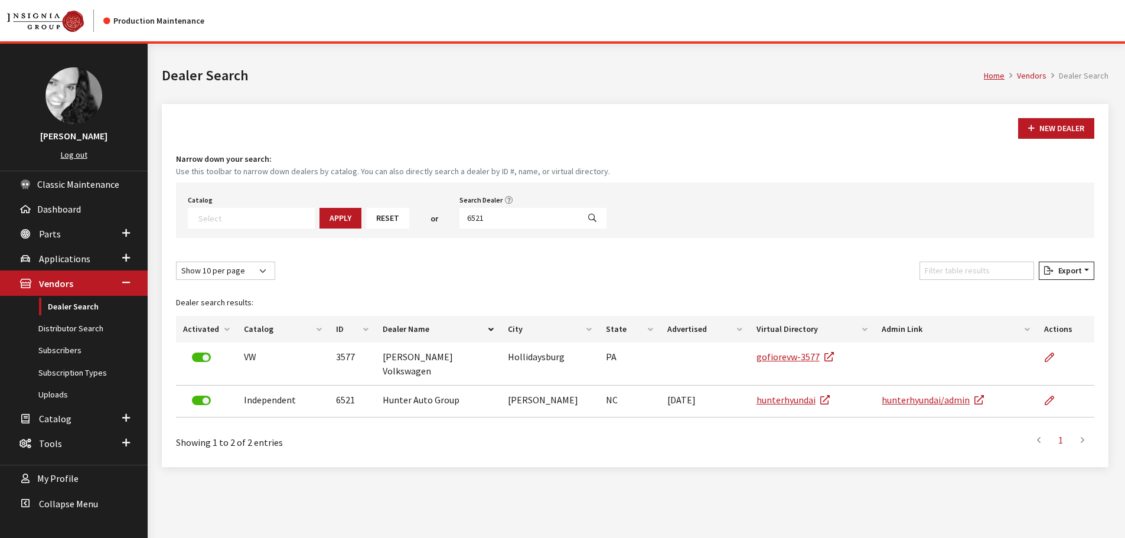
select select
click at [479, 224] on input "6521" at bounding box center [518, 218] width 119 height 21
type input "6517"
select select
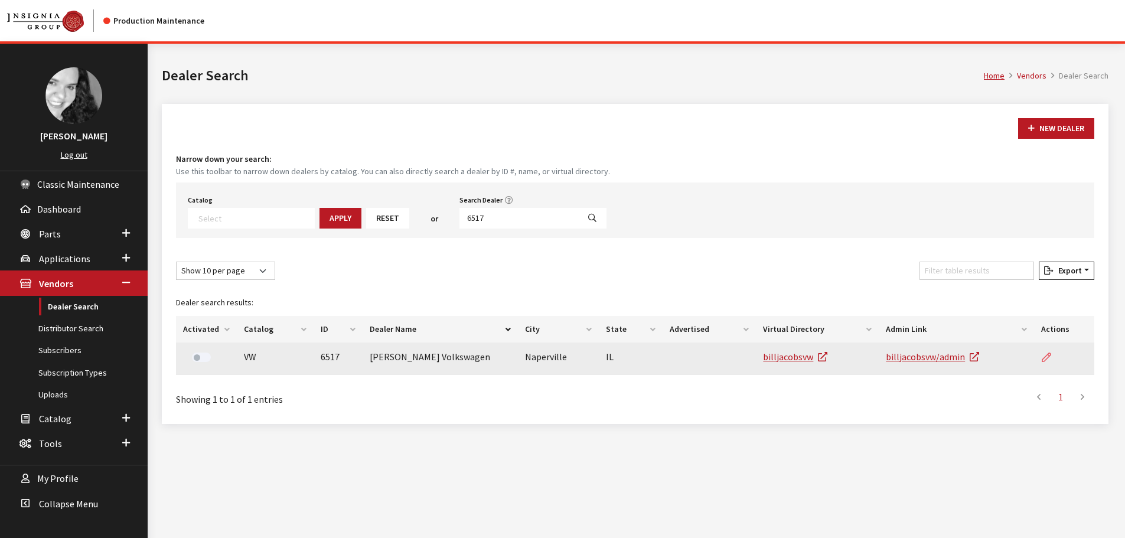
click at [1046, 354] on icon at bounding box center [1045, 357] width 9 height 9
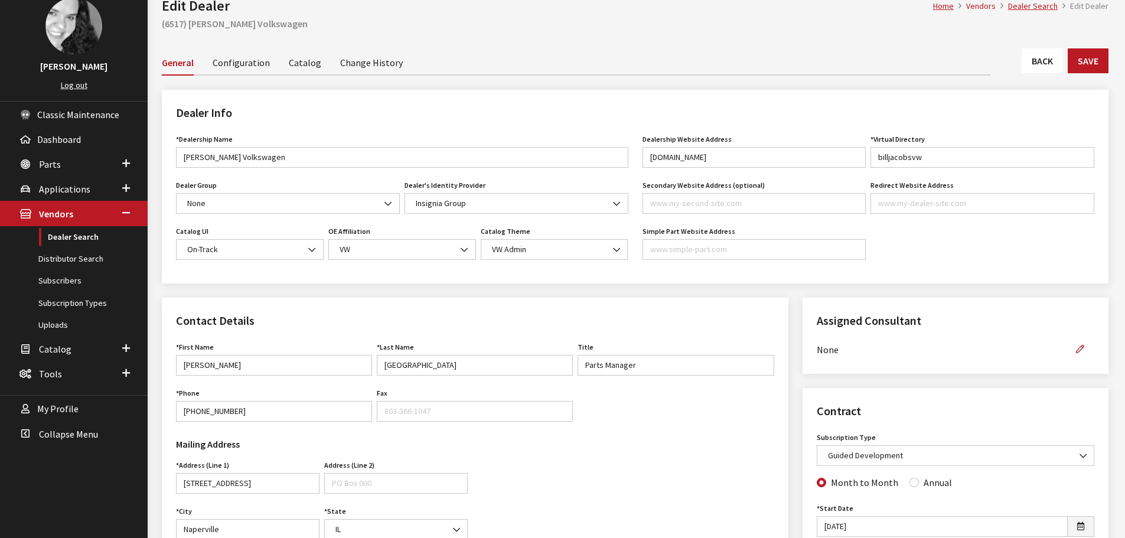
scroll to position [59, 0]
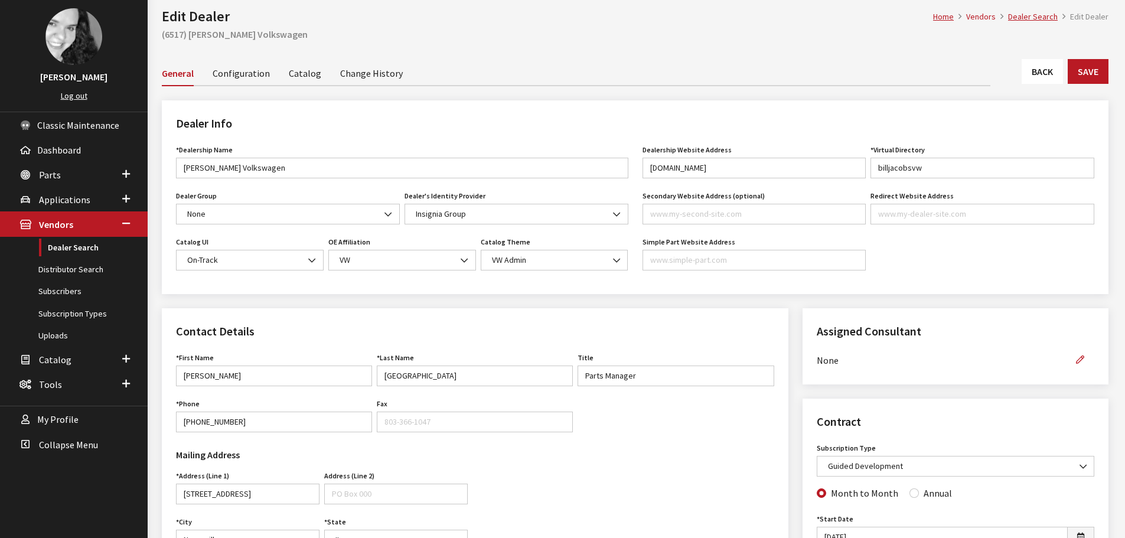
click at [1030, 76] on link "Back" at bounding box center [1041, 71] width 41 height 25
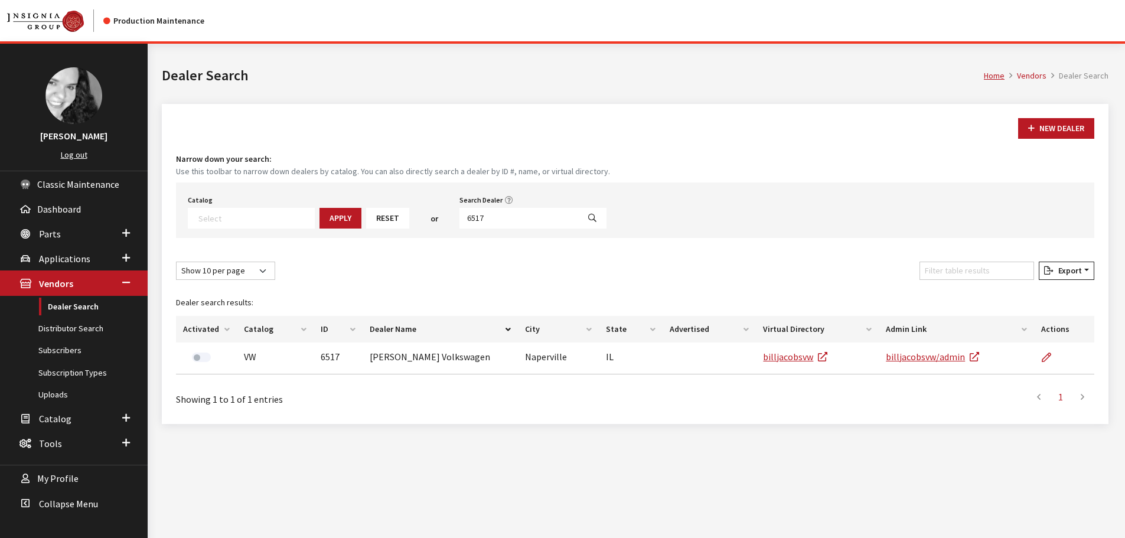
select select
click at [528, 224] on input "6517" at bounding box center [518, 218] width 119 height 21
type input "6516"
select select
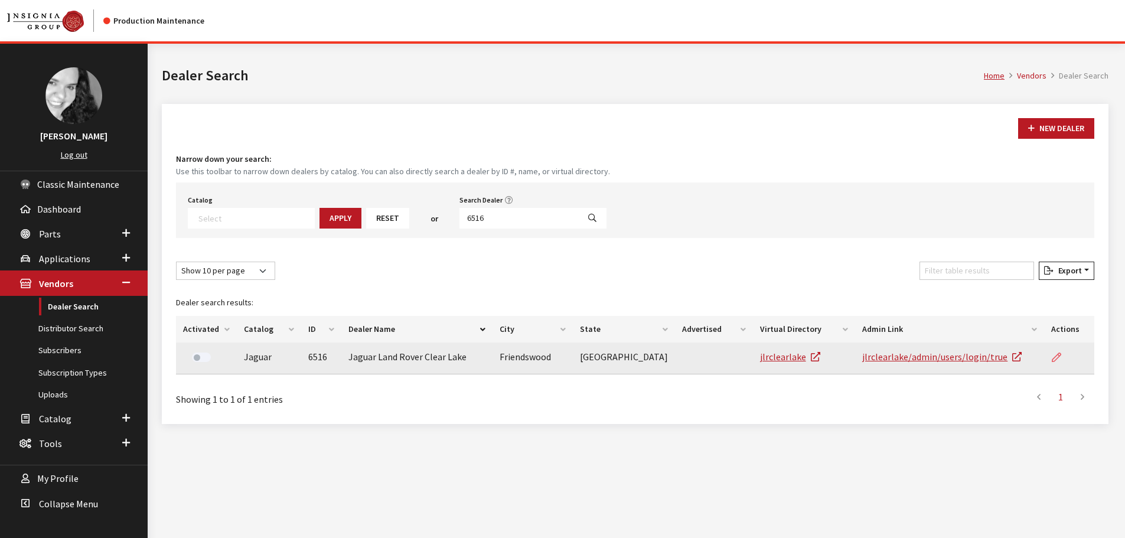
click at [1057, 357] on icon at bounding box center [1055, 357] width 9 height 9
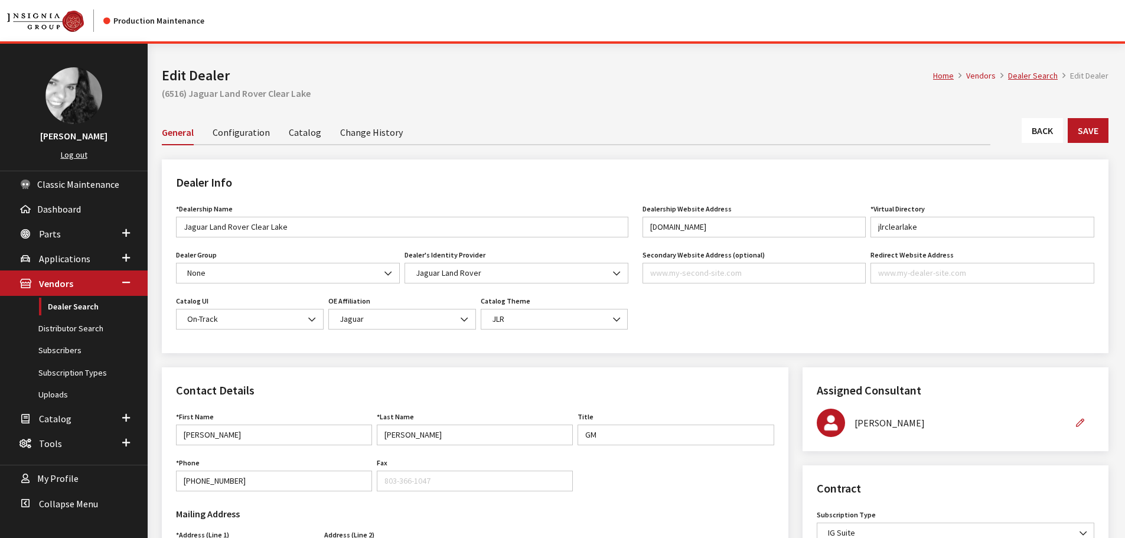
click at [1039, 126] on link "Back" at bounding box center [1041, 130] width 41 height 25
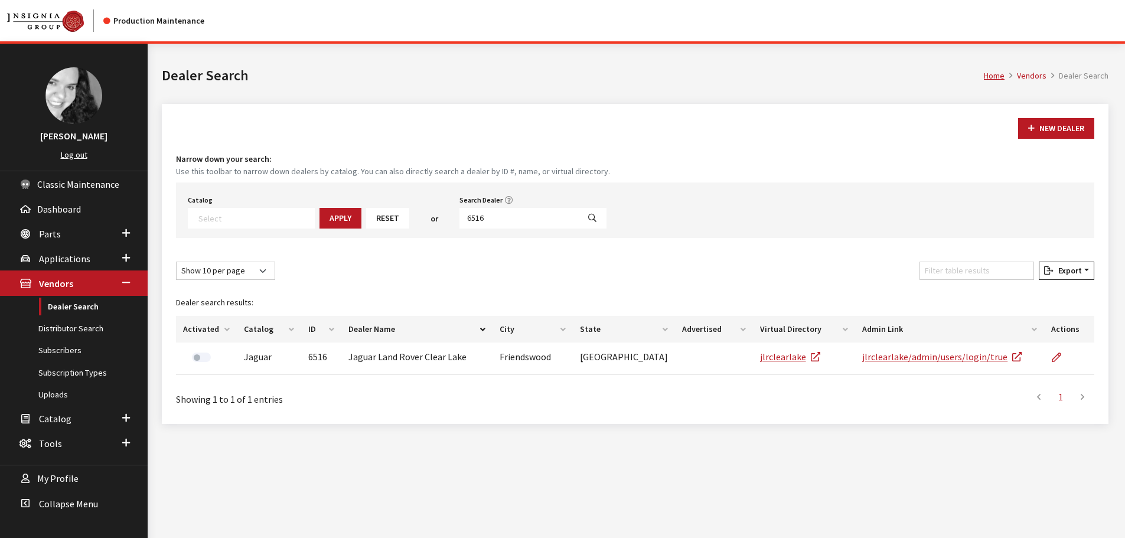
select select
click at [484, 220] on input "6516" at bounding box center [518, 218] width 119 height 21
type input "6512"
select select
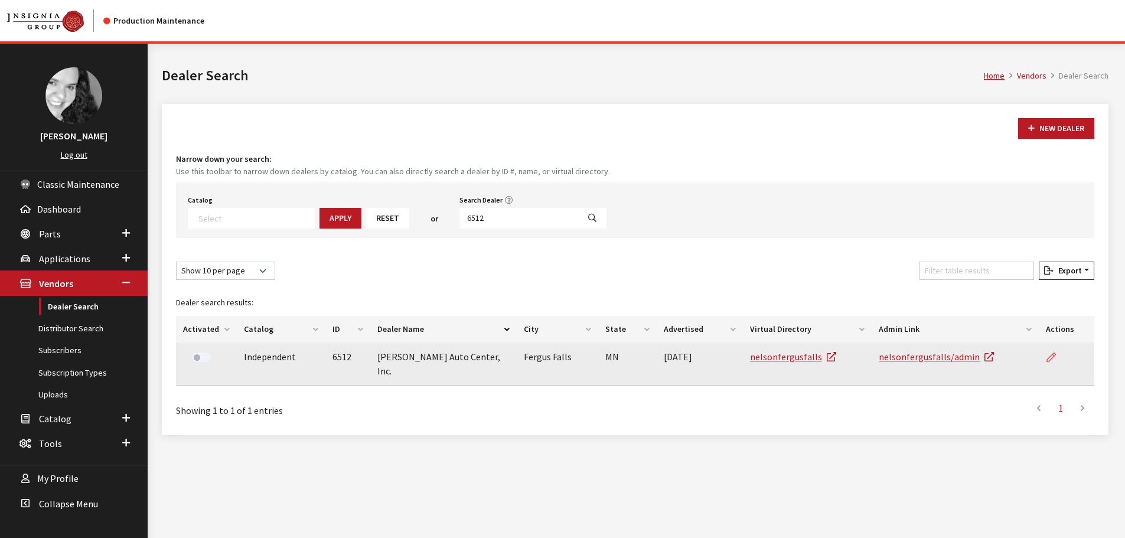
click at [1050, 357] on icon at bounding box center [1050, 357] width 9 height 9
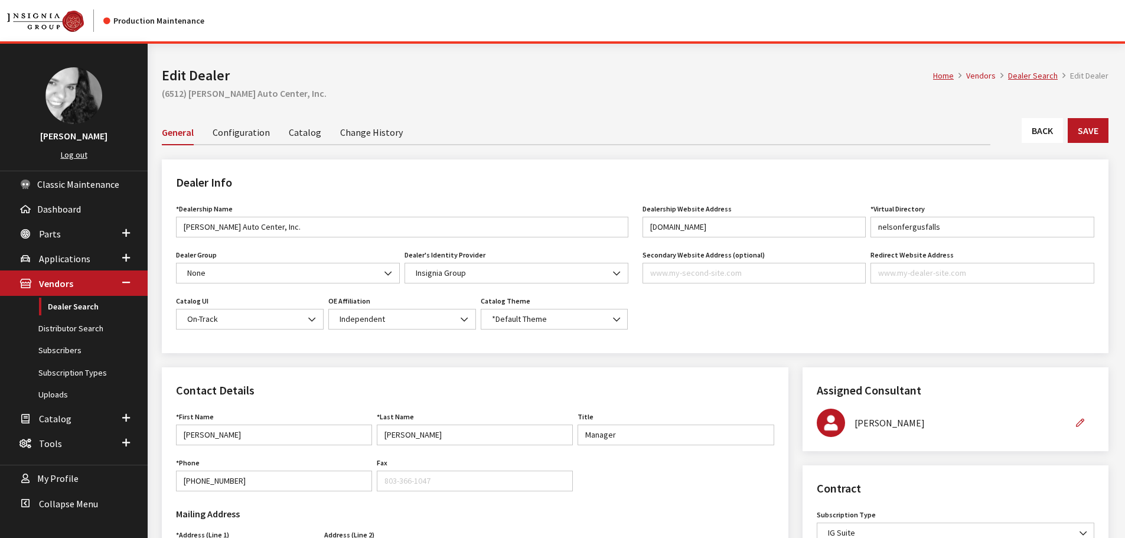
click at [1031, 124] on link "Back" at bounding box center [1041, 130] width 41 height 25
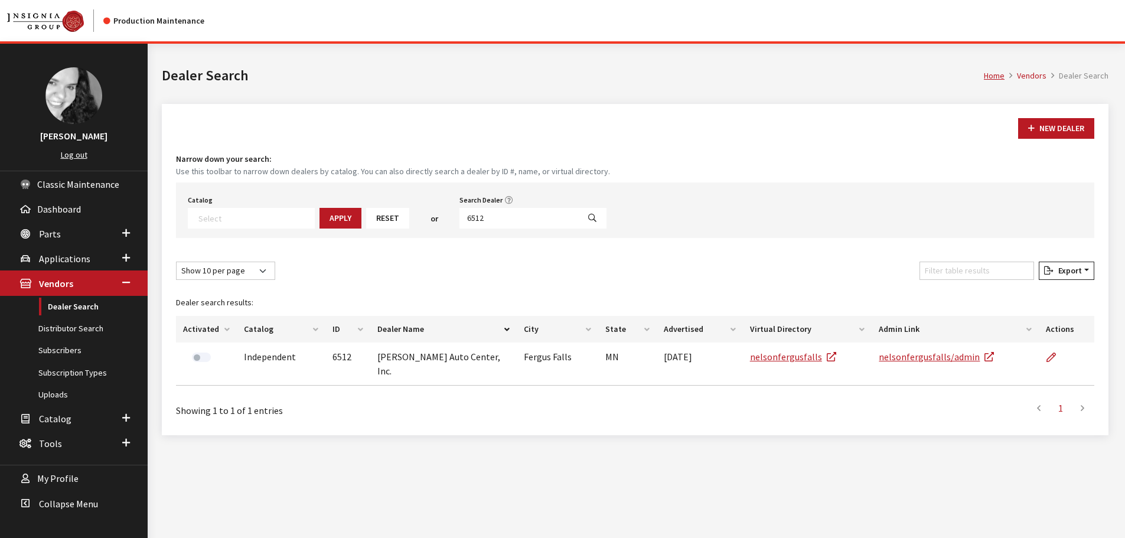
select select
click at [509, 215] on input "6512" at bounding box center [518, 218] width 119 height 21
type input "6511"
select select
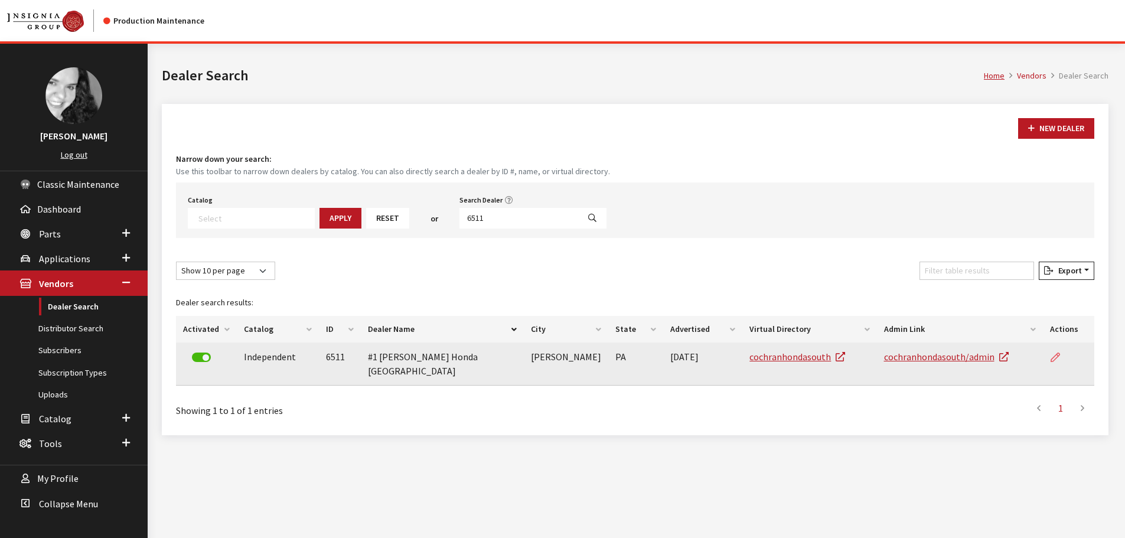
click at [1051, 357] on icon at bounding box center [1054, 357] width 9 height 9
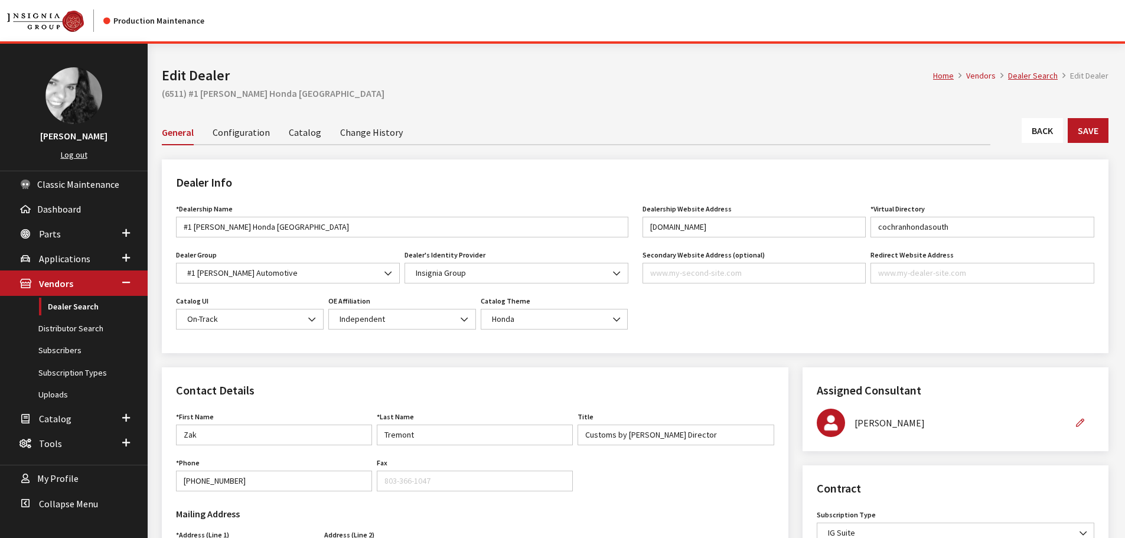
click at [1035, 128] on link "Back" at bounding box center [1041, 130] width 41 height 25
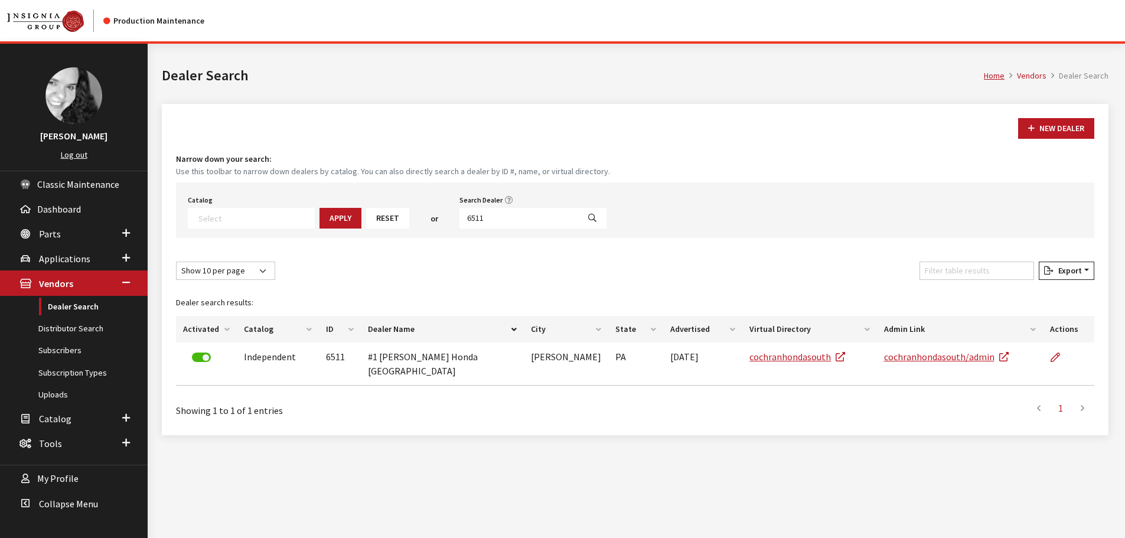
select select
click at [511, 230] on div "Catalog Acura Alfa Romeo Audi Bentley BMW Chrysler DoubleTake [PERSON_NAME] Hon…" at bounding box center [635, 209] width 918 height 55
click at [506, 215] on input "6511" at bounding box center [518, 218] width 119 height 21
type input "6508"
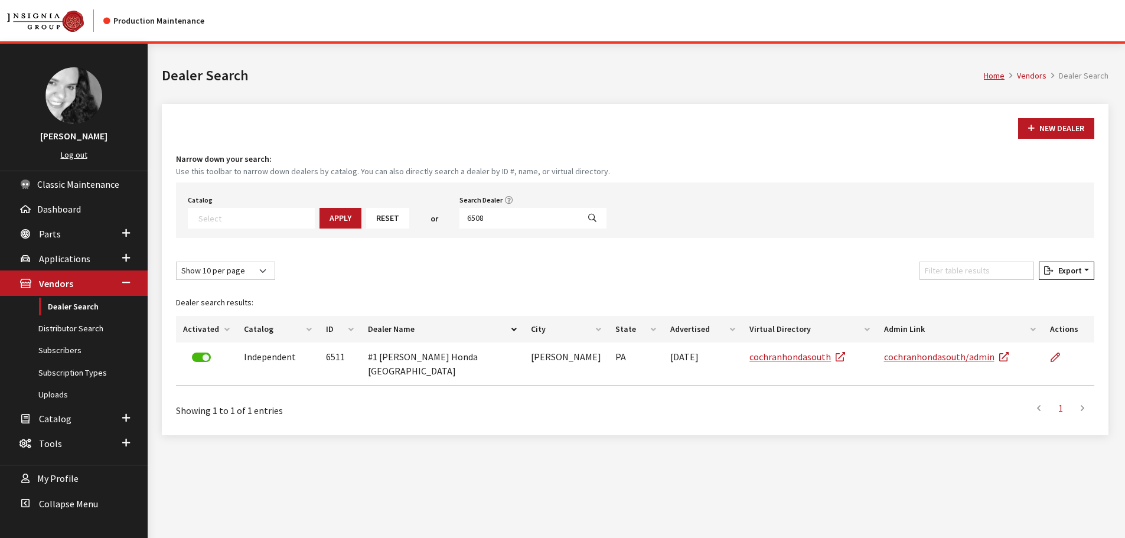
select select
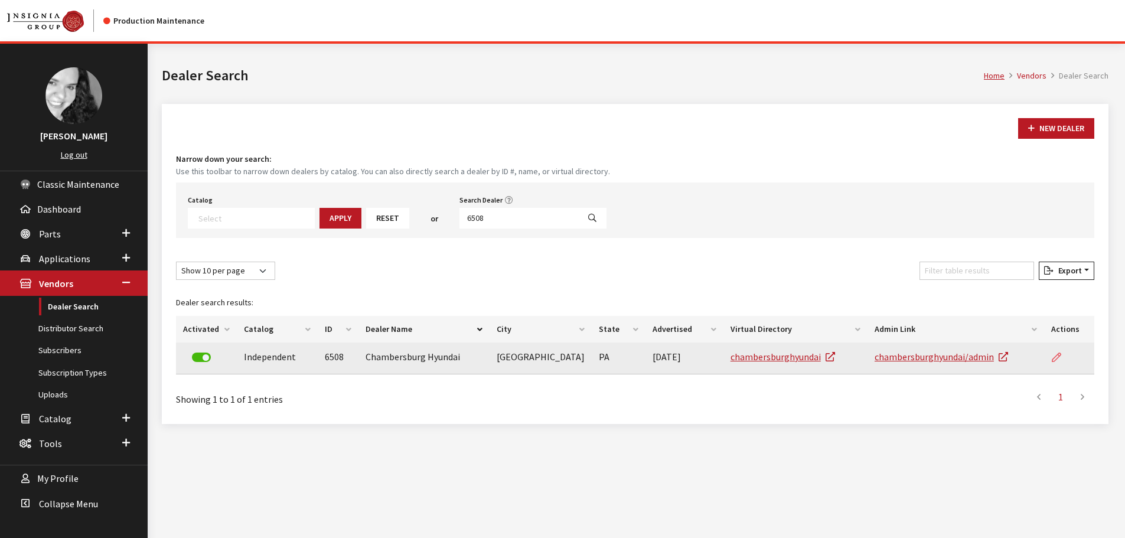
click at [1051, 354] on icon at bounding box center [1055, 357] width 9 height 9
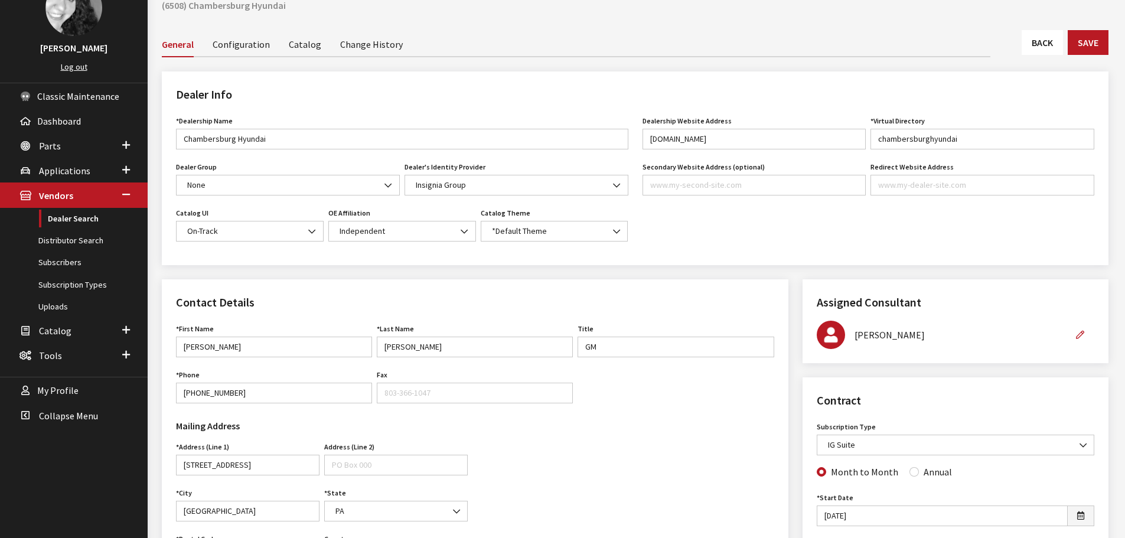
scroll to position [59, 0]
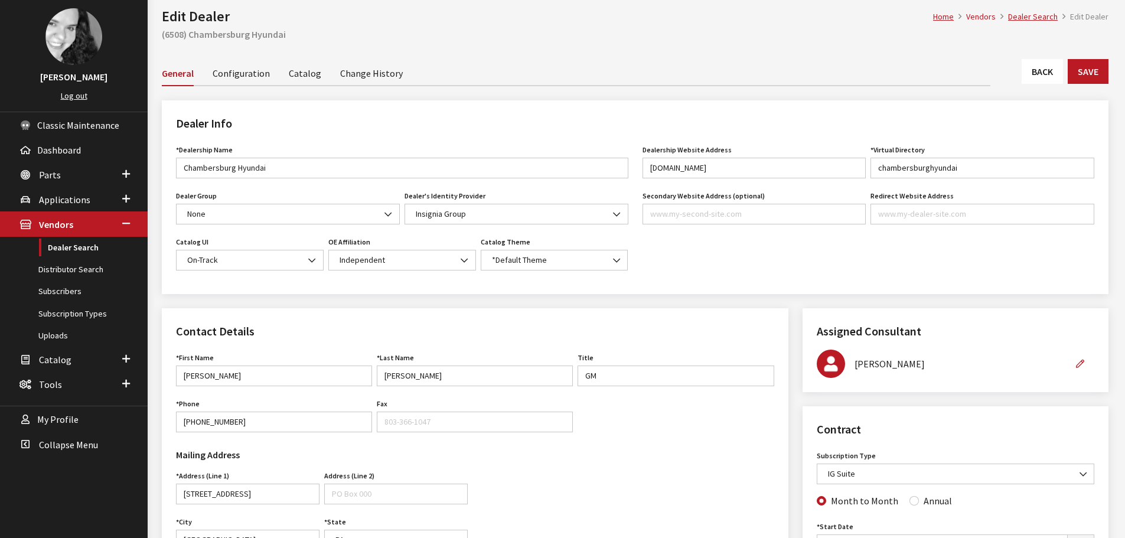
click at [1037, 61] on link "Back" at bounding box center [1041, 71] width 41 height 25
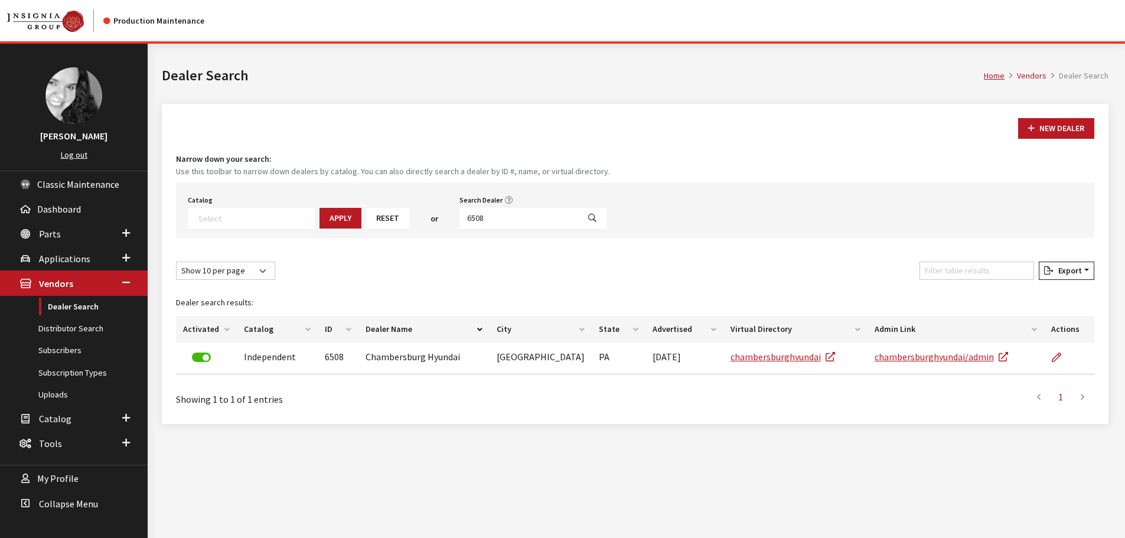
select select
click at [491, 218] on input "6508" at bounding box center [518, 218] width 119 height 21
type input "5163"
select select
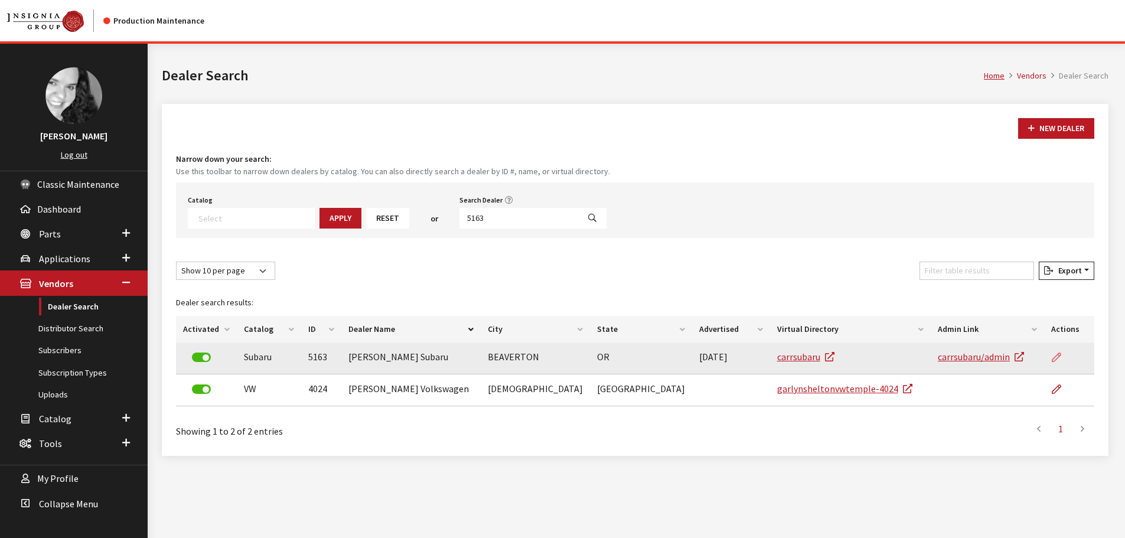
click at [1054, 351] on link at bounding box center [1061, 357] width 20 height 30
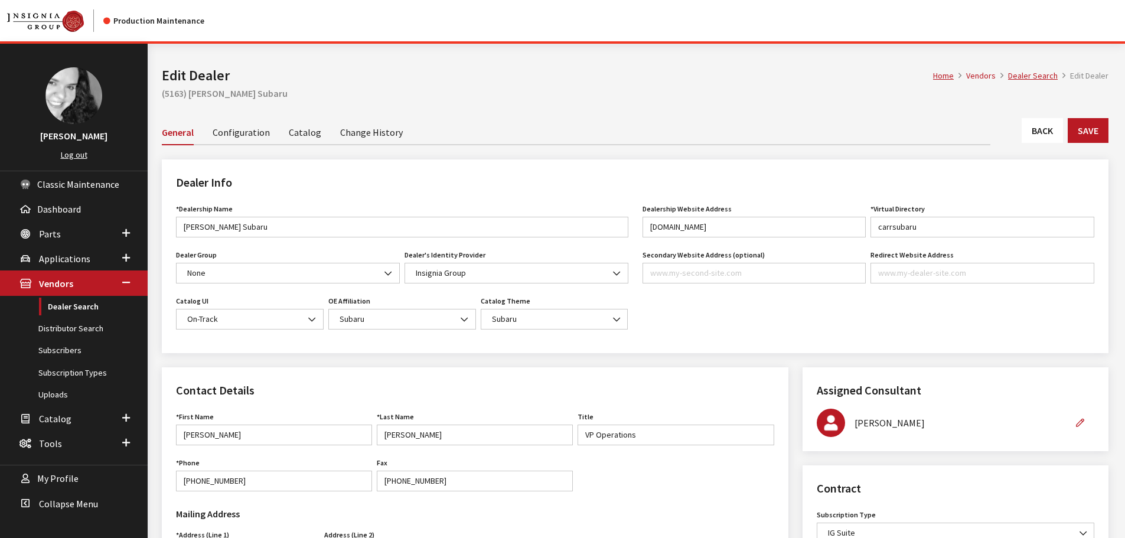
click at [1044, 129] on link "Back" at bounding box center [1041, 130] width 41 height 25
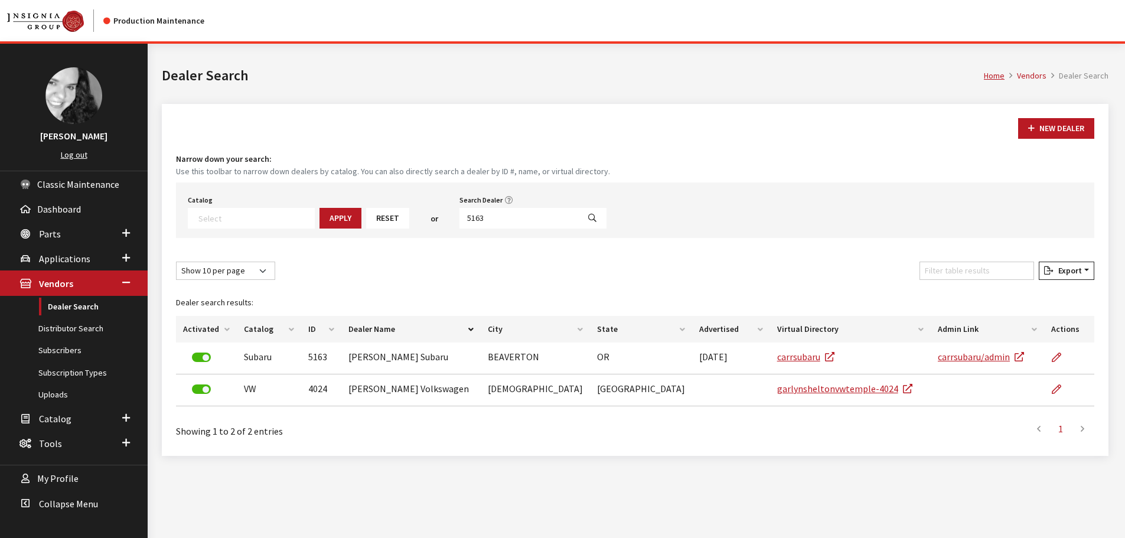
select select
click at [459, 220] on input "5163" at bounding box center [518, 218] width 119 height 21
type input "6505"
select select
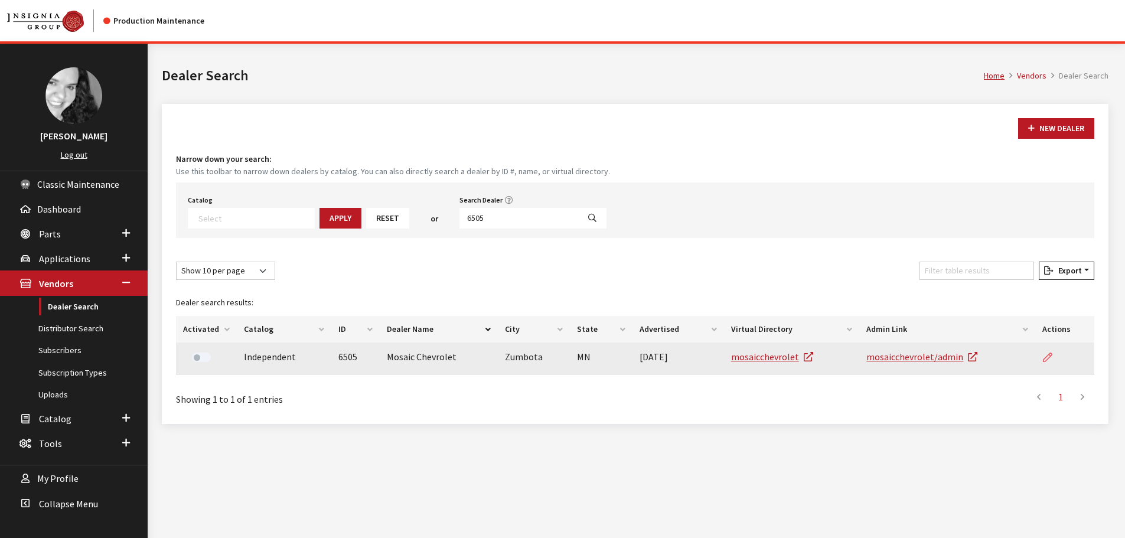
click at [1042, 361] on link at bounding box center [1052, 357] width 20 height 30
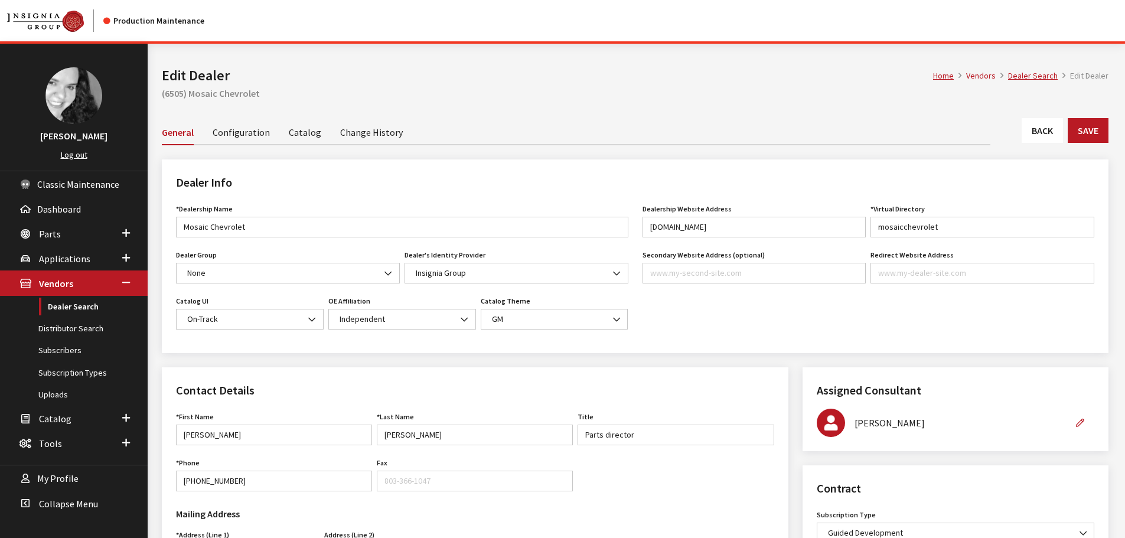
drag, startPoint x: 1024, startPoint y: 110, endPoint x: 1031, endPoint y: 120, distance: 12.0
click at [1024, 110] on div "Home Vendors Dealer Search Edit Dealer Edit Dealer (6505) Mosaic Chevrolet" at bounding box center [635, 81] width 960 height 74
click at [1035, 126] on link "Back" at bounding box center [1041, 130] width 41 height 25
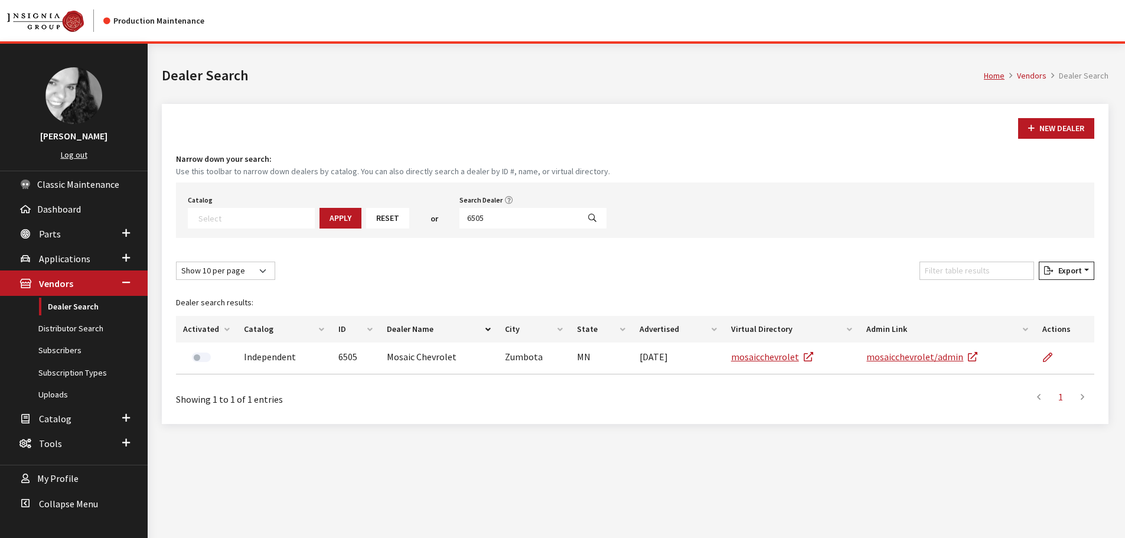
select select
click at [470, 221] on input "6505" at bounding box center [518, 218] width 119 height 21
type input "6504"
select select
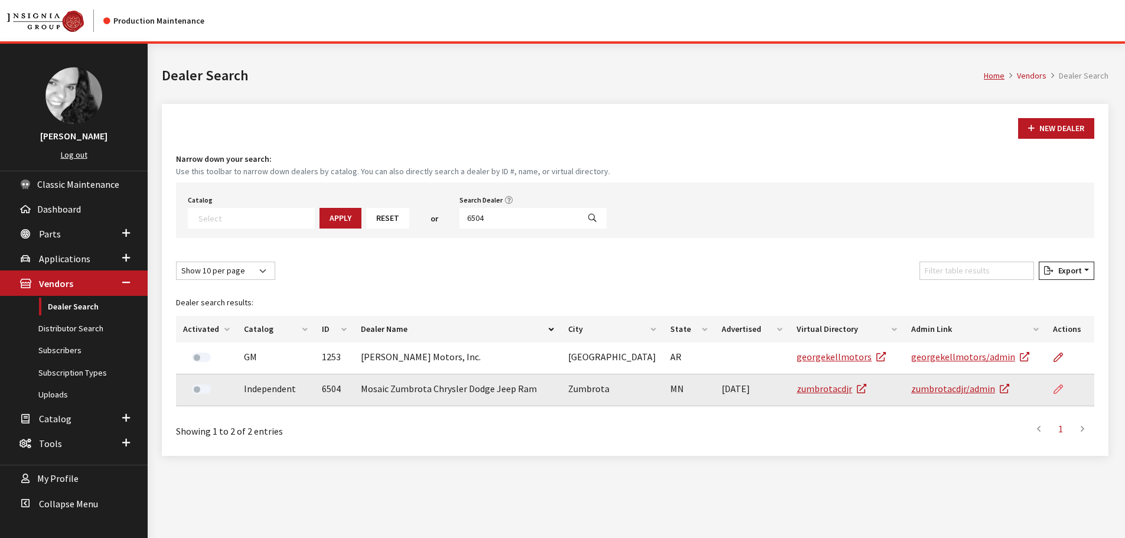
click at [1061, 386] on icon at bounding box center [1057, 389] width 9 height 9
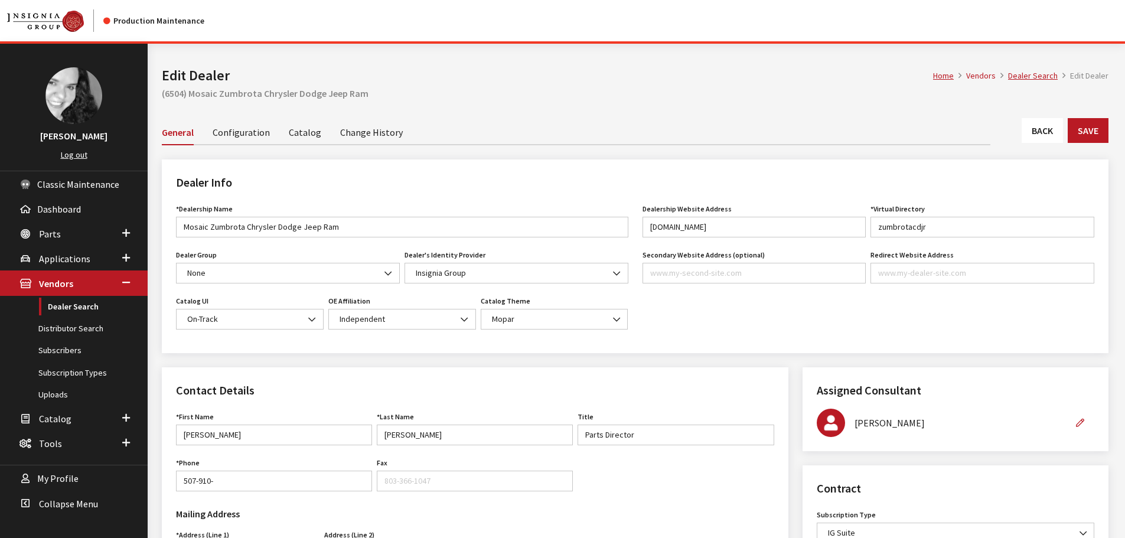
click at [1050, 137] on link "Back" at bounding box center [1041, 130] width 41 height 25
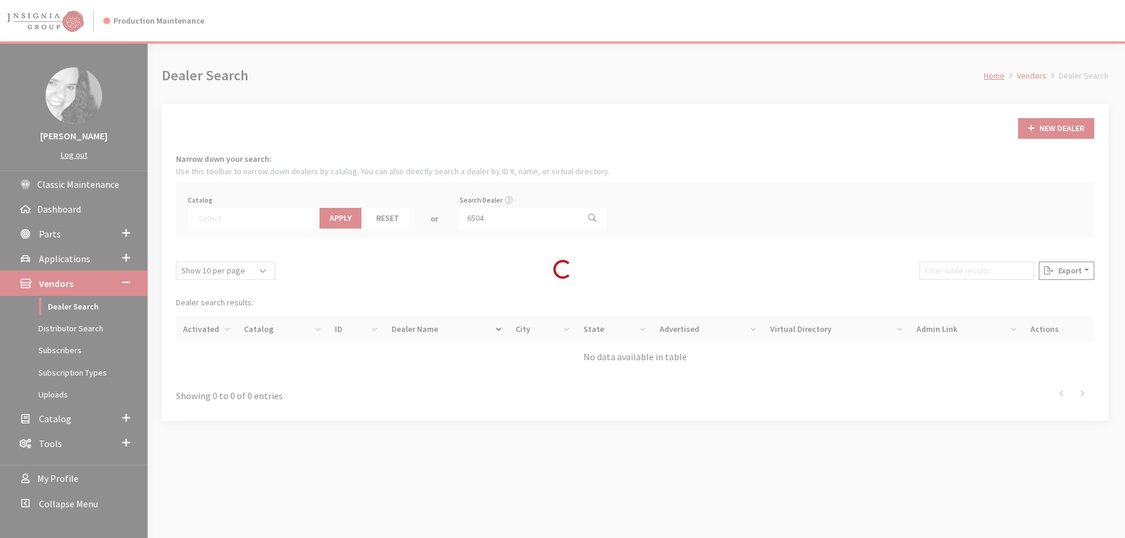
select select
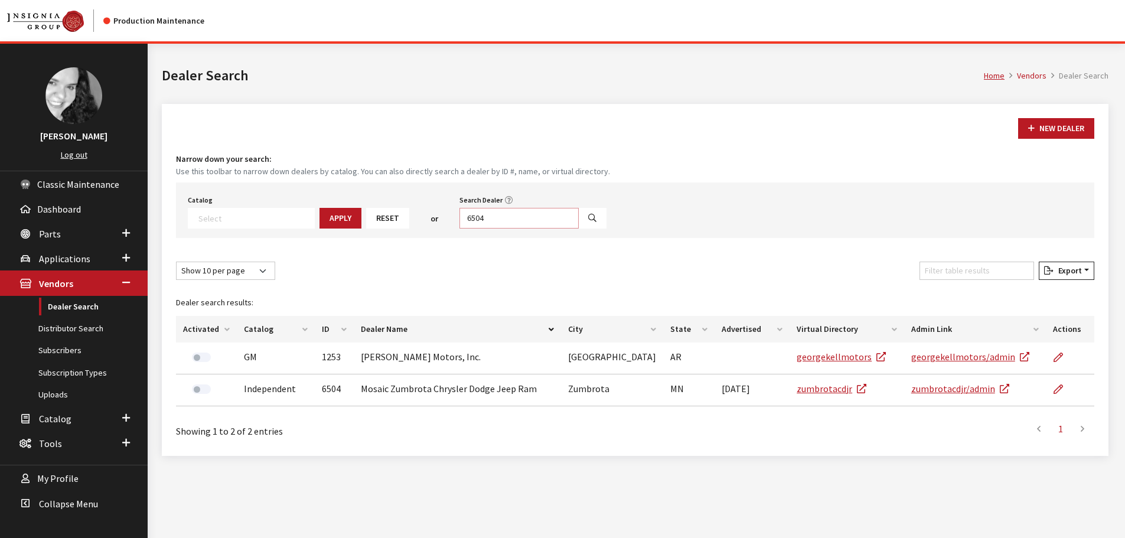
click at [496, 215] on input "6504" at bounding box center [518, 218] width 119 height 21
type input "6501"
select select
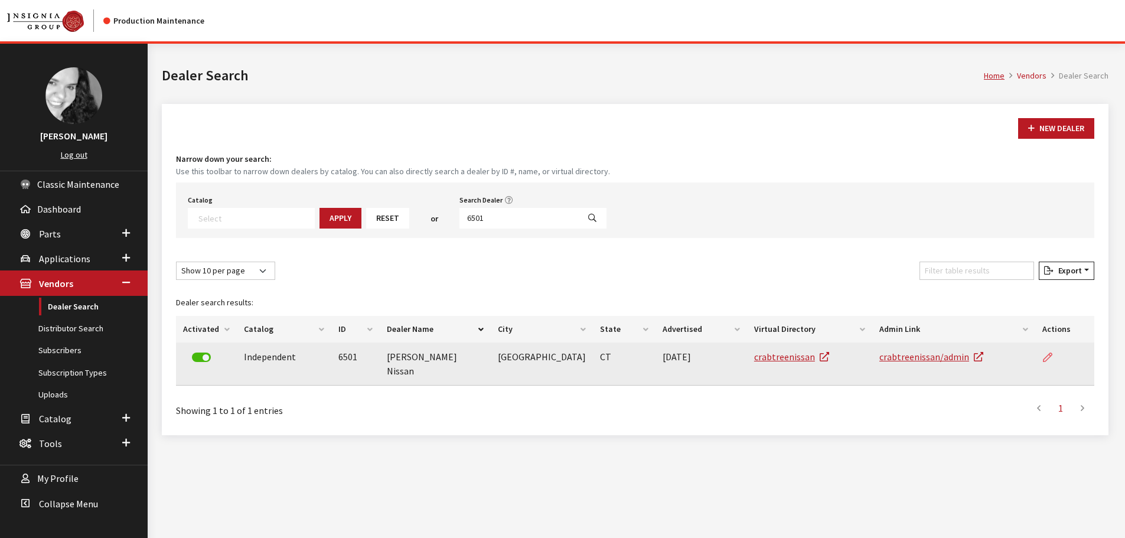
click at [1052, 359] on link at bounding box center [1052, 357] width 20 height 30
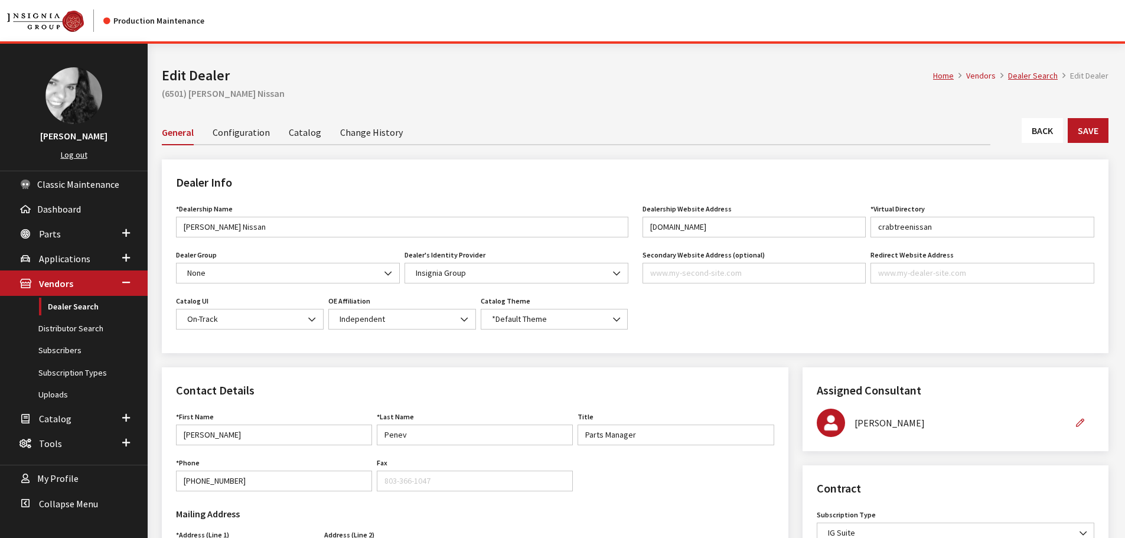
click at [1028, 138] on link "Back" at bounding box center [1041, 130] width 41 height 25
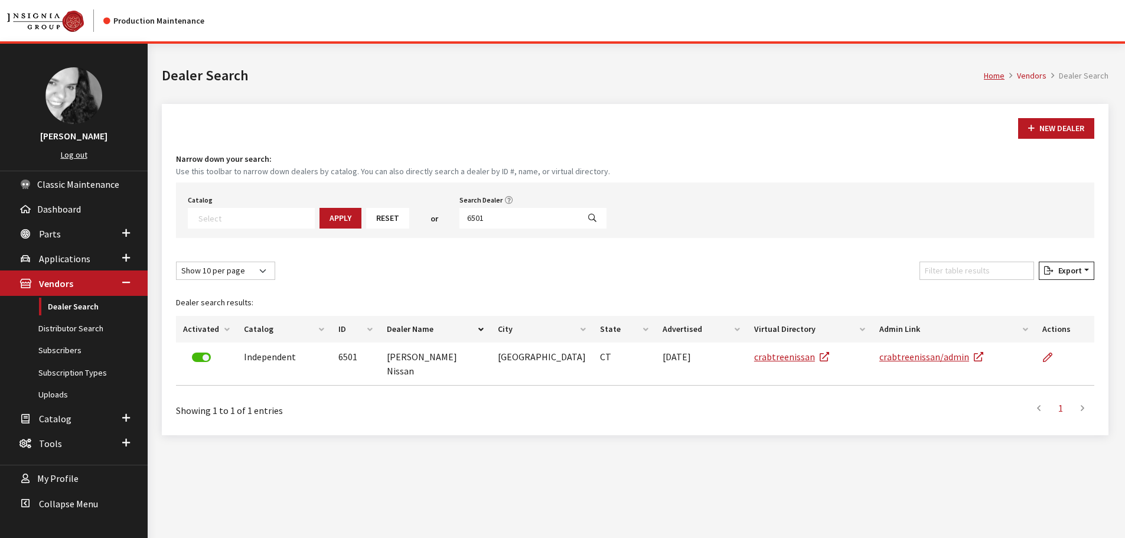
select select
click at [504, 217] on input "6501" at bounding box center [518, 218] width 119 height 21
type input "6499"
select select
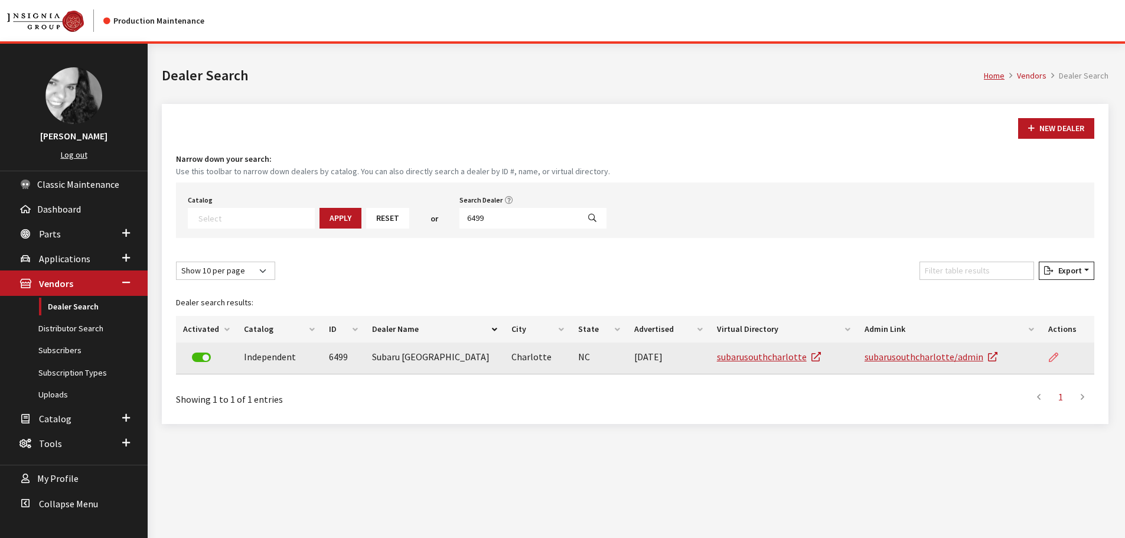
click at [1052, 361] on icon at bounding box center [1052, 357] width 9 height 9
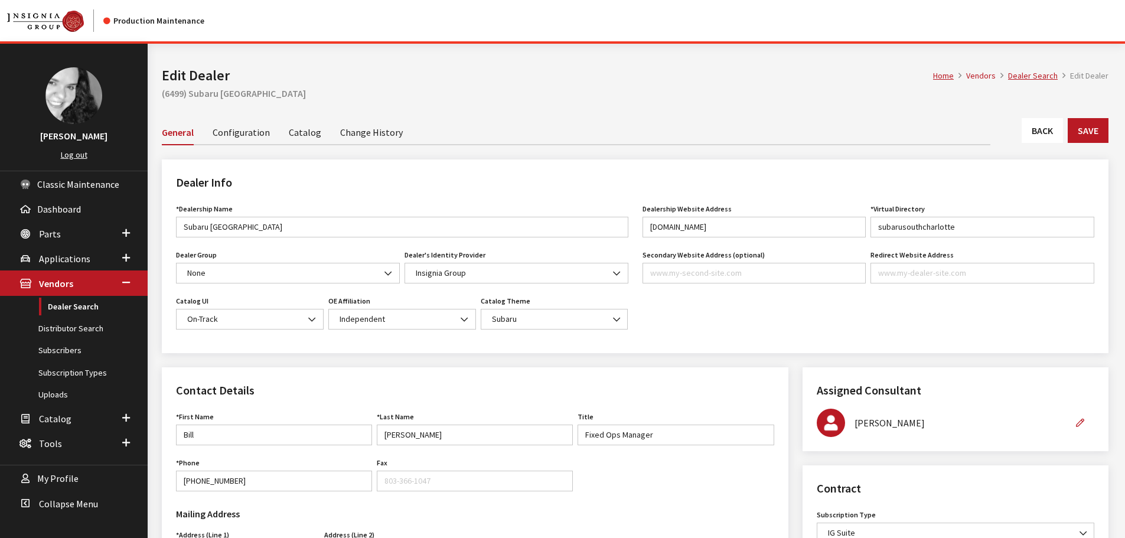
click at [1024, 136] on link "Back" at bounding box center [1041, 130] width 41 height 25
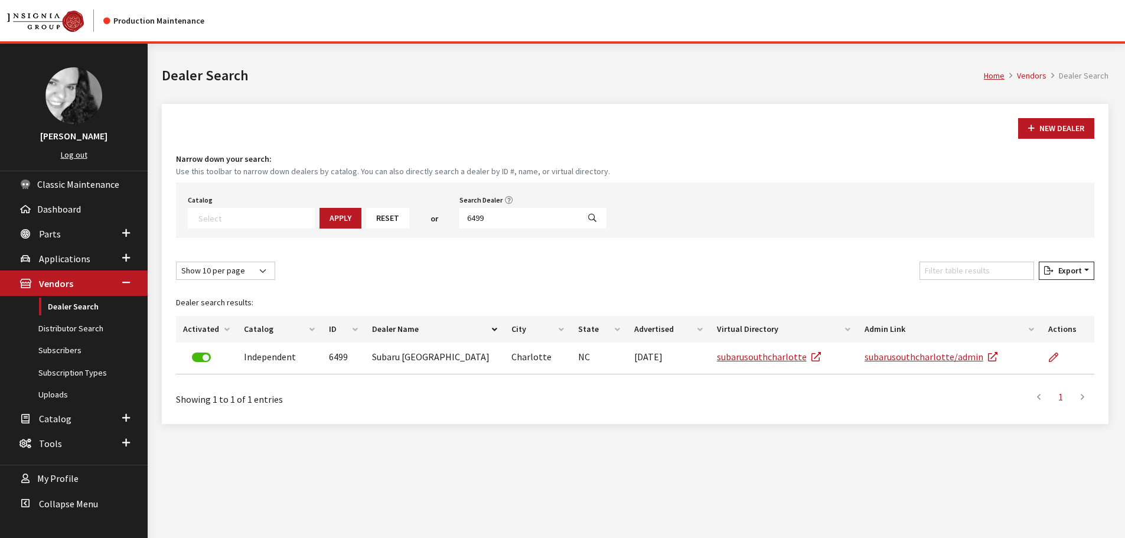
select select
click at [529, 219] on input "6499" at bounding box center [518, 218] width 119 height 21
type input "6501"
select select
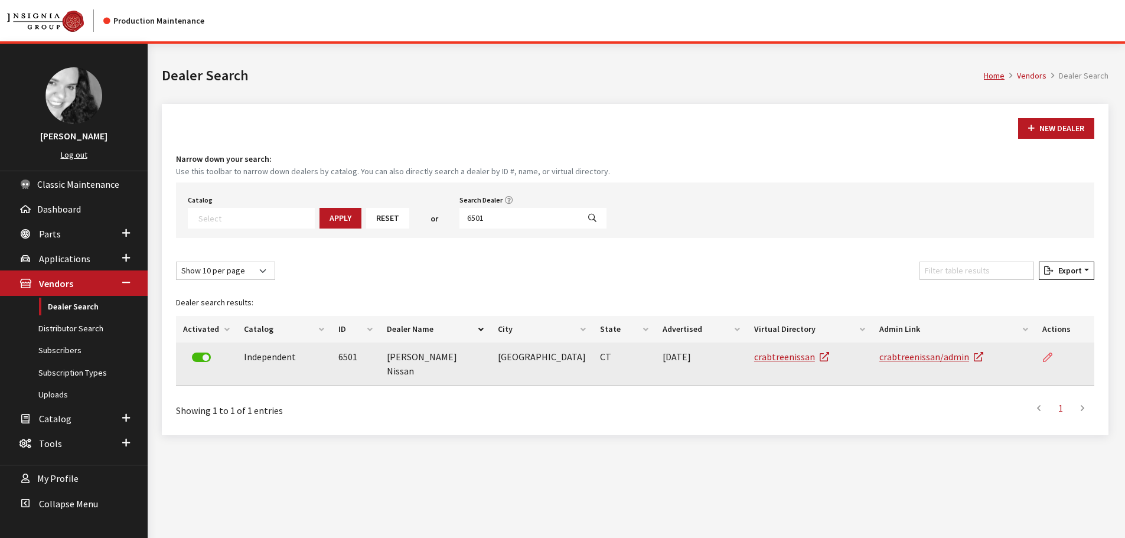
click at [1043, 360] on icon at bounding box center [1047, 357] width 9 height 9
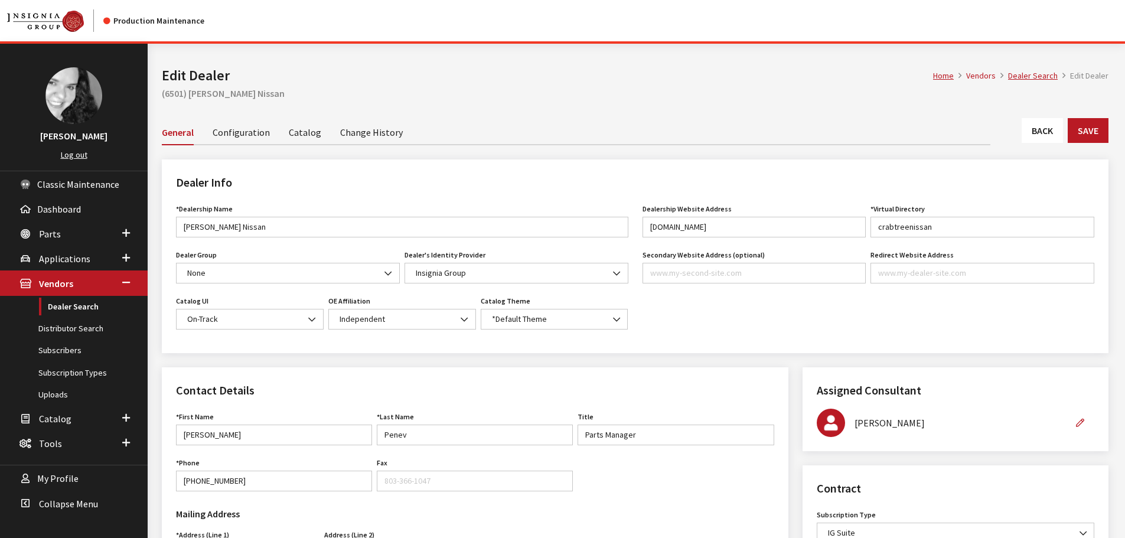
click at [1023, 132] on link "Back" at bounding box center [1041, 130] width 41 height 25
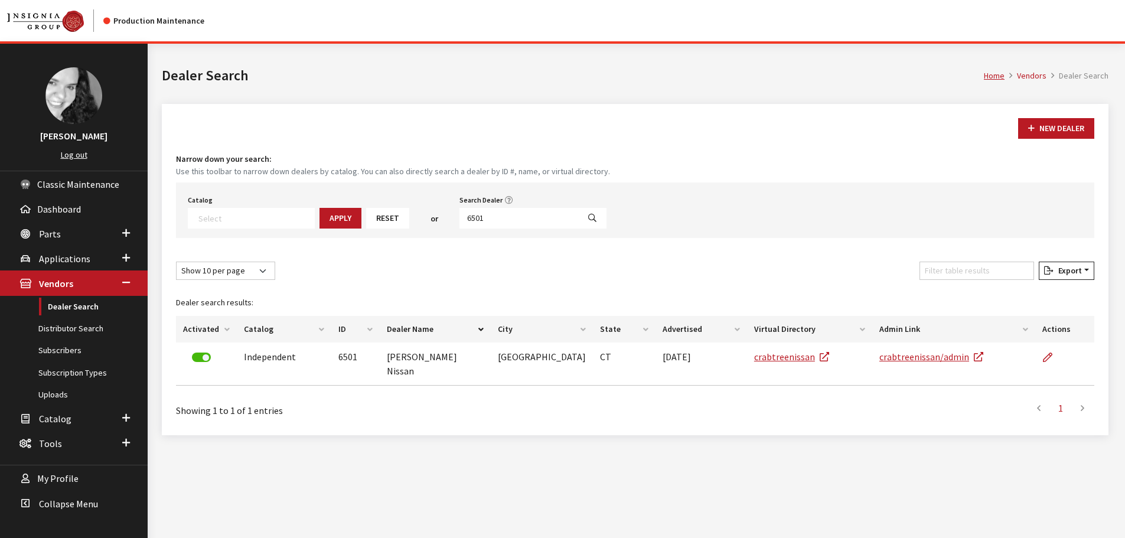
select select
click at [547, 220] on input "6501" at bounding box center [518, 218] width 119 height 21
type input "6500"
select select
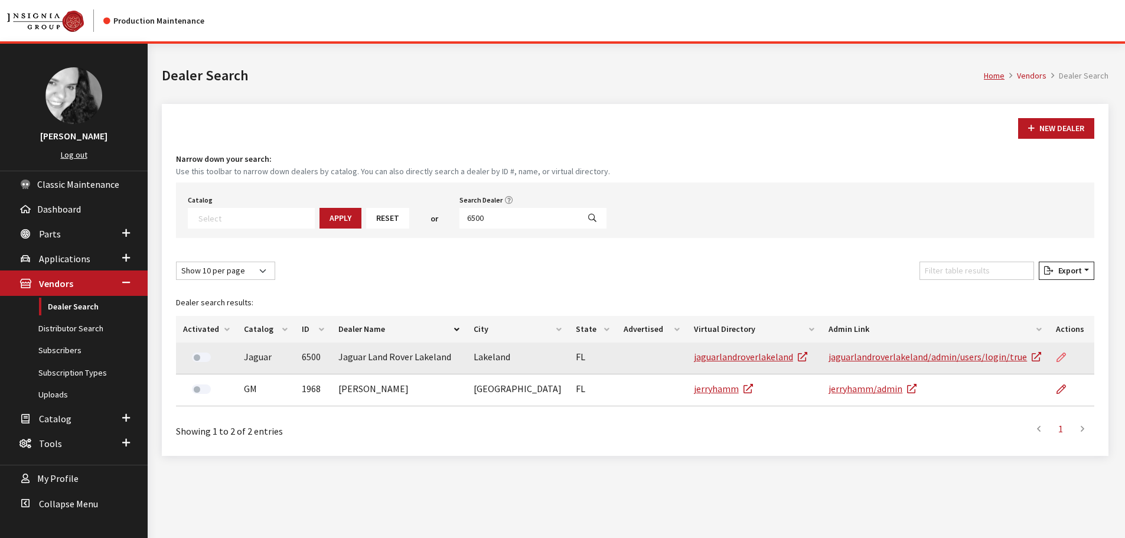
click at [1061, 364] on link at bounding box center [1065, 357] width 20 height 30
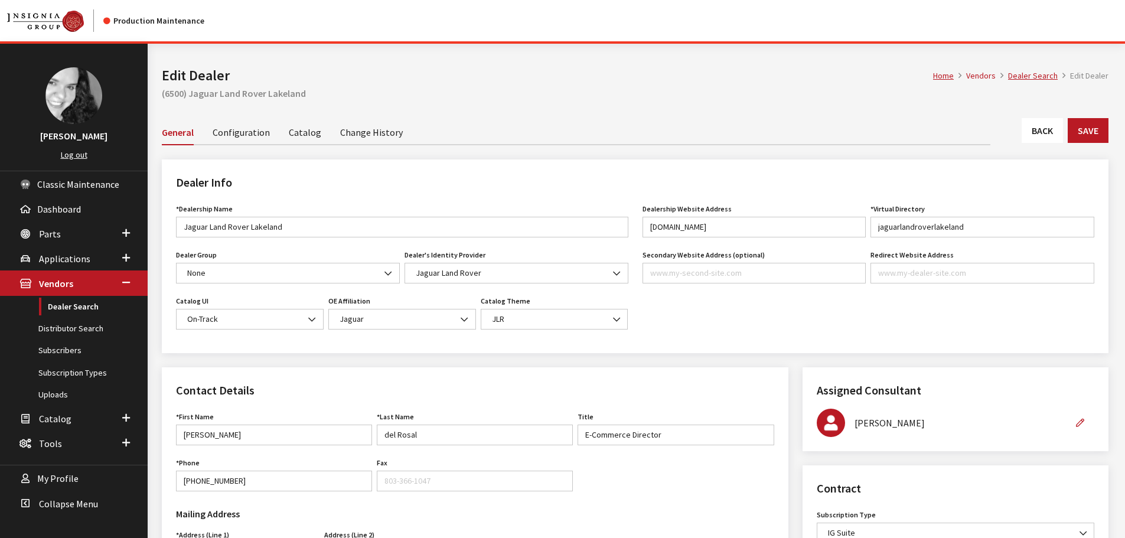
click at [1030, 127] on link "Back" at bounding box center [1041, 130] width 41 height 25
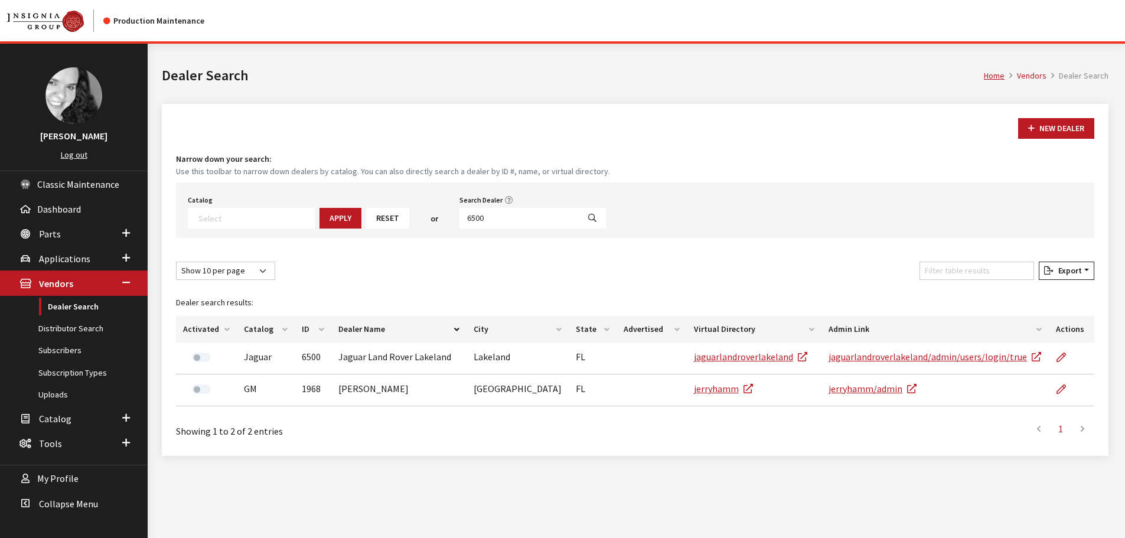
select select
click at [509, 212] on input "6500" at bounding box center [518, 218] width 119 height 21
type input "6498"
select select
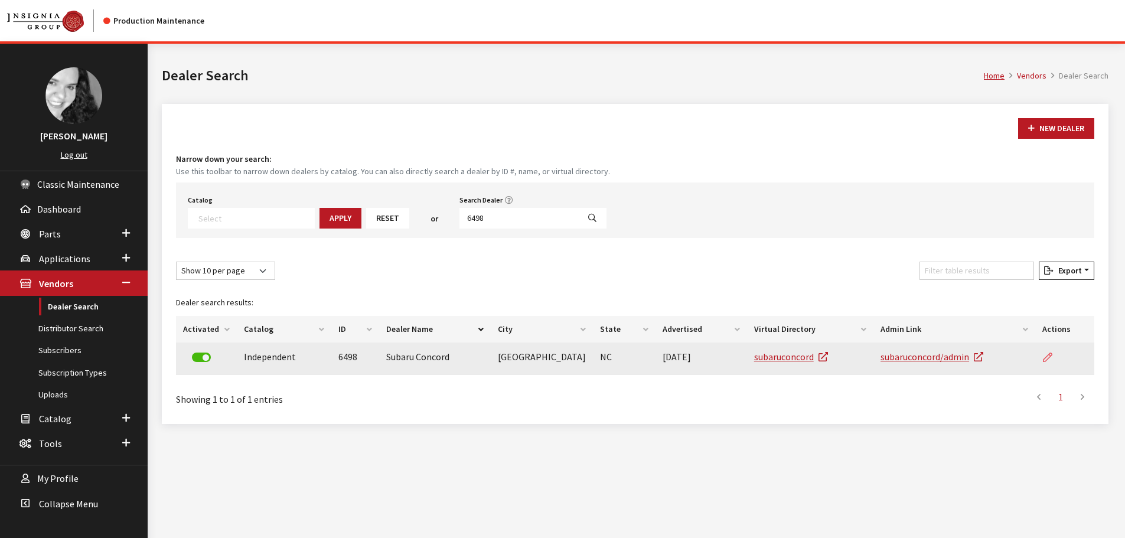
click at [1044, 359] on icon at bounding box center [1047, 357] width 9 height 9
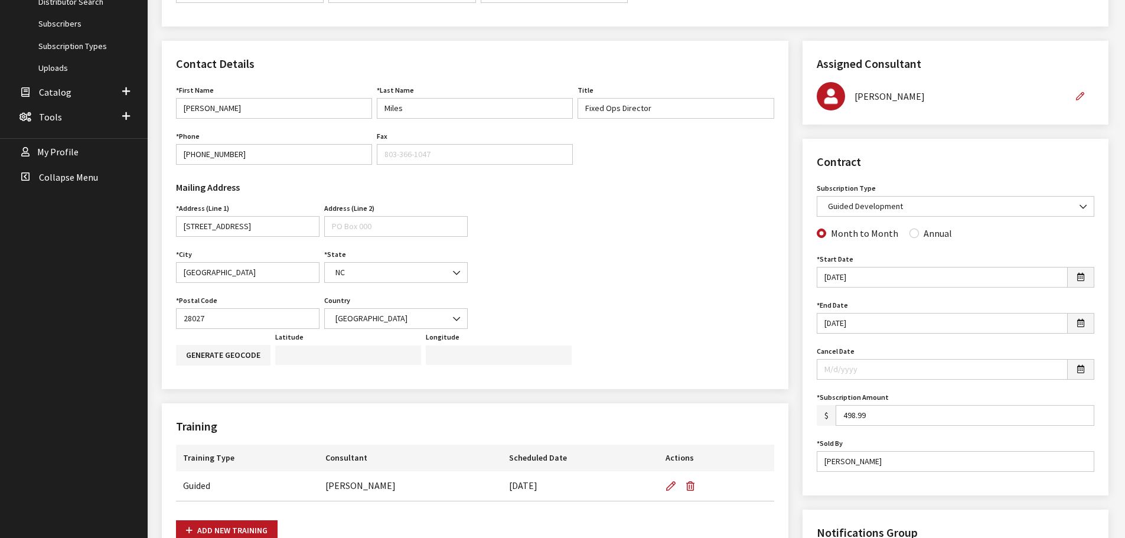
scroll to position [354, 0]
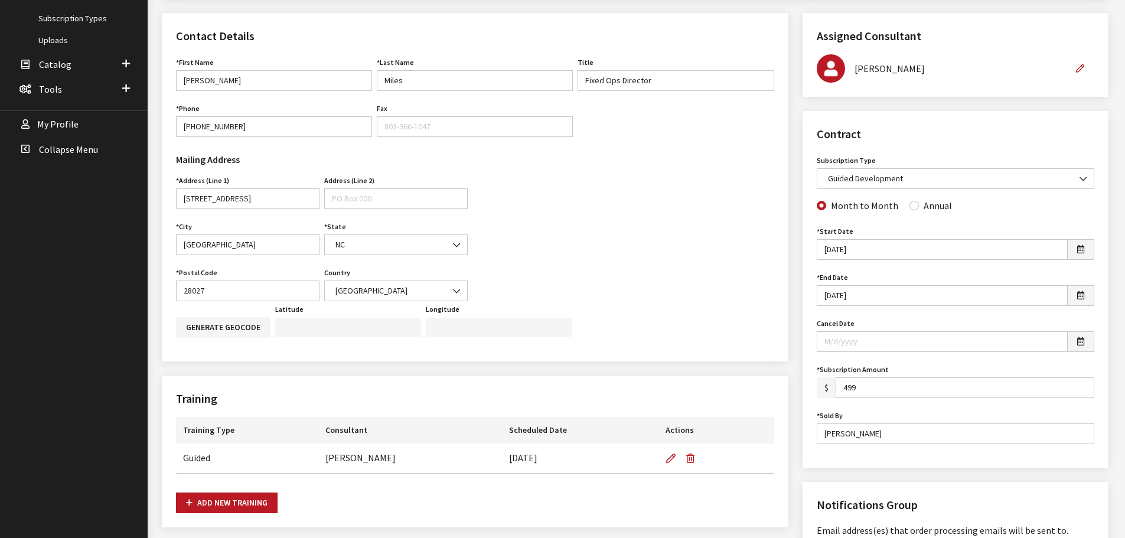
click at [1081, 383] on input "499" at bounding box center [964, 387] width 259 height 21
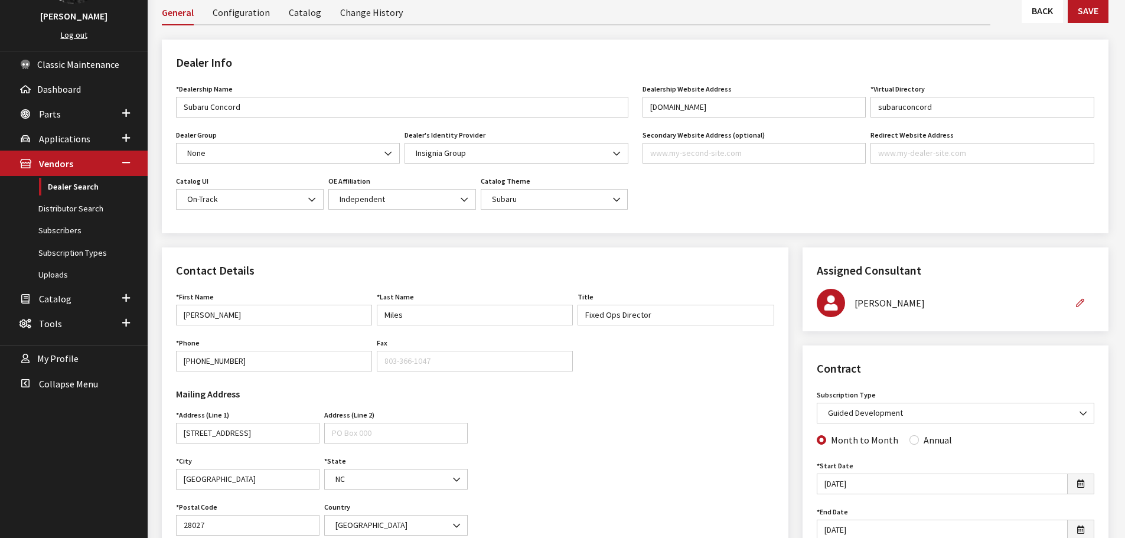
scroll to position [118, 0]
type input "499.00"
click at [1075, 21] on button "Save" at bounding box center [1087, 12] width 41 height 25
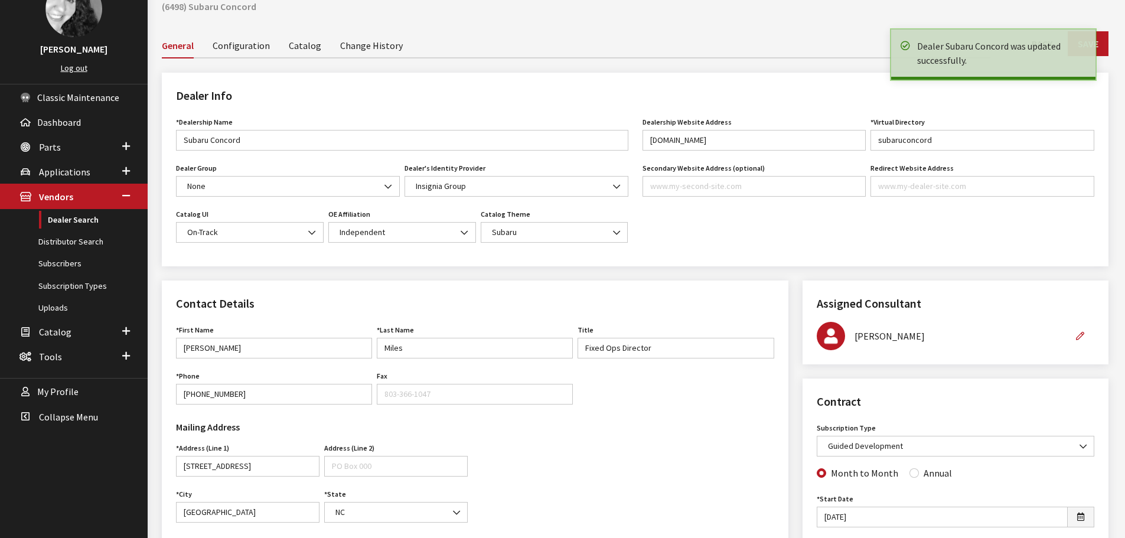
scroll to position [236, 0]
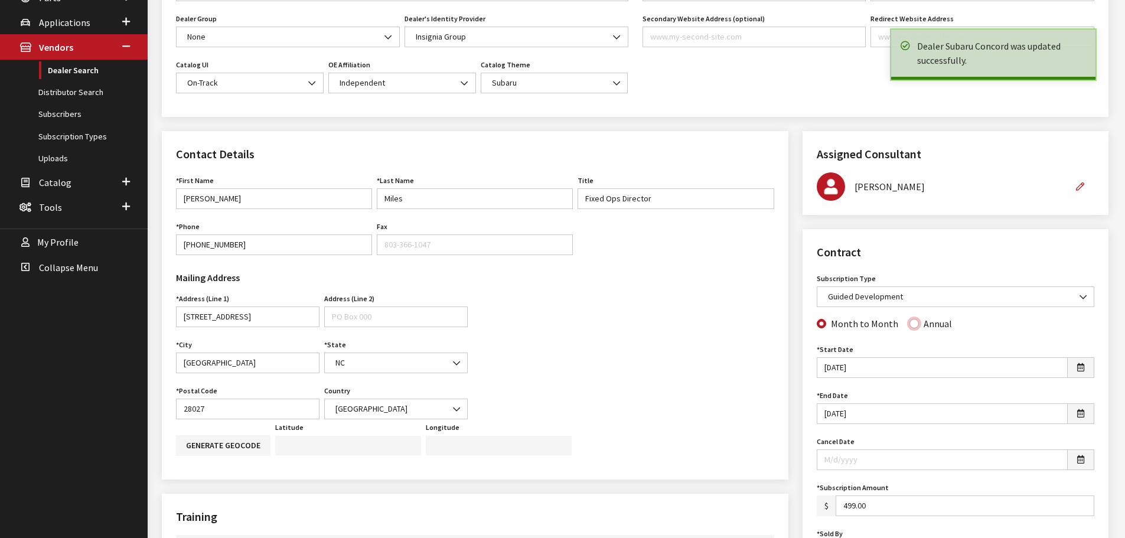
click at [913, 325] on input "Annual" at bounding box center [913, 323] width 9 height 9
radio input "true"
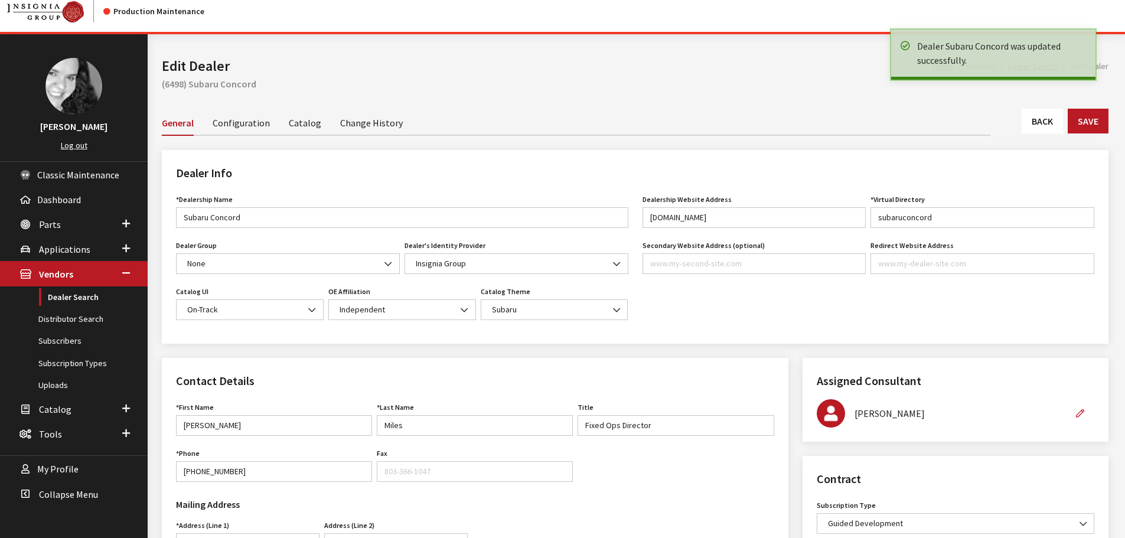
scroll to position [0, 0]
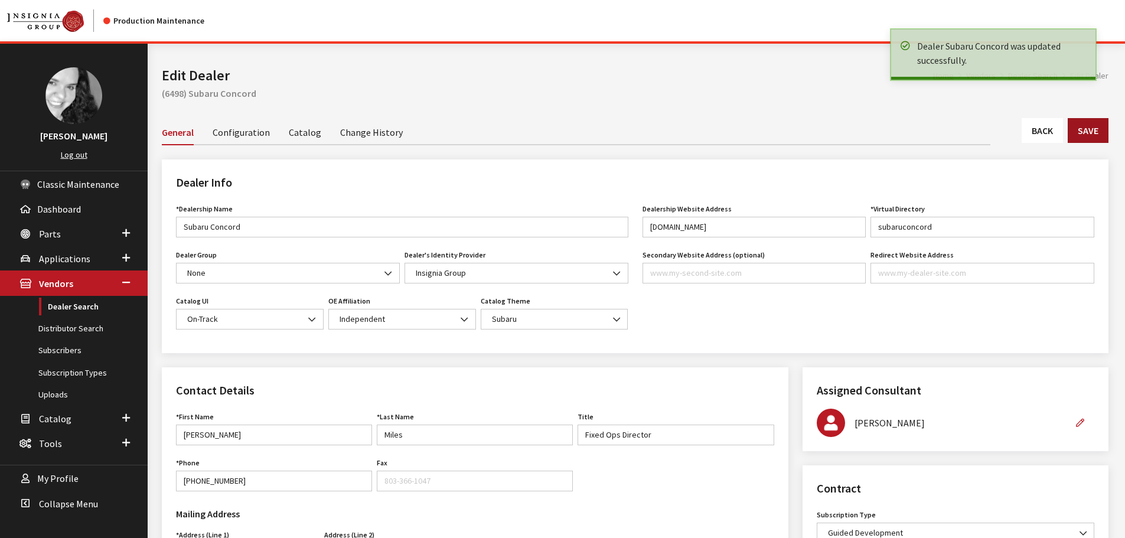
click at [1081, 139] on button "Save" at bounding box center [1087, 130] width 41 height 25
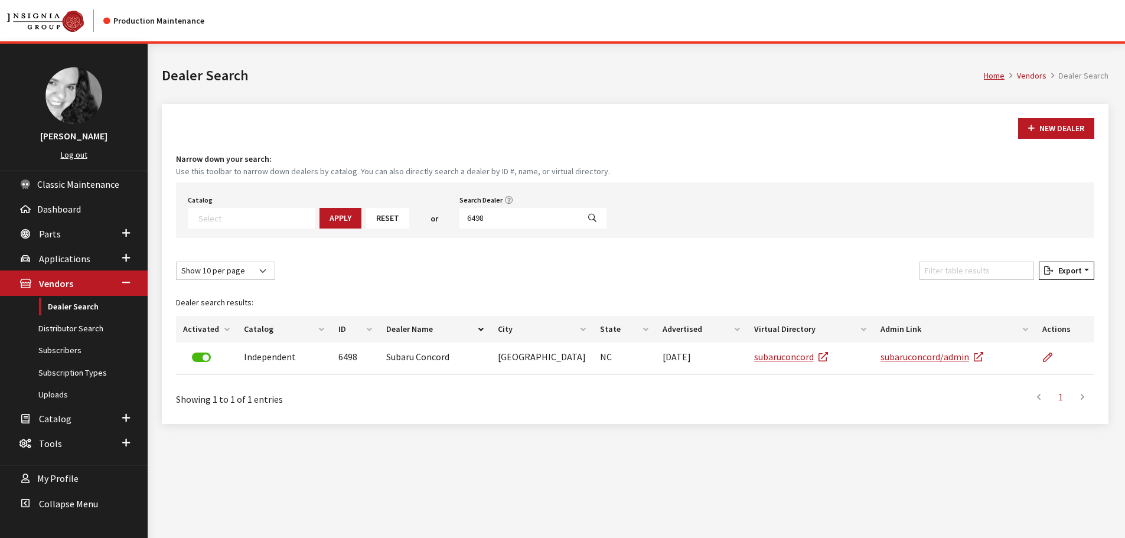
select select
